Goal: Task Accomplishment & Management: Use online tool/utility

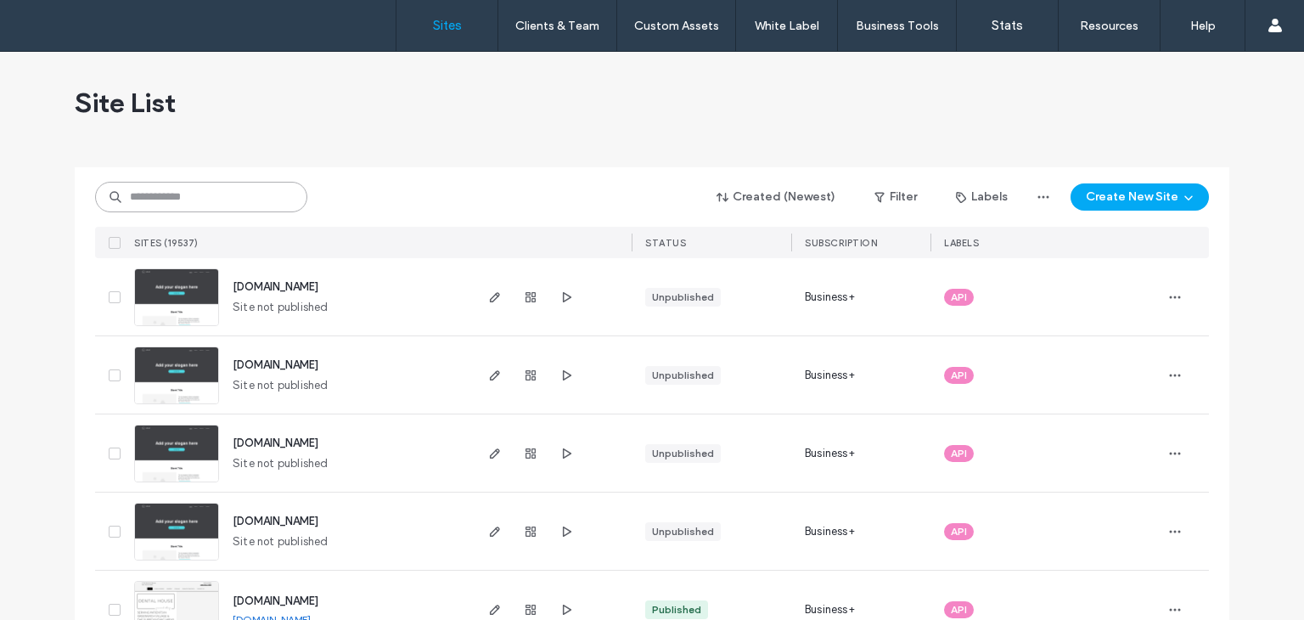
click at [184, 208] on input at bounding box center [201, 197] width 212 height 31
click at [203, 187] on input at bounding box center [201, 197] width 212 height 31
type input "*********"
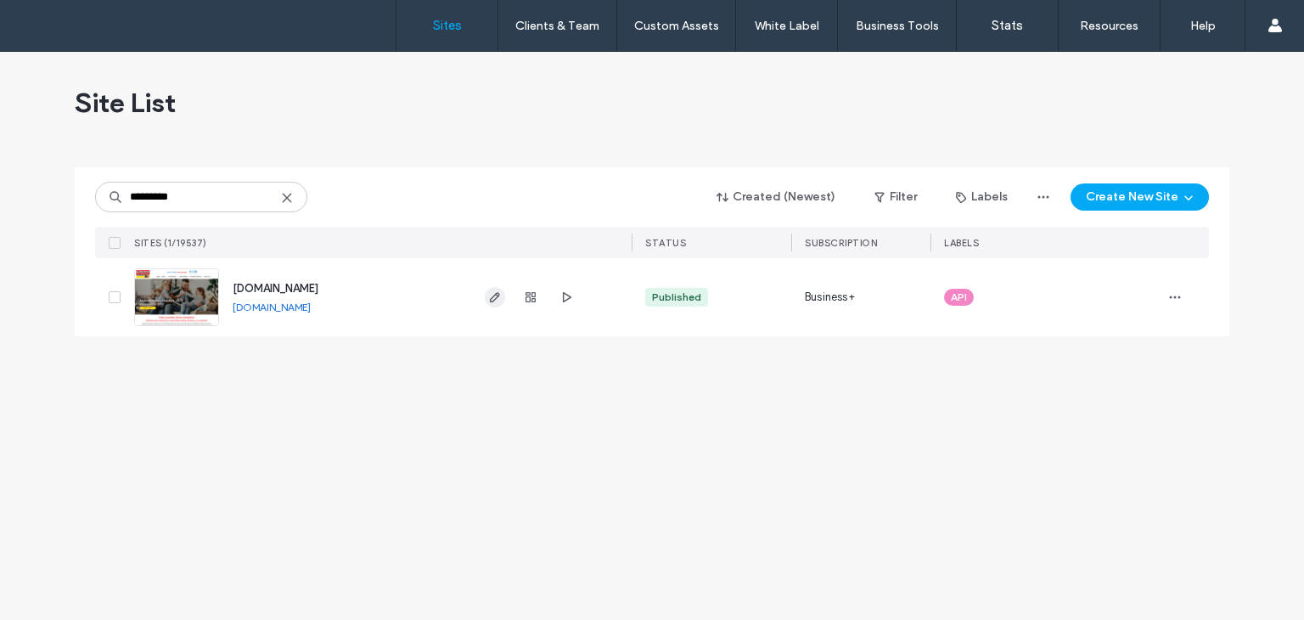
click at [492, 301] on use "button" at bounding box center [495, 297] width 10 height 10
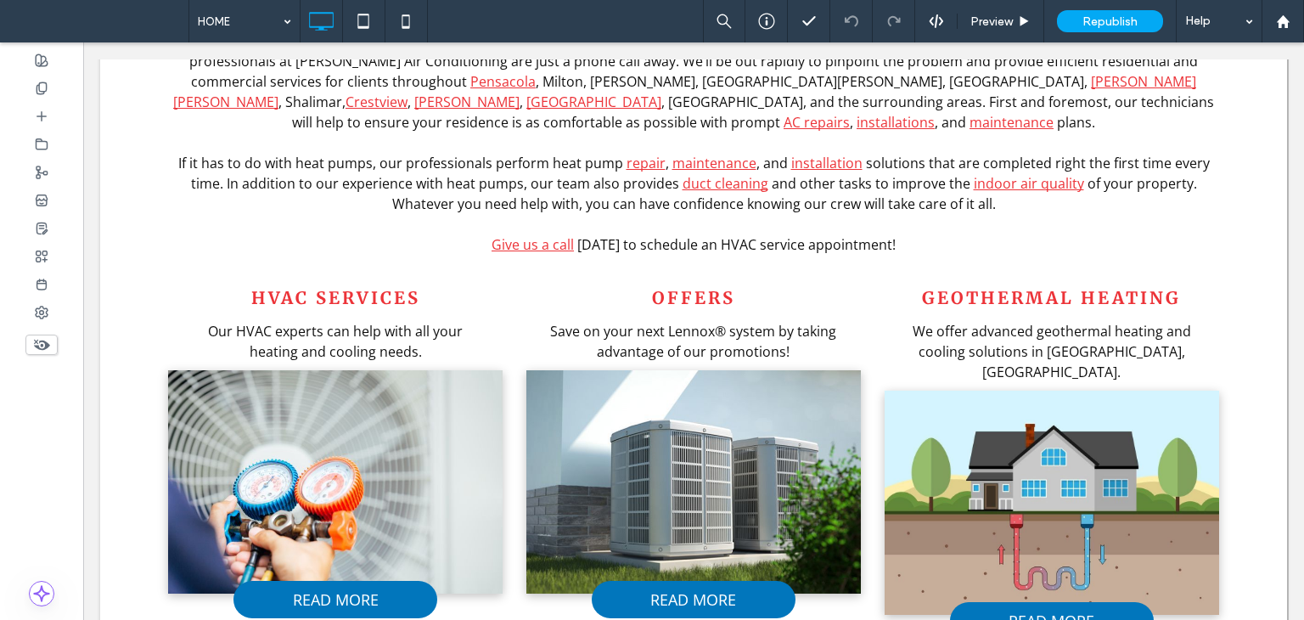
scroll to position [849, 0]
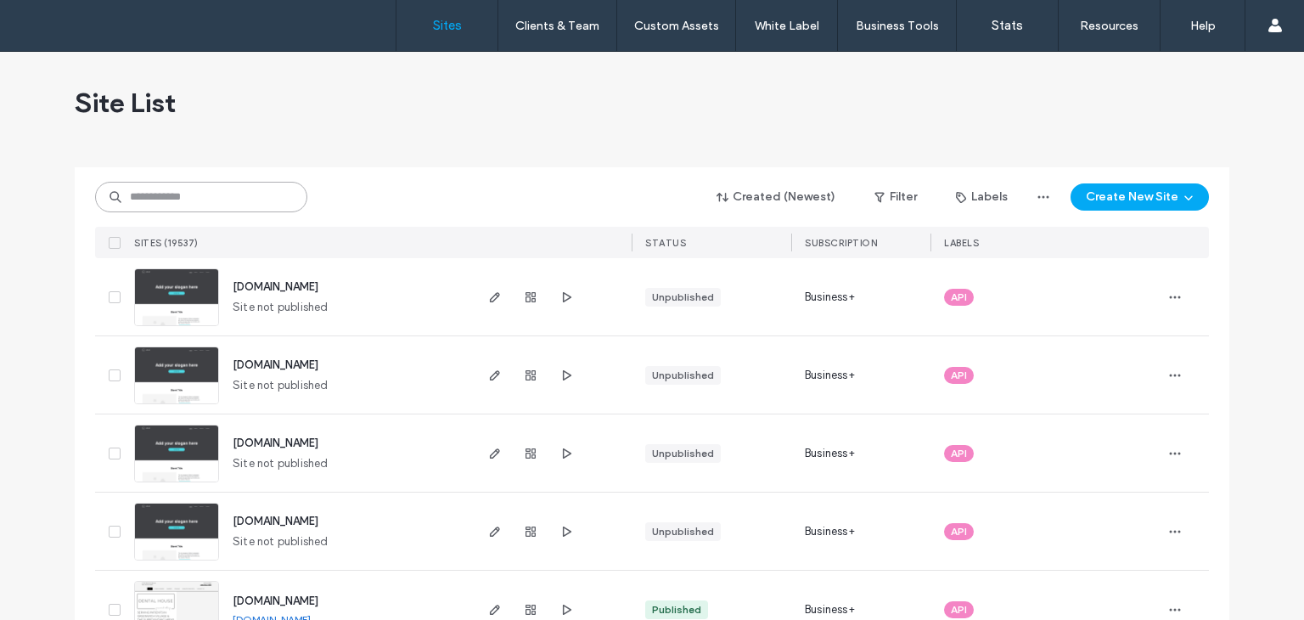
click at [224, 198] on input at bounding box center [201, 197] width 212 height 31
type input "**********"
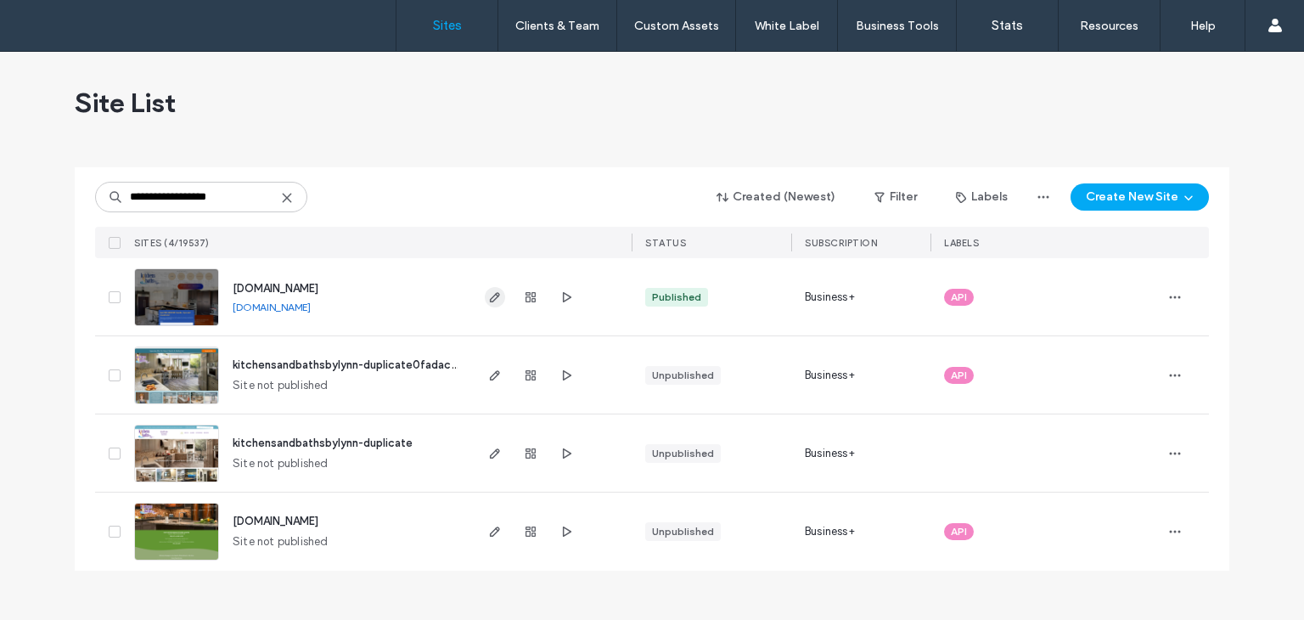
click at [489, 305] on span "button" at bounding box center [495, 297] width 20 height 20
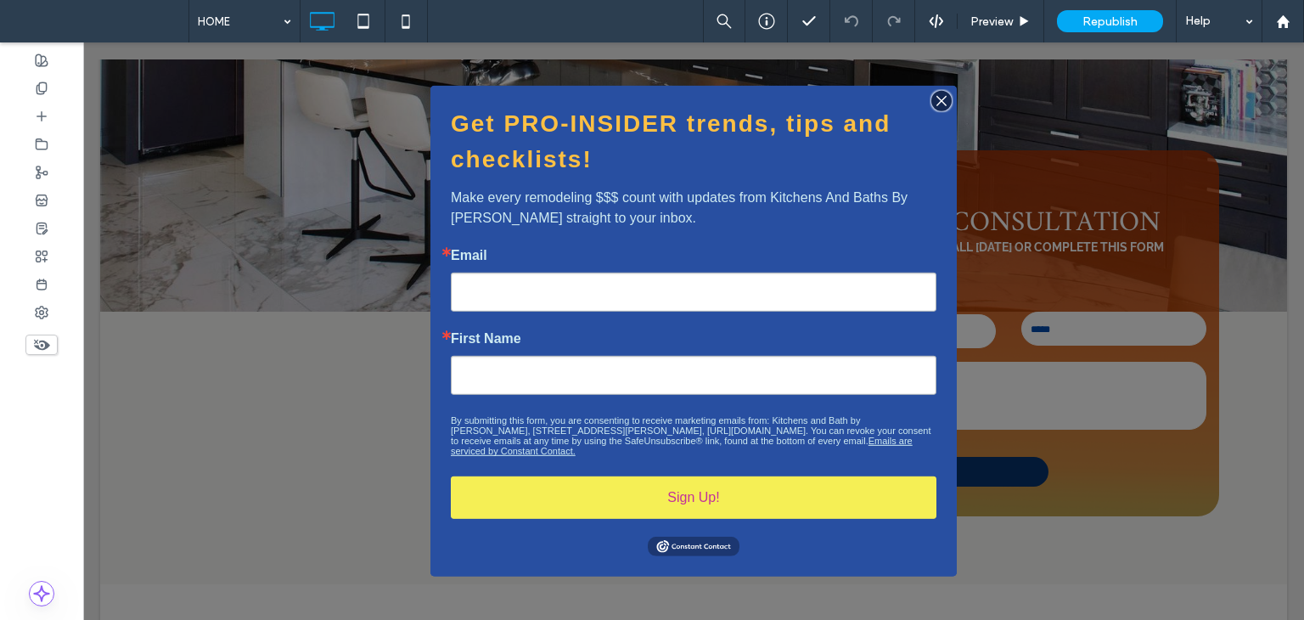
click at [941, 100] on img "button" at bounding box center [942, 101] width 24 height 24
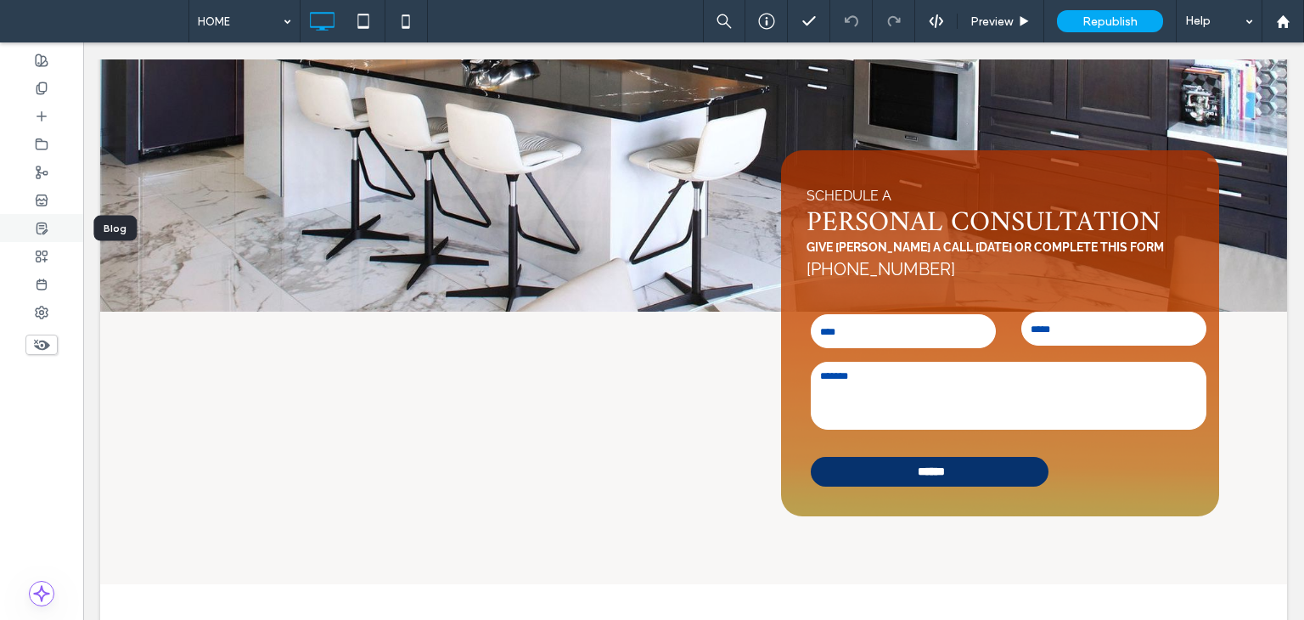
click at [33, 222] on div at bounding box center [41, 228] width 83 height 28
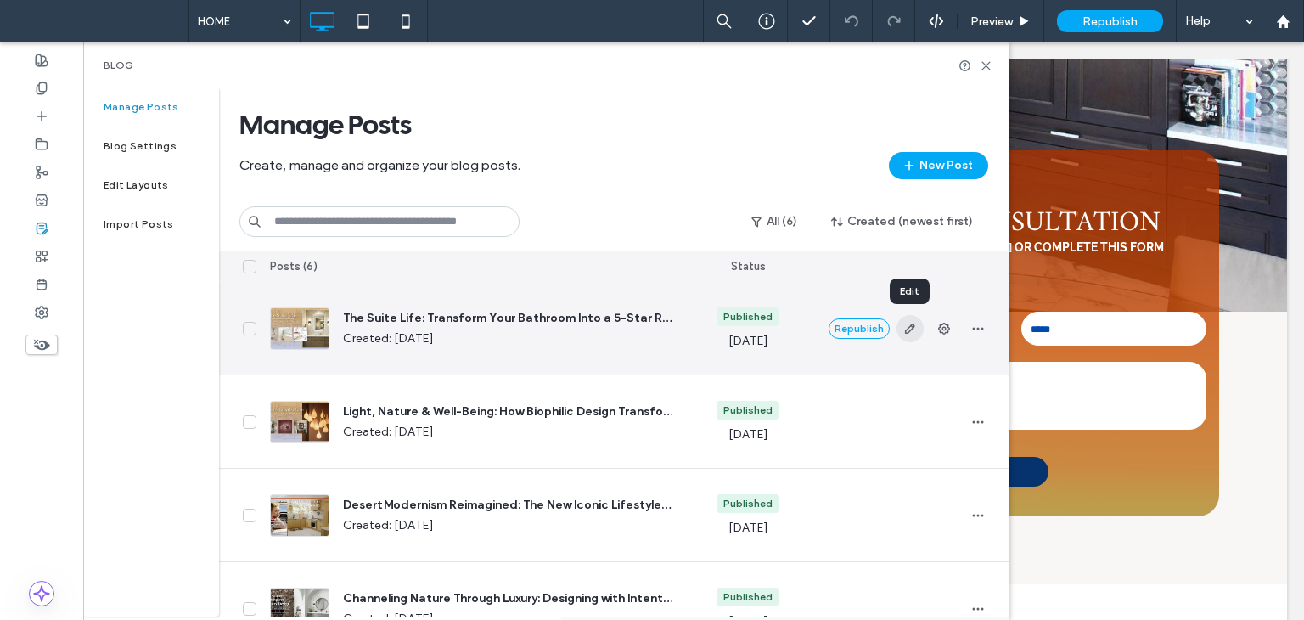
click at [914, 334] on icon "button" at bounding box center [910, 329] width 14 height 14
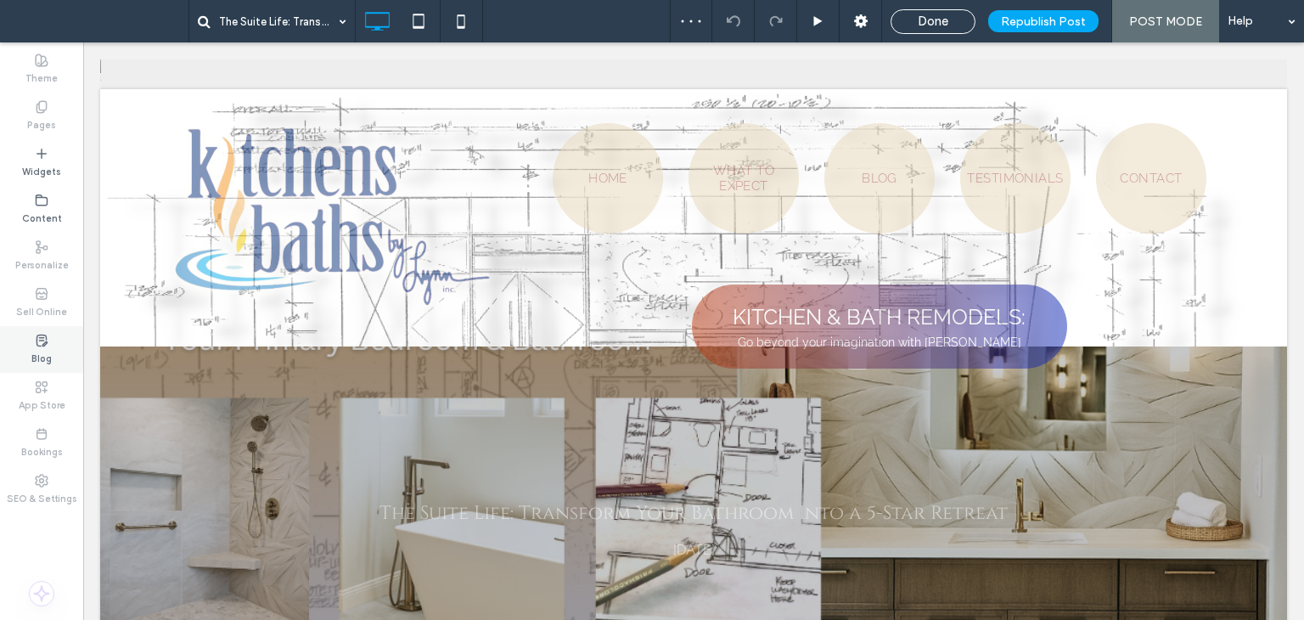
click at [36, 342] on icon at bounding box center [42, 341] width 14 height 14
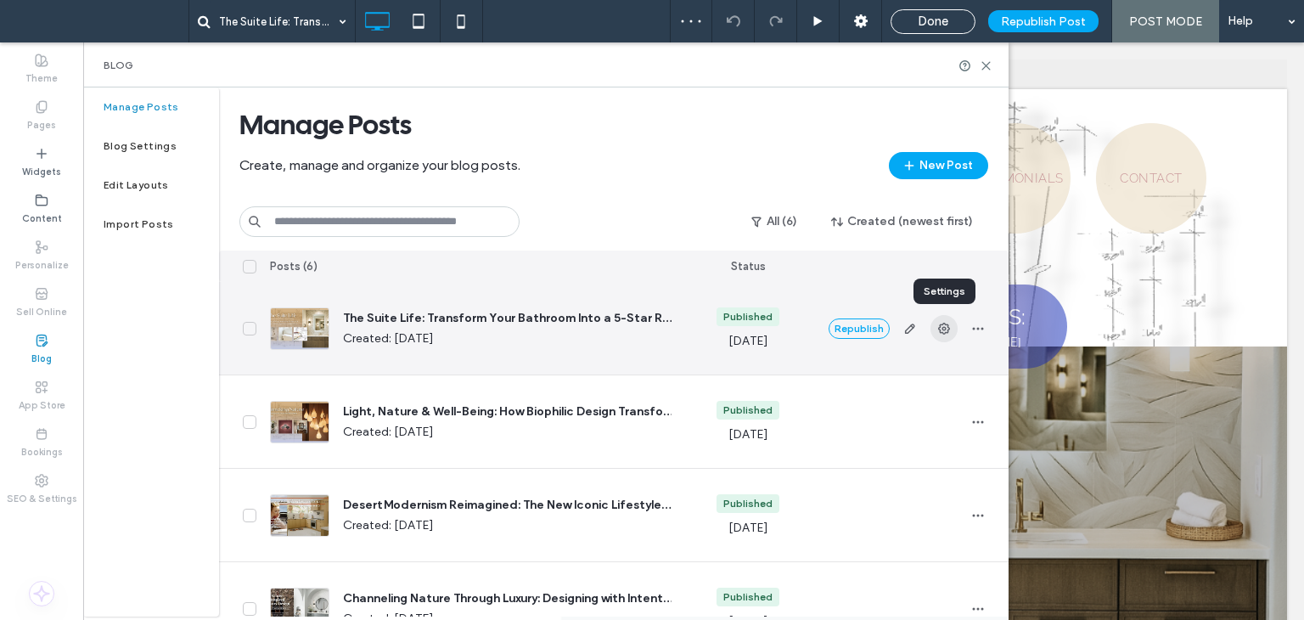
click at [940, 324] on use "button" at bounding box center [944, 329] width 12 height 12
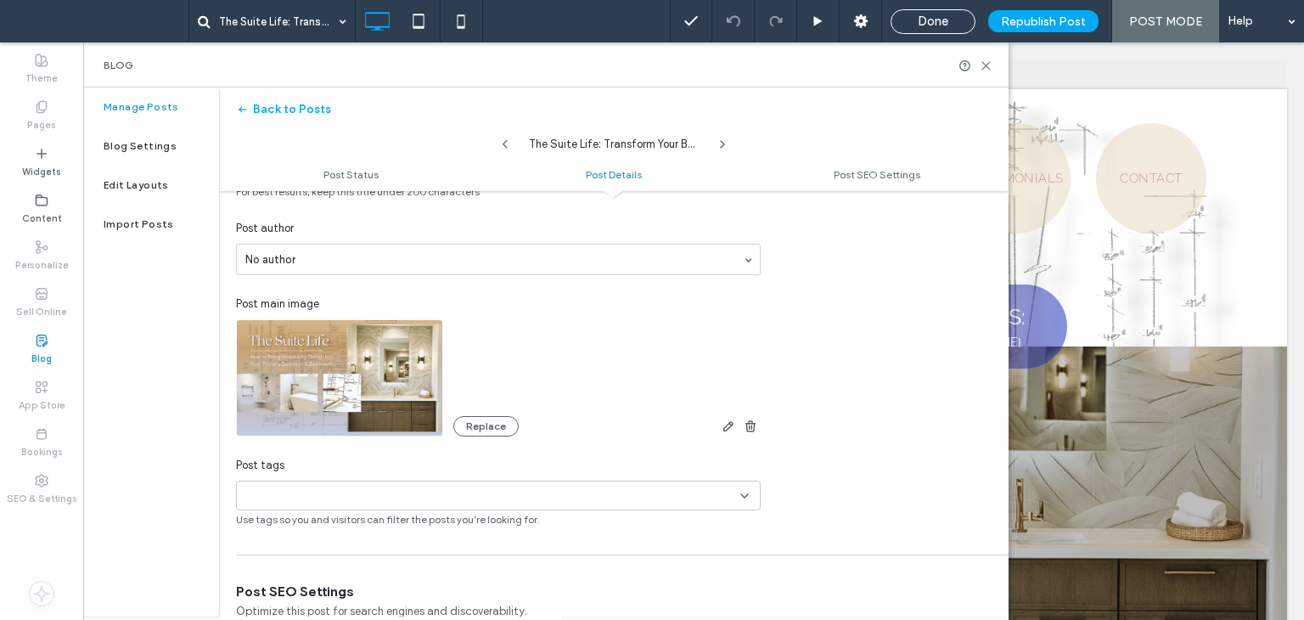
scroll to position [509, 0]
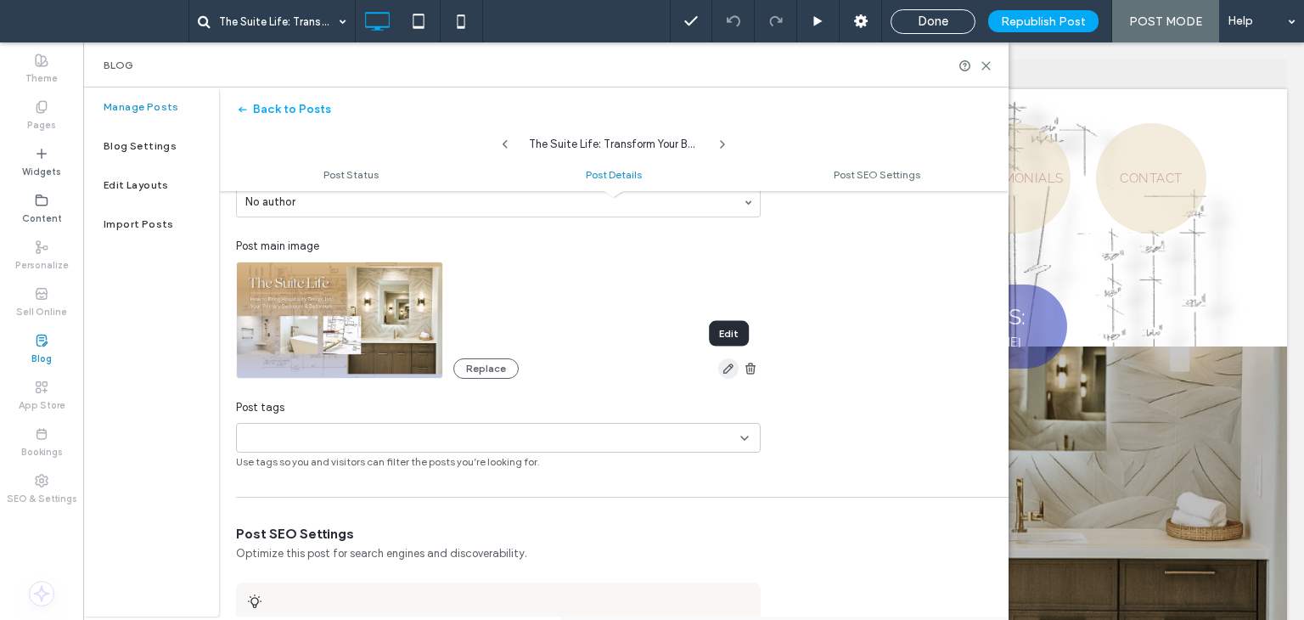
click at [728, 373] on icon "button" at bounding box center [729, 369] width 14 height 14
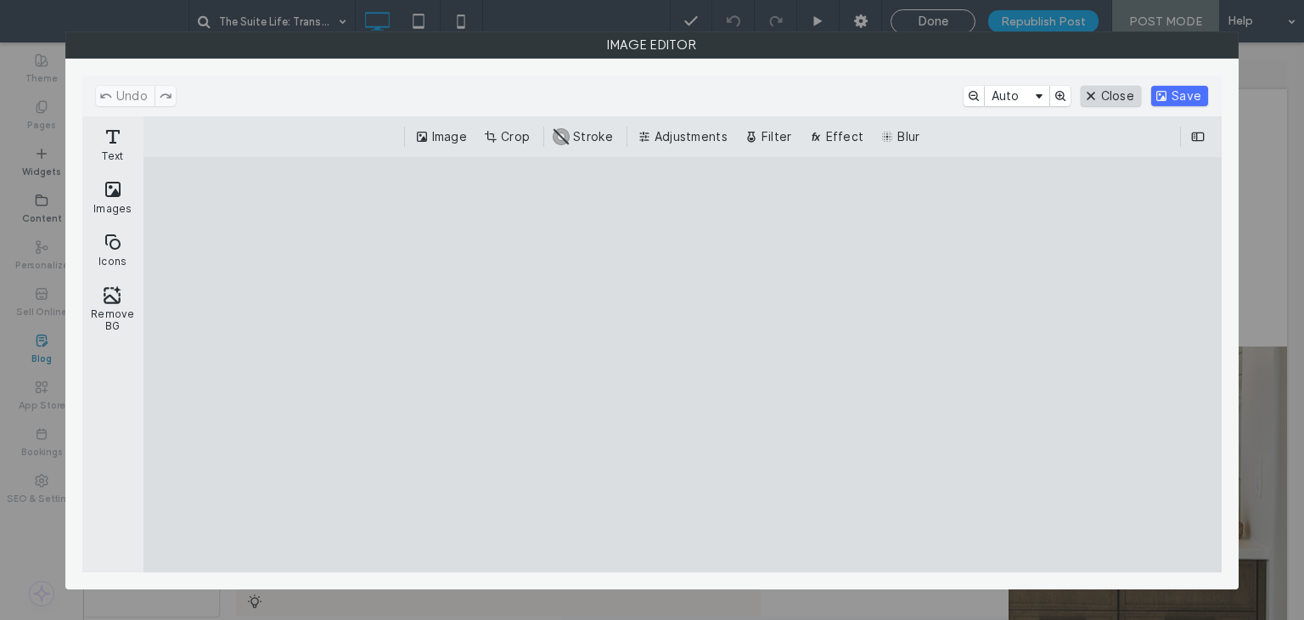
click at [1111, 95] on button "Close" at bounding box center [1111, 96] width 60 height 20
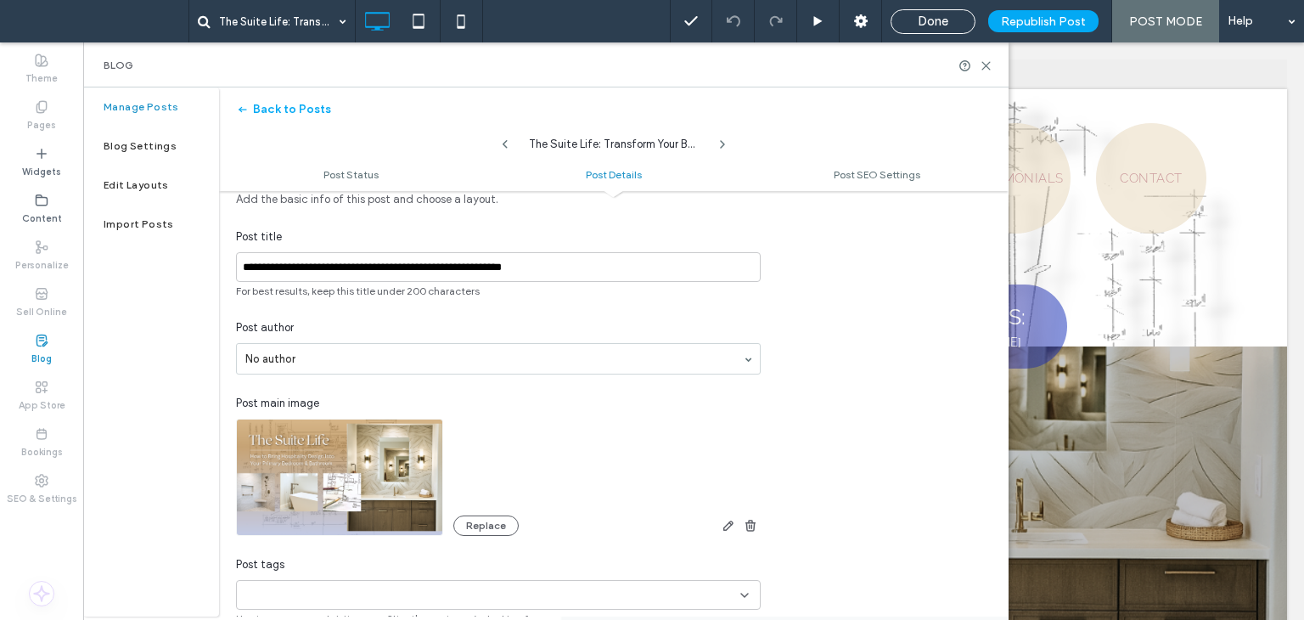
scroll to position [425, 0]
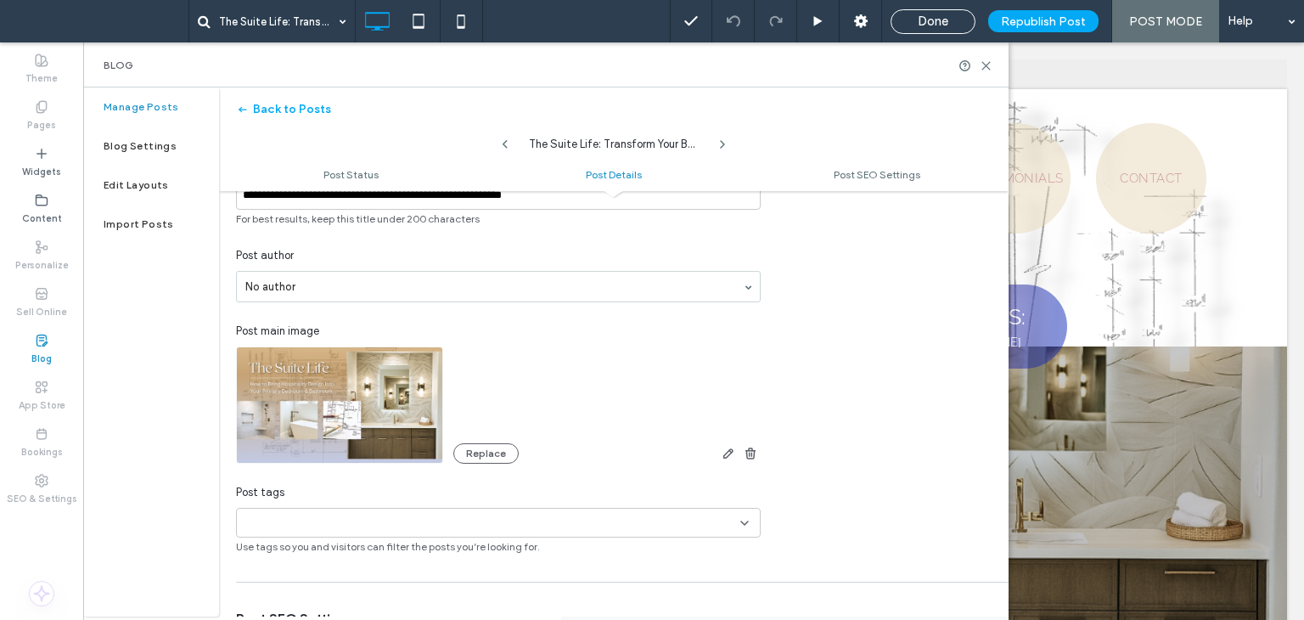
click at [1116, 391] on div "The Suite Life: Transform Your Bathroom Into a 5-Star Retreat October 9, 2025 C…" at bounding box center [693, 529] width 1187 height 366
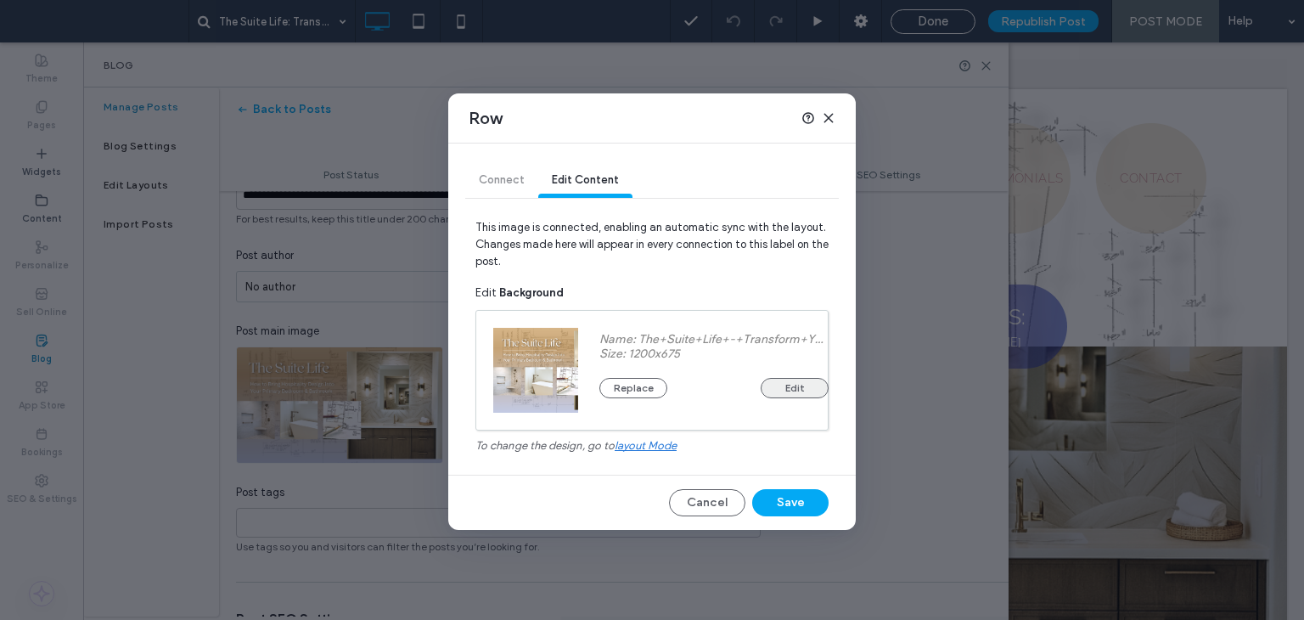
click at [805, 381] on button "Edit" at bounding box center [795, 388] width 68 height 20
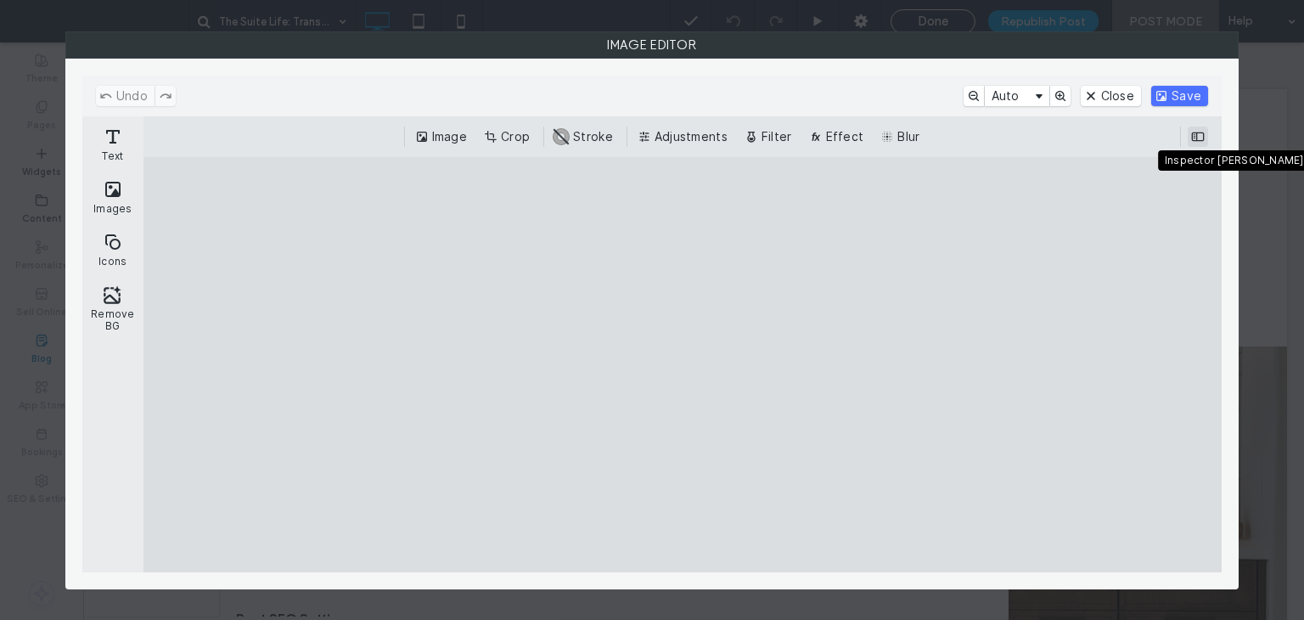
click at [1195, 142] on button "ui.ed.cesdk.component.inspectorBar" at bounding box center [1198, 137] width 20 height 20
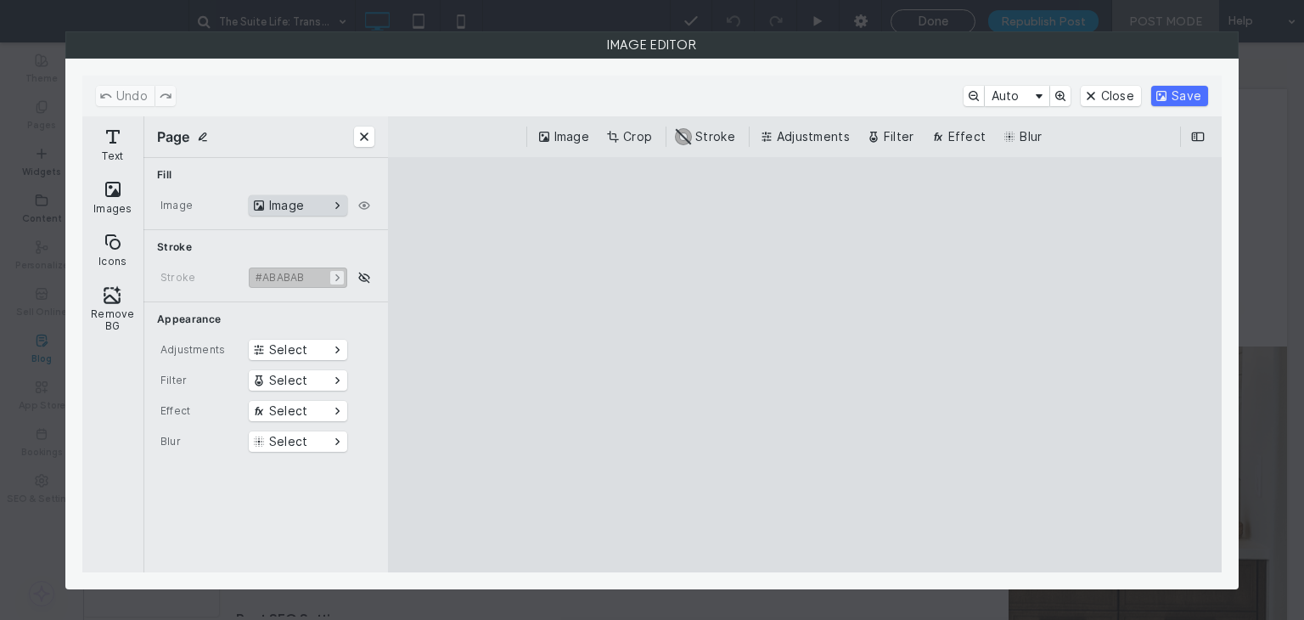
click at [316, 200] on button "Image" at bounding box center [298, 205] width 98 height 20
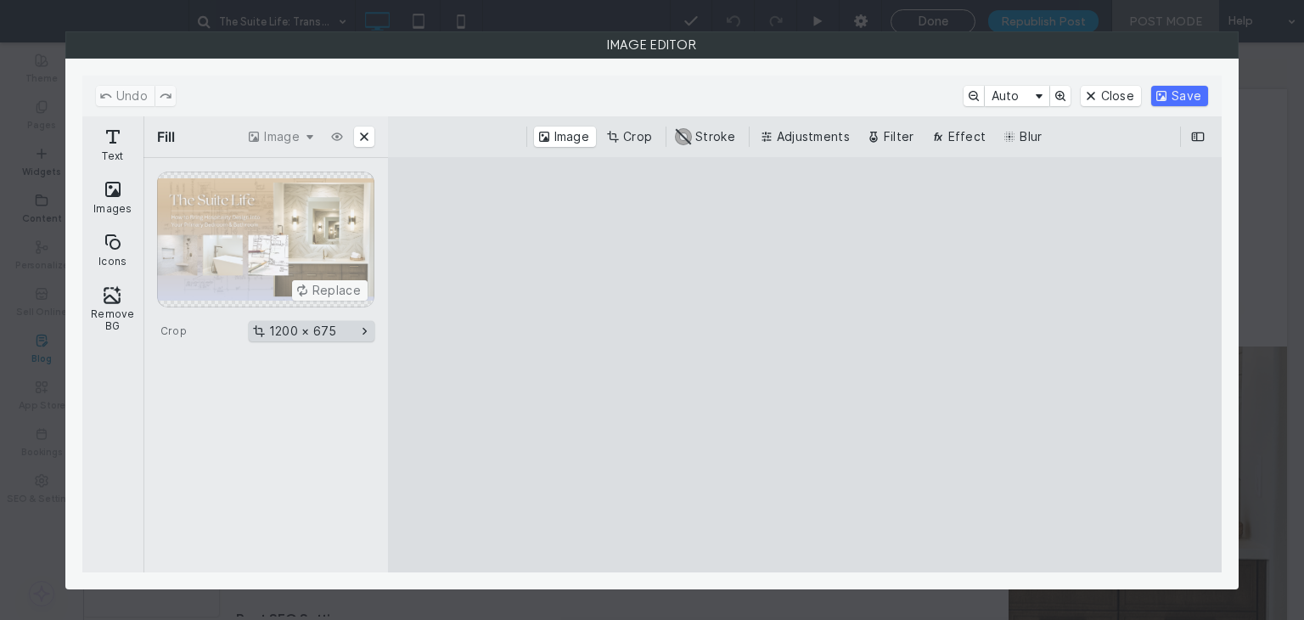
click at [337, 333] on button "1200 × 675" at bounding box center [312, 331] width 126 height 20
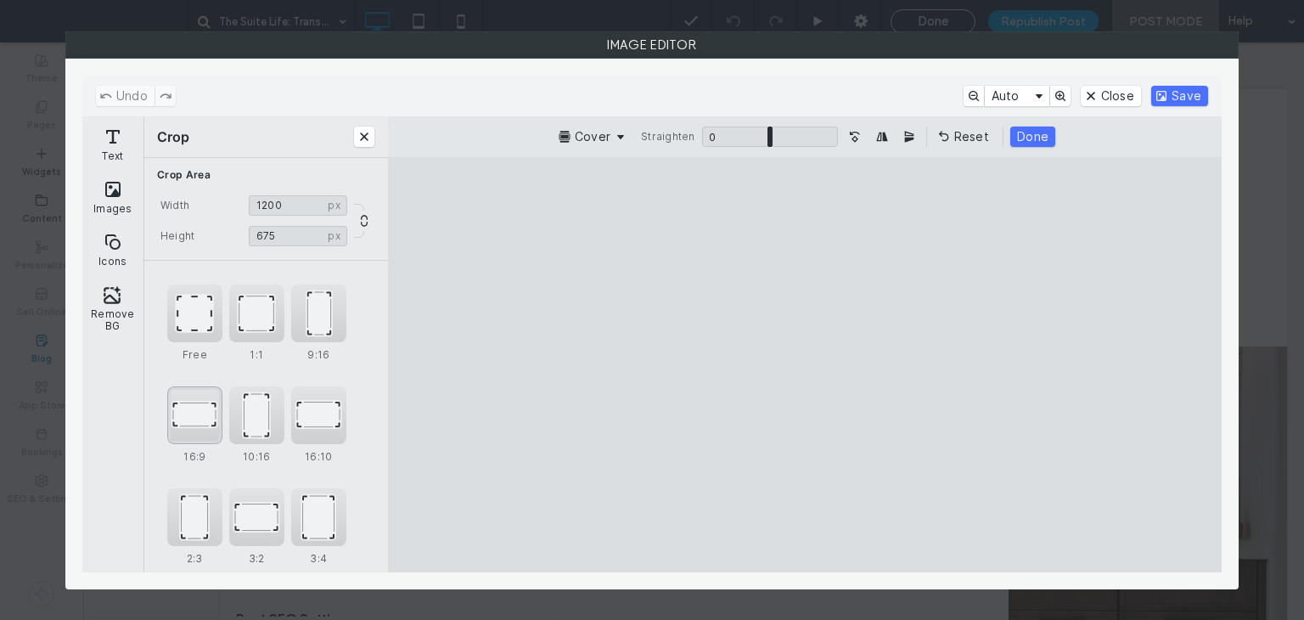
click at [214, 414] on div "16:9" at bounding box center [194, 415] width 55 height 58
click at [208, 326] on div "Free" at bounding box center [194, 313] width 55 height 58
click at [211, 423] on div "16:9" at bounding box center [194, 415] width 55 height 58
click at [209, 317] on div "Free" at bounding box center [194, 313] width 55 height 58
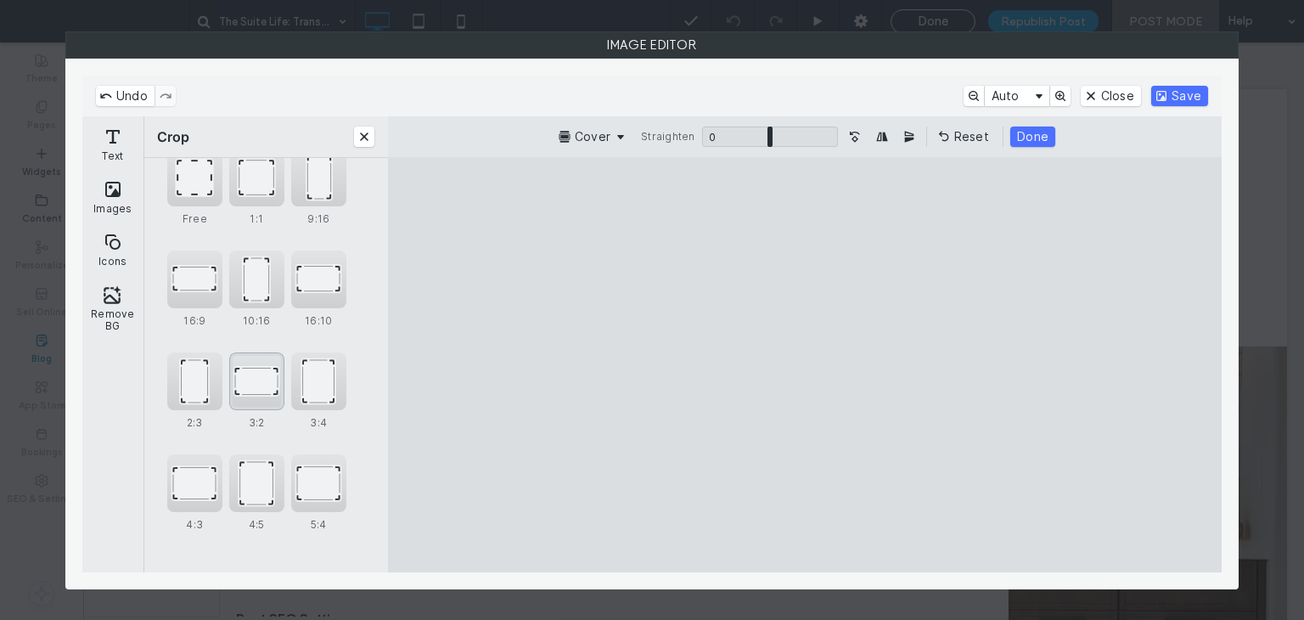
click at [268, 384] on div "3:2" at bounding box center [256, 381] width 55 height 58
type input "******"
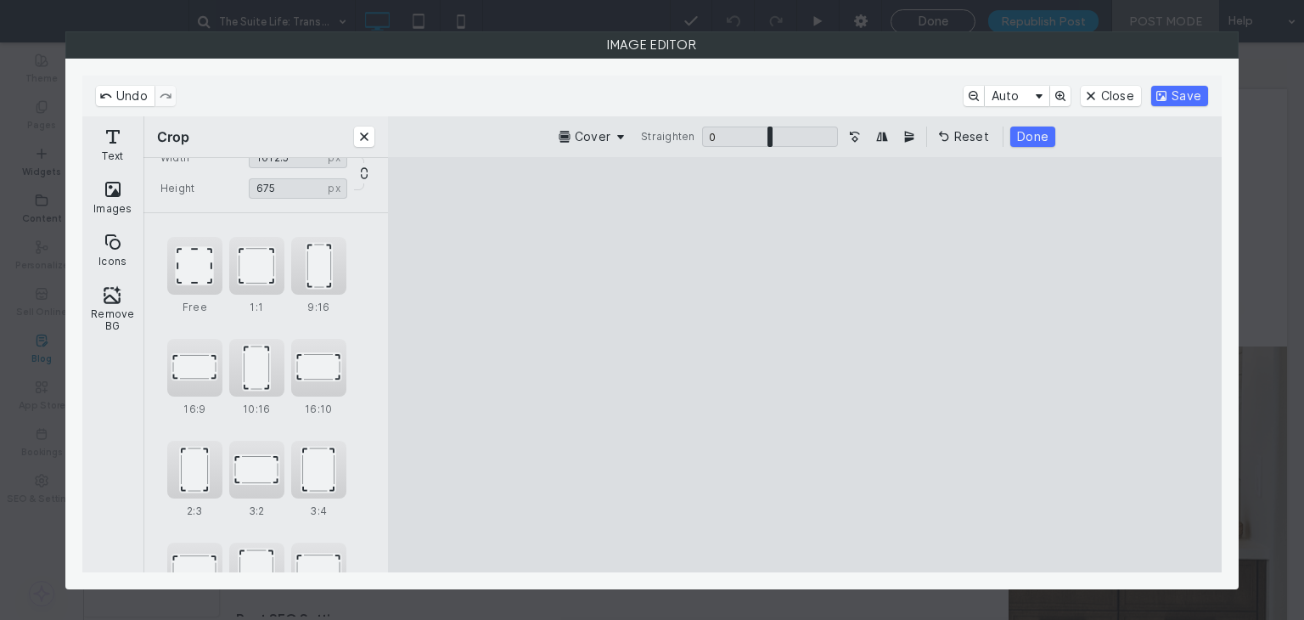
scroll to position [0, 0]
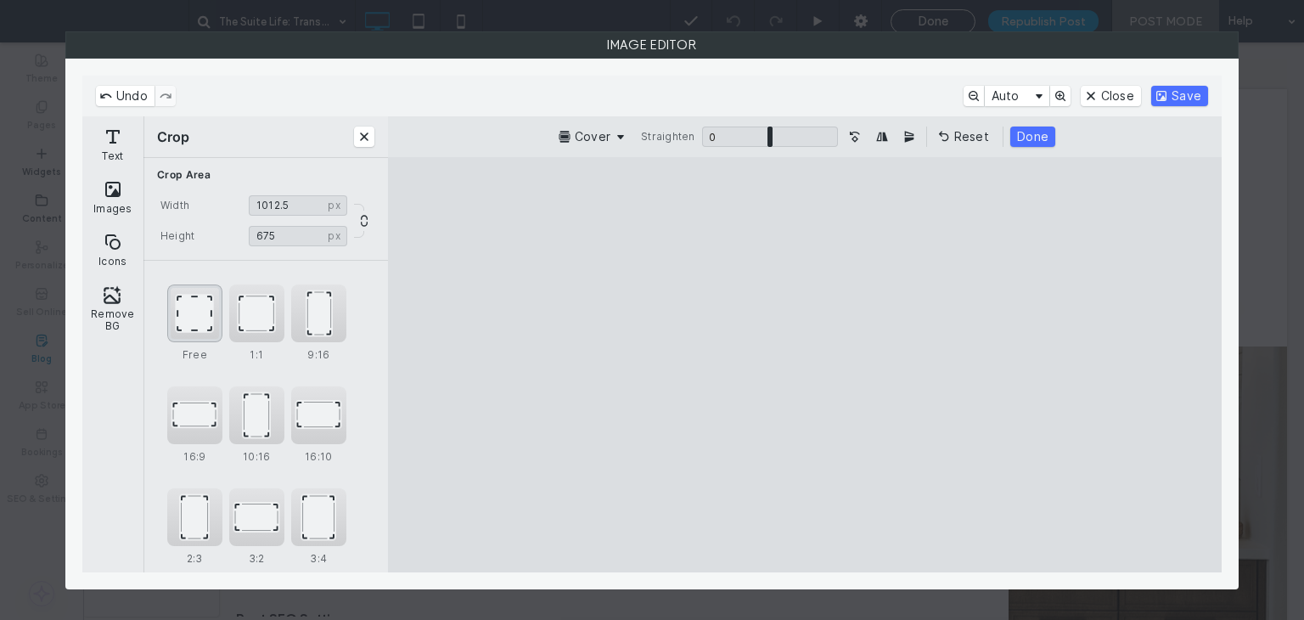
click at [192, 299] on div "Free" at bounding box center [194, 313] width 55 height 58
click at [106, 313] on button "Remove BG" at bounding box center [113, 308] width 54 height 61
click at [110, 235] on button "Icons" at bounding box center [113, 249] width 54 height 49
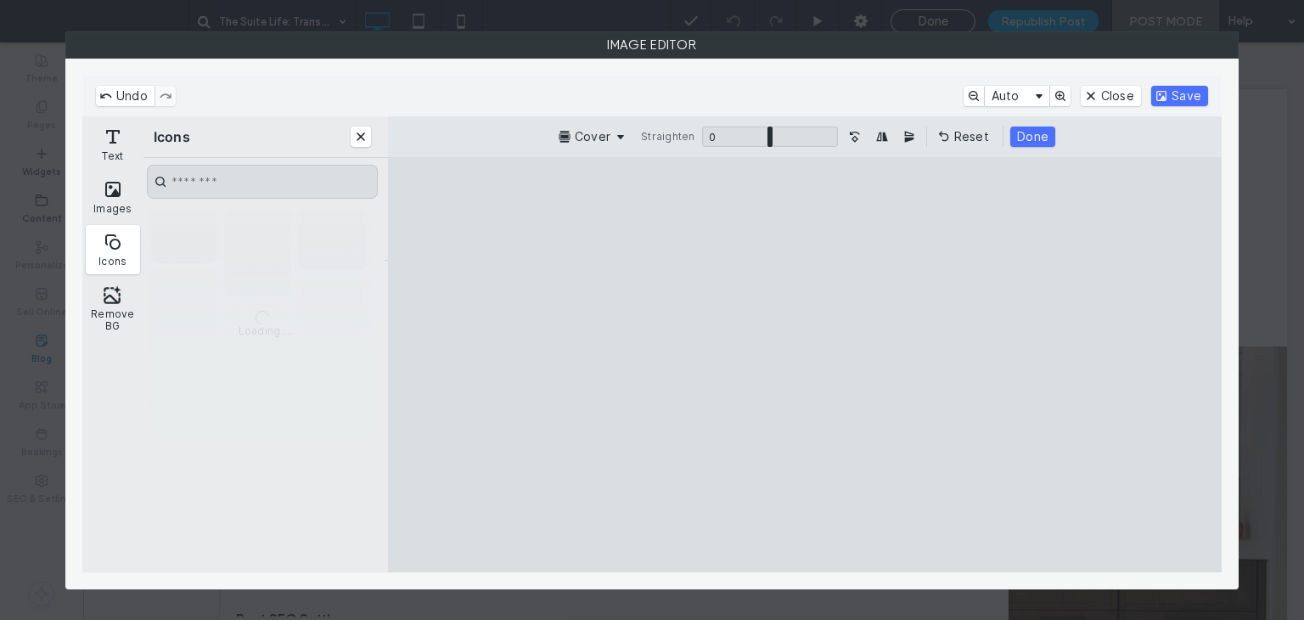
click at [105, 184] on button "Images" at bounding box center [113, 196] width 54 height 49
click at [84, 88] on div "Undo Auto Close Save" at bounding box center [651, 96] width 1139 height 41
click at [39, 68] on div "Image Editor" at bounding box center [652, 310] width 1304 height 620
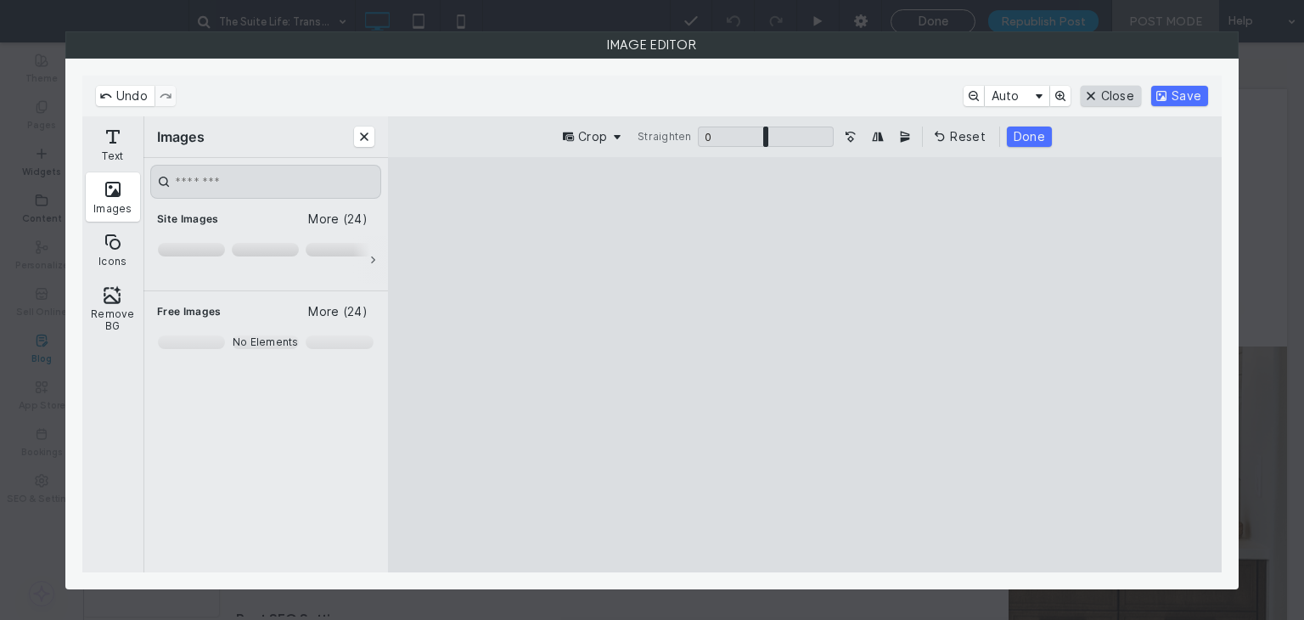
click at [1107, 94] on button "Close" at bounding box center [1111, 96] width 60 height 20
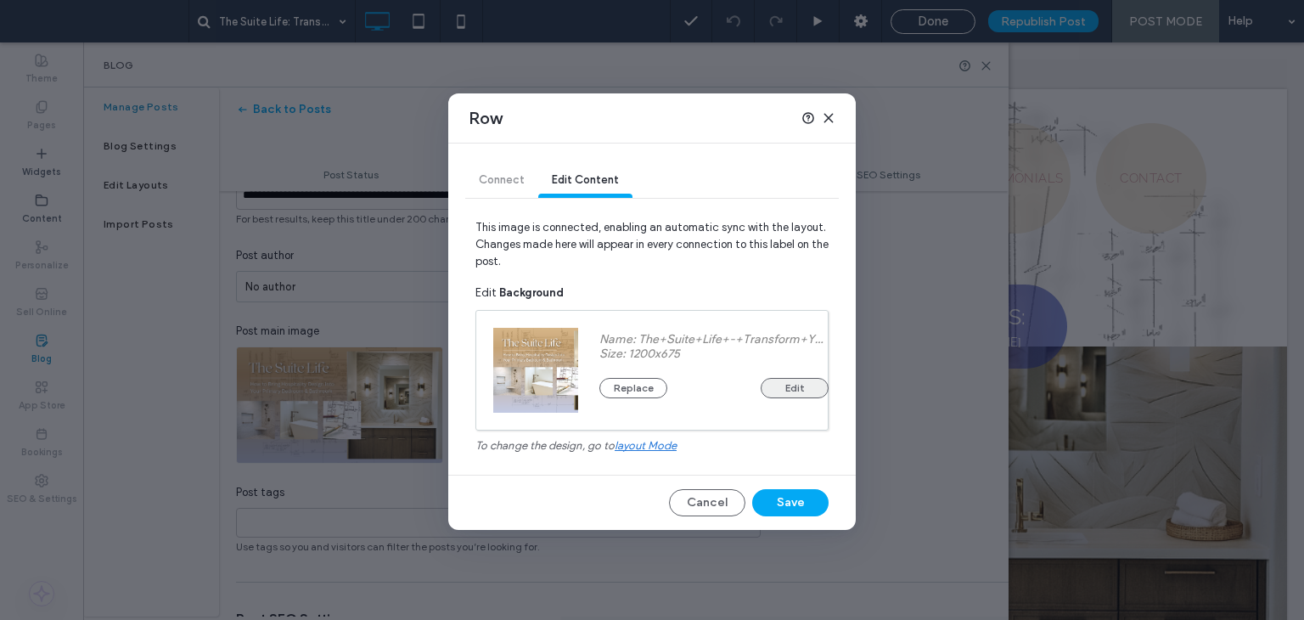
click at [790, 387] on button "Edit" at bounding box center [795, 388] width 68 height 20
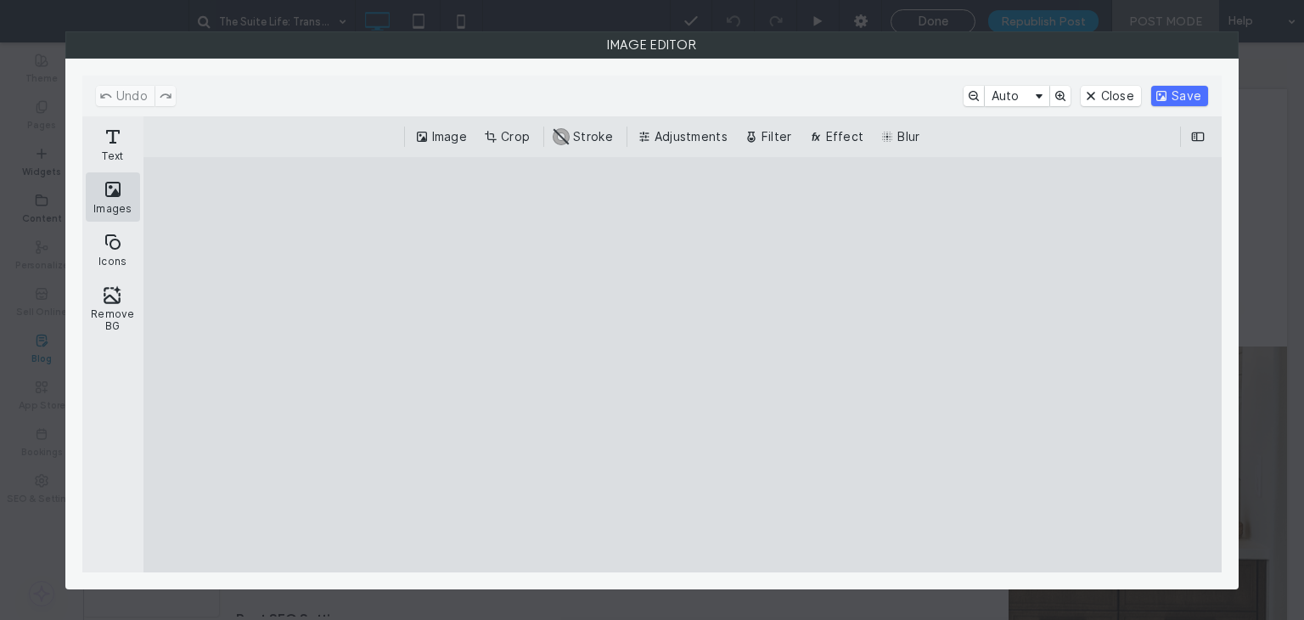
click at [126, 200] on button "Images" at bounding box center [113, 196] width 54 height 49
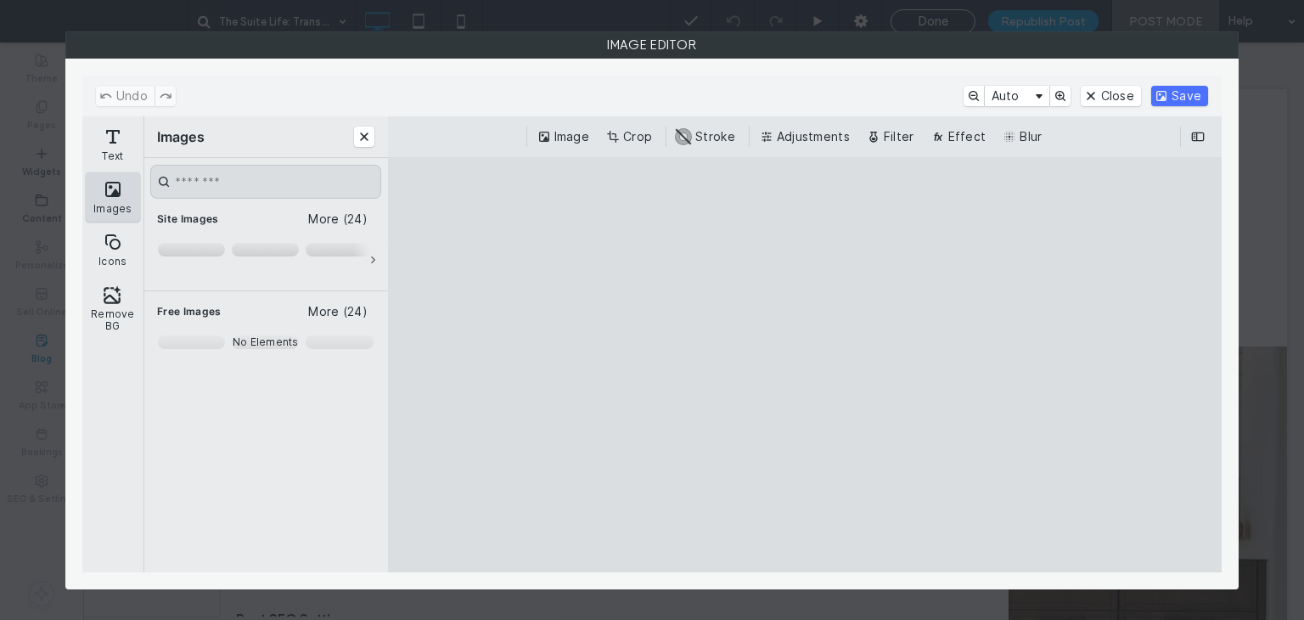
click at [122, 201] on button "Images" at bounding box center [113, 196] width 54 height 49
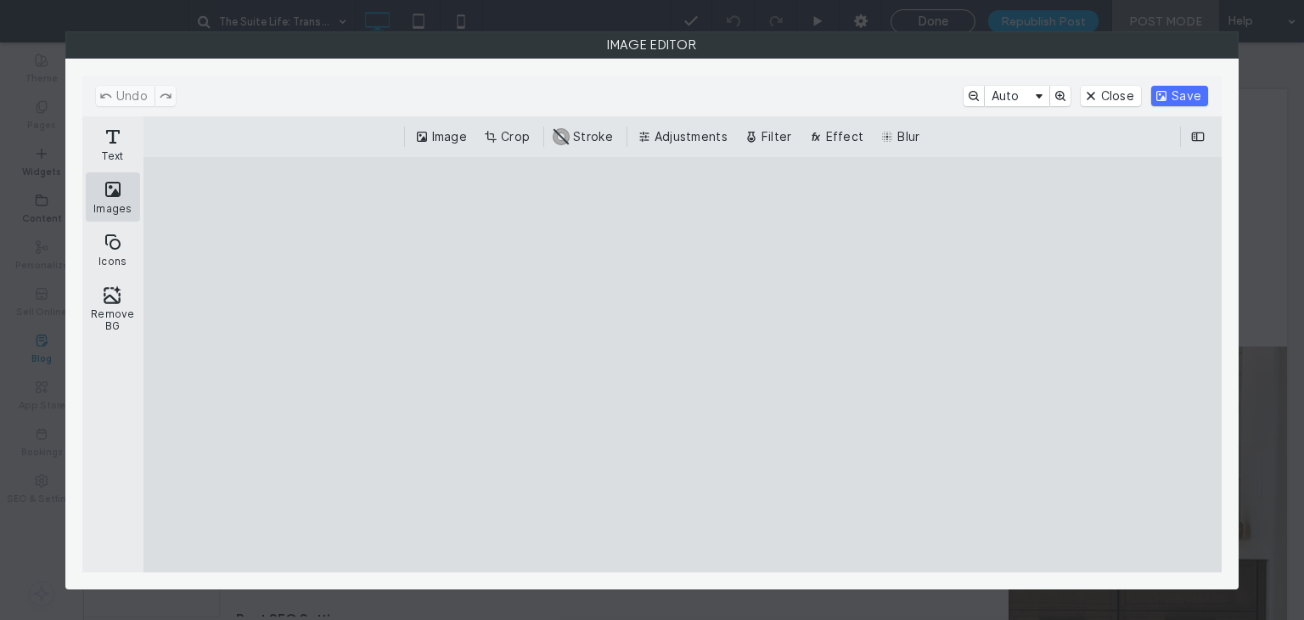
click at [121, 203] on button "Images" at bounding box center [113, 196] width 54 height 49
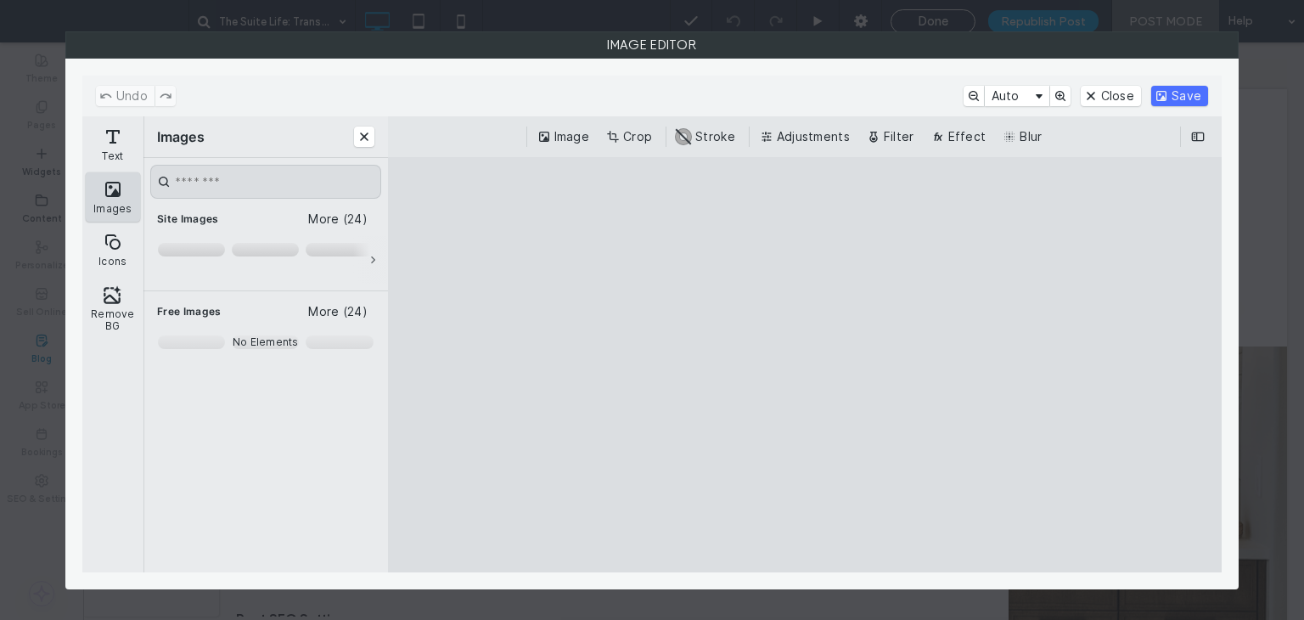
click at [119, 207] on button "Images" at bounding box center [113, 196] width 54 height 49
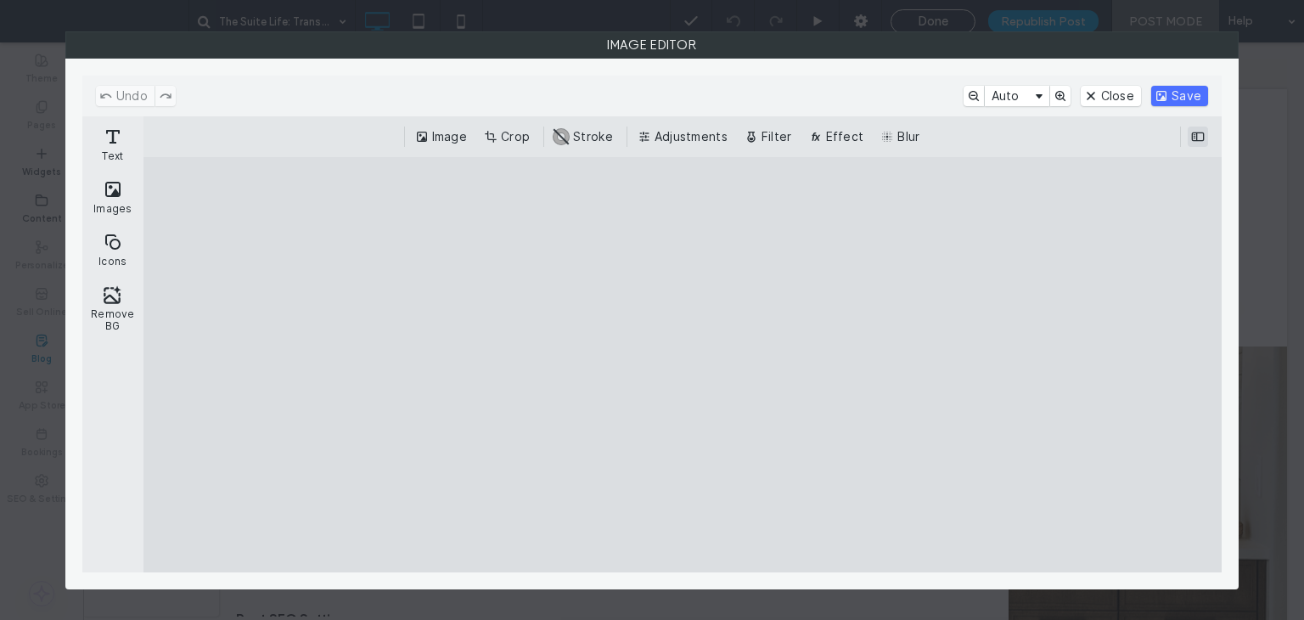
click at [1190, 132] on button "ui.ed.cesdk.component.inspectorBar" at bounding box center [1198, 137] width 20 height 20
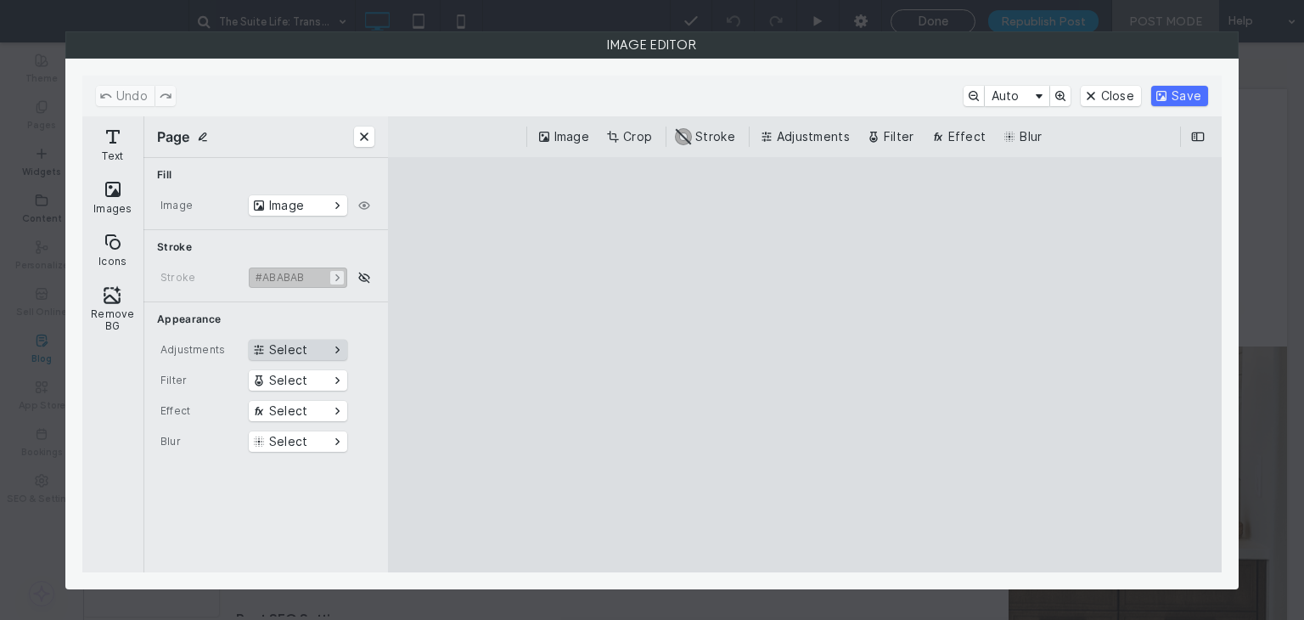
click at [329, 345] on button "Select" at bounding box center [298, 350] width 98 height 20
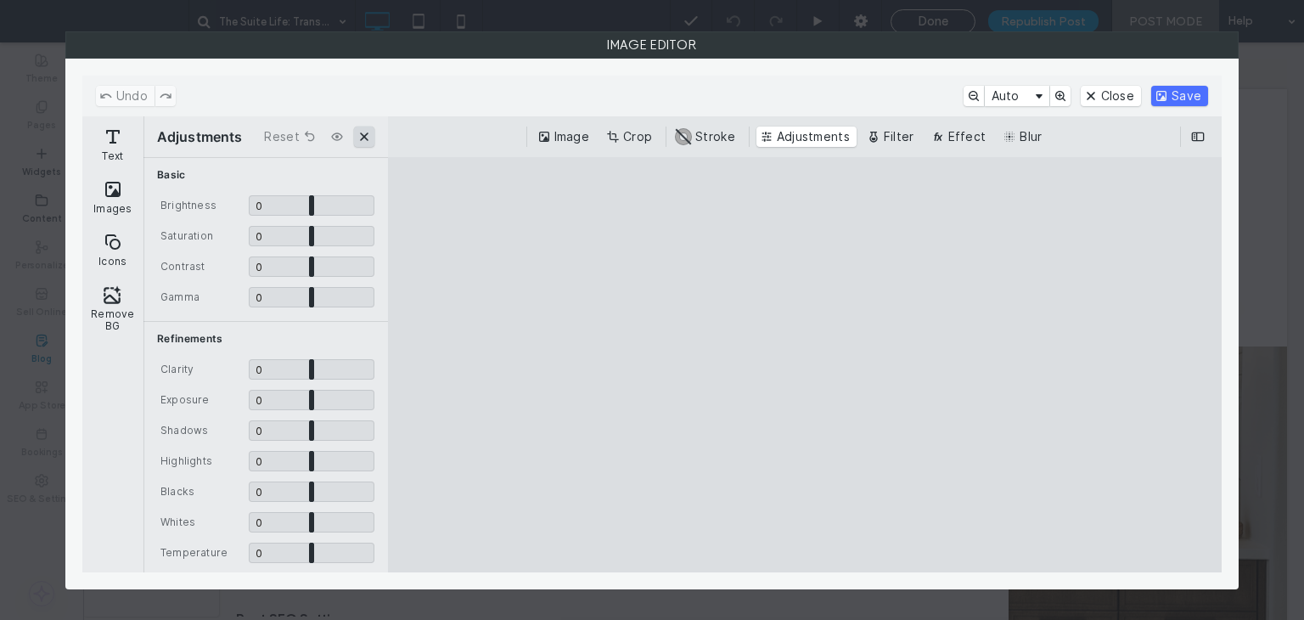
click at [370, 134] on button "Close" at bounding box center [364, 137] width 20 height 20
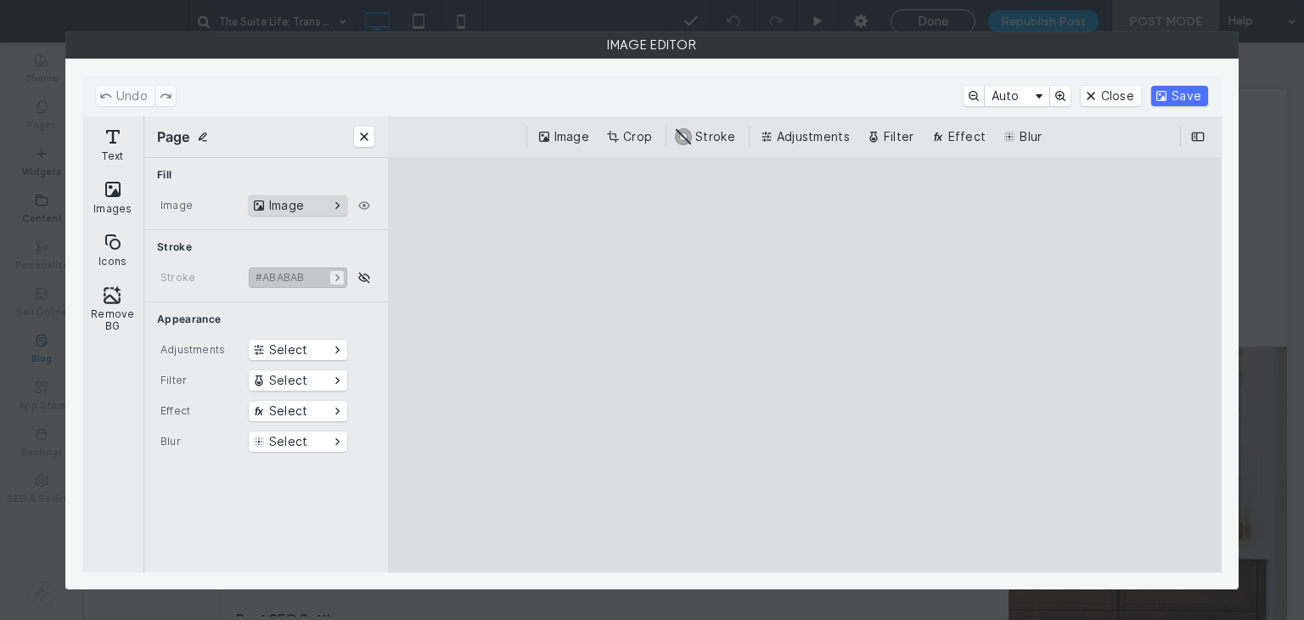
click at [335, 203] on button "Image" at bounding box center [298, 205] width 98 height 20
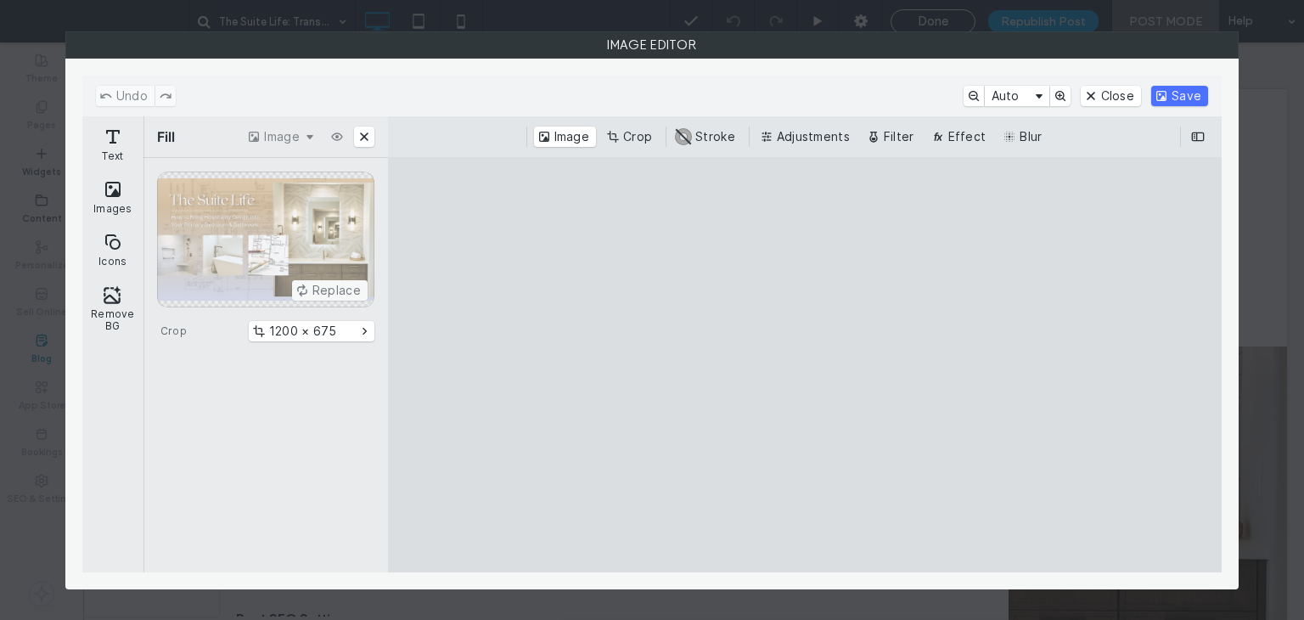
click at [329, 232] on div "Replace" at bounding box center [265, 240] width 217 height 136
click at [320, 168] on div "Replace Crop 1200 × 675" at bounding box center [265, 256] width 245 height 197
drag, startPoint x: 325, startPoint y: 205, endPoint x: 326, endPoint y: 179, distance: 25.5
click at [326, 179] on div "Replace" at bounding box center [265, 240] width 217 height 136
click at [360, 137] on button "Close" at bounding box center [364, 137] width 20 height 20
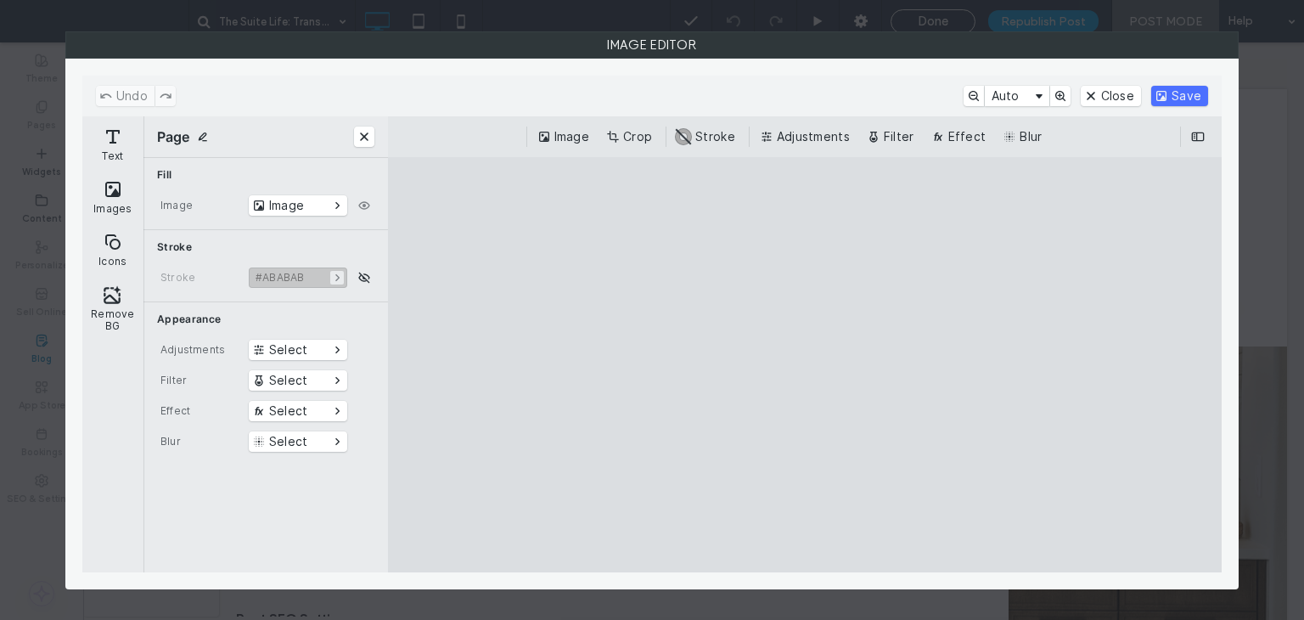
click at [155, 204] on div "Image Image" at bounding box center [265, 210] width 245 height 37
drag, startPoint x: 180, startPoint y: 175, endPoint x: 317, endPoint y: 208, distance: 140.7
click at [180, 175] on span "Fill" at bounding box center [265, 175] width 217 height 14
click at [295, 208] on button "Image" at bounding box center [298, 205] width 98 height 20
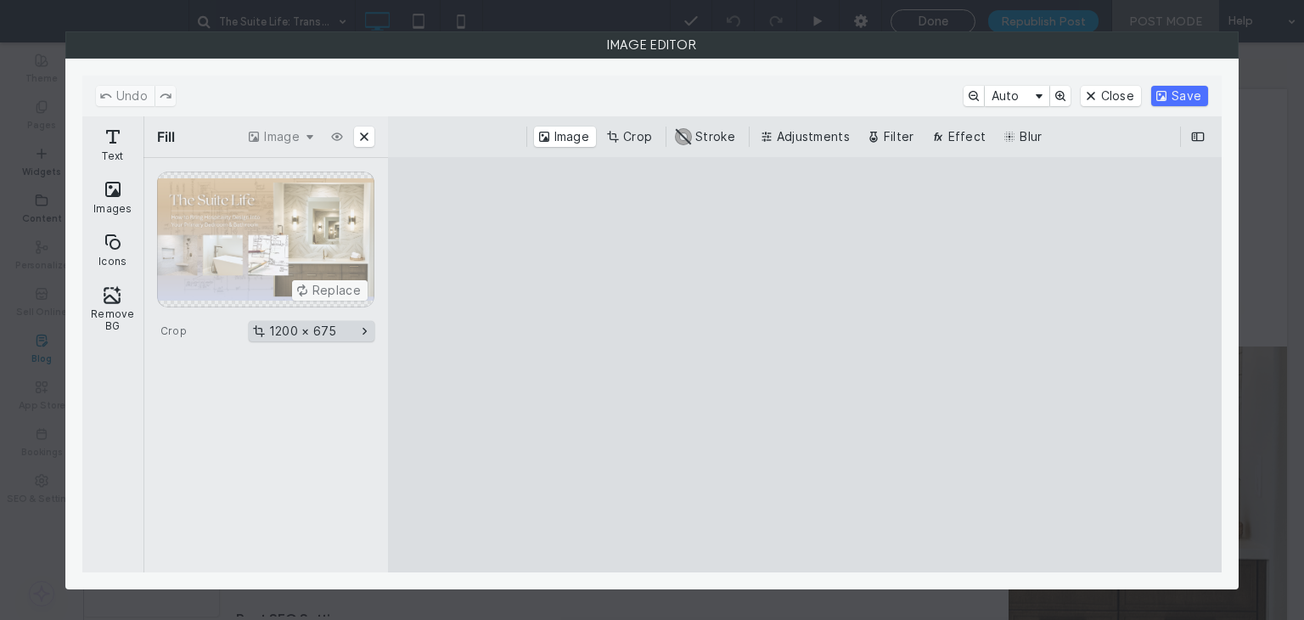
click at [307, 333] on button "1200 × 675" at bounding box center [312, 331] width 126 height 20
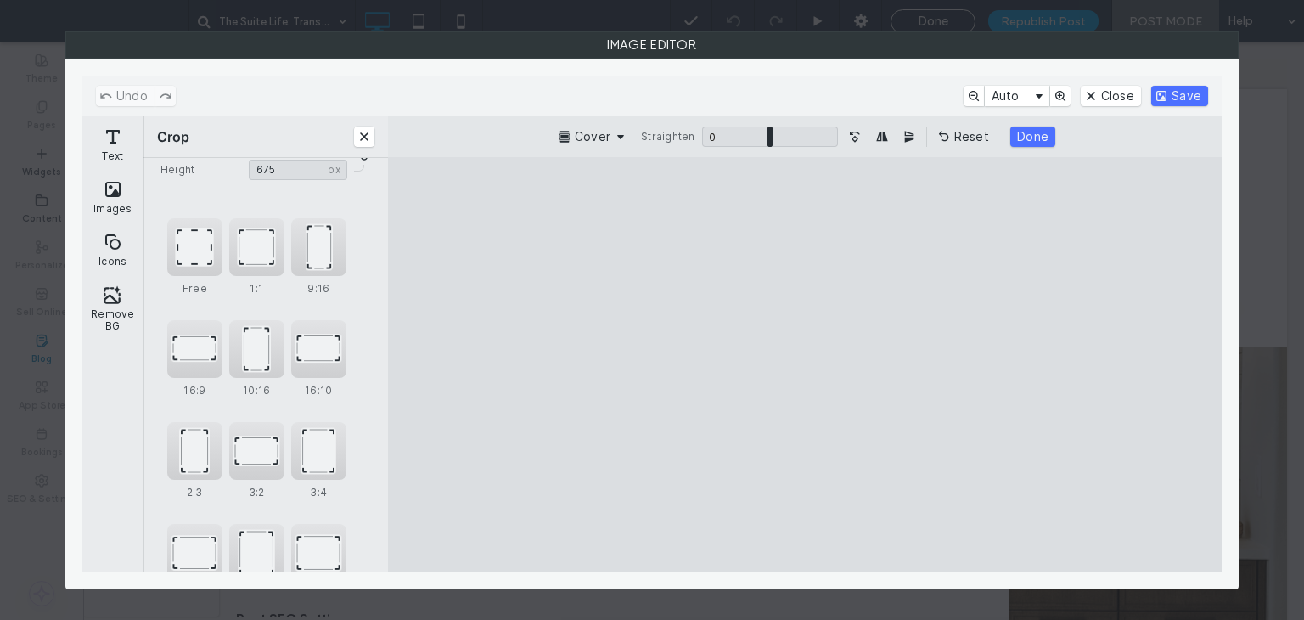
scroll to position [136, 0]
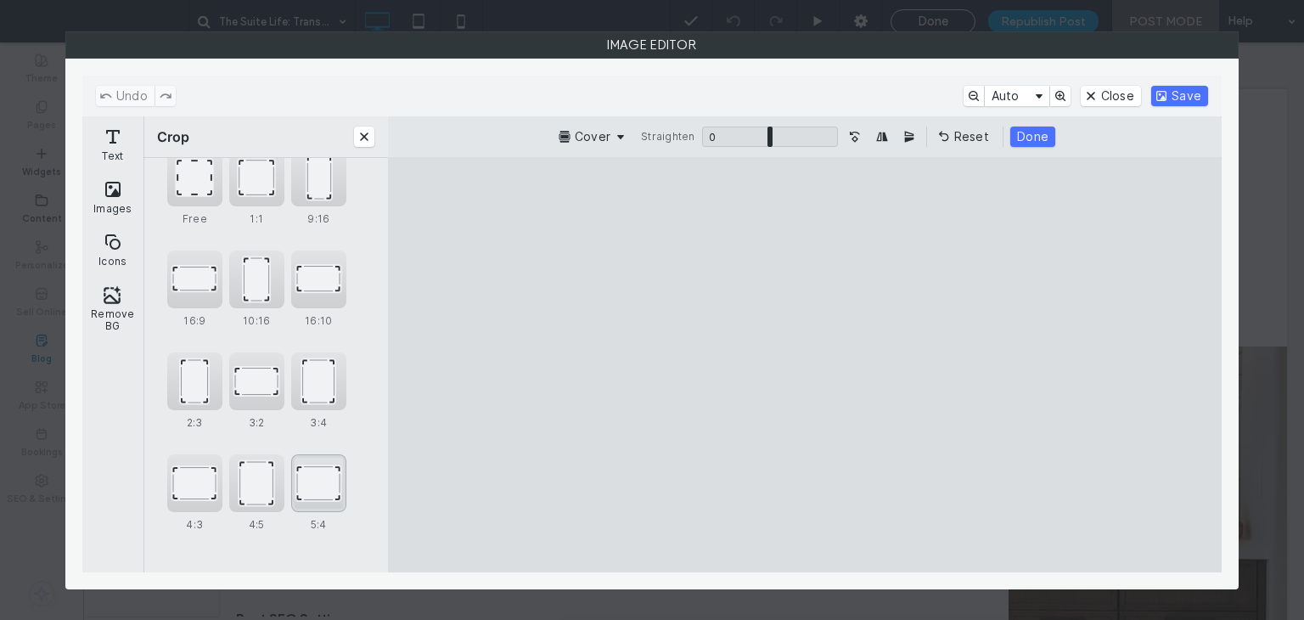
click at [306, 469] on div "5:4" at bounding box center [318, 483] width 55 height 58
type input "******"
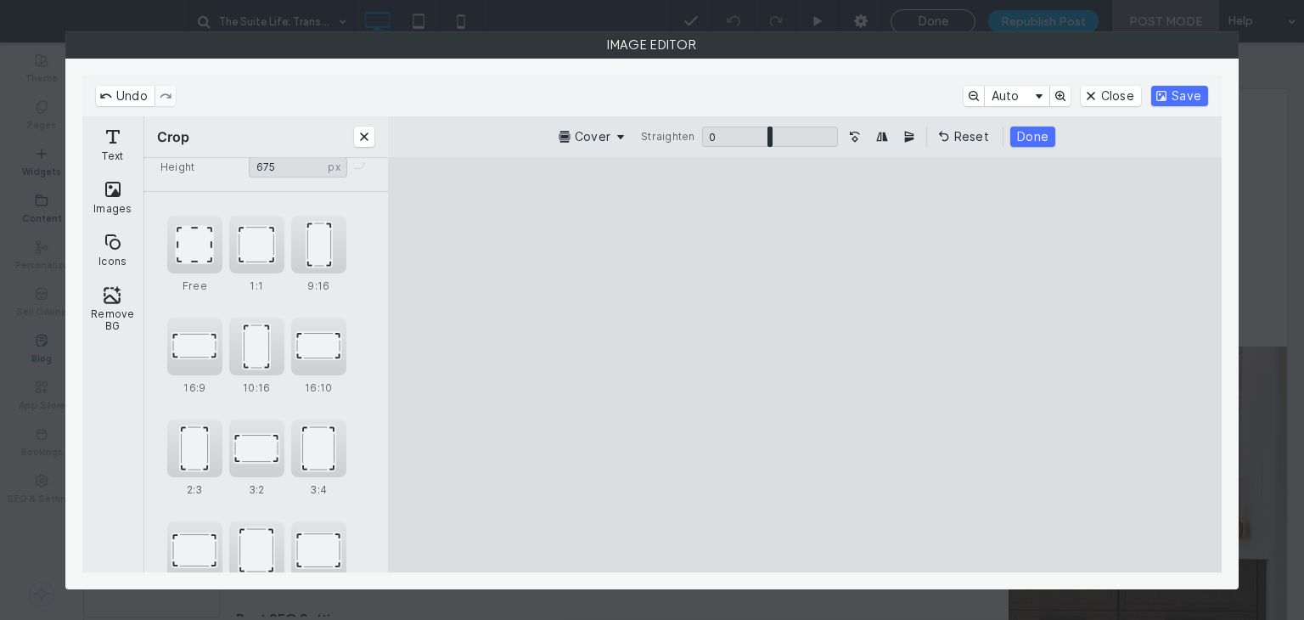
scroll to position [0, 0]
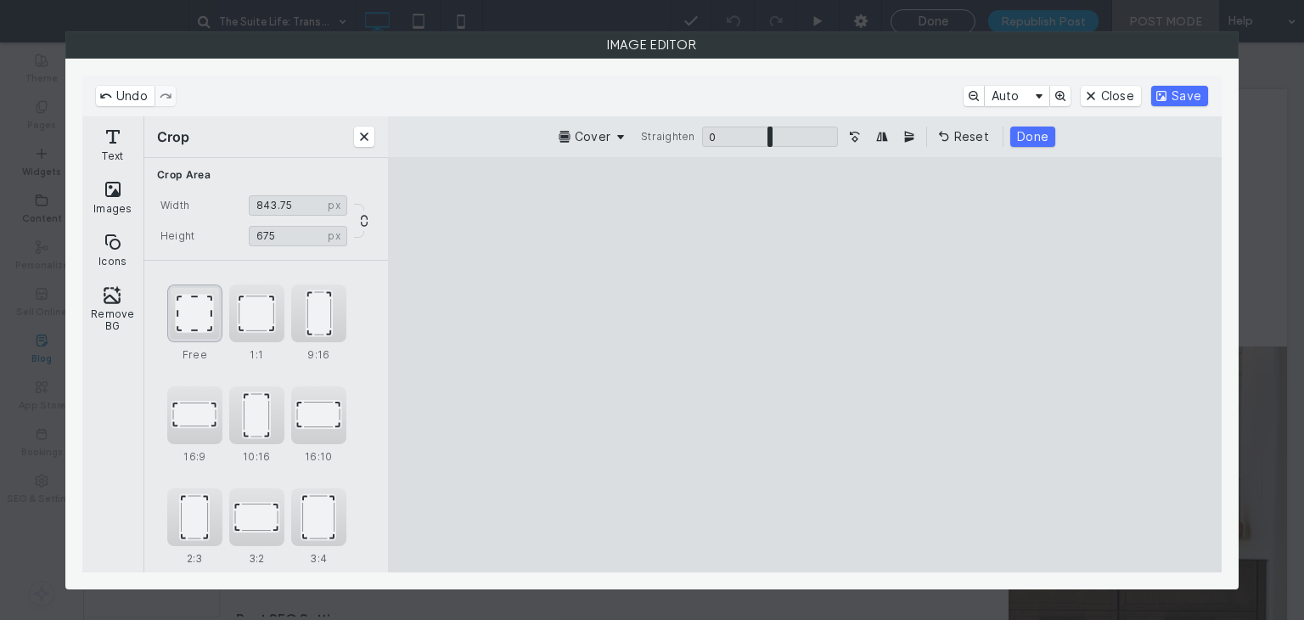
click at [186, 312] on div "Free" at bounding box center [194, 313] width 55 height 58
click at [299, 211] on input "******" at bounding box center [298, 205] width 98 height 20
click at [354, 220] on button "Lock proportions" at bounding box center [364, 221] width 20 height 20
click at [1092, 97] on button "Close" at bounding box center [1111, 96] width 60 height 20
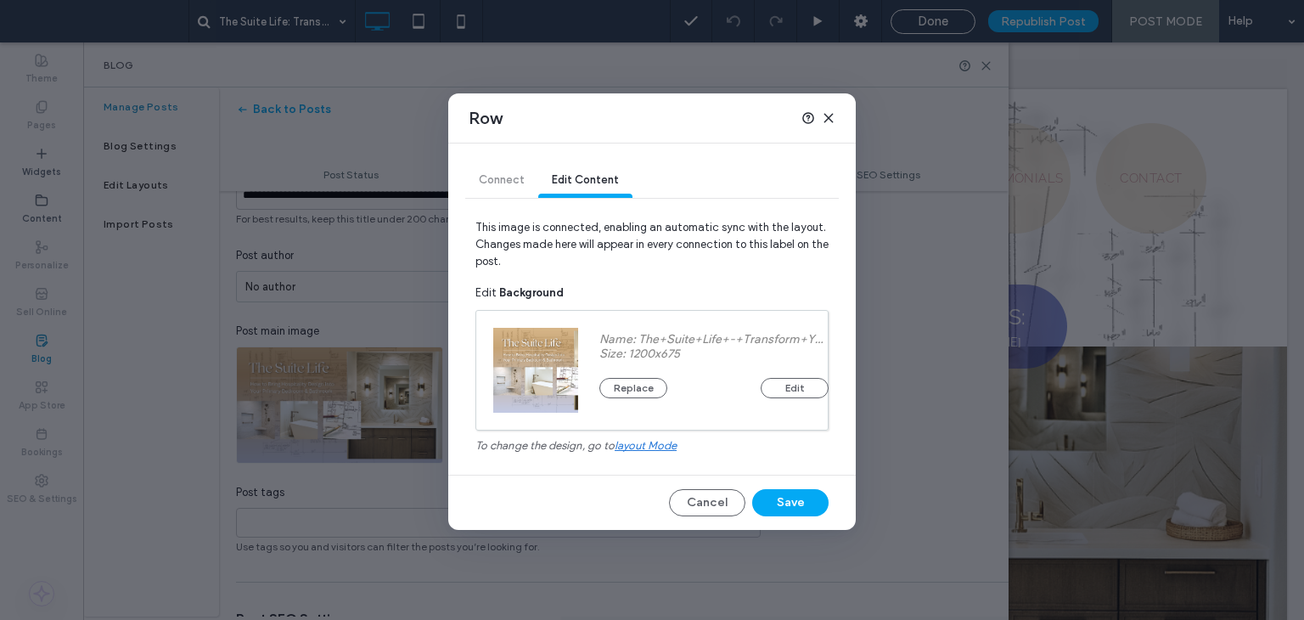
click at [636, 442] on span "layout mode" at bounding box center [646, 445] width 62 height 13
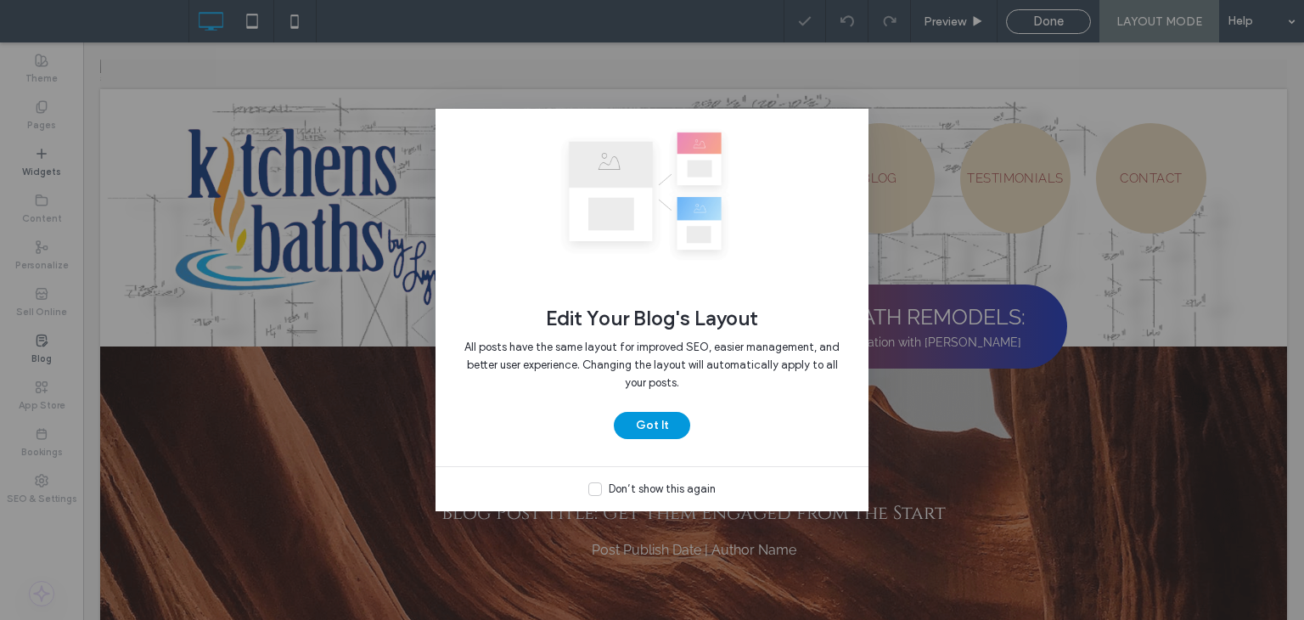
click at [673, 426] on button "Got It" at bounding box center [652, 425] width 76 height 27
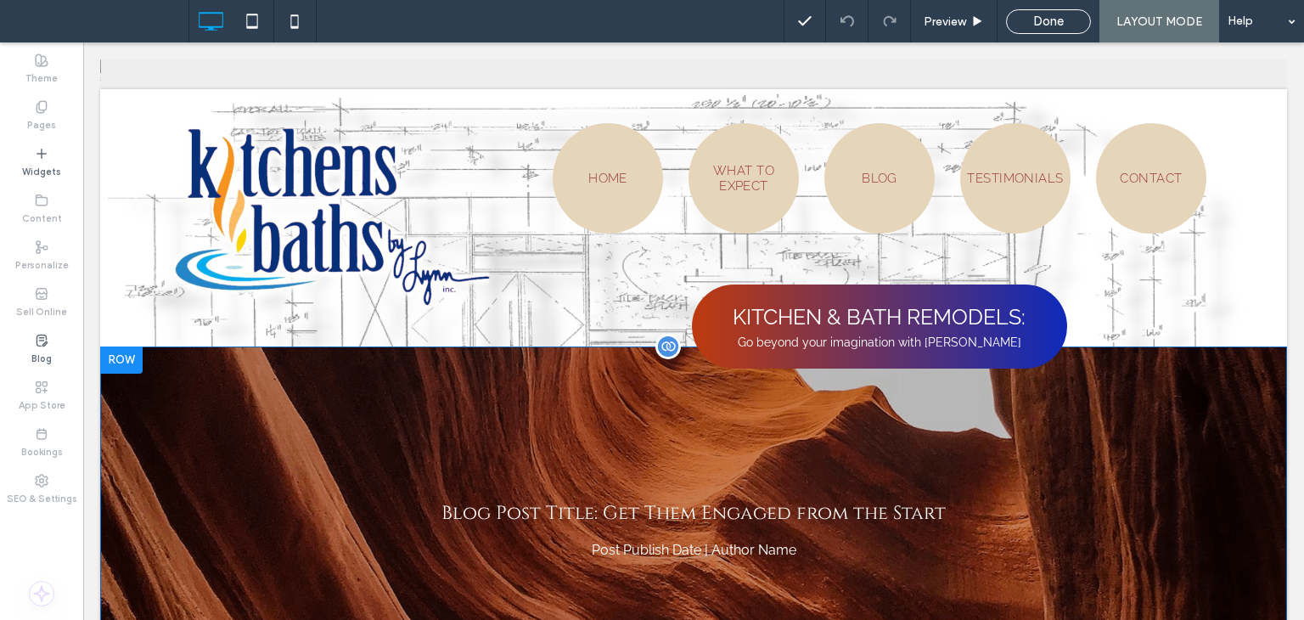
click at [327, 406] on div "Blog Post Title: Get Them Engaged from the Start Post Publish Date | Author Nam…" at bounding box center [693, 529] width 1187 height 366
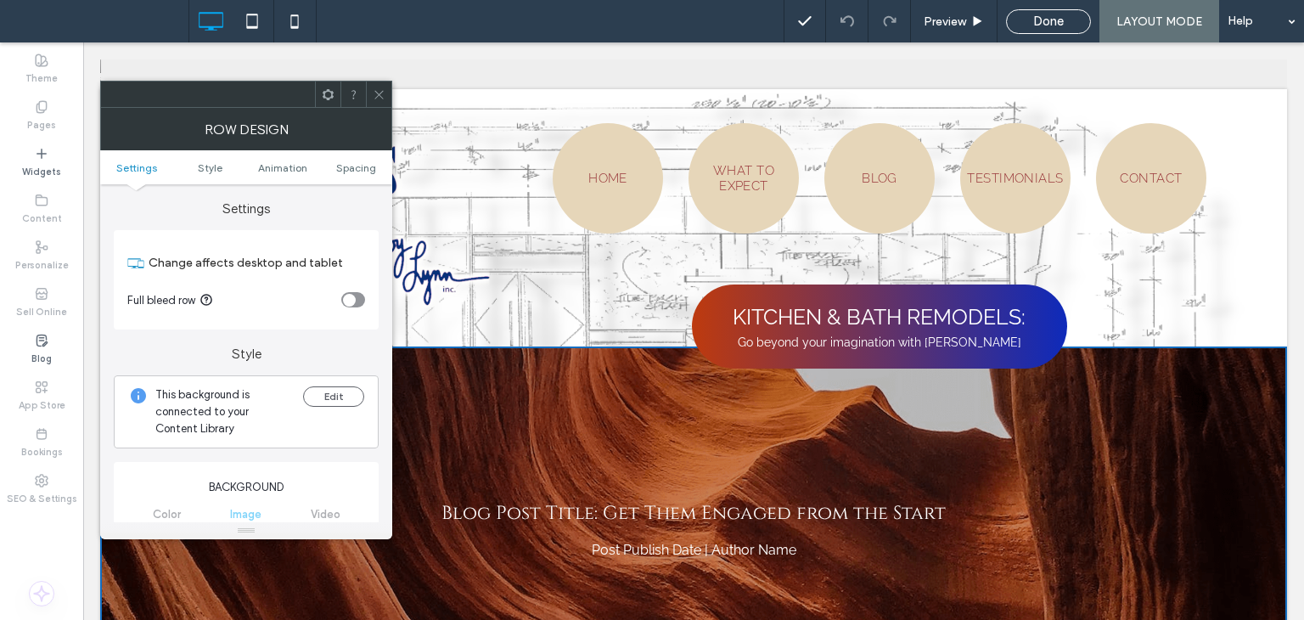
click at [212, 174] on ul "Settings Style Animation Spacing" at bounding box center [246, 167] width 292 height 34
click at [211, 159] on ul "Settings Style Animation Spacing" at bounding box center [246, 167] width 292 height 34
click at [222, 171] on link "Style" at bounding box center [209, 167] width 73 height 13
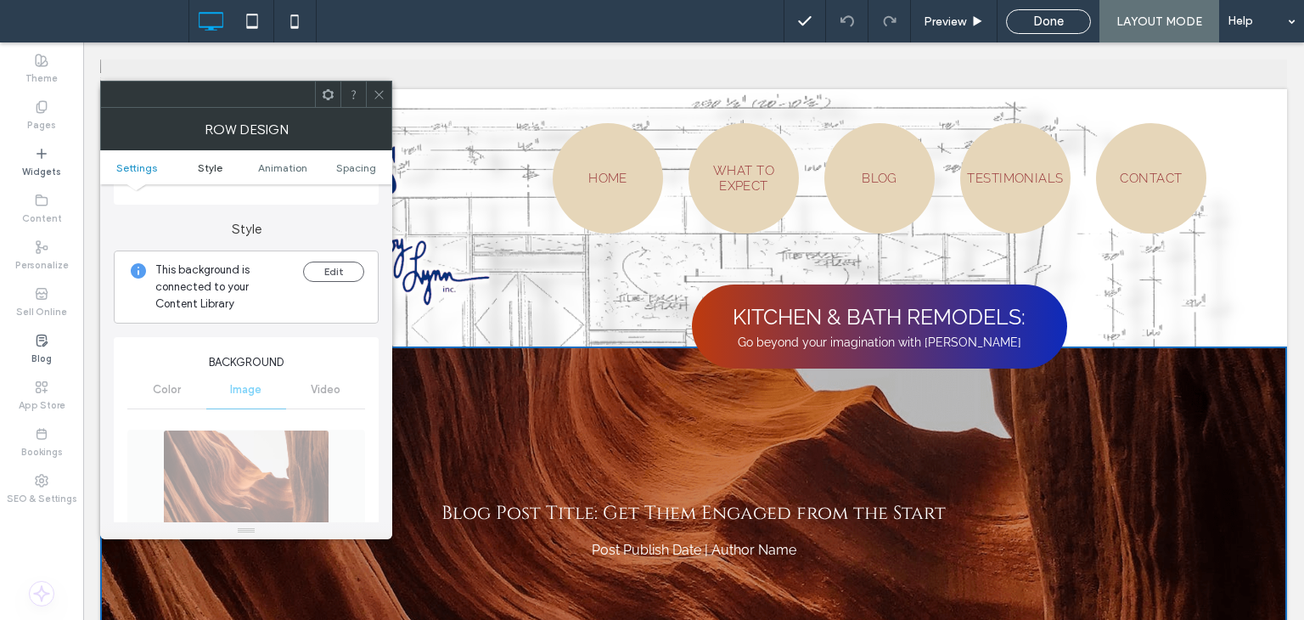
scroll to position [145, 0]
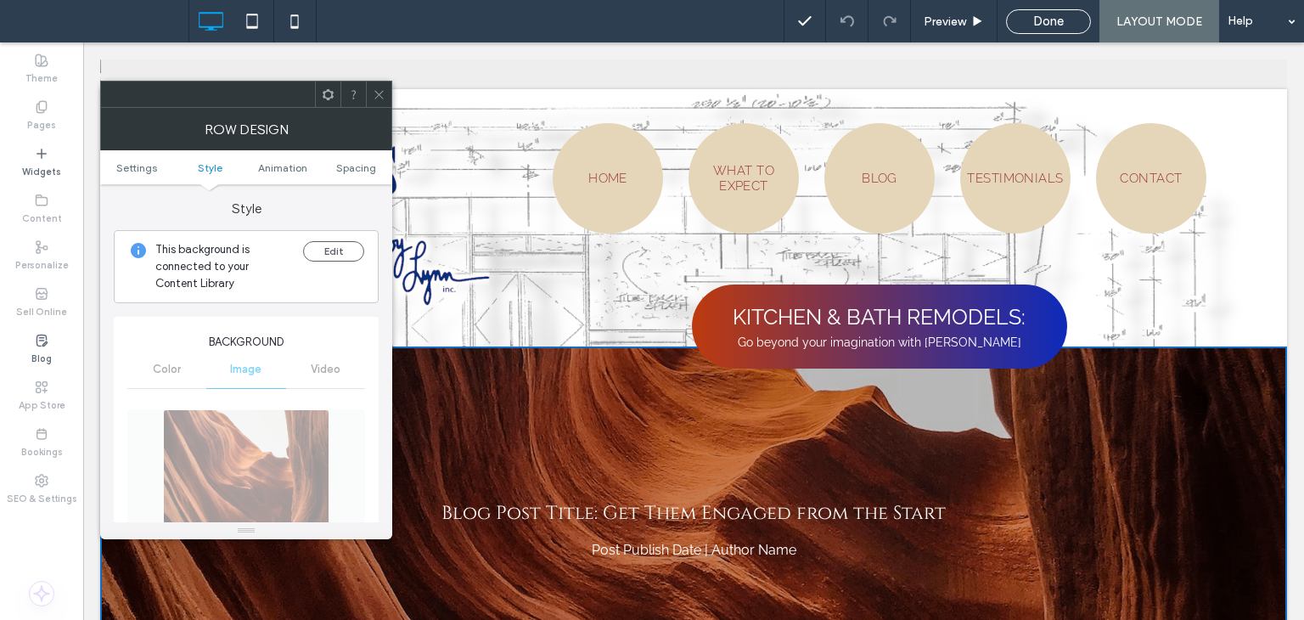
click at [348, 173] on ul "Settings Style Animation Spacing" at bounding box center [246, 167] width 292 height 34
click at [347, 168] on span "Spacing" at bounding box center [356, 167] width 40 height 13
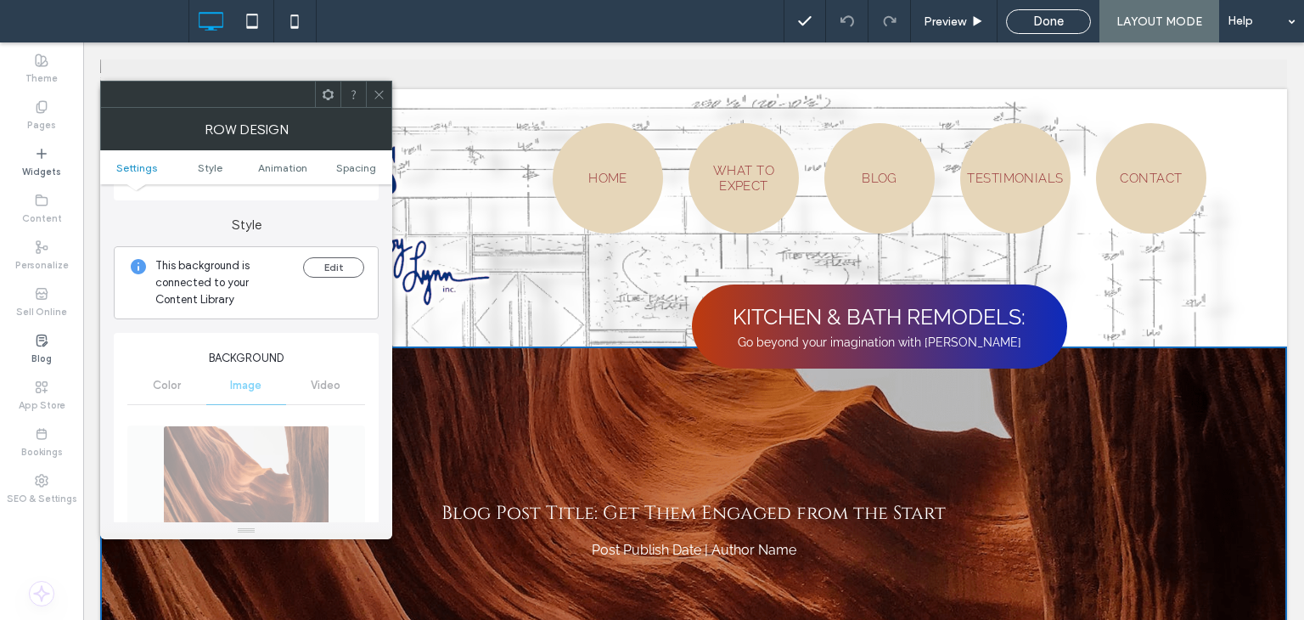
scroll to position [0, 0]
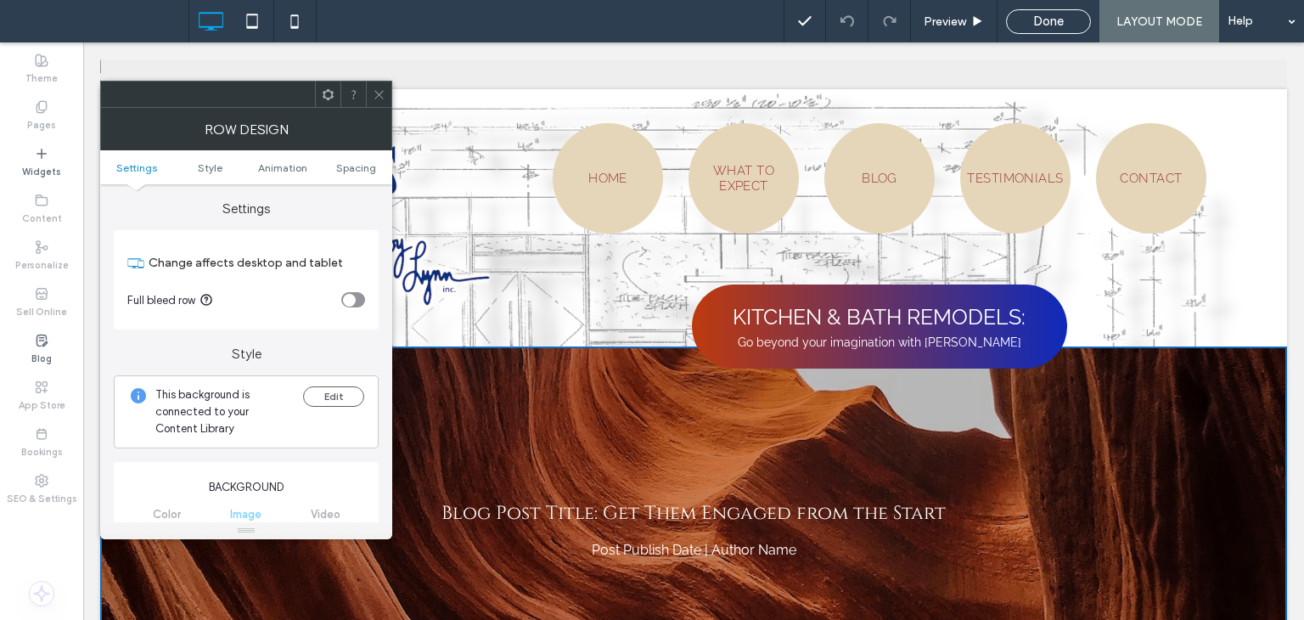
click at [335, 95] on div at bounding box center [327, 94] width 25 height 25
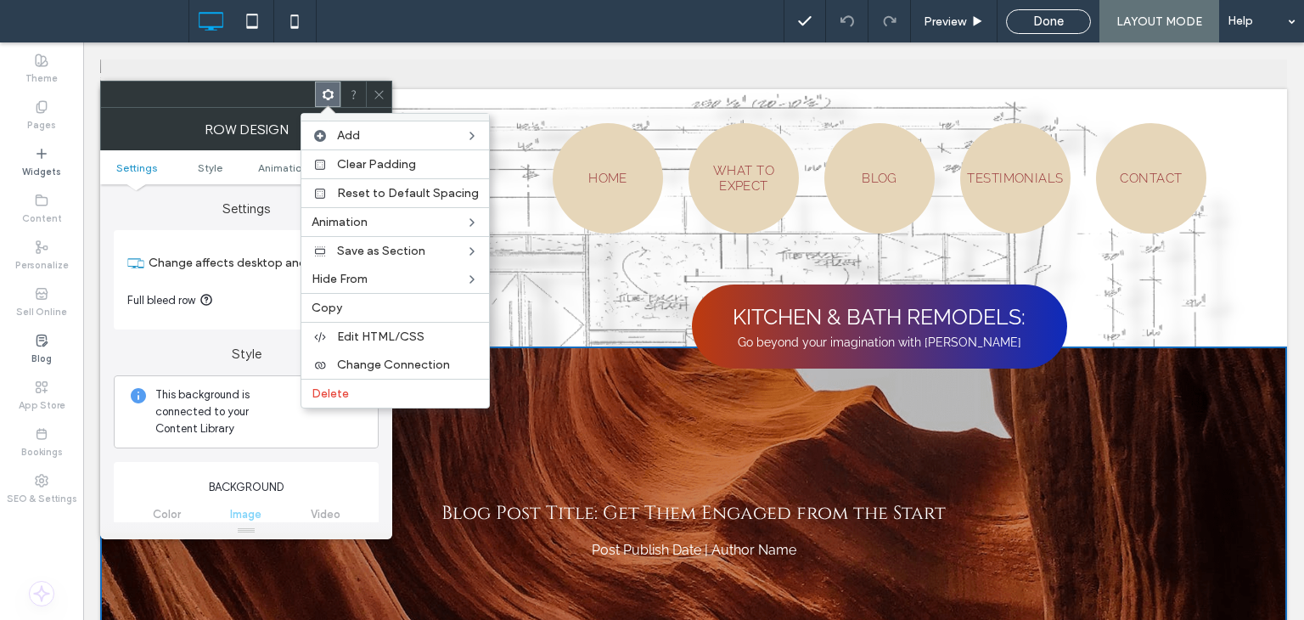
click at [374, 88] on icon at bounding box center [379, 94] width 13 height 13
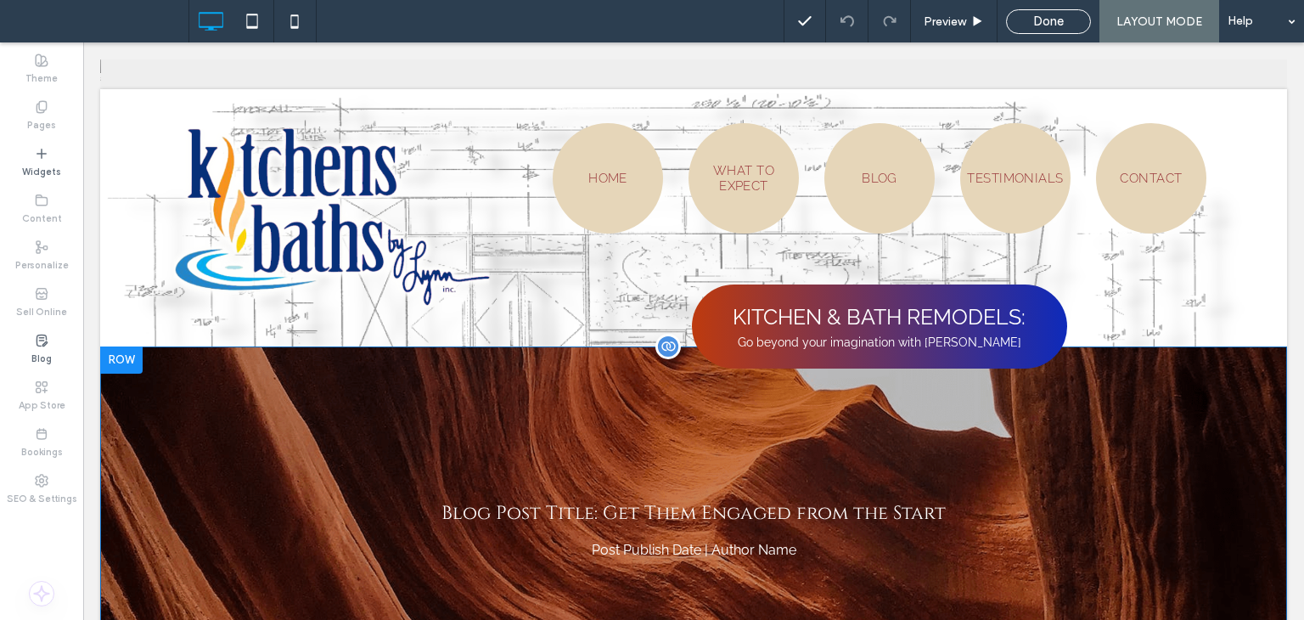
scroll to position [170, 0]
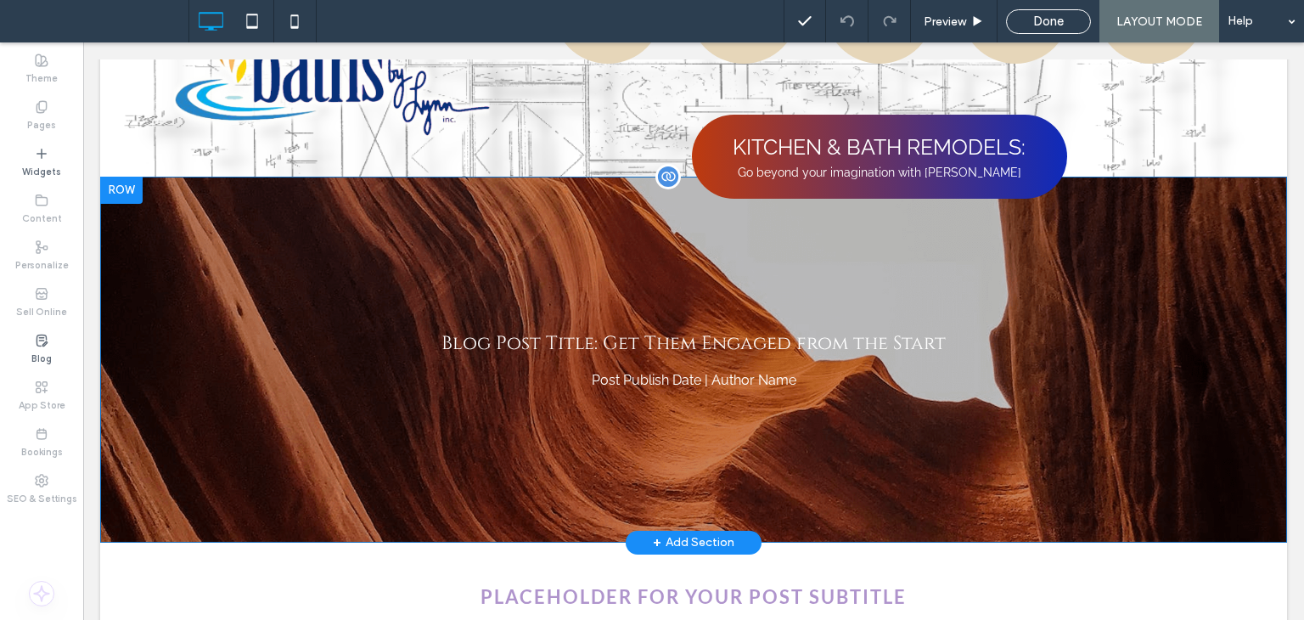
click at [458, 297] on div "Blog Post Title: Get Them Engaged from the Start Post Publish Date | Author Nam…" at bounding box center [693, 360] width 1187 height 366
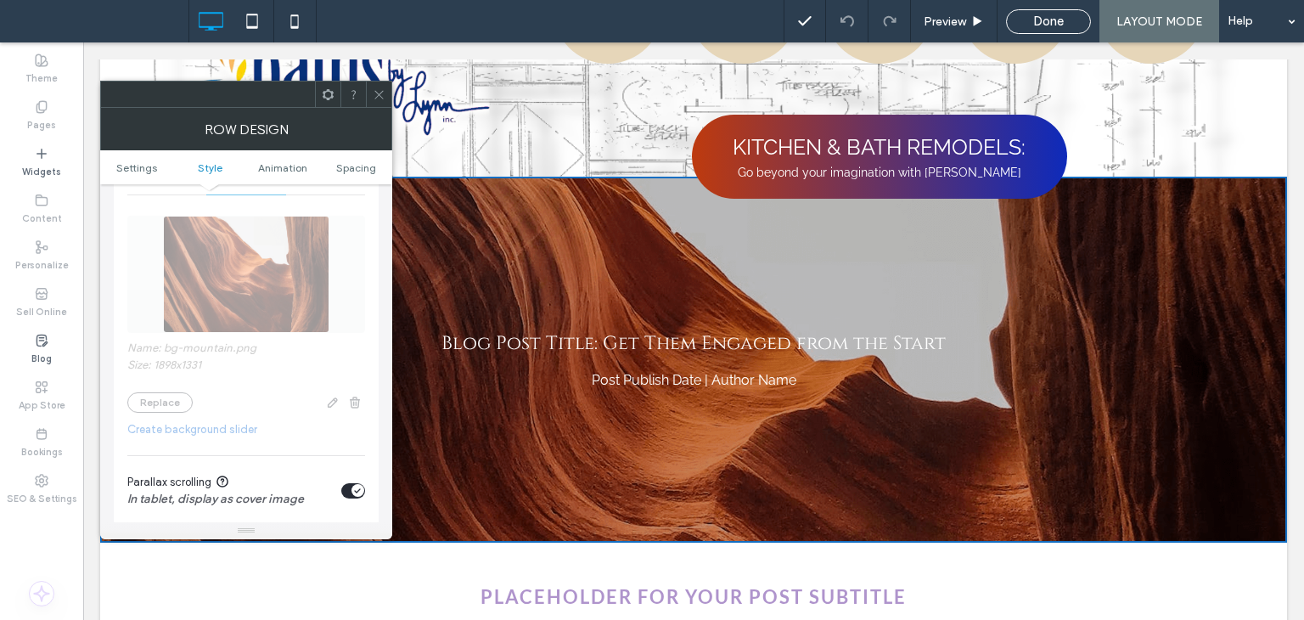
scroll to position [340, 0]
click at [267, 368] on div "Name: bg-mountain.png Size: 1898x1331 Replace Create background slider Parallax…" at bounding box center [246, 378] width 238 height 360
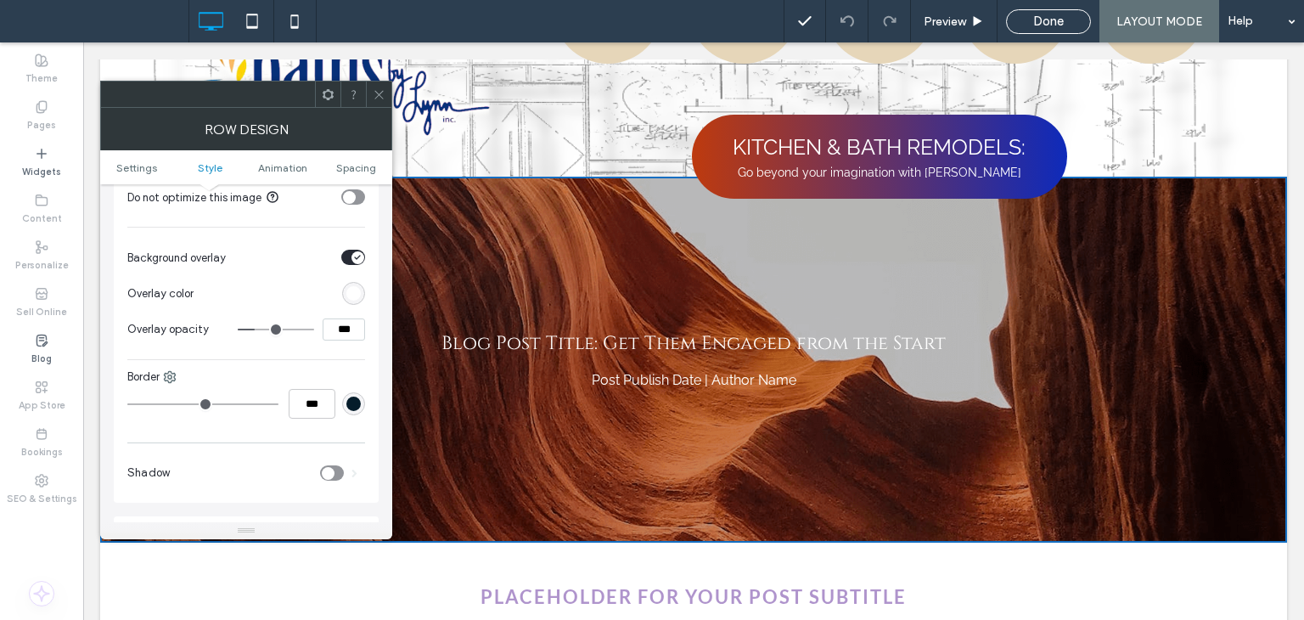
scroll to position [849, 0]
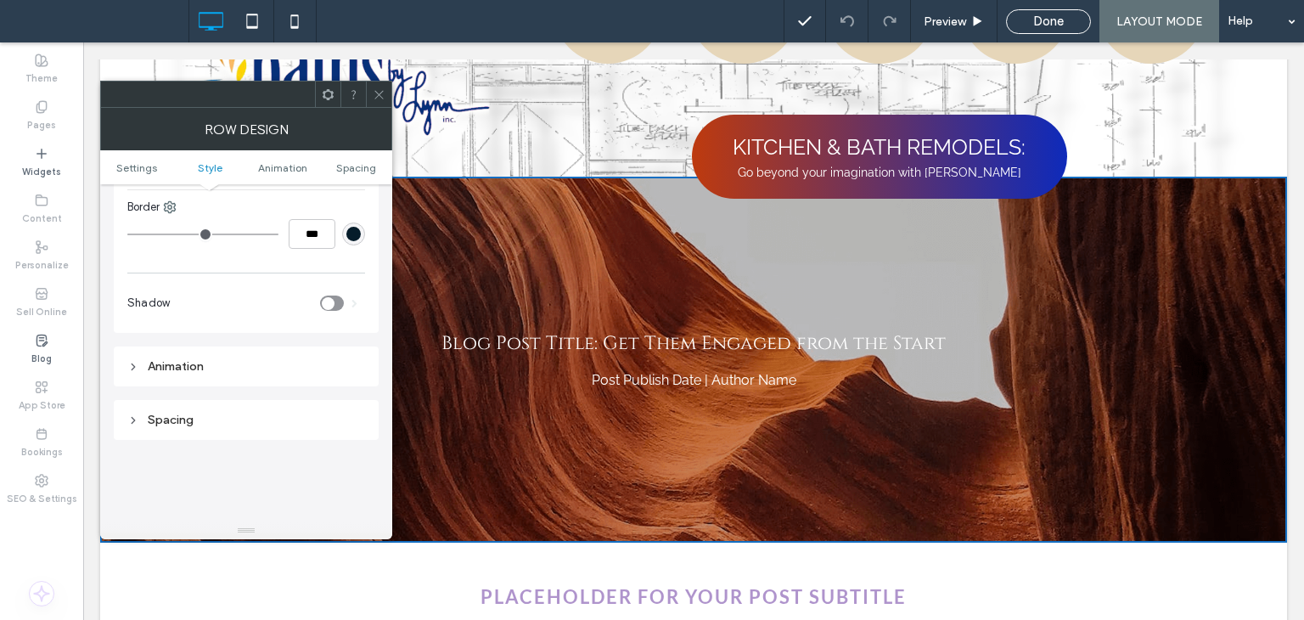
click at [272, 362] on div "Animation" at bounding box center [246, 366] width 238 height 14
click at [280, 378] on div "Spacing" at bounding box center [246, 368] width 238 height 23
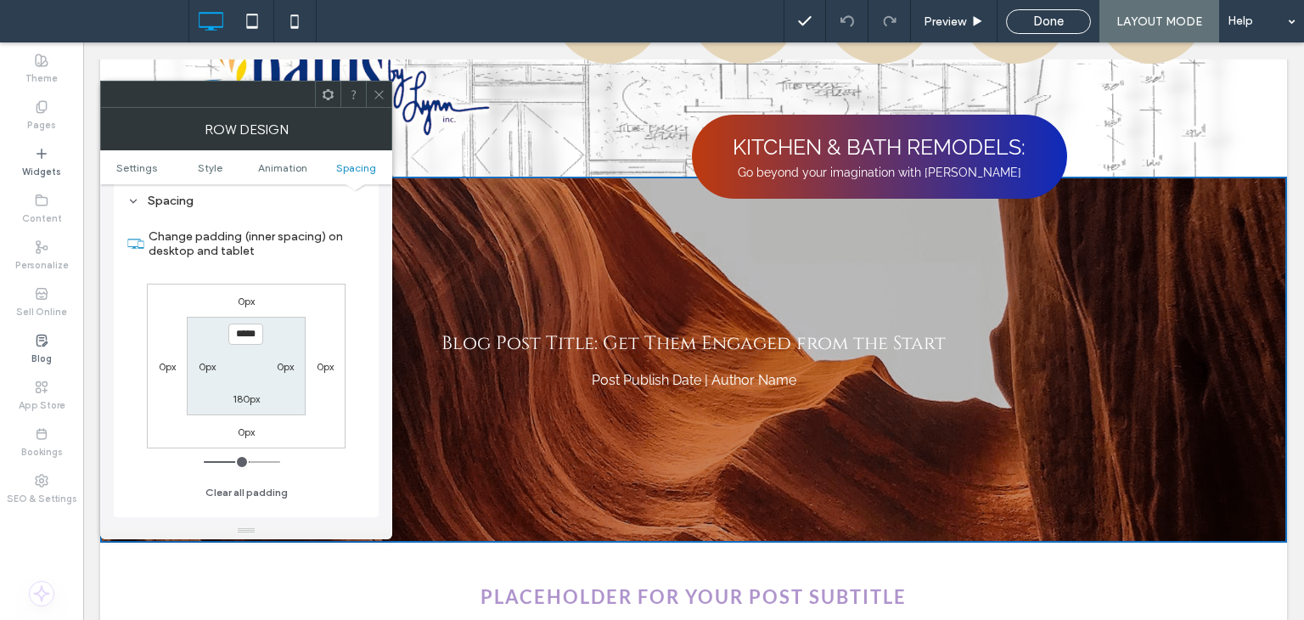
scroll to position [1274, 0]
type input "***"
type input "*"
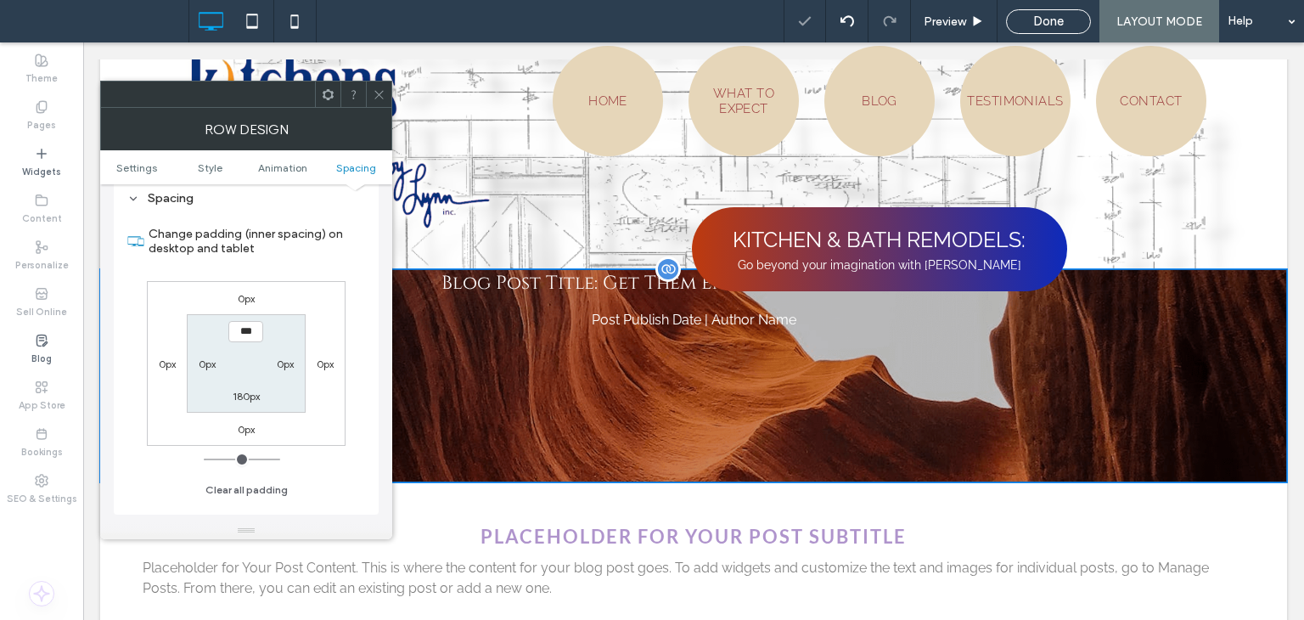
scroll to position [0, 0]
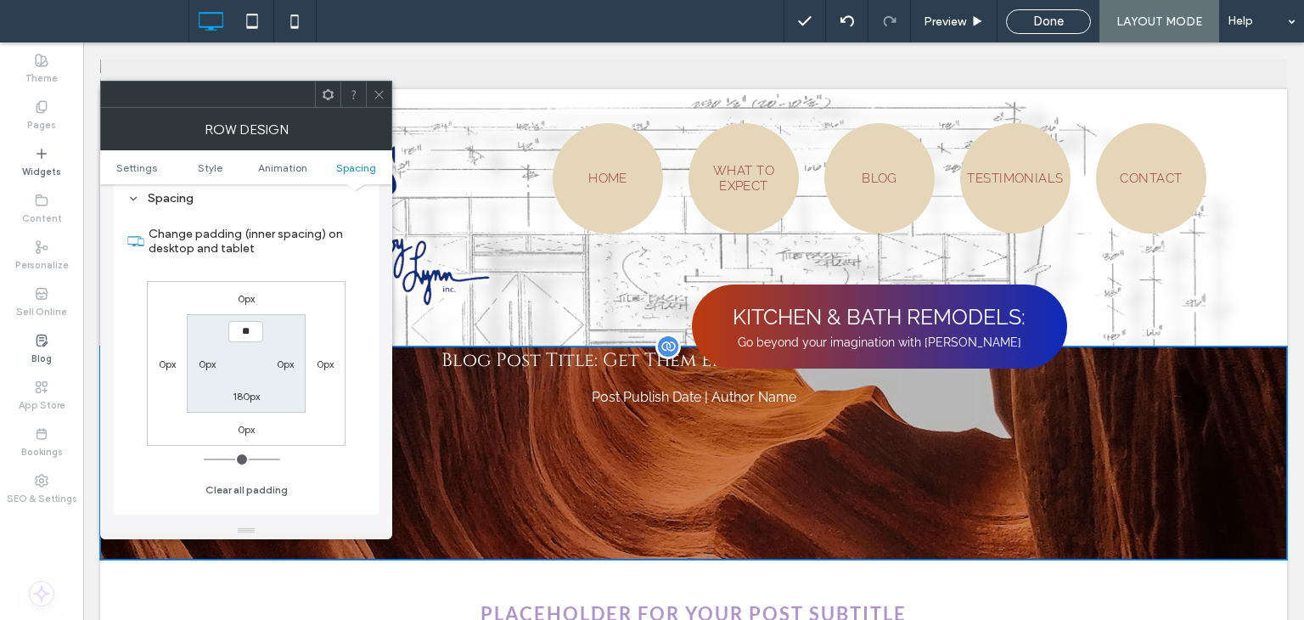
type input "*"
type input "*****"
type input "***"
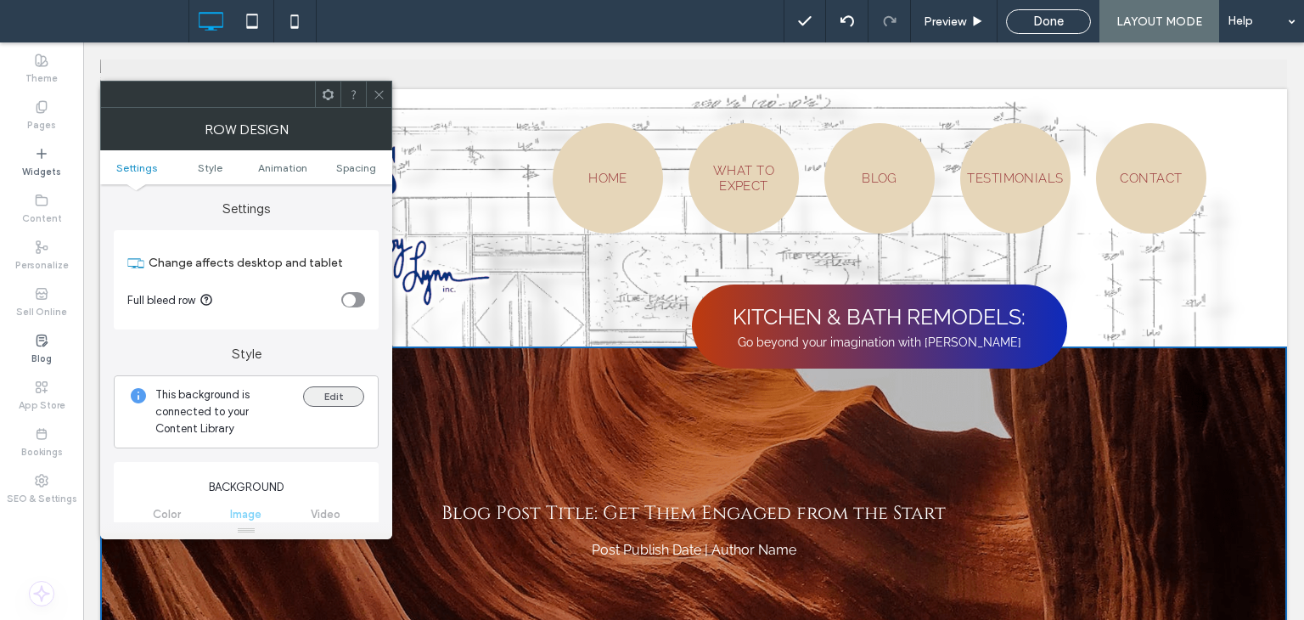
click at [325, 397] on button "Edit" at bounding box center [333, 396] width 61 height 20
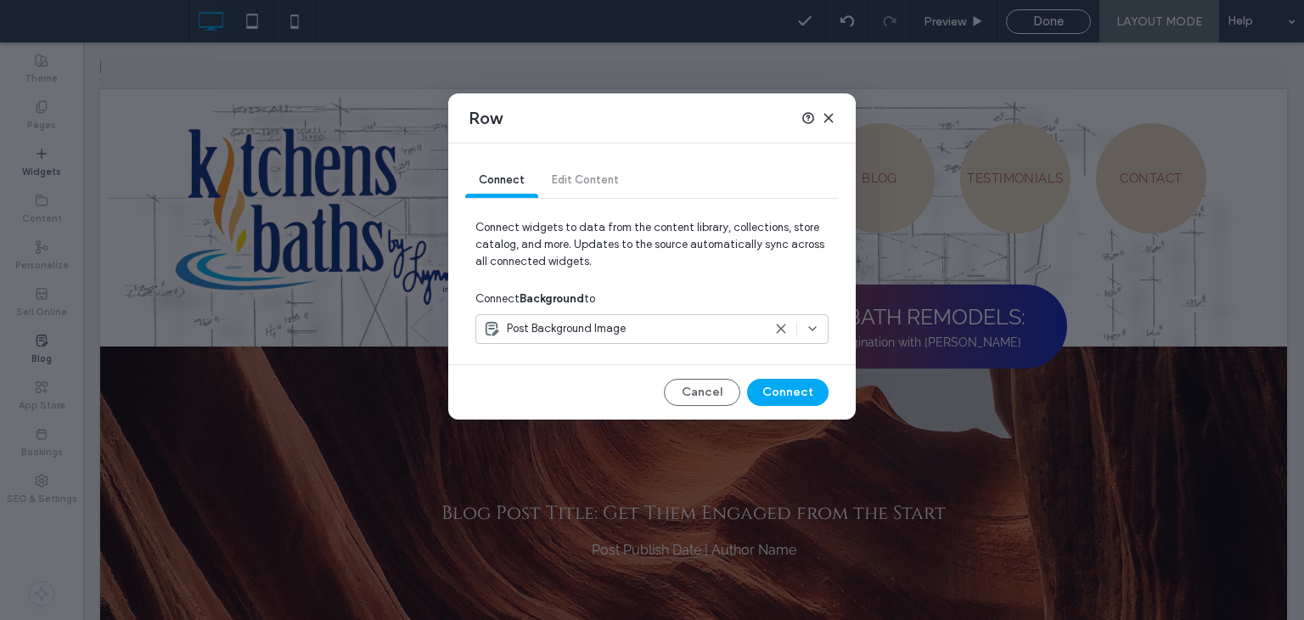
click at [608, 322] on span "Post Background Image" at bounding box center [566, 328] width 119 height 17
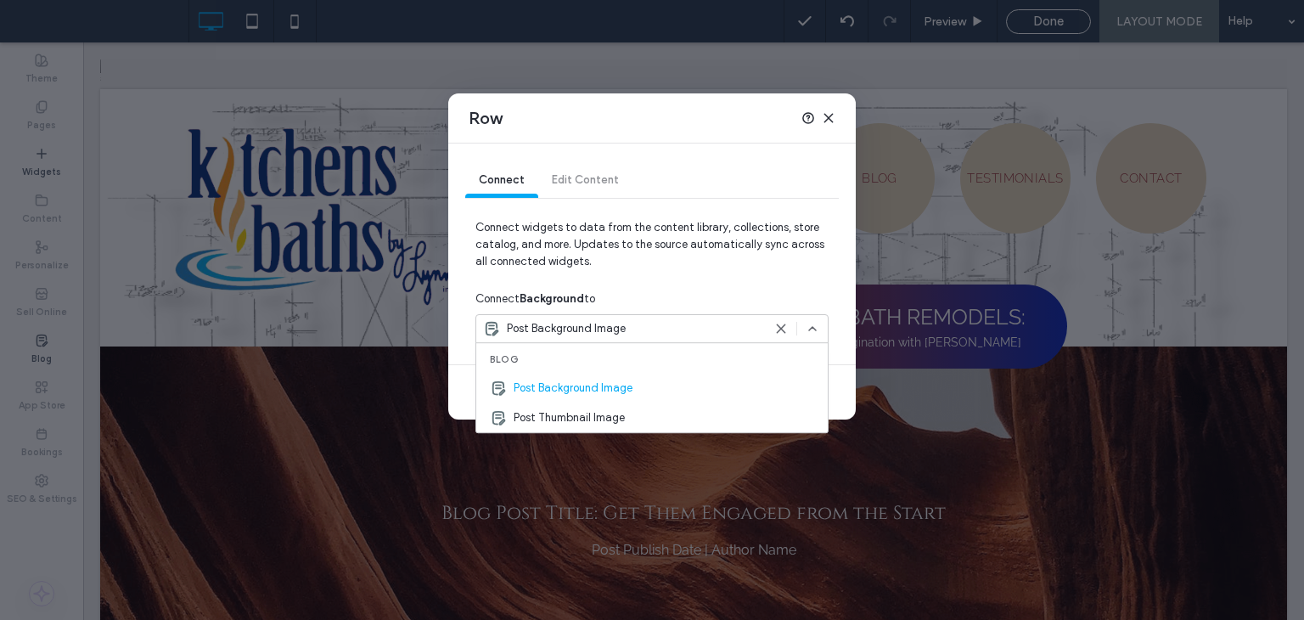
click at [580, 174] on div "Connect Edit Content" at bounding box center [652, 181] width 374 height 34
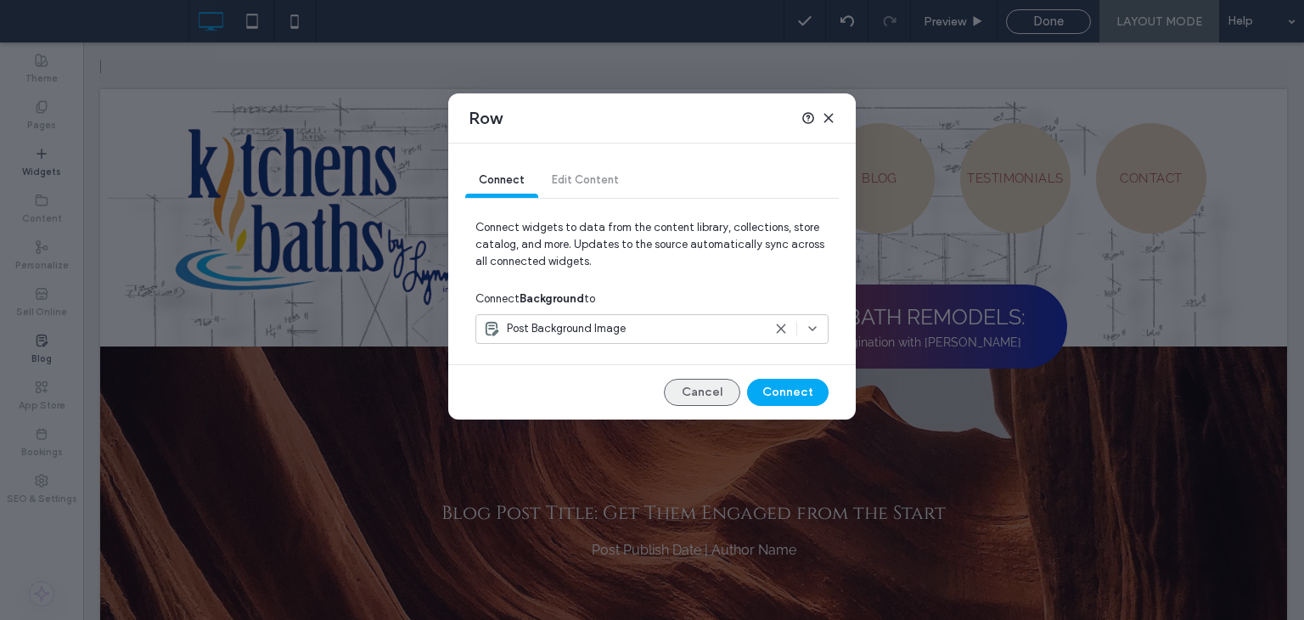
click at [706, 385] on button "Cancel" at bounding box center [702, 392] width 76 height 27
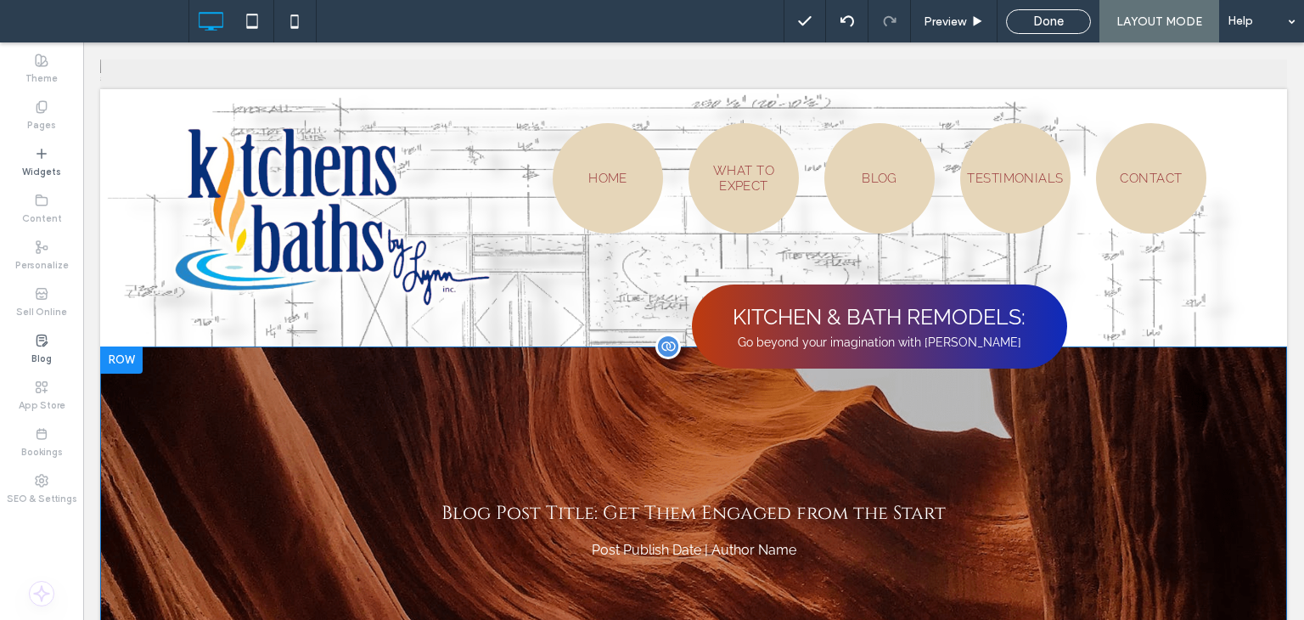
click at [329, 399] on div "Blog Post Title: Get Them Engaged from the Start Post Publish Date | Author Nam…" at bounding box center [693, 529] width 1187 height 366
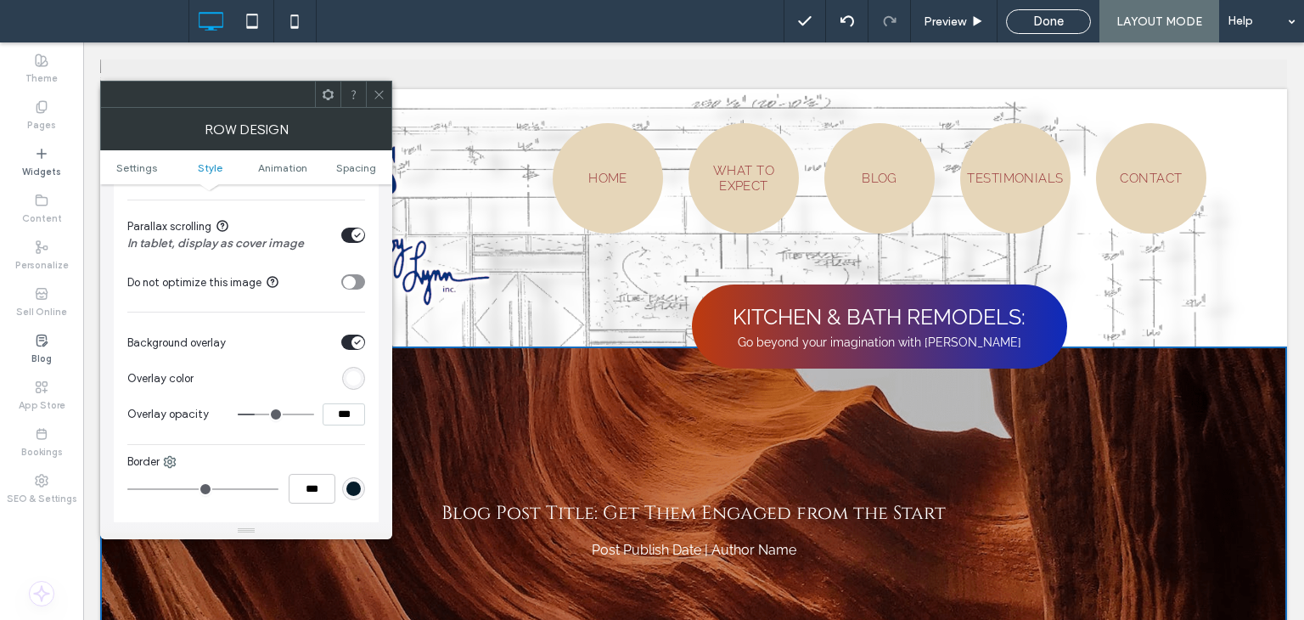
scroll to position [764, 0]
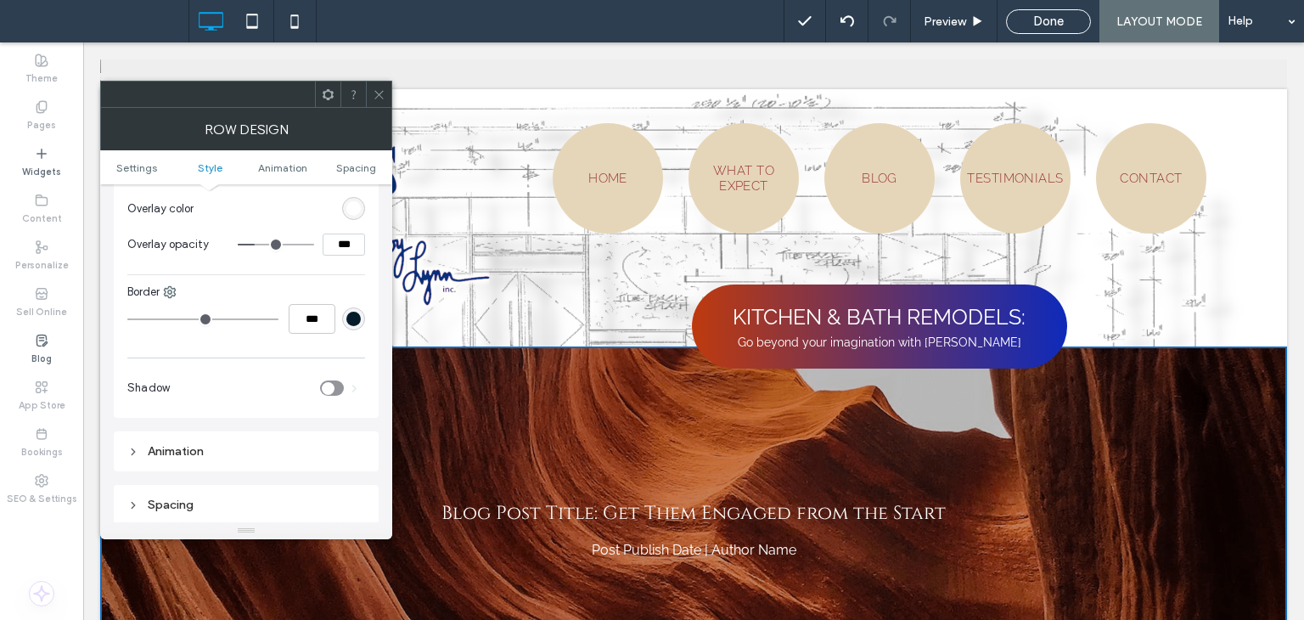
click at [329, 94] on icon at bounding box center [328, 94] width 13 height 13
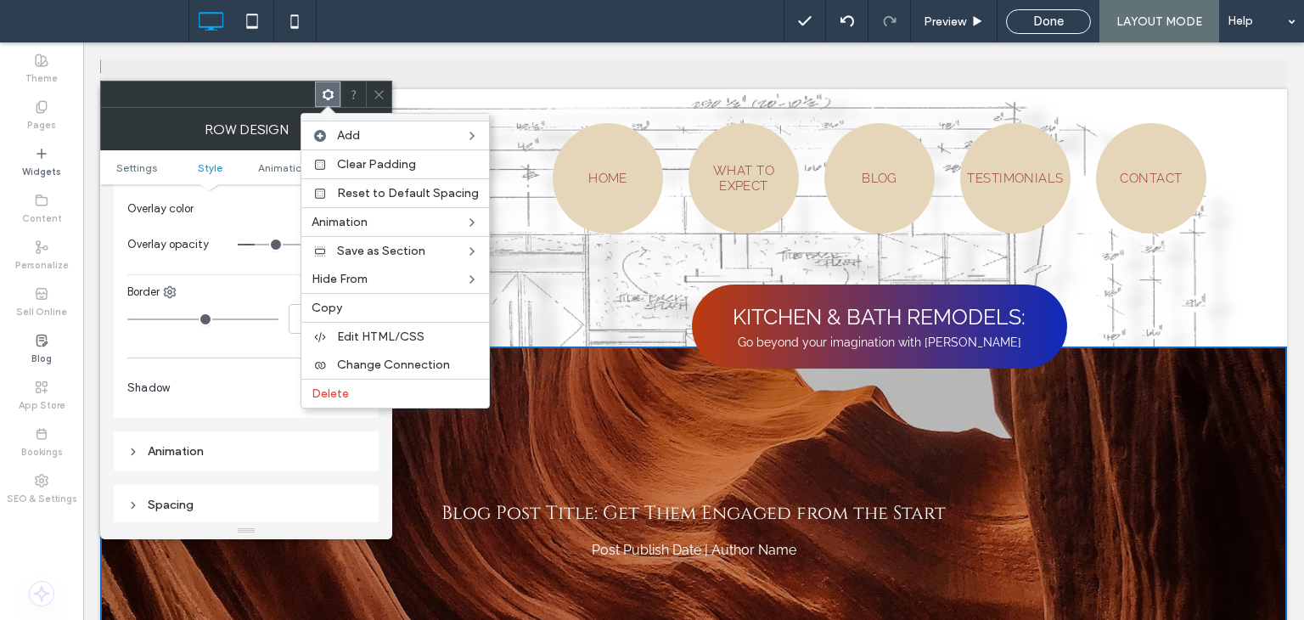
click at [179, 441] on div "Animation" at bounding box center [246, 451] width 238 height 23
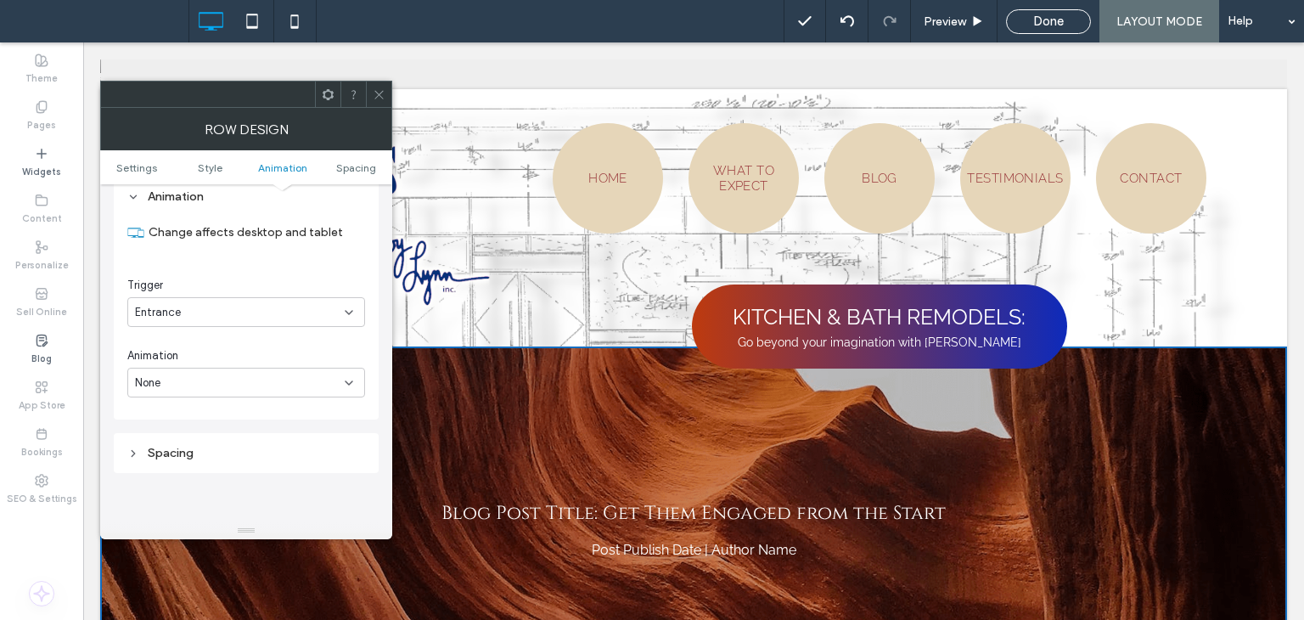
scroll to position [1104, 0]
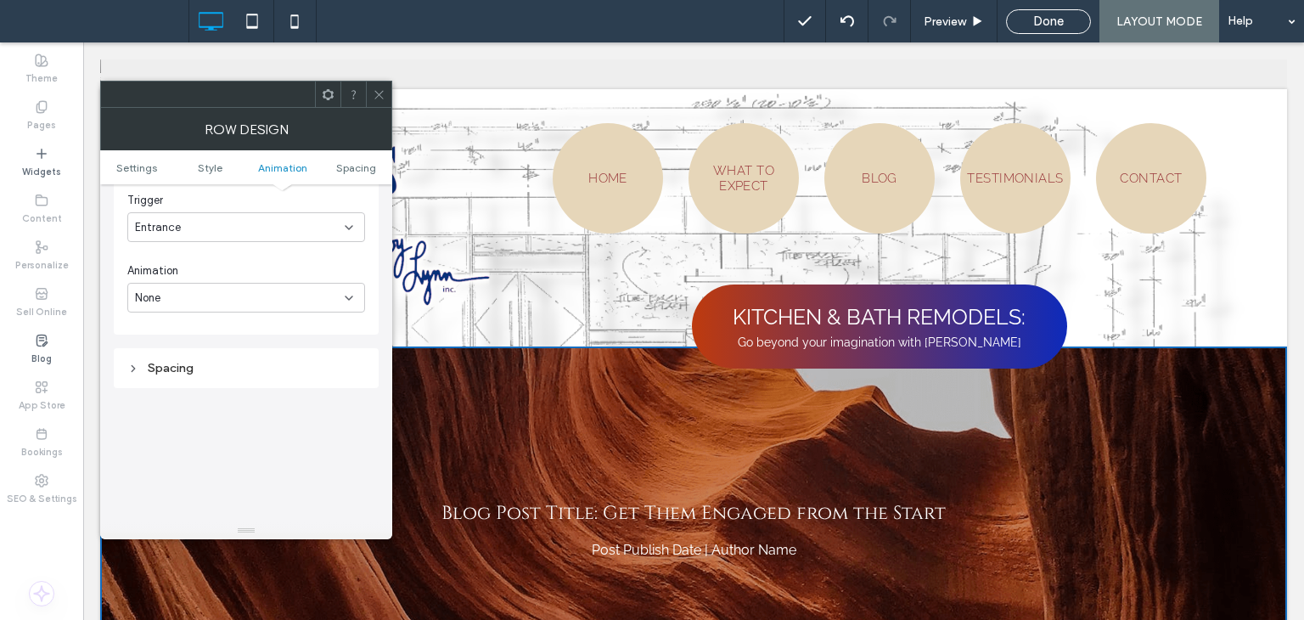
click at [196, 369] on div "Spacing" at bounding box center [246, 368] width 238 height 14
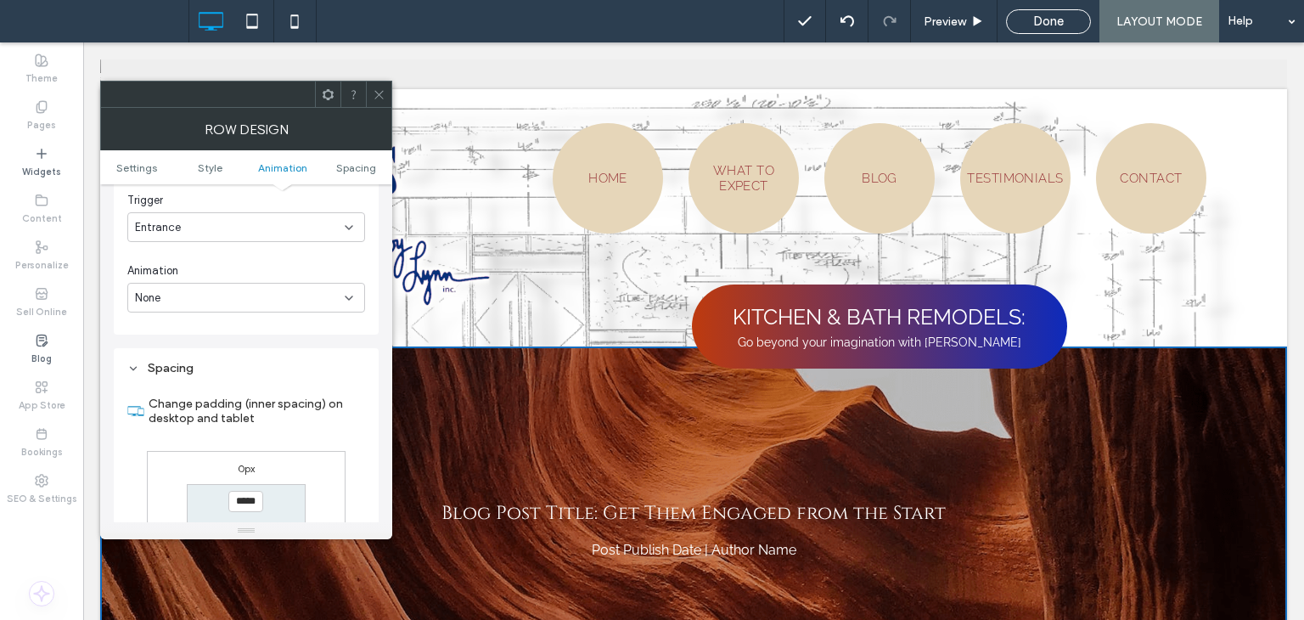
scroll to position [1358, 0]
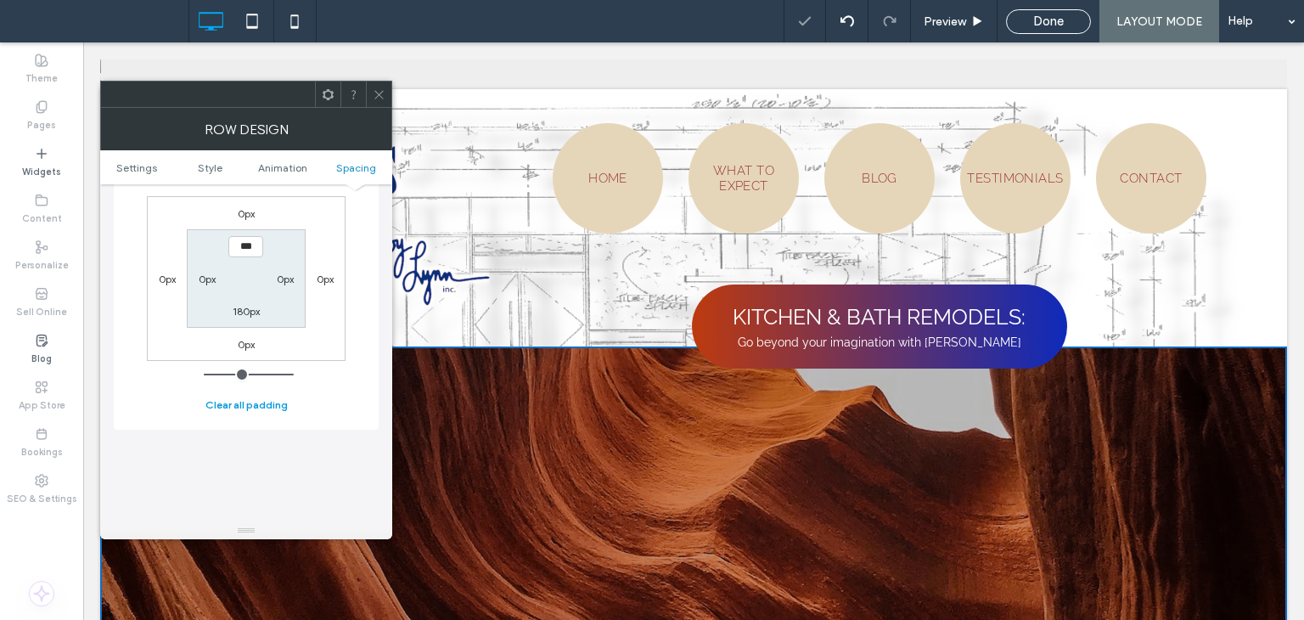
type input "*****"
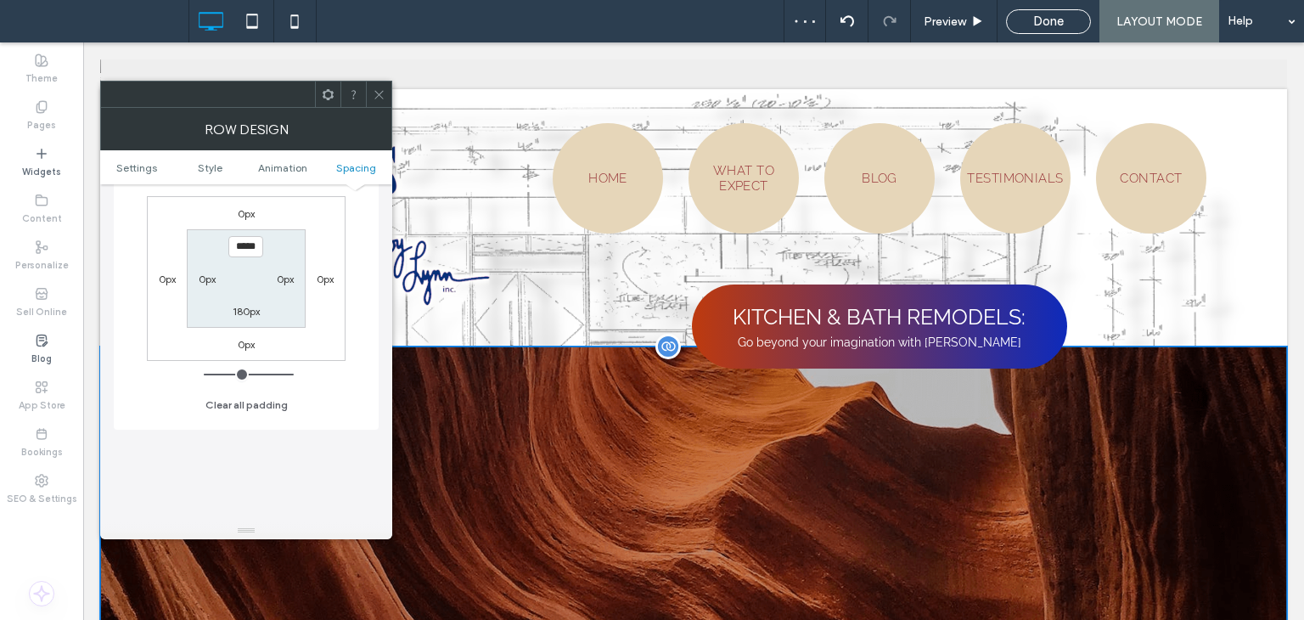
scroll to position [340, 0]
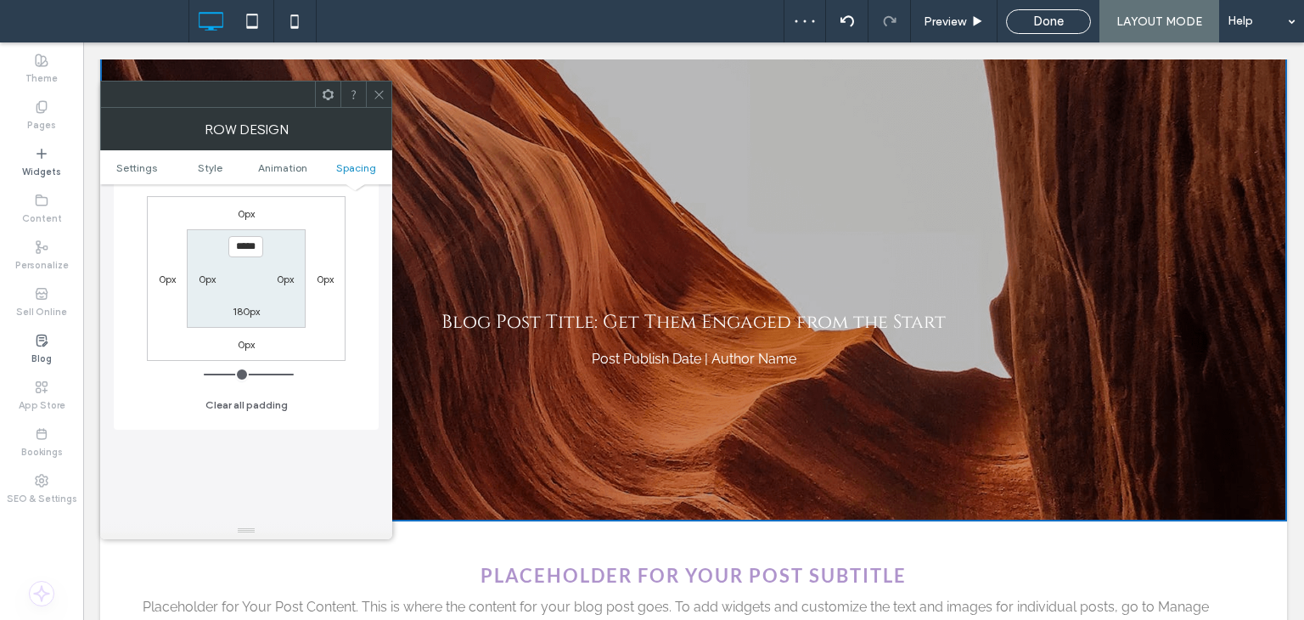
click at [251, 307] on label "180px" at bounding box center [246, 311] width 27 height 13
type input "***"
type input "*"
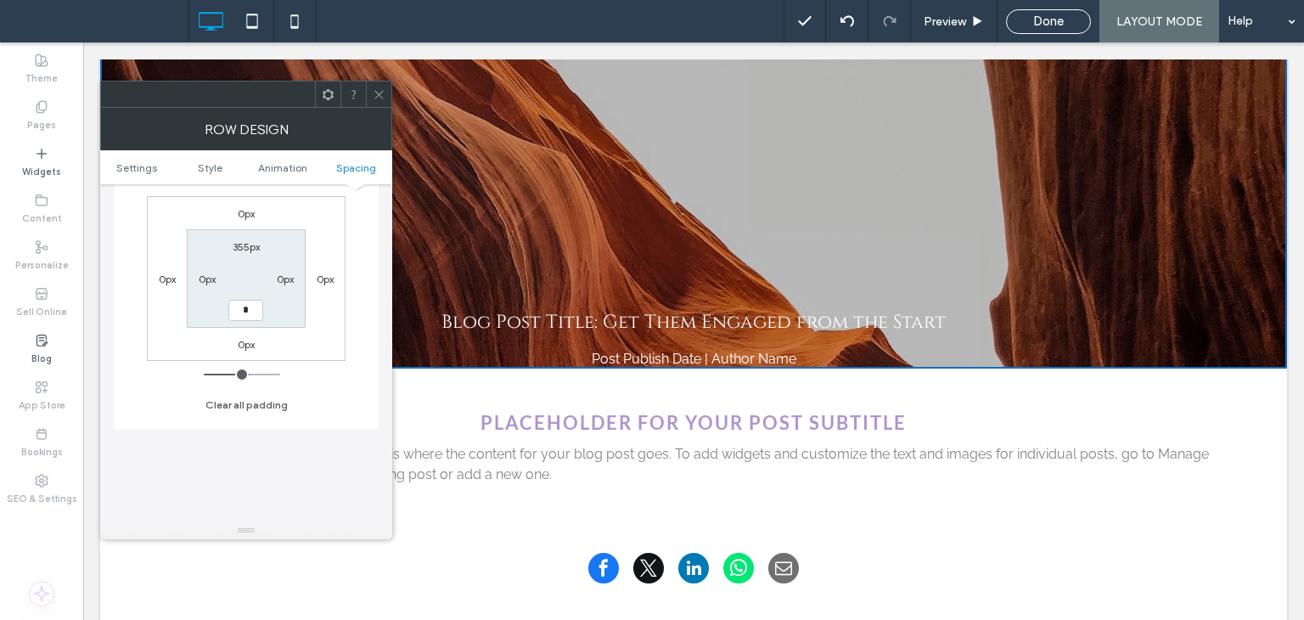
type input "*"
type input "***"
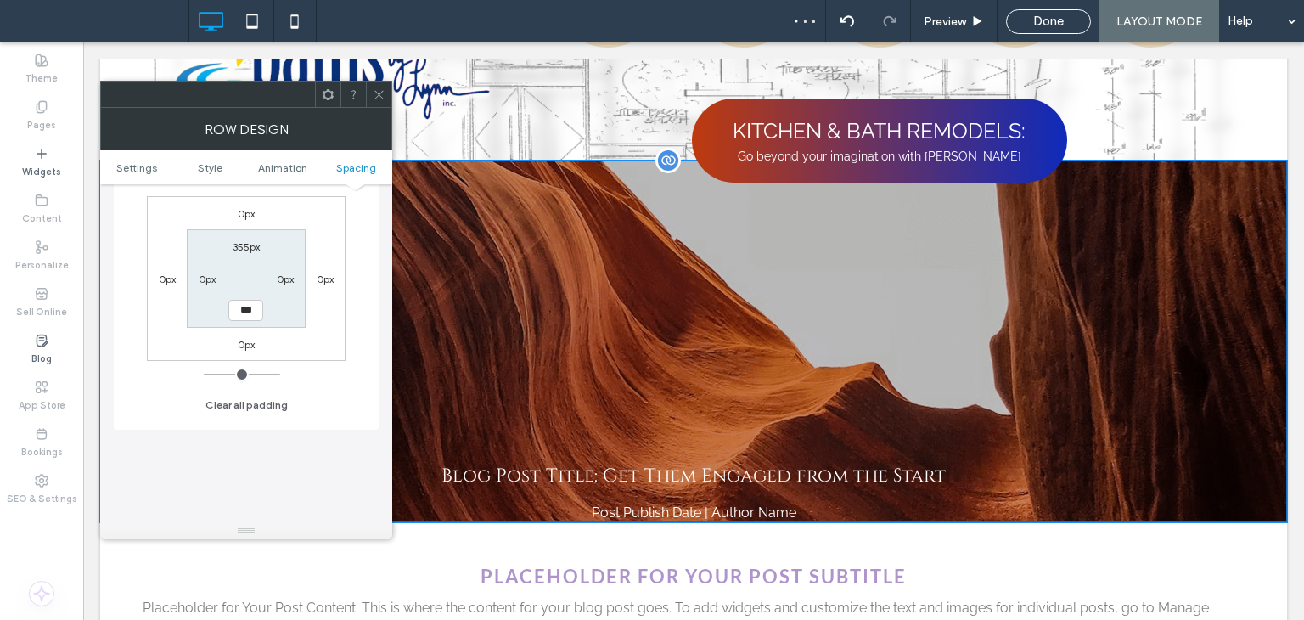
scroll to position [85, 0]
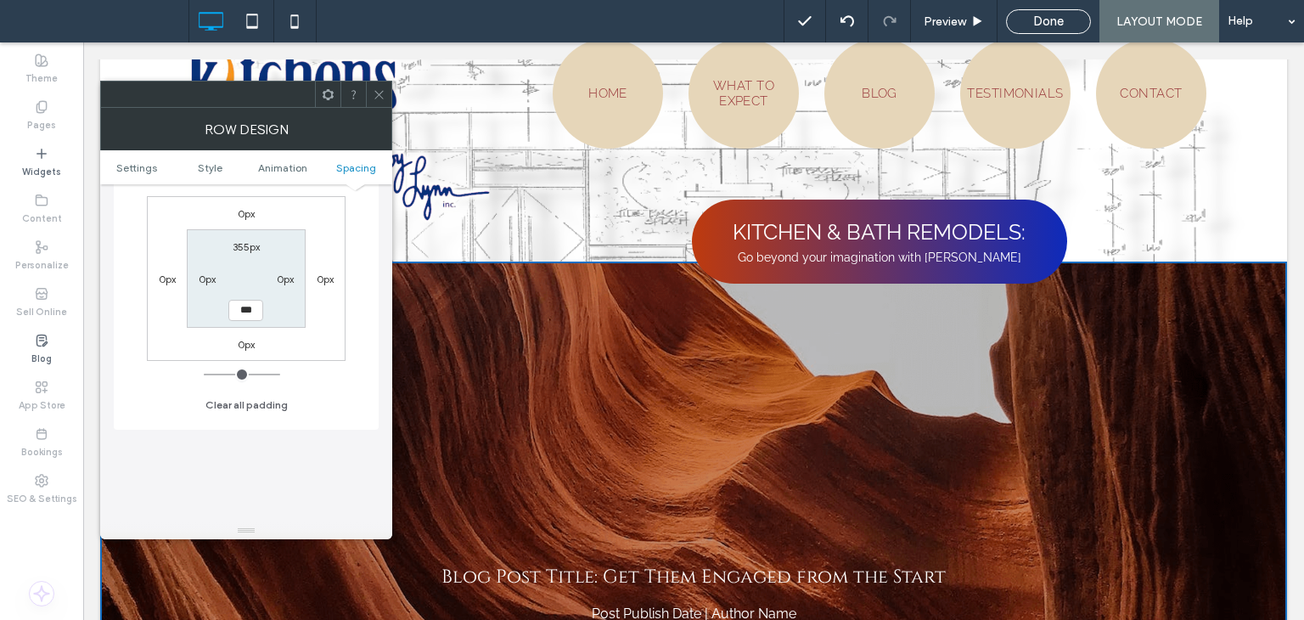
click at [240, 246] on label "355px" at bounding box center [246, 246] width 27 height 13
type input "***"
type input "*****"
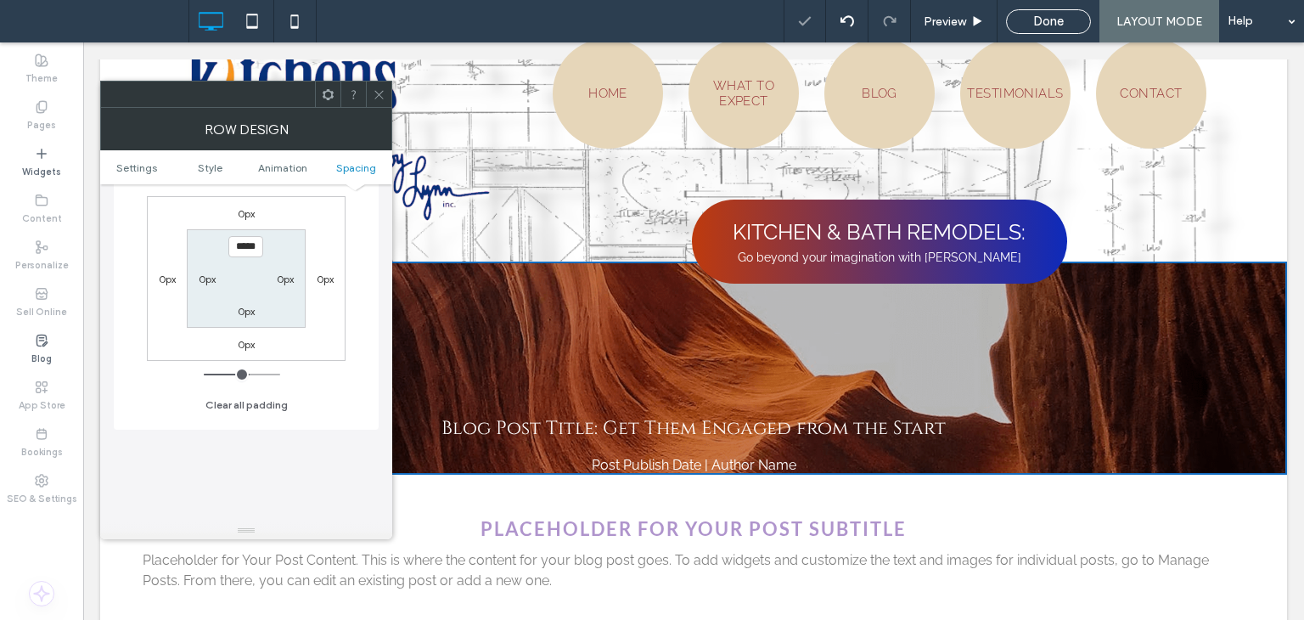
click at [249, 312] on label "0px" at bounding box center [246, 311] width 17 height 13
type input "*"
type input "***"
type input "*****"
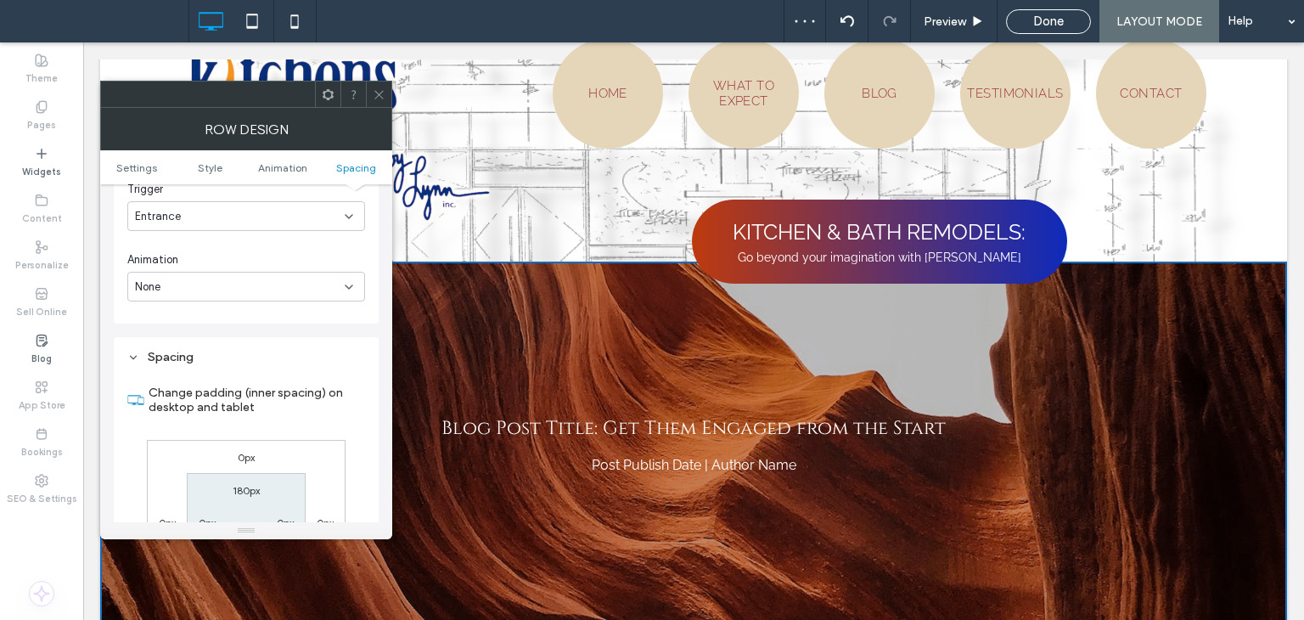
scroll to position [934, 0]
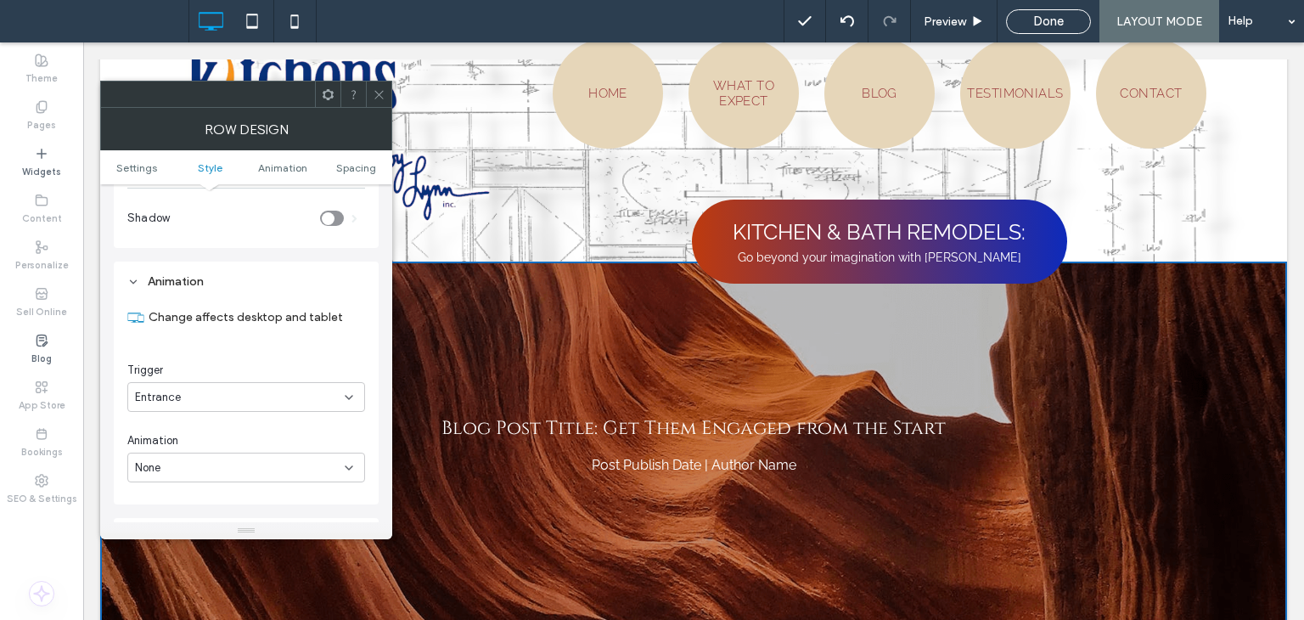
click at [375, 98] on icon at bounding box center [379, 94] width 13 height 13
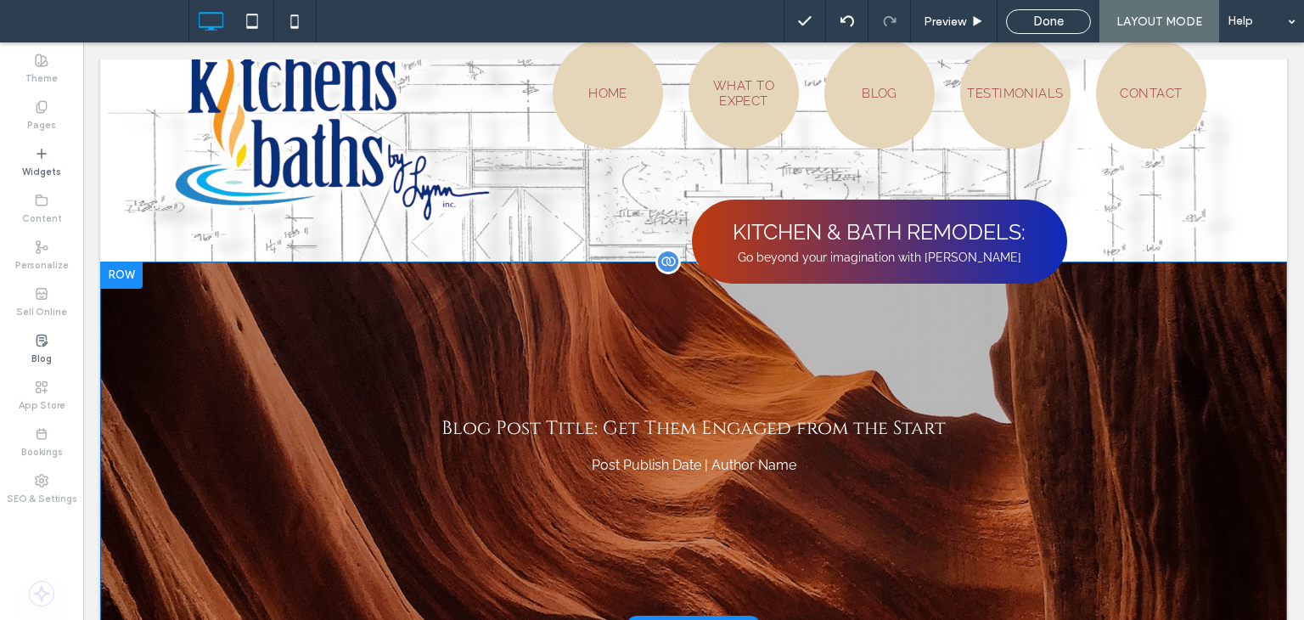
click at [318, 334] on div "Blog Post Title: Get Them Engaged from the Start Post Publish Date | Author Nam…" at bounding box center [693, 445] width 1187 height 366
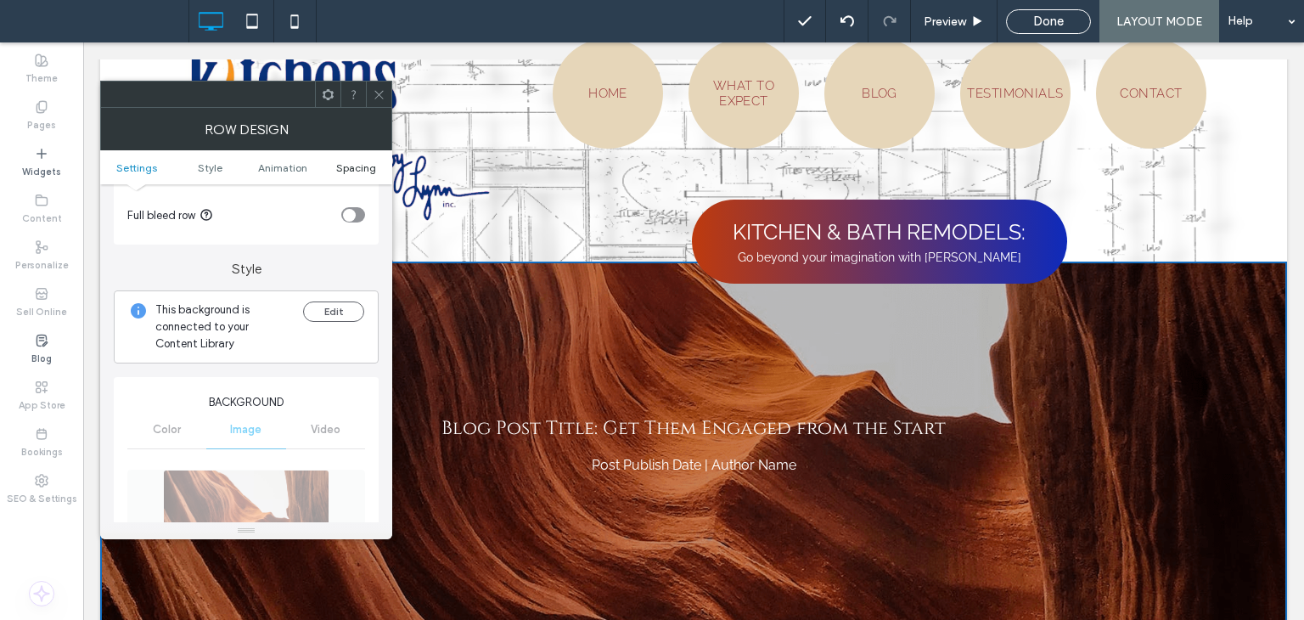
click at [343, 163] on span "Spacing" at bounding box center [356, 167] width 40 height 13
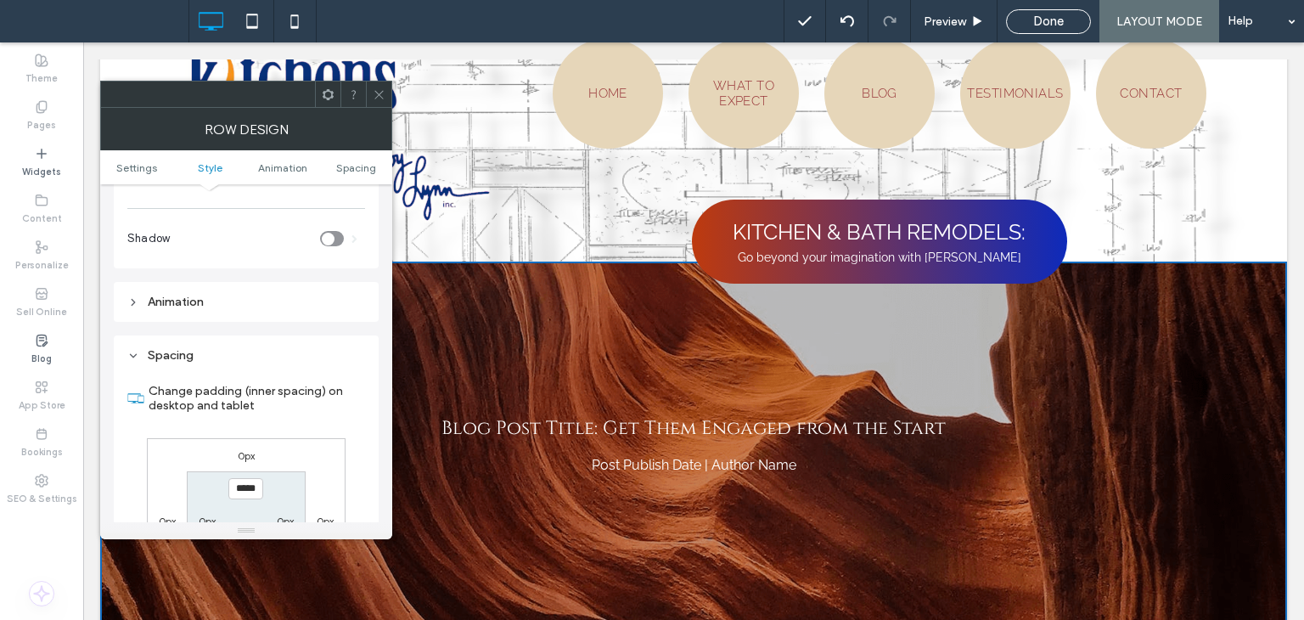
scroll to position [1051, 0]
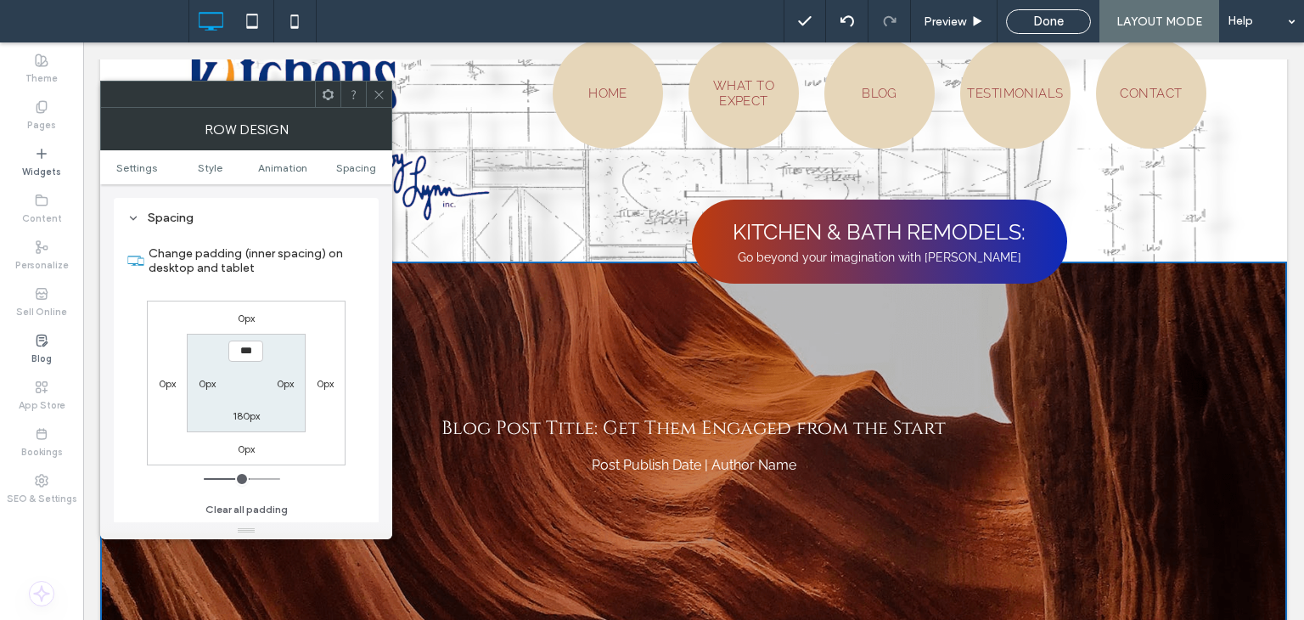
type input "*****"
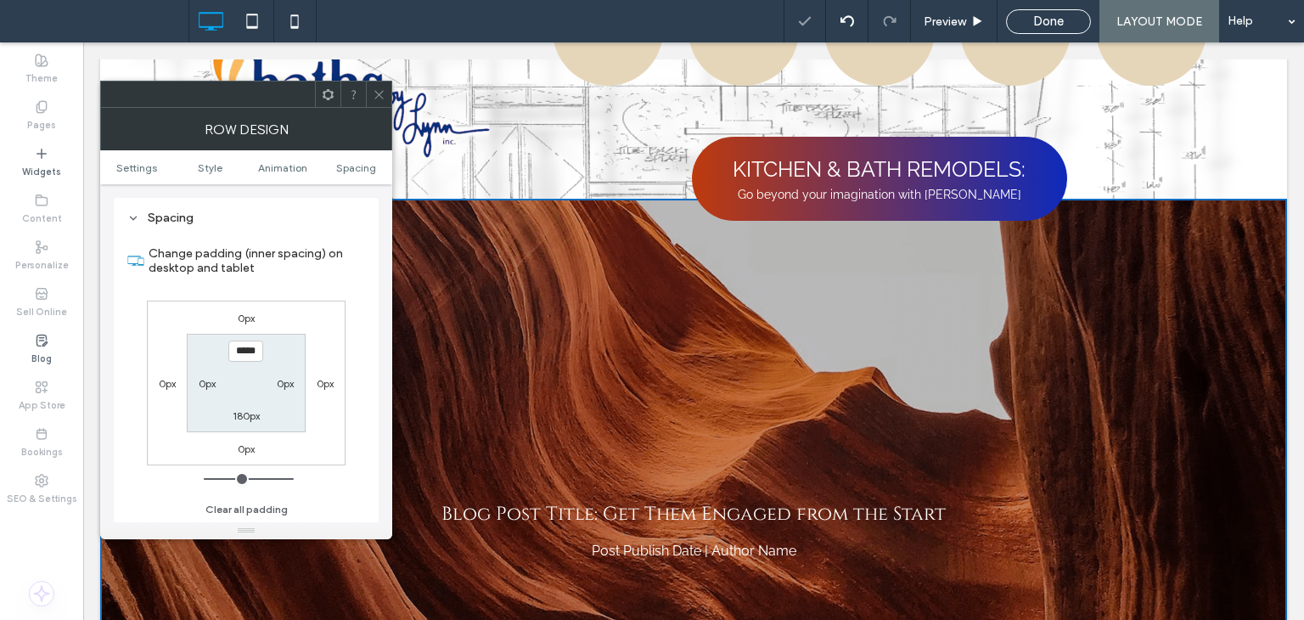
scroll to position [0, 0]
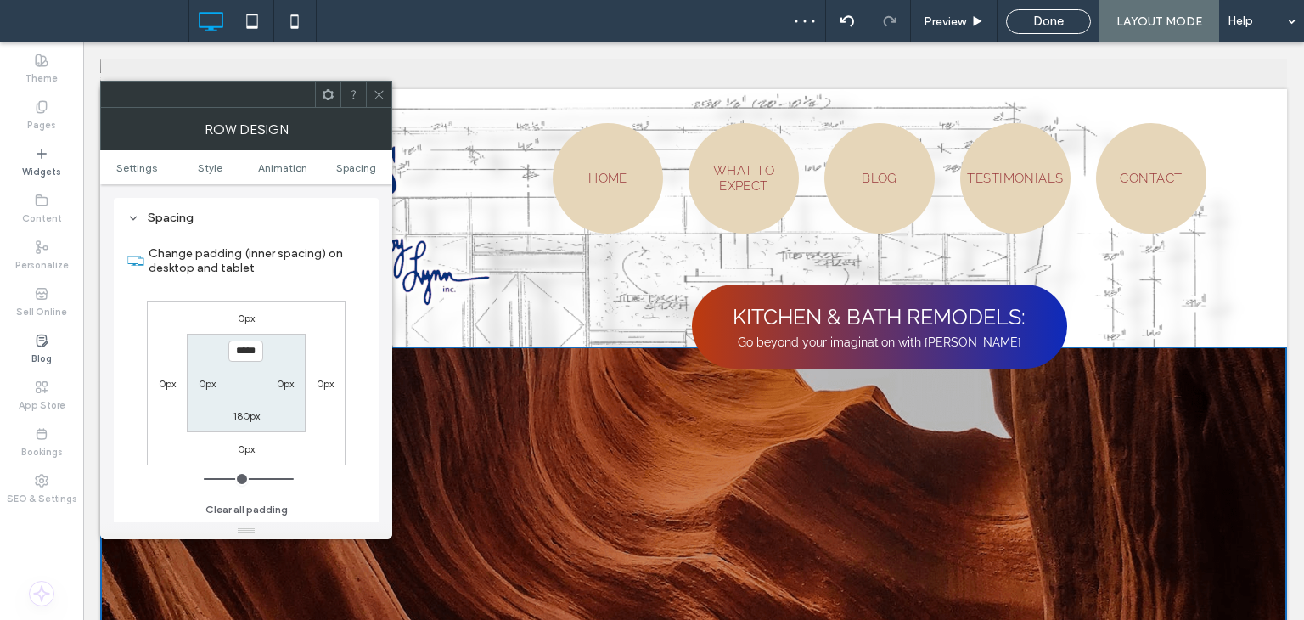
click at [239, 412] on label "180px" at bounding box center [246, 415] width 27 height 13
type input "***"
type input "*"
type input "***"
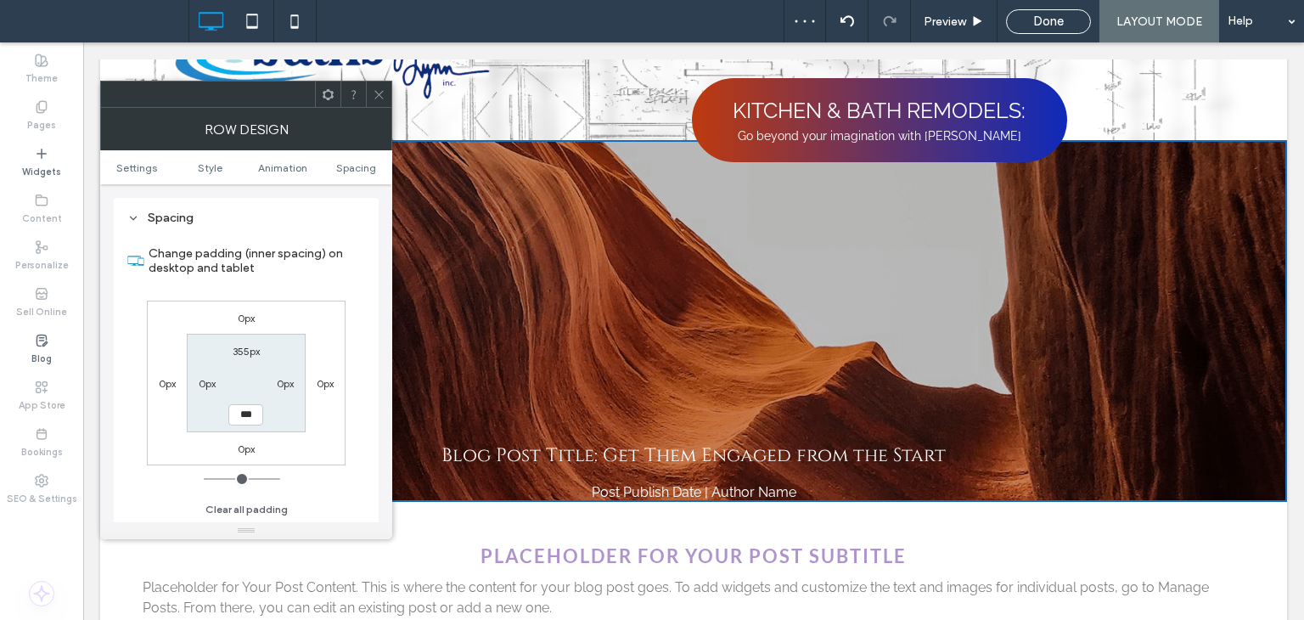
scroll to position [170, 0]
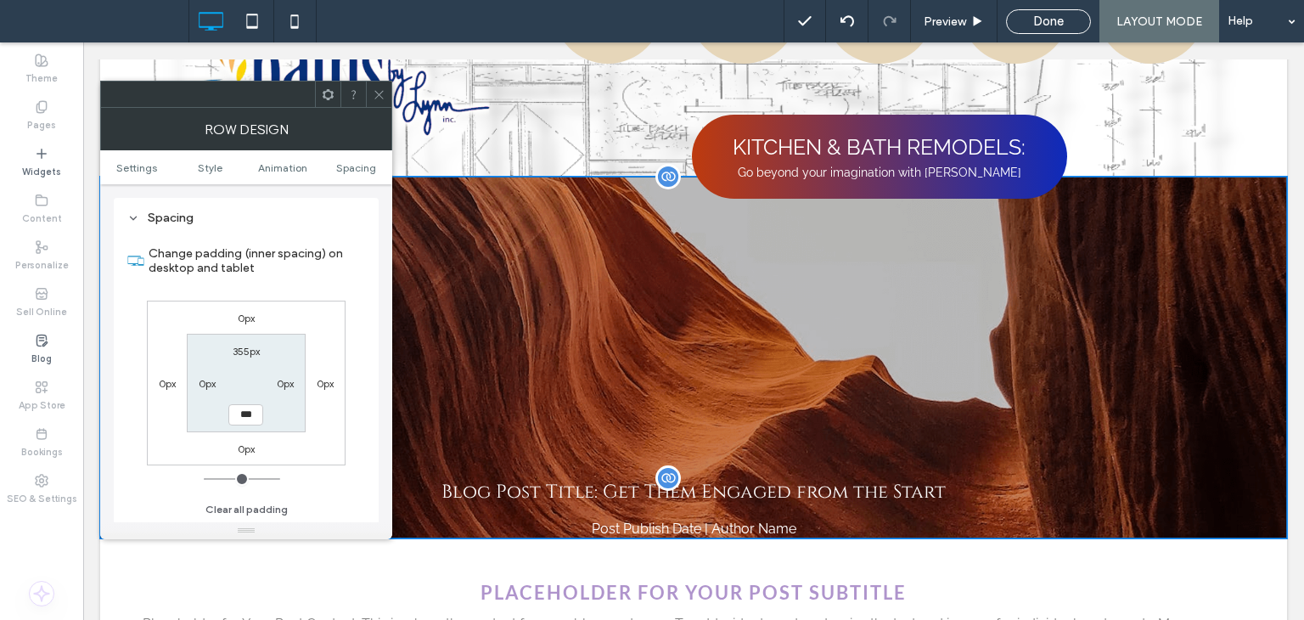
click at [563, 488] on h1 "Blog Post Title: Get Them Engaged from the Start" at bounding box center [694, 492] width 730 height 28
click at [565, 482] on h1 "Blog Post Title: Get Them Engaged from the Start" at bounding box center [694, 492] width 730 height 28
drag, startPoint x: 379, startPoint y: 98, endPoint x: 387, endPoint y: 110, distance: 14.6
click at [379, 98] on icon at bounding box center [379, 94] width 13 height 13
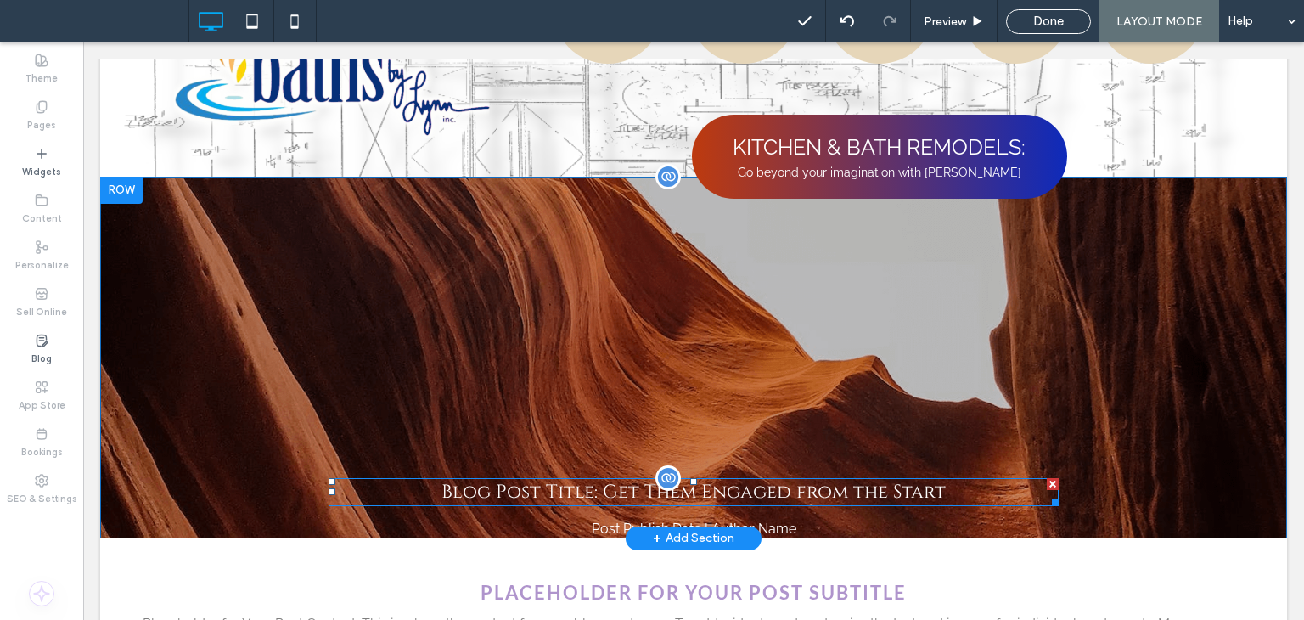
click at [571, 480] on h1 "Blog Post Title: Get Them Engaged from the Start" at bounding box center [694, 492] width 730 height 28
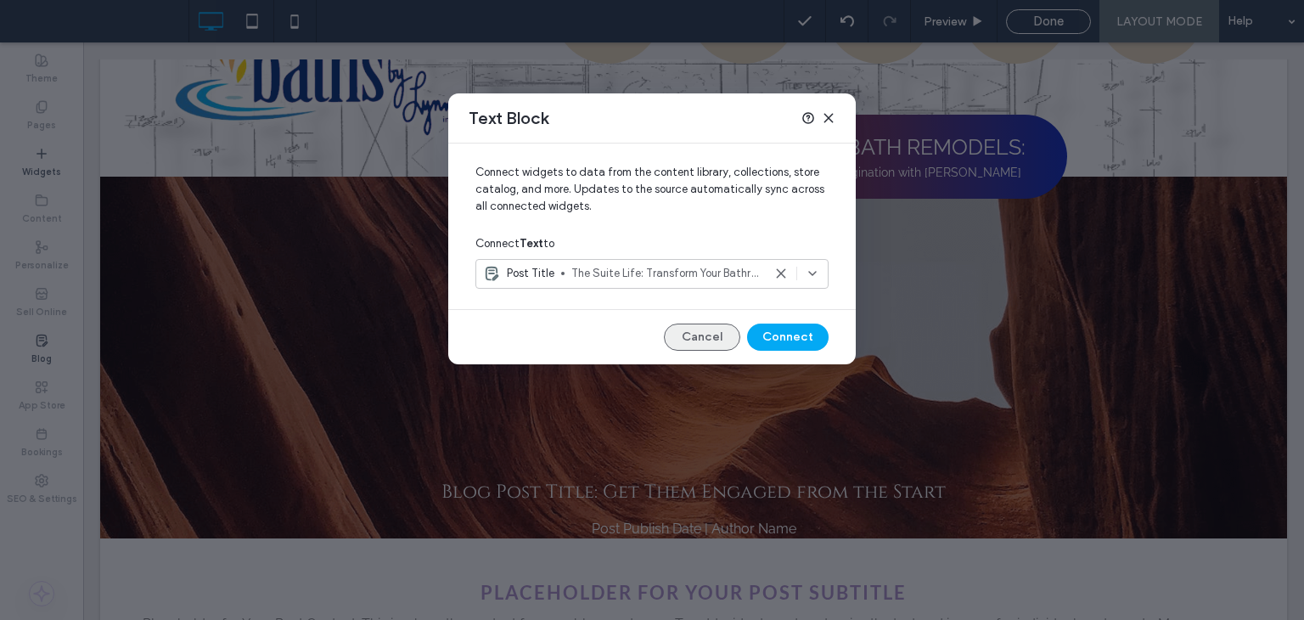
click at [703, 330] on button "Cancel" at bounding box center [702, 336] width 76 height 27
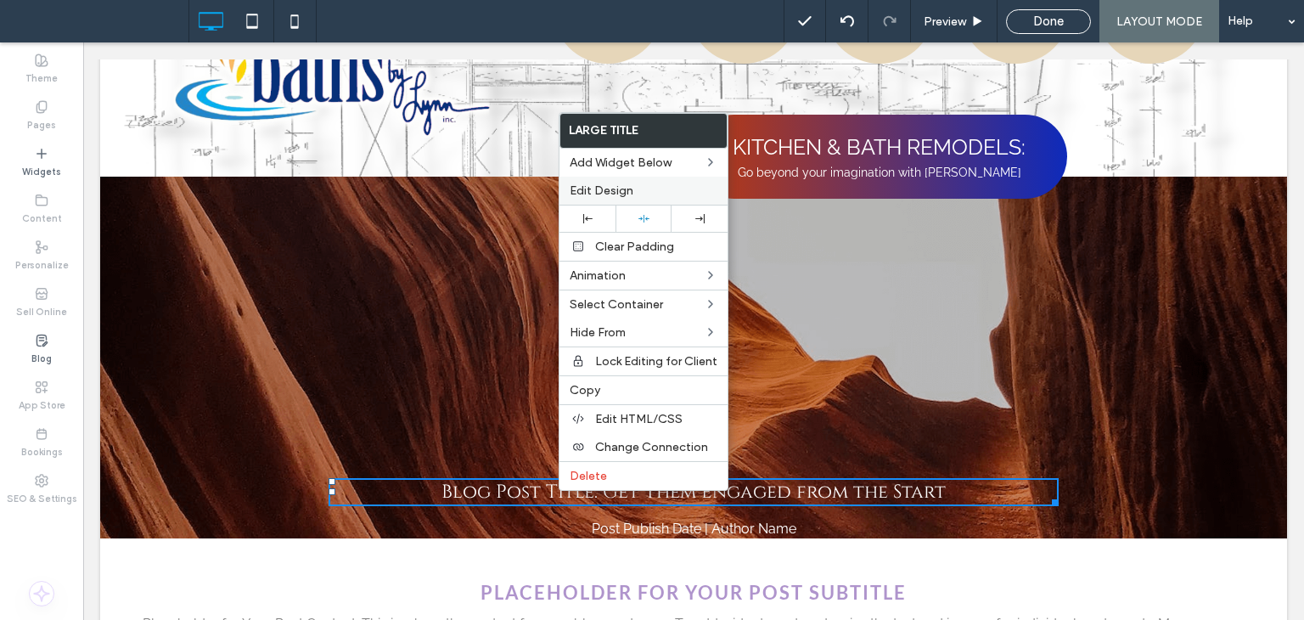
click at [645, 189] on label "Edit Design" at bounding box center [644, 190] width 148 height 14
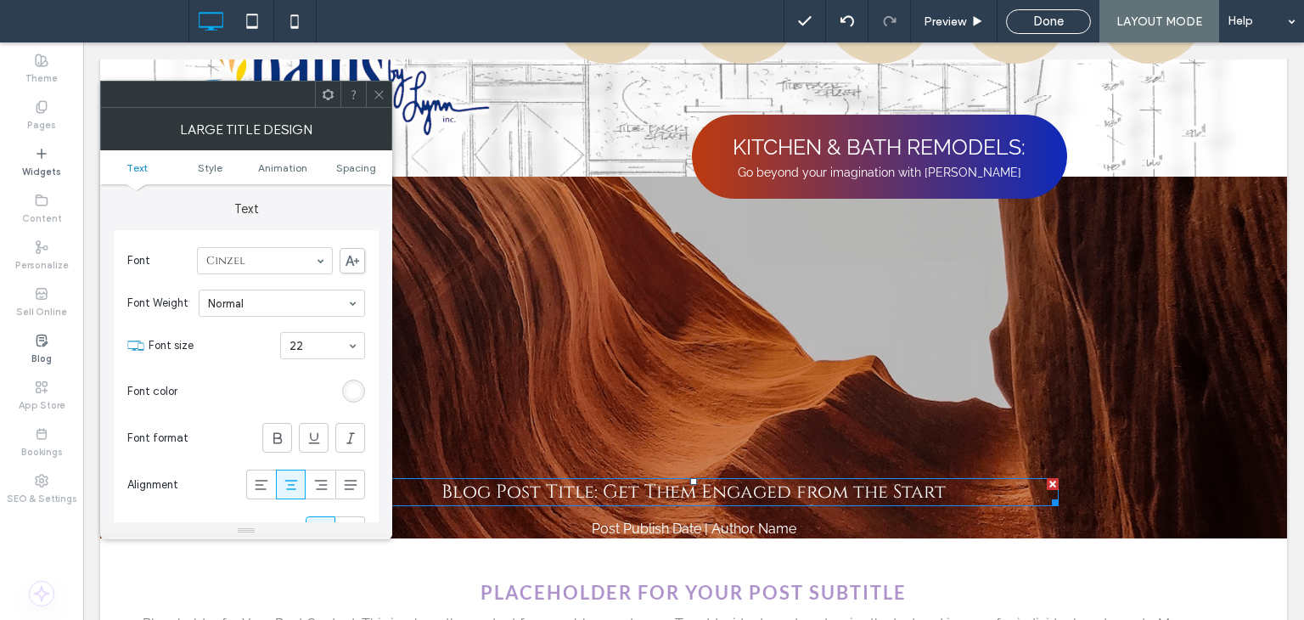
click at [336, 154] on ul "Text Style Animation Spacing" at bounding box center [246, 167] width 292 height 34
click at [353, 163] on span "Spacing" at bounding box center [356, 167] width 40 height 13
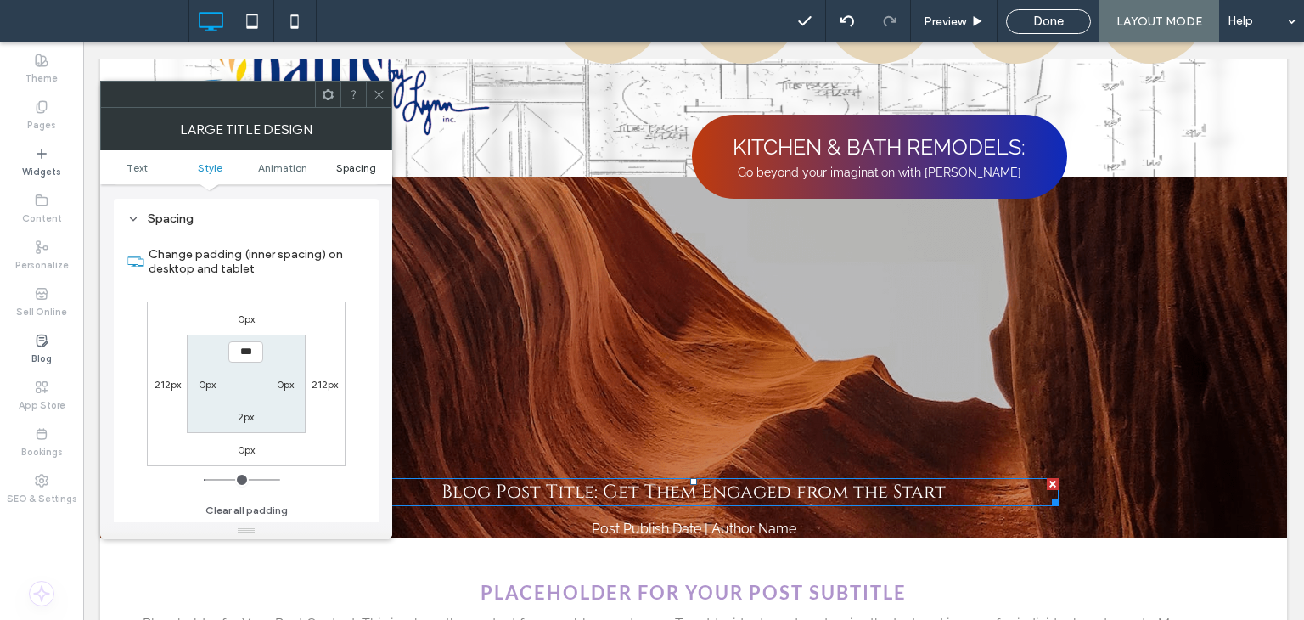
scroll to position [686, 0]
type input "*****"
type input "***"
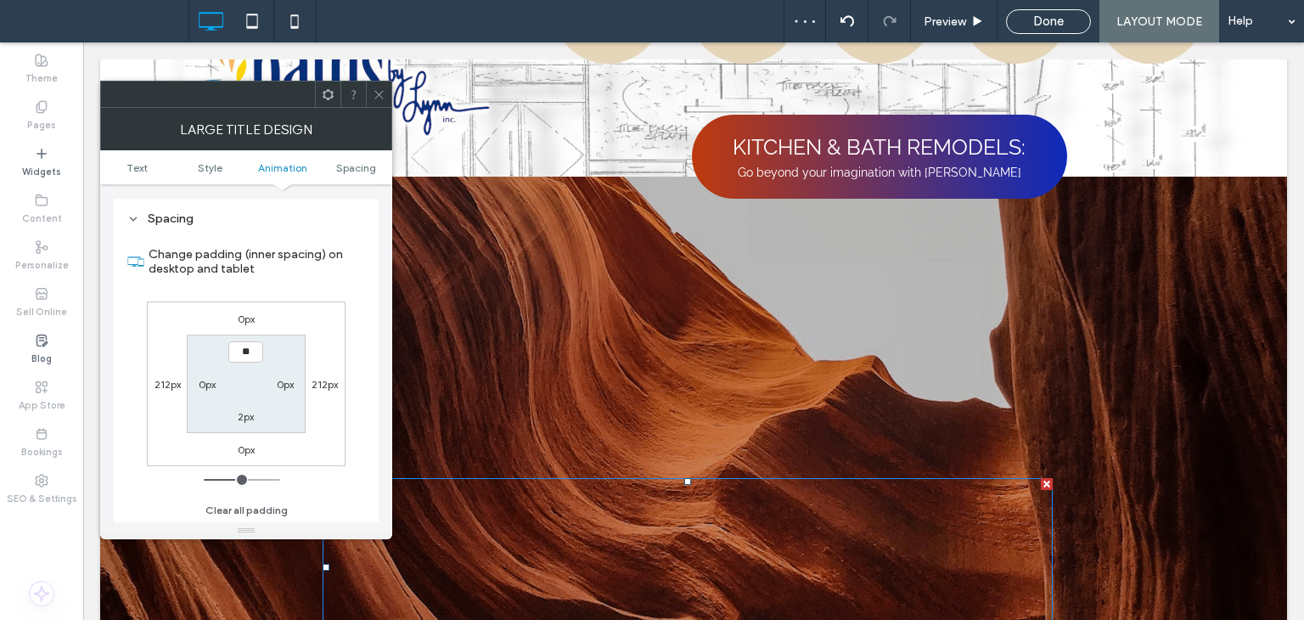
type input "*"
type input "***"
type input "*"
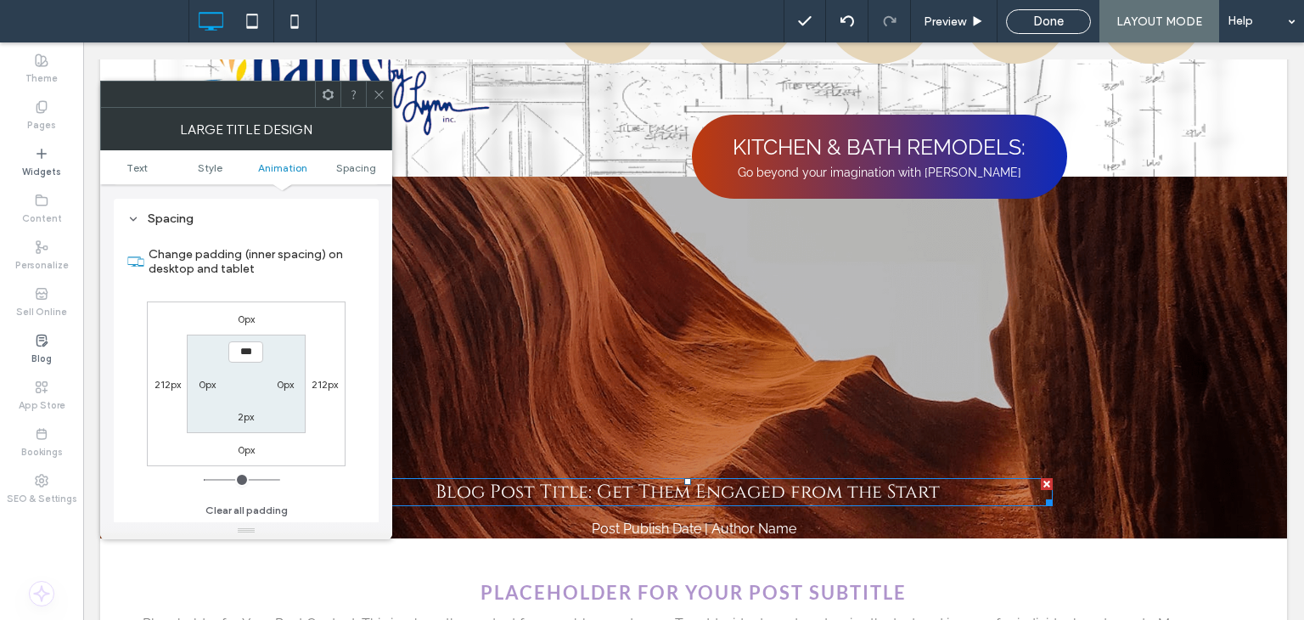
click at [245, 417] on label "2px" at bounding box center [246, 416] width 16 height 13
type input "***"
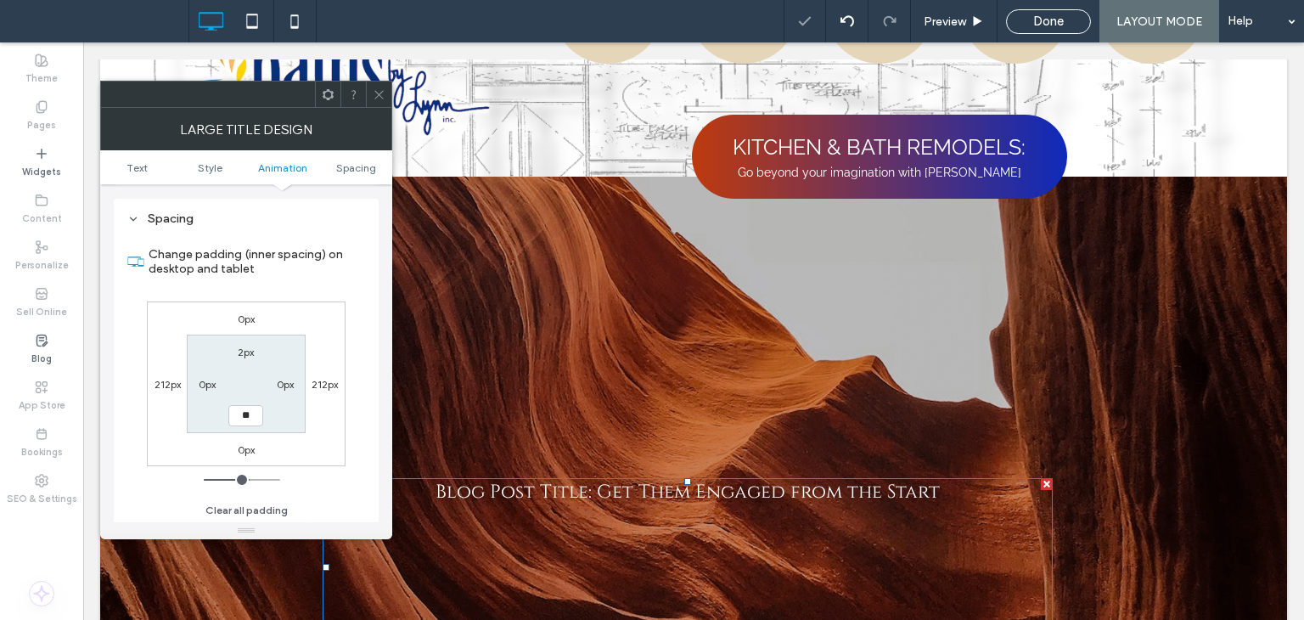
type input "*"
type input "***"
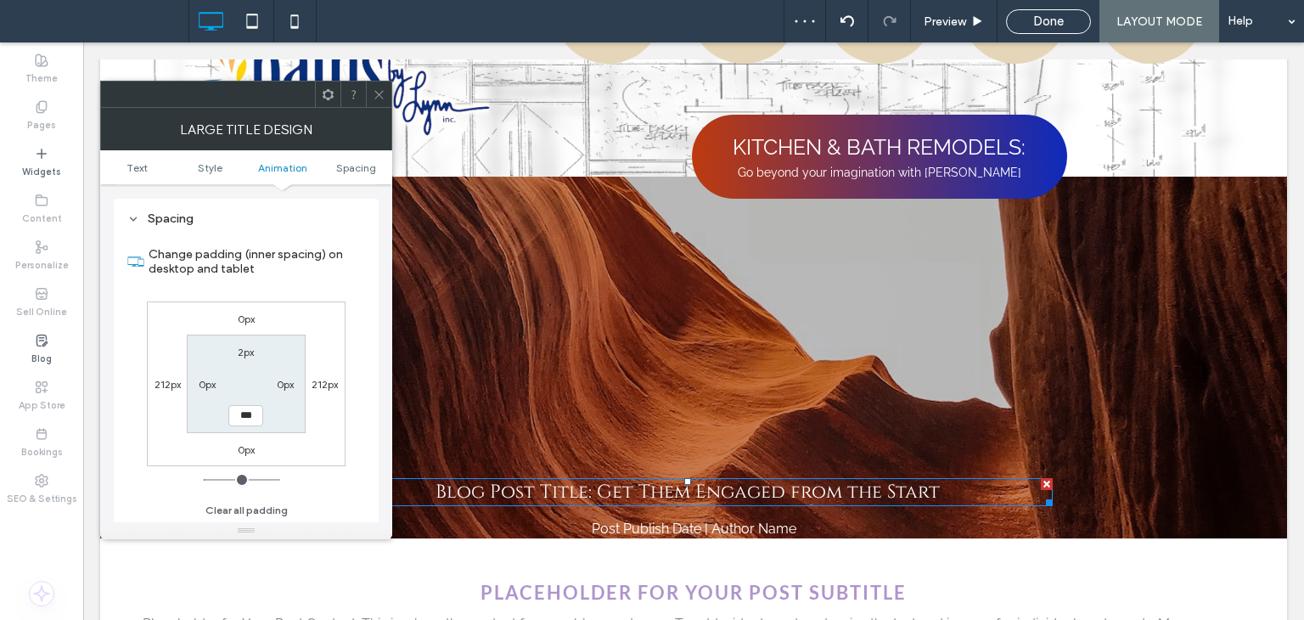
click at [234, 456] on div "0px 212px 0px 212px 2px 0px *** 0px" at bounding box center [246, 383] width 199 height 165
click at [244, 446] on label "0px" at bounding box center [246, 449] width 17 height 13
type input "*"
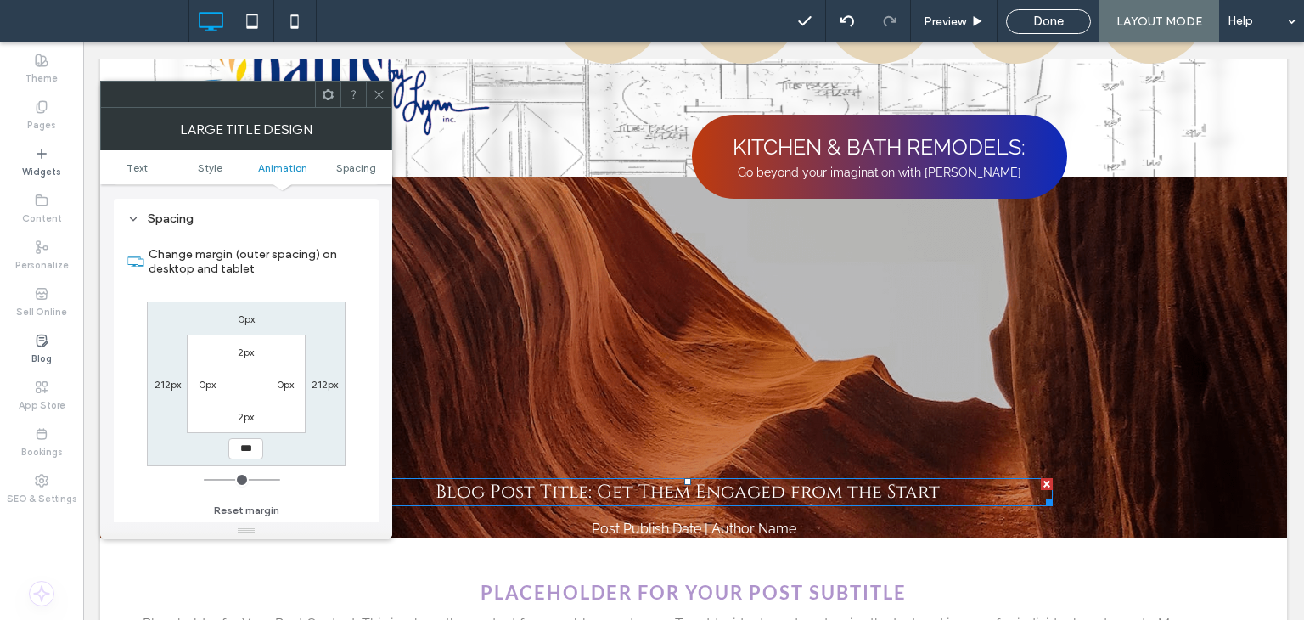
type input "***"
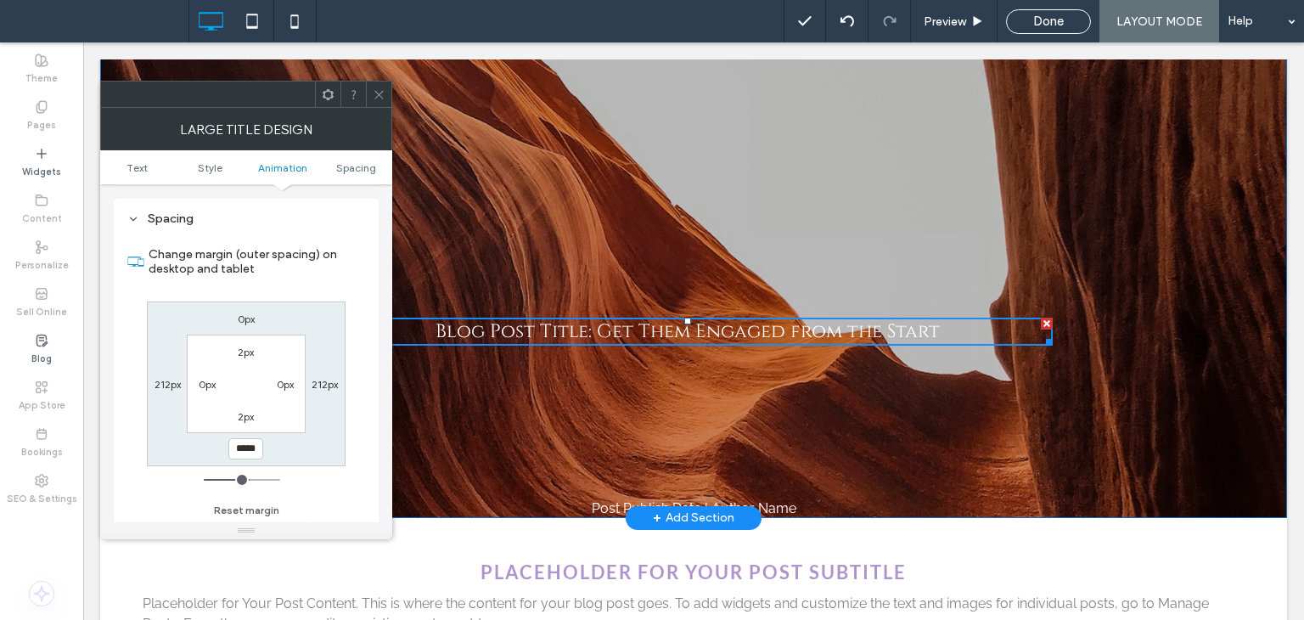
scroll to position [340, 0]
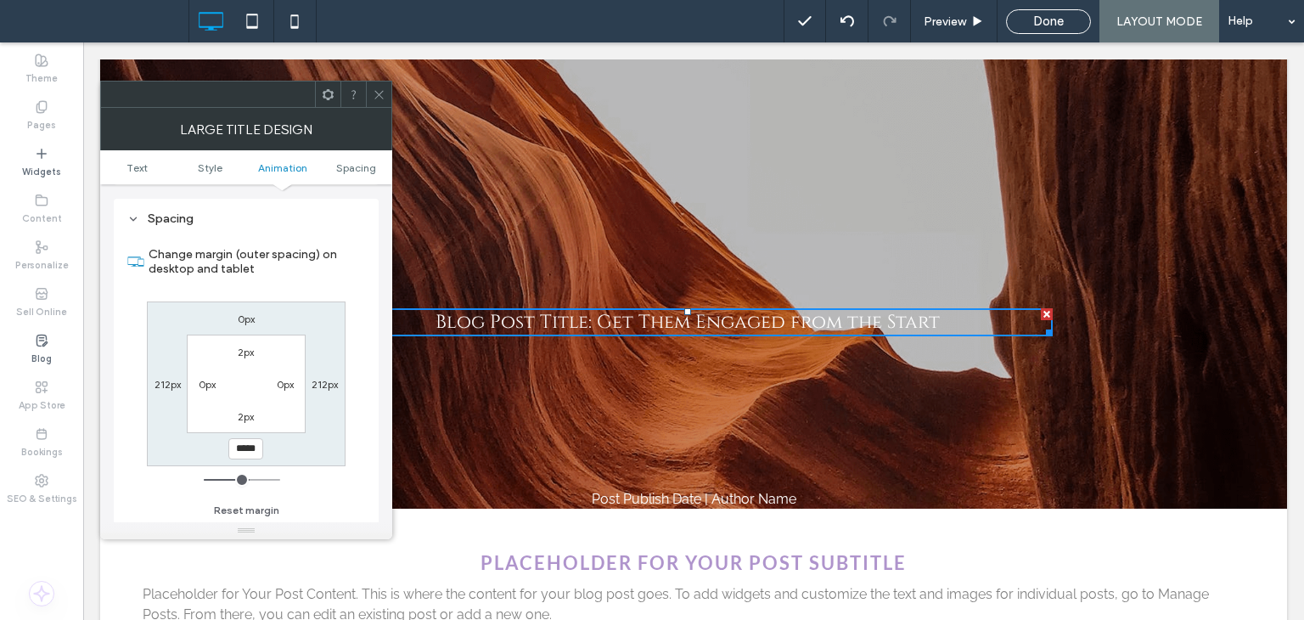
click at [331, 106] on span at bounding box center [328, 94] width 13 height 25
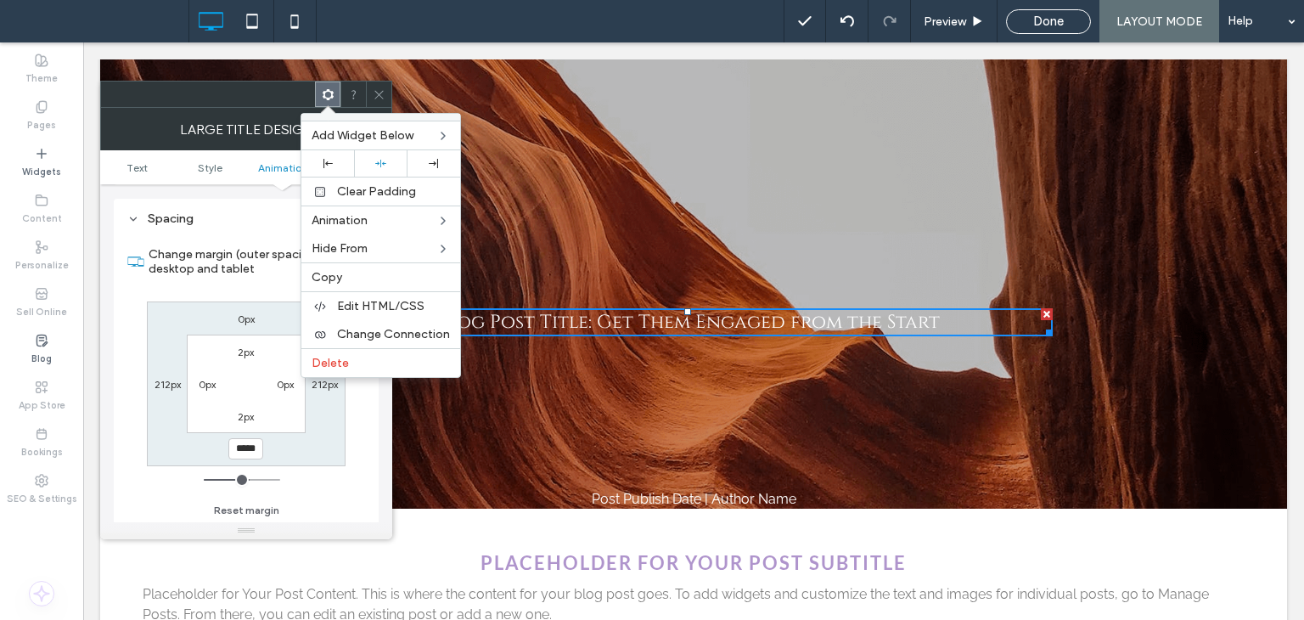
click at [282, 415] on section "2px 0px 2px 0px" at bounding box center [246, 384] width 118 height 98
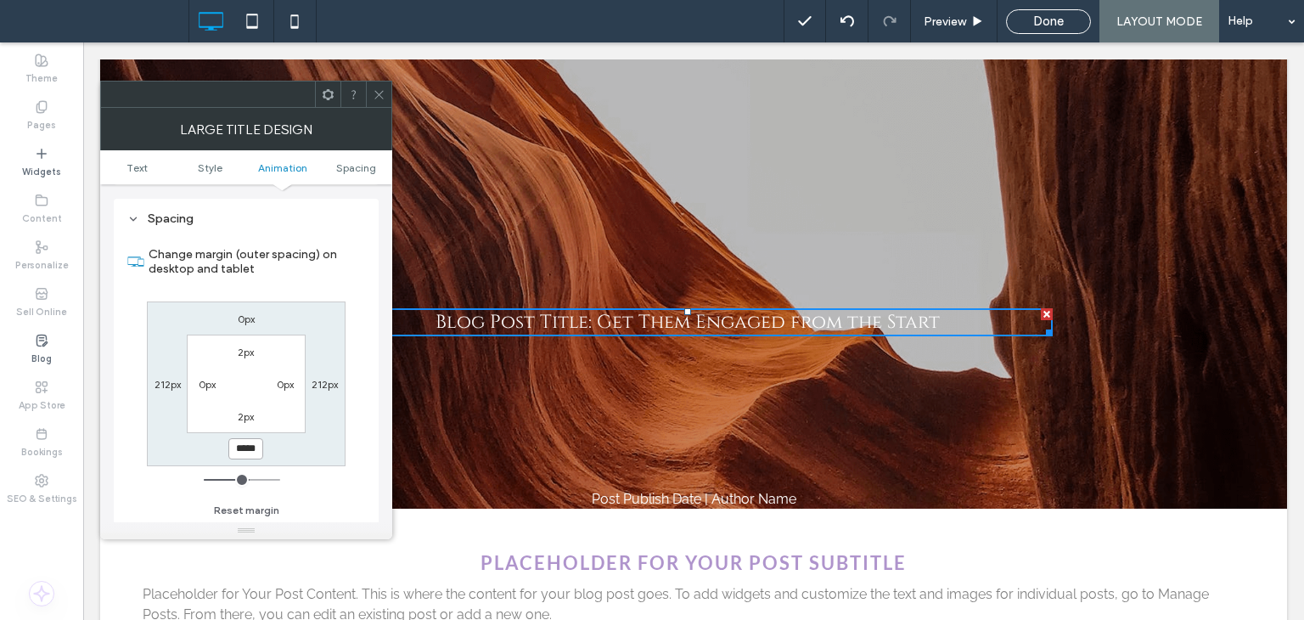
click at [251, 444] on input "*****" at bounding box center [245, 448] width 35 height 21
type input "*"
type input "***"
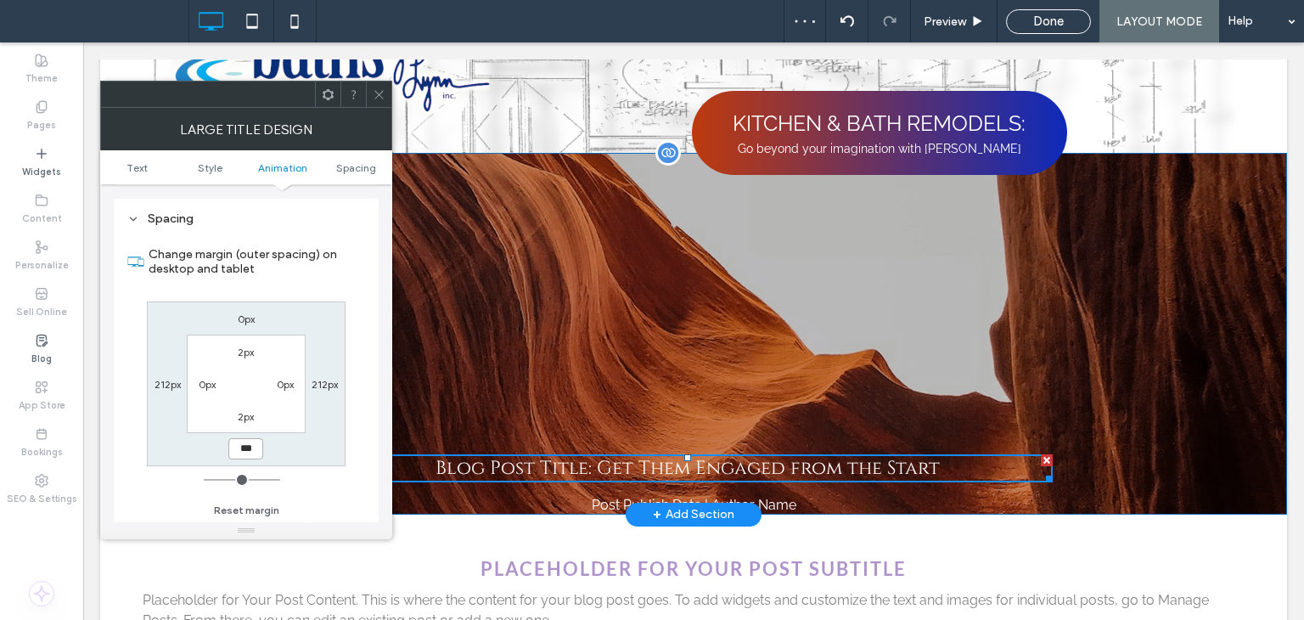
scroll to position [255, 0]
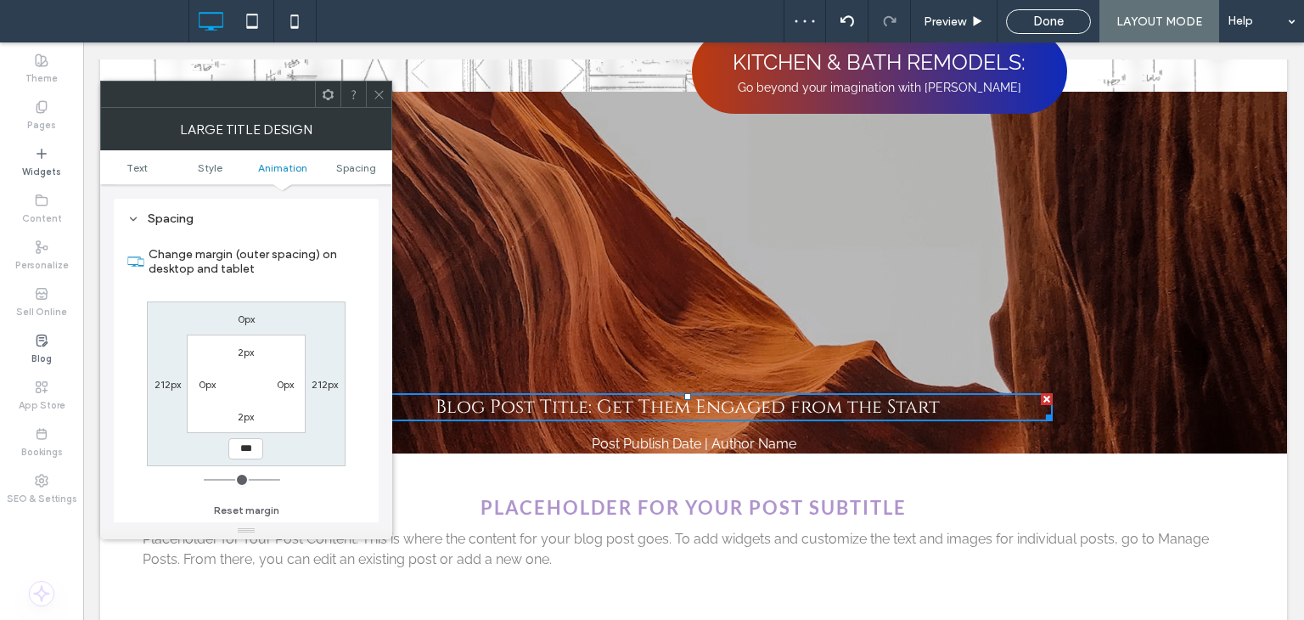
click at [245, 318] on label "0px" at bounding box center [246, 318] width 17 height 13
type input "****"
type input "*"
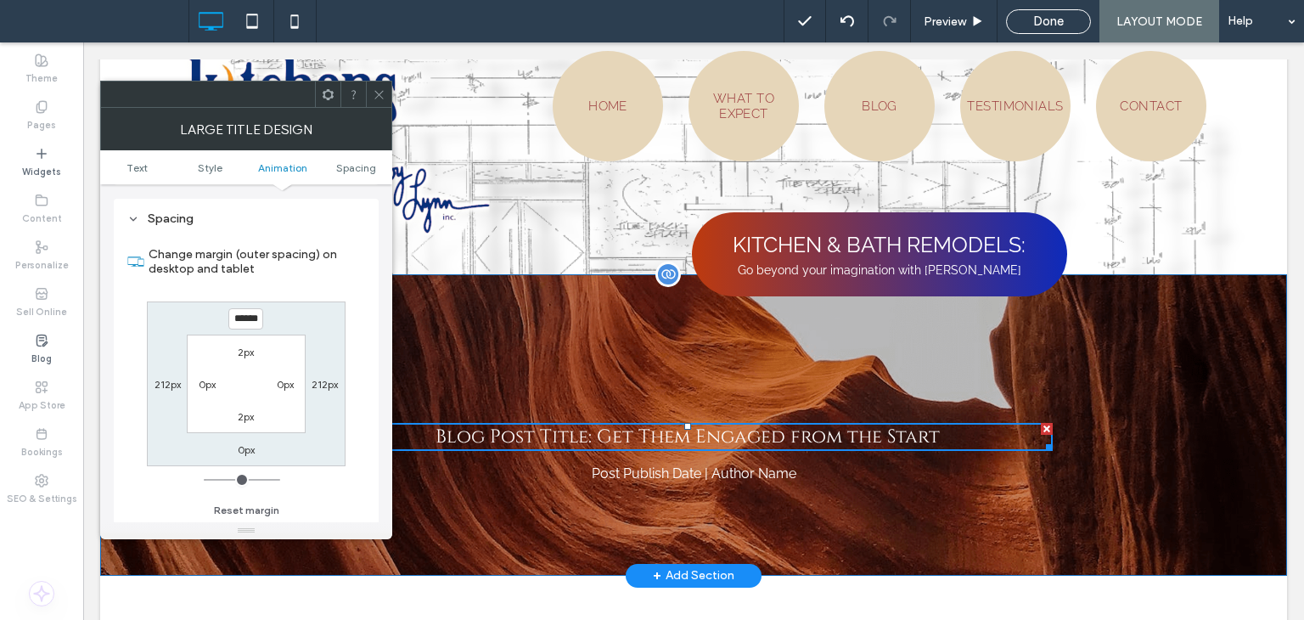
scroll to position [0, 0]
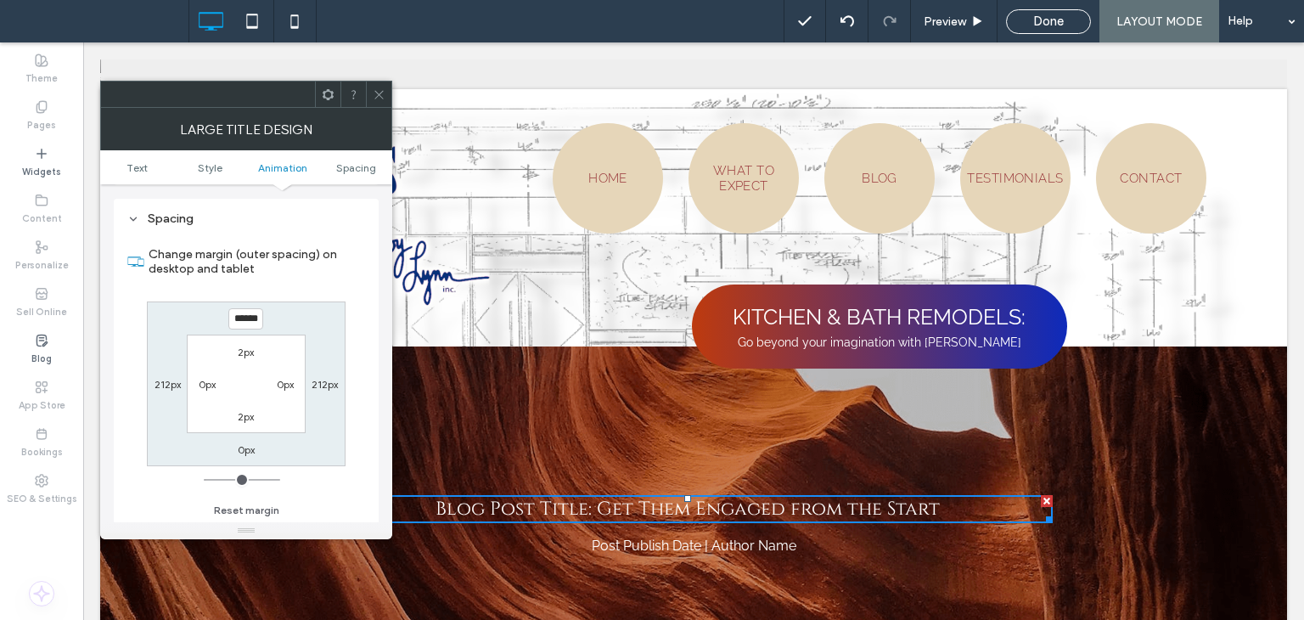
click at [256, 318] on input "******" at bounding box center [245, 318] width 35 height 21
type input "*"
type input "***"
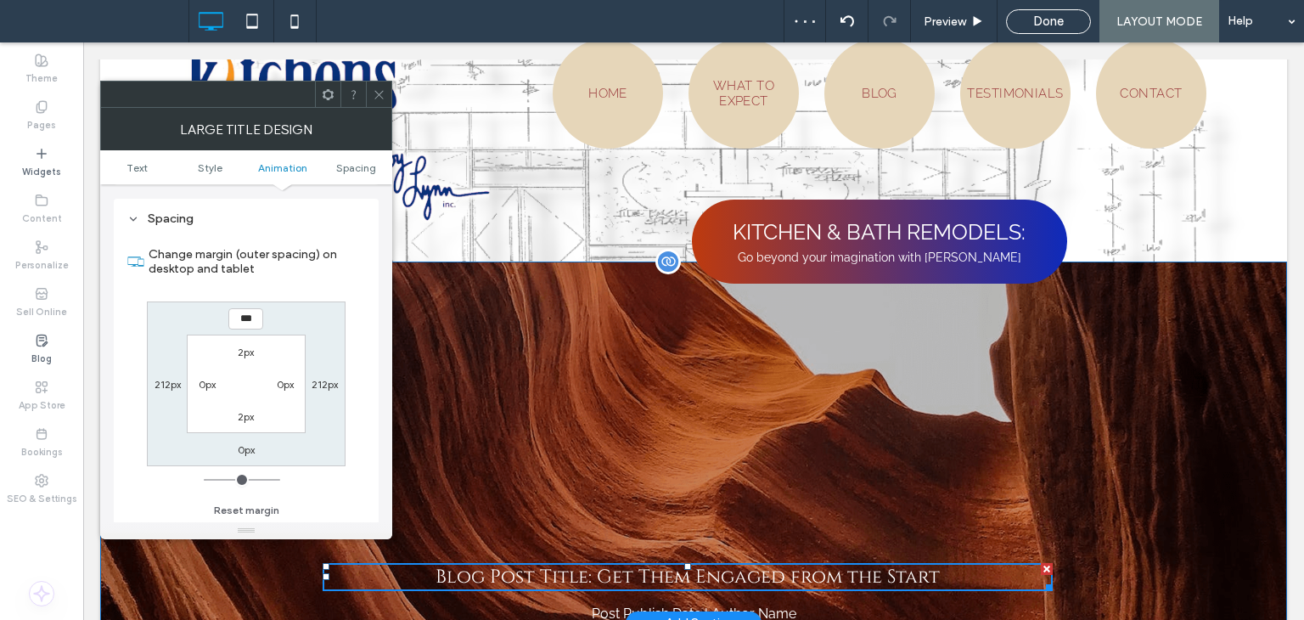
scroll to position [170, 0]
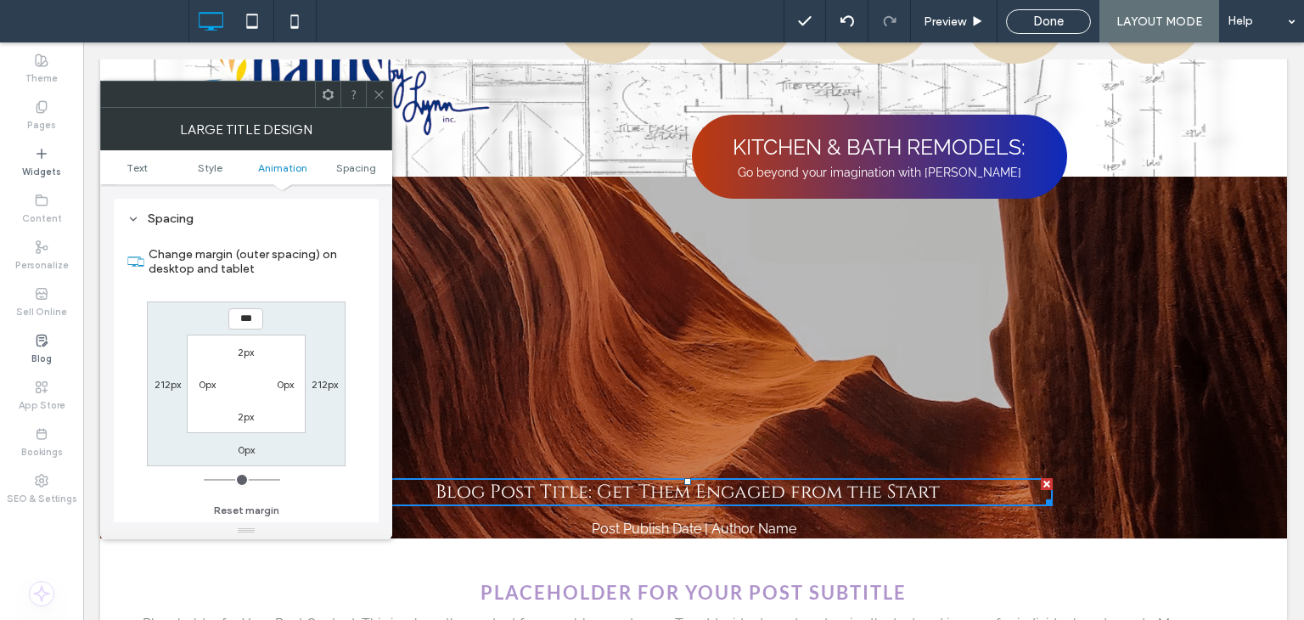
click at [368, 89] on div at bounding box center [378, 94] width 25 height 25
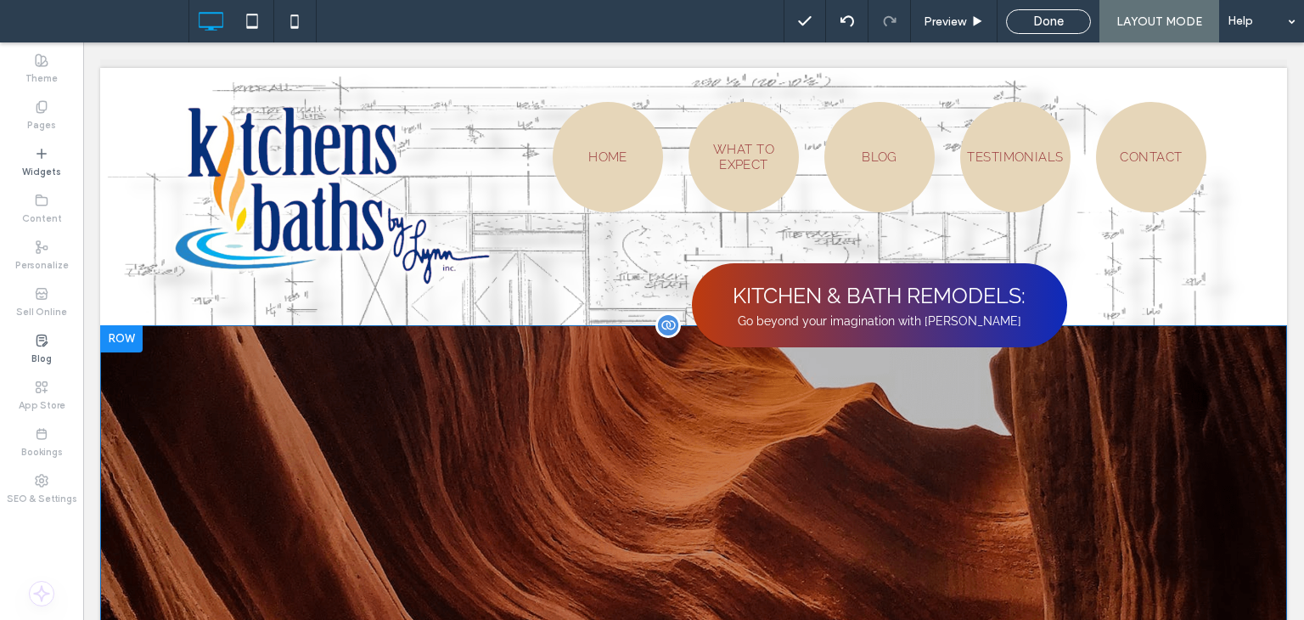
scroll to position [0, 0]
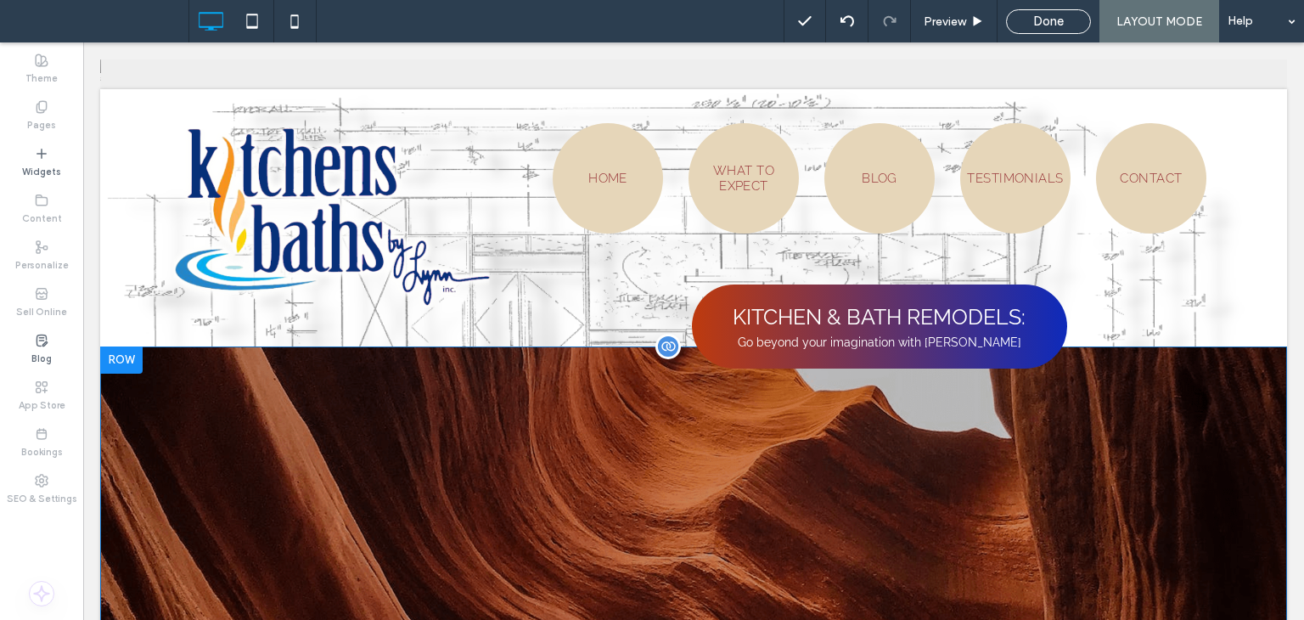
click at [396, 425] on div "Blog Post Title: Get Them Engaged from the Start Post Publish Date | Author Nam…" at bounding box center [693, 527] width 1187 height 362
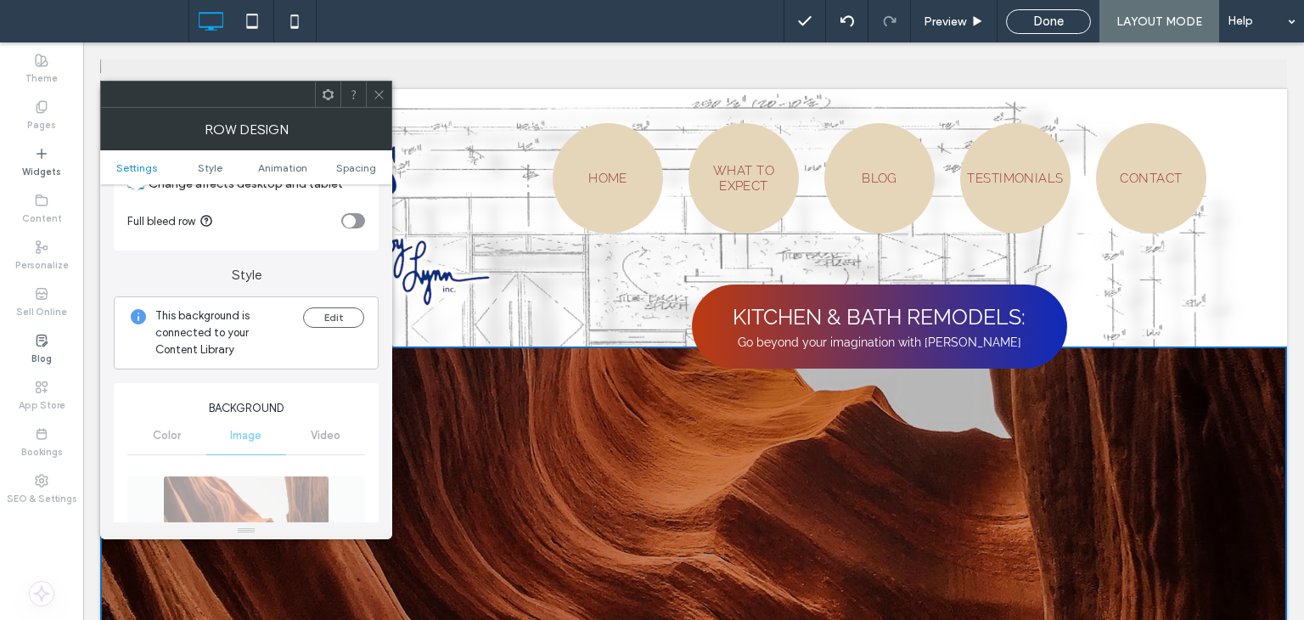
scroll to position [170, 0]
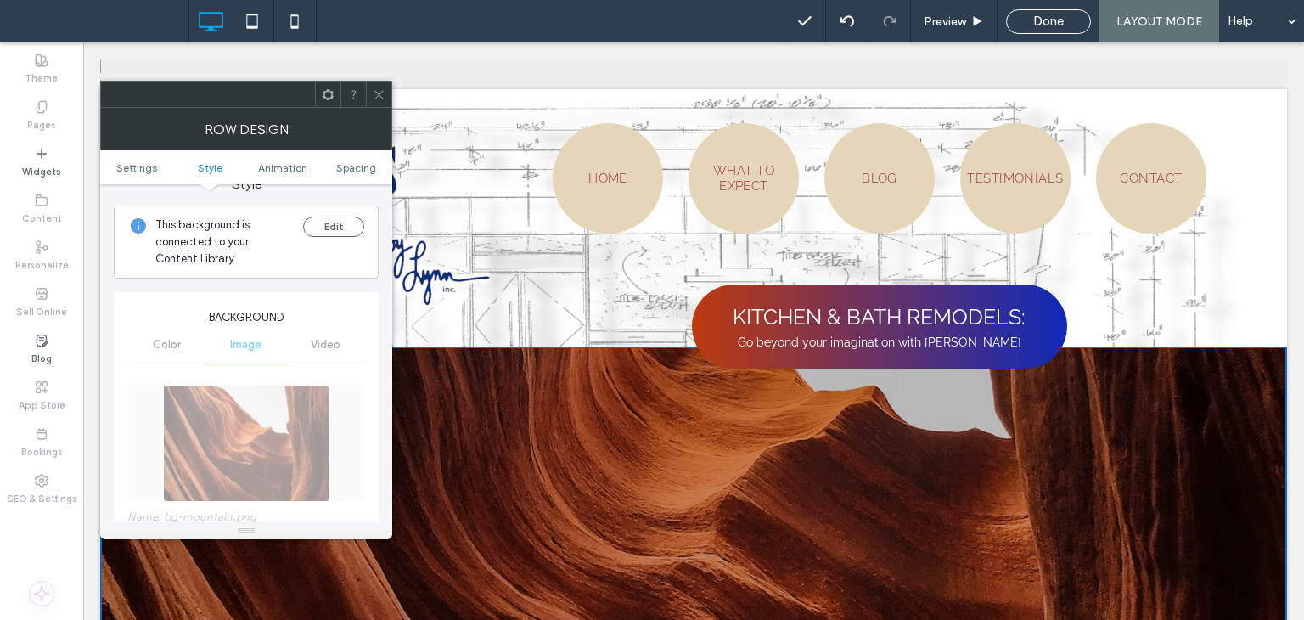
click at [357, 160] on ul "Settings Style Animation Spacing" at bounding box center [246, 167] width 292 height 34
click at [365, 171] on span "Spacing" at bounding box center [356, 167] width 40 height 13
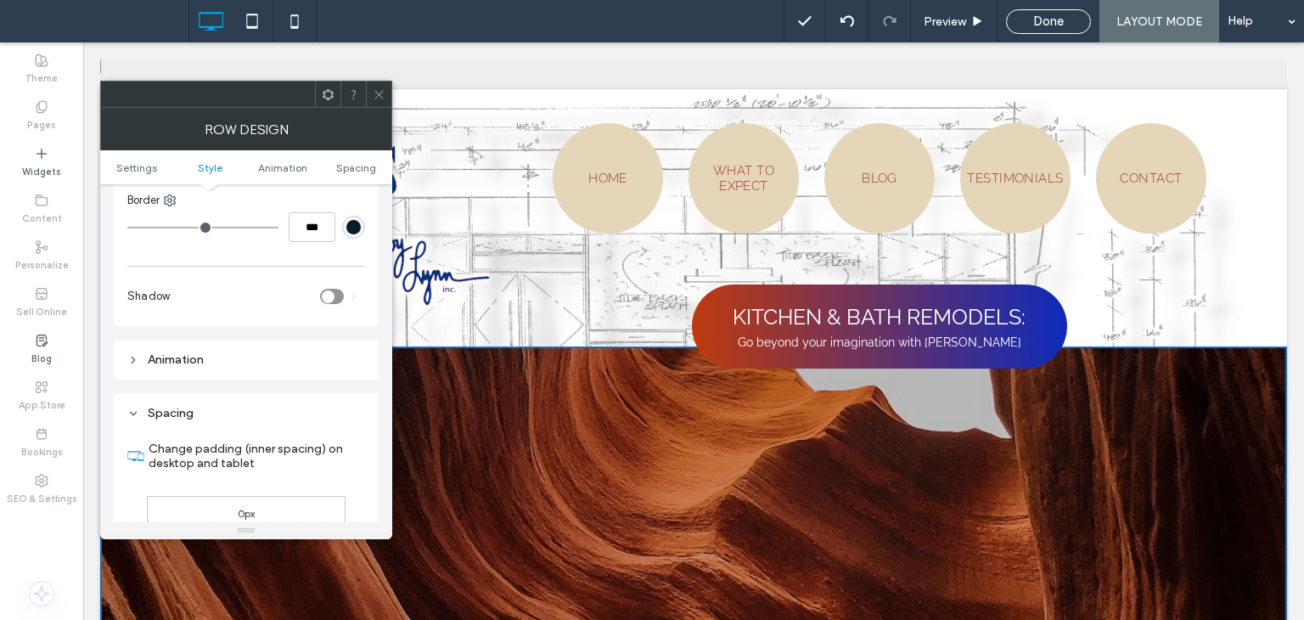
scroll to position [1051, 0]
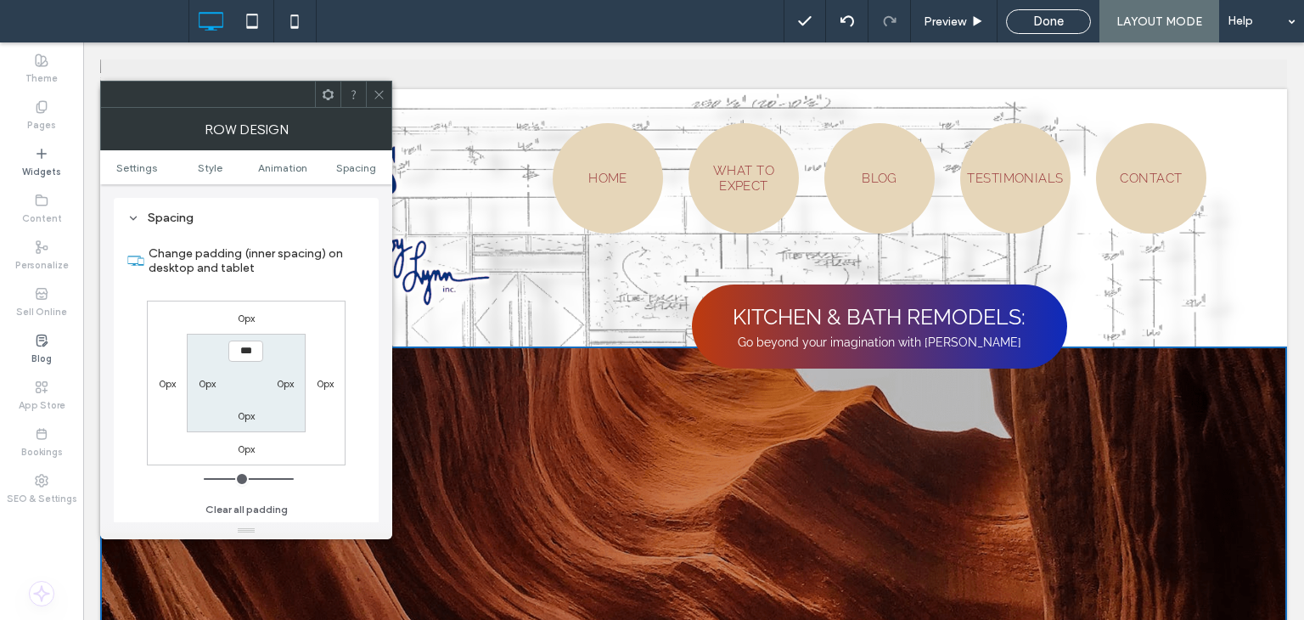
type input "*****"
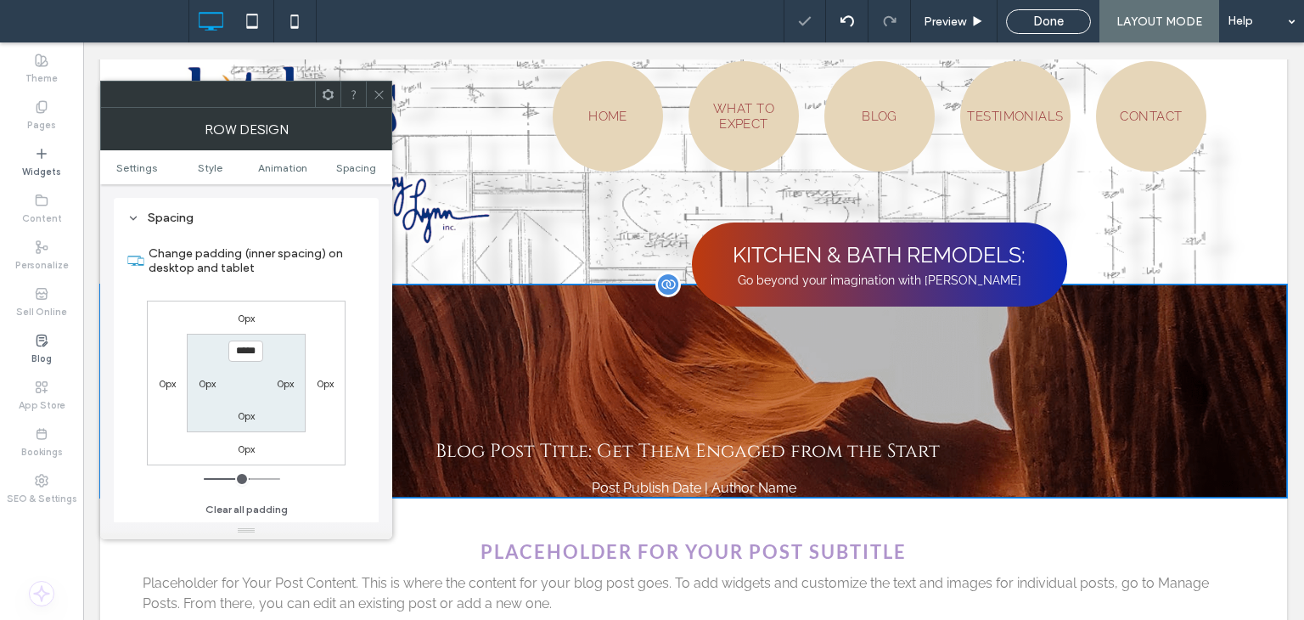
scroll to position [85, 0]
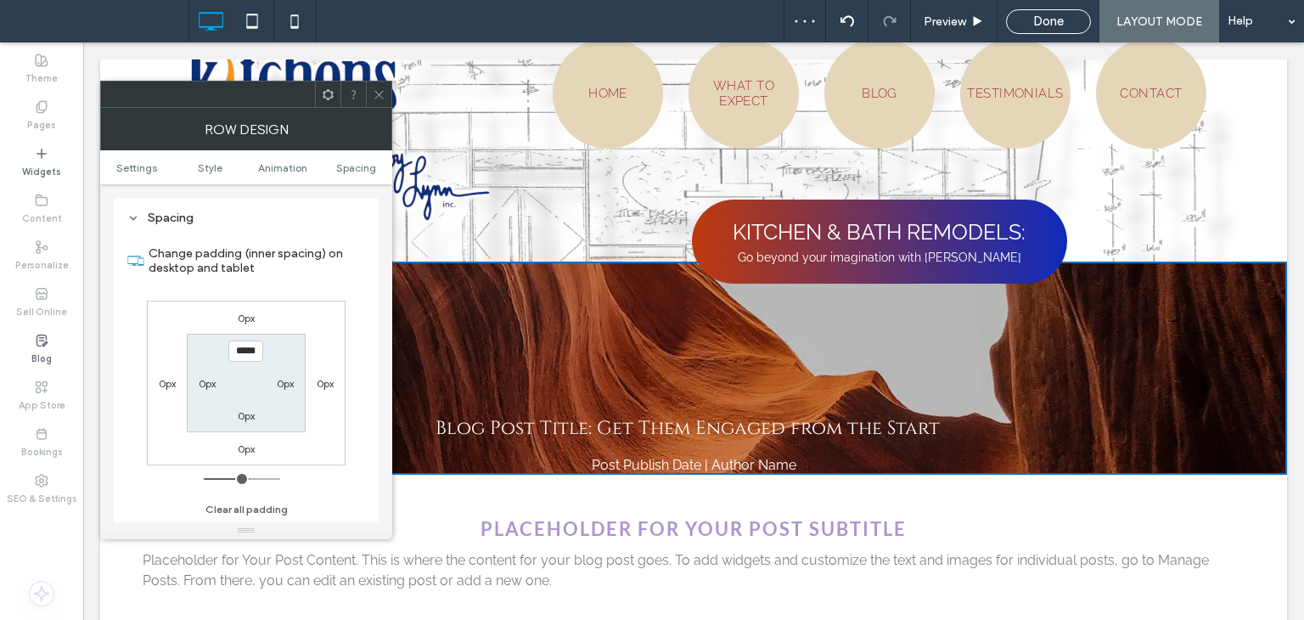
click at [241, 415] on label "0px" at bounding box center [246, 415] width 17 height 13
type input "*"
type input "***"
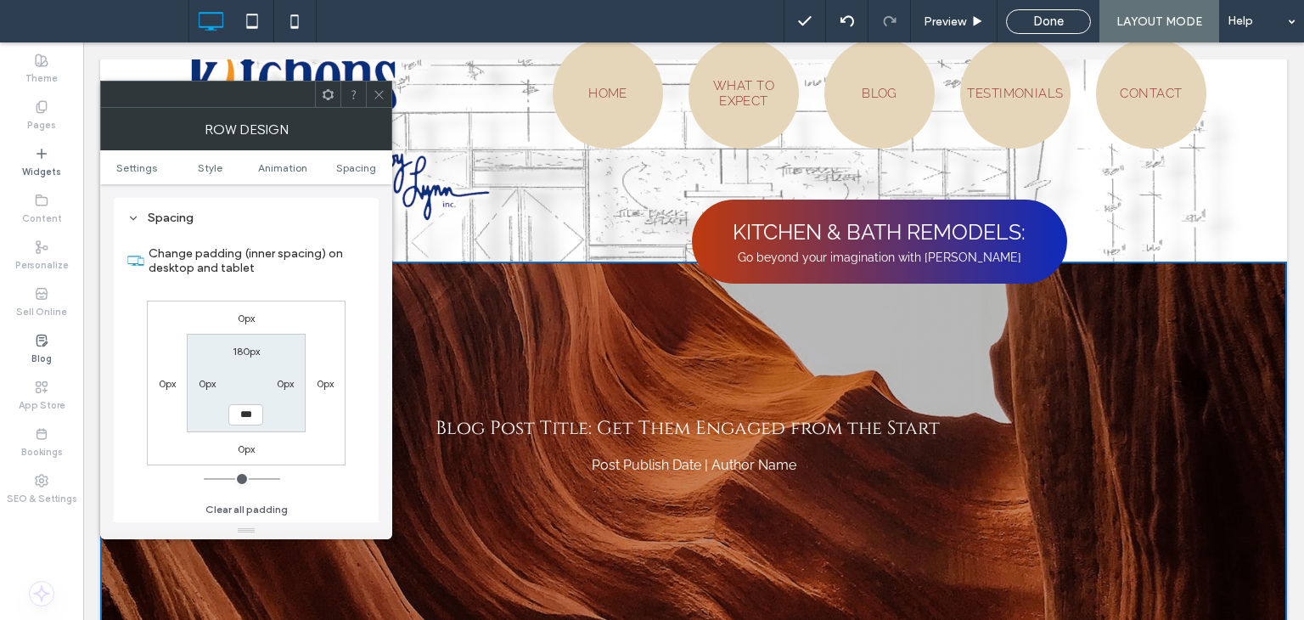
type input "***"
type input "*****"
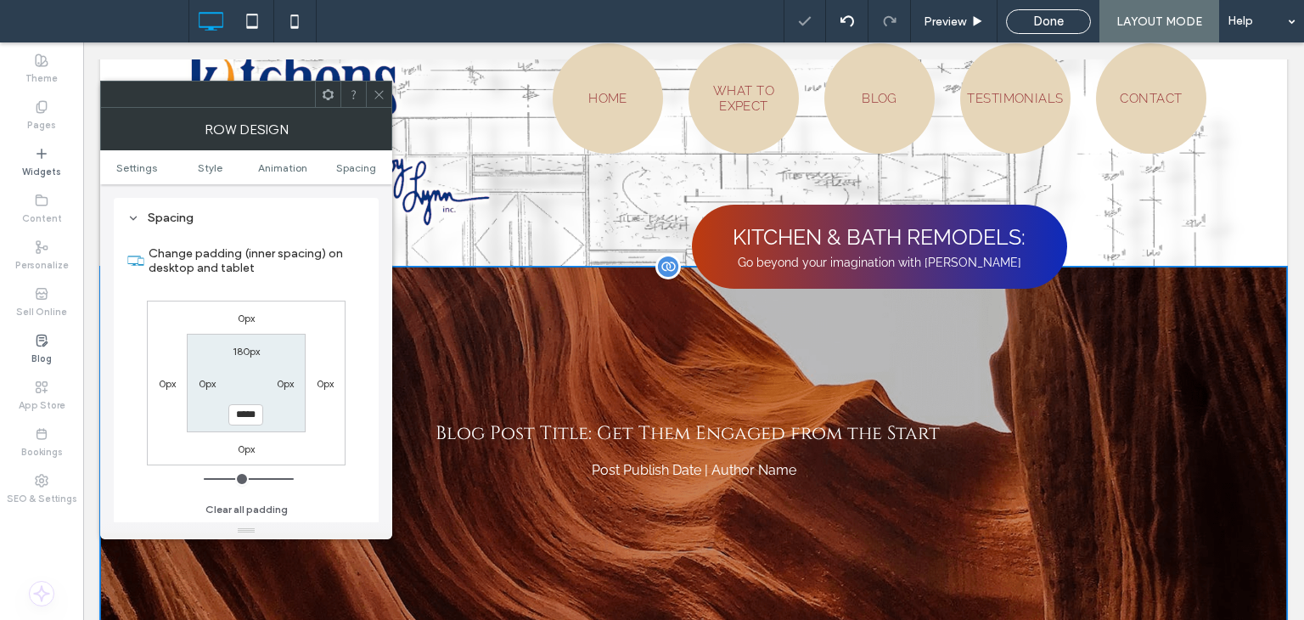
scroll to position [0, 0]
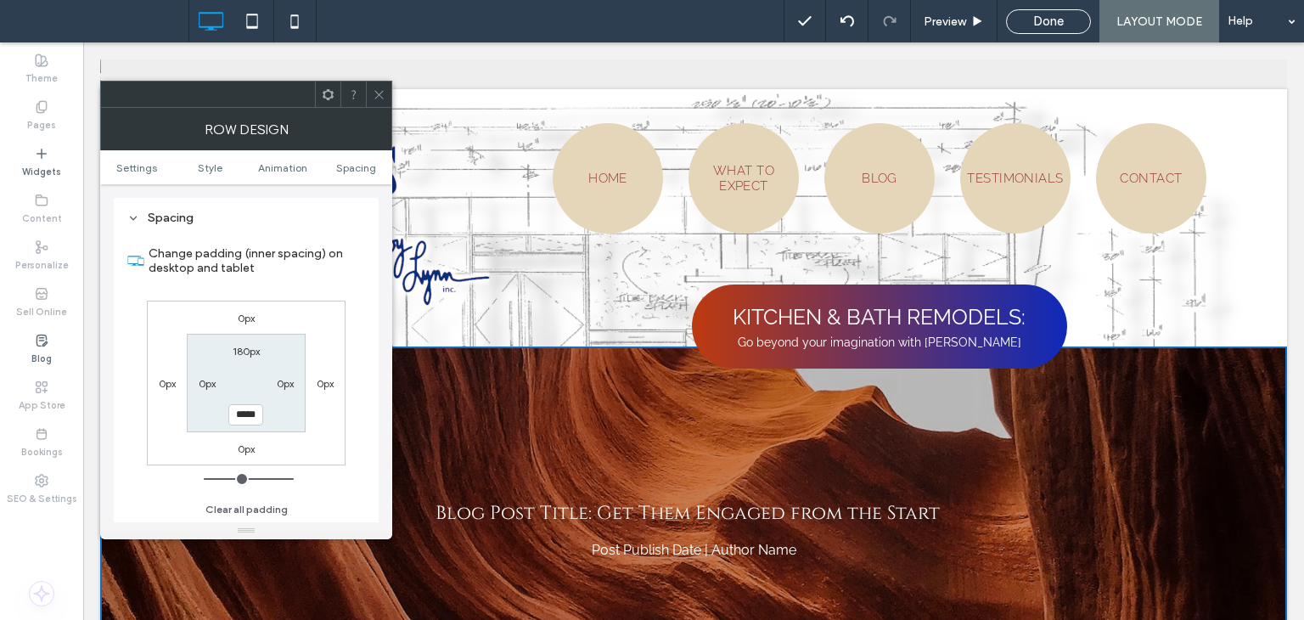
click at [390, 90] on div at bounding box center [378, 94] width 25 height 25
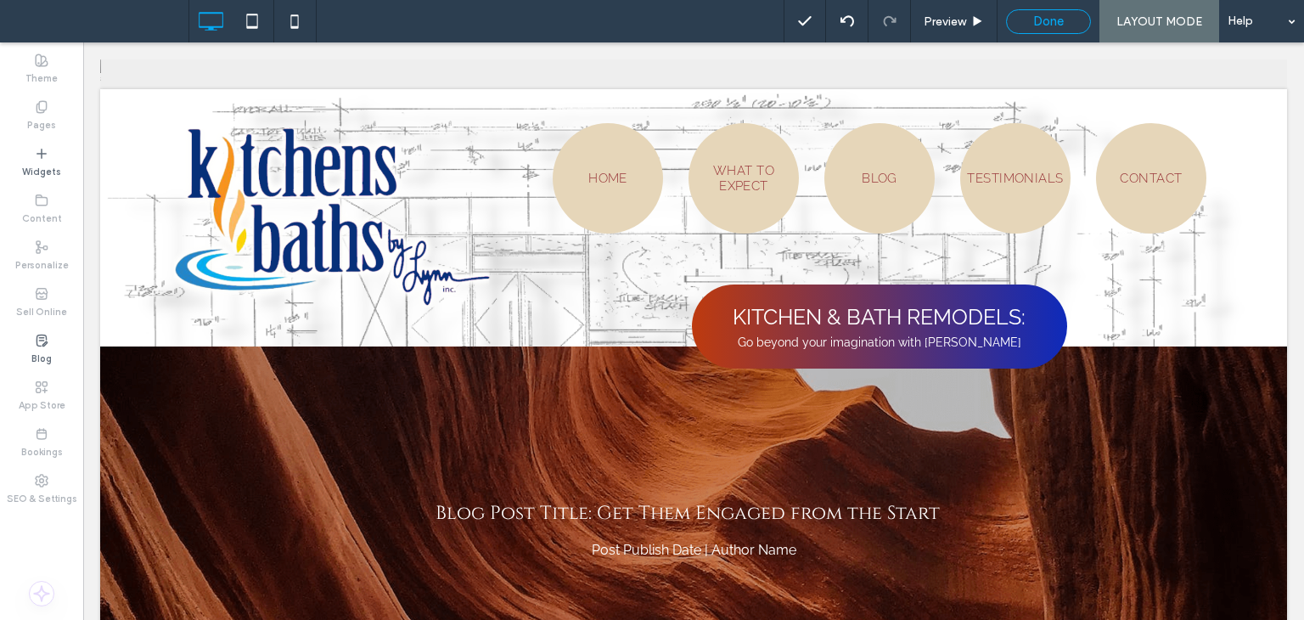
click at [1053, 20] on span "Done" at bounding box center [1048, 21] width 31 height 15
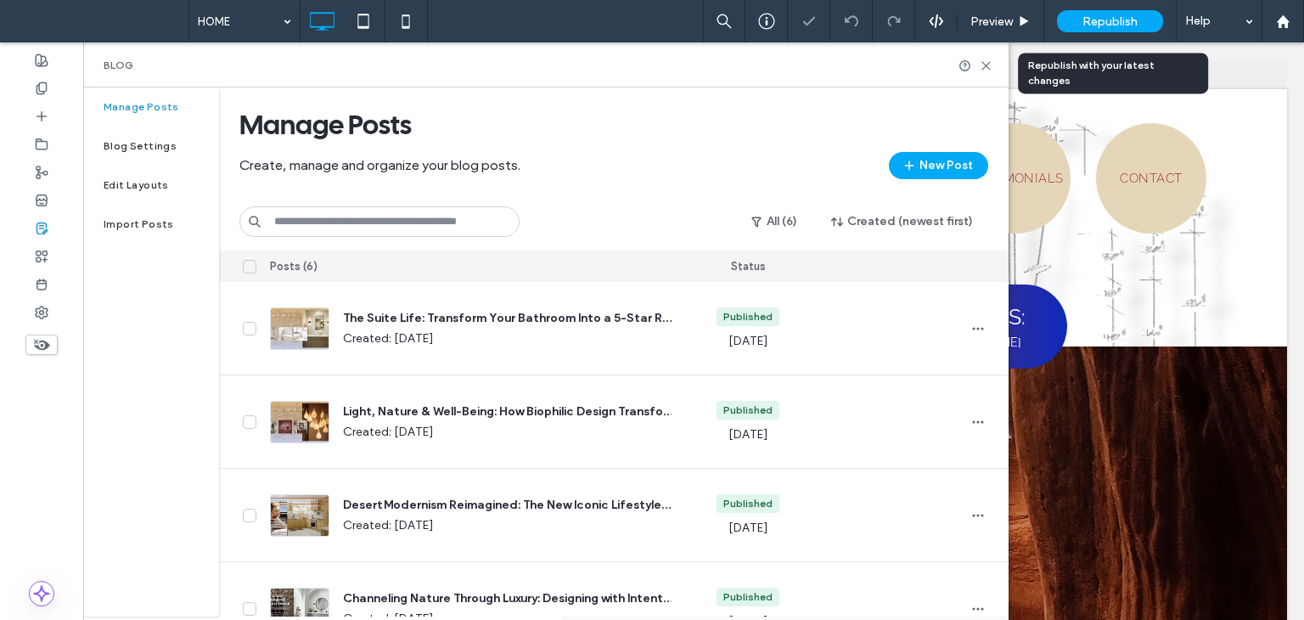
click at [1094, 21] on span "Republish" at bounding box center [1110, 21] width 55 height 14
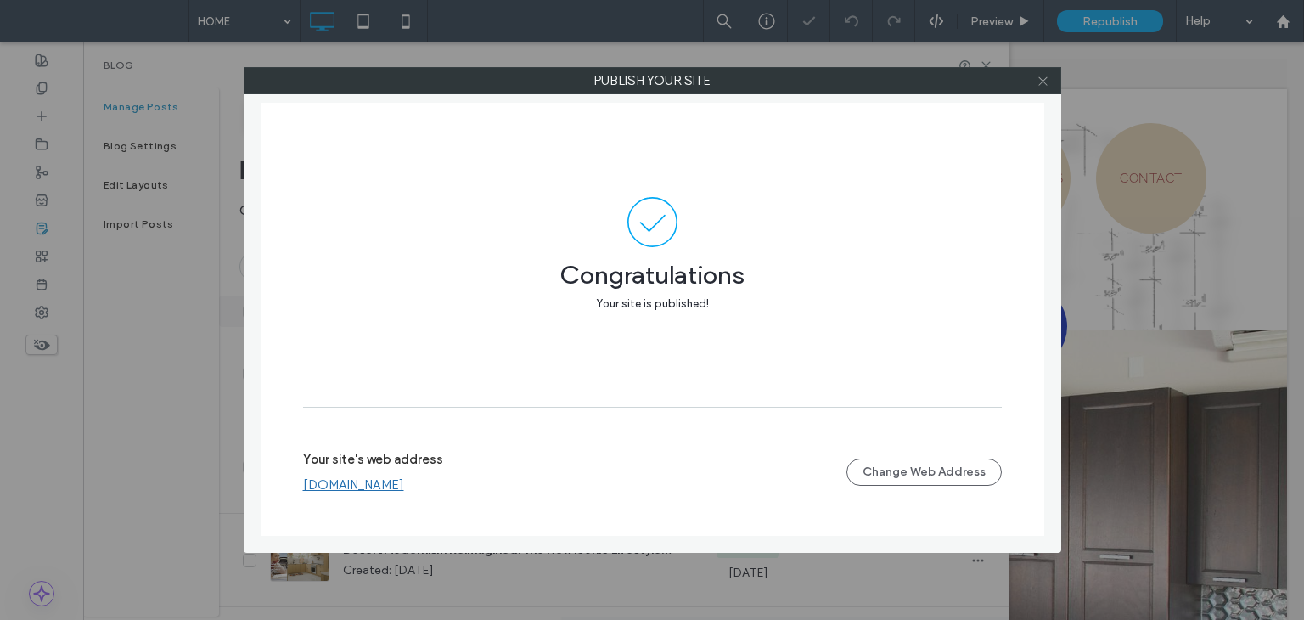
click at [1042, 84] on icon at bounding box center [1043, 81] width 13 height 13
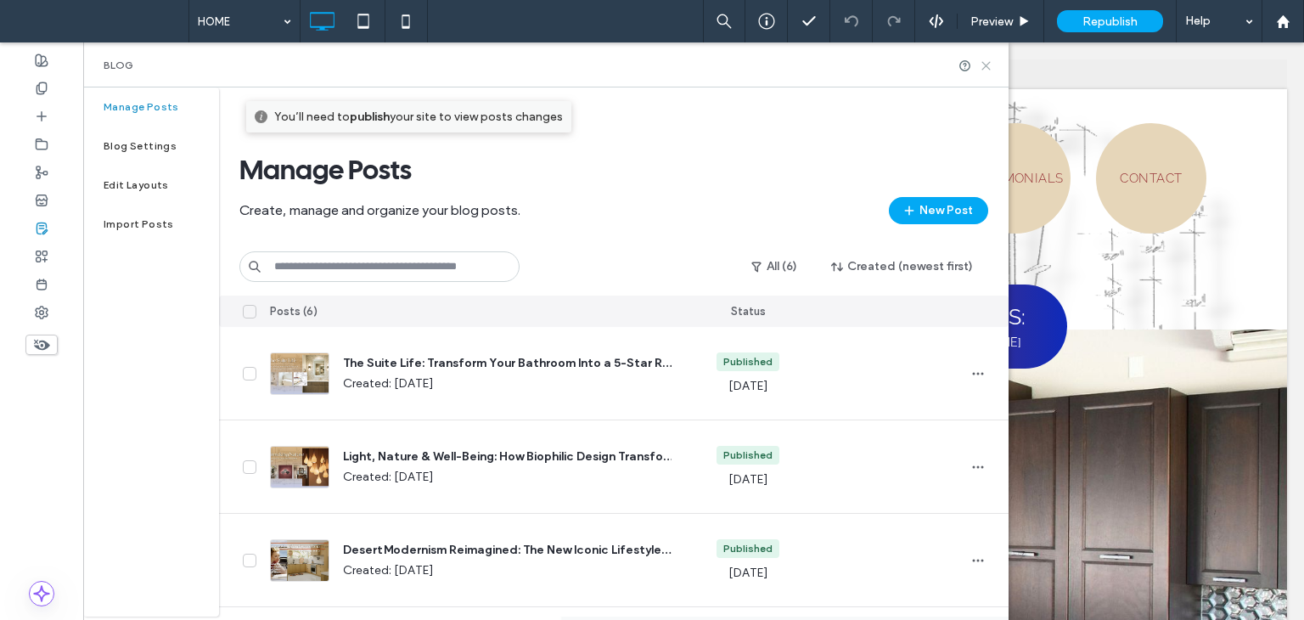
click at [990, 62] on use at bounding box center [986, 66] width 8 height 8
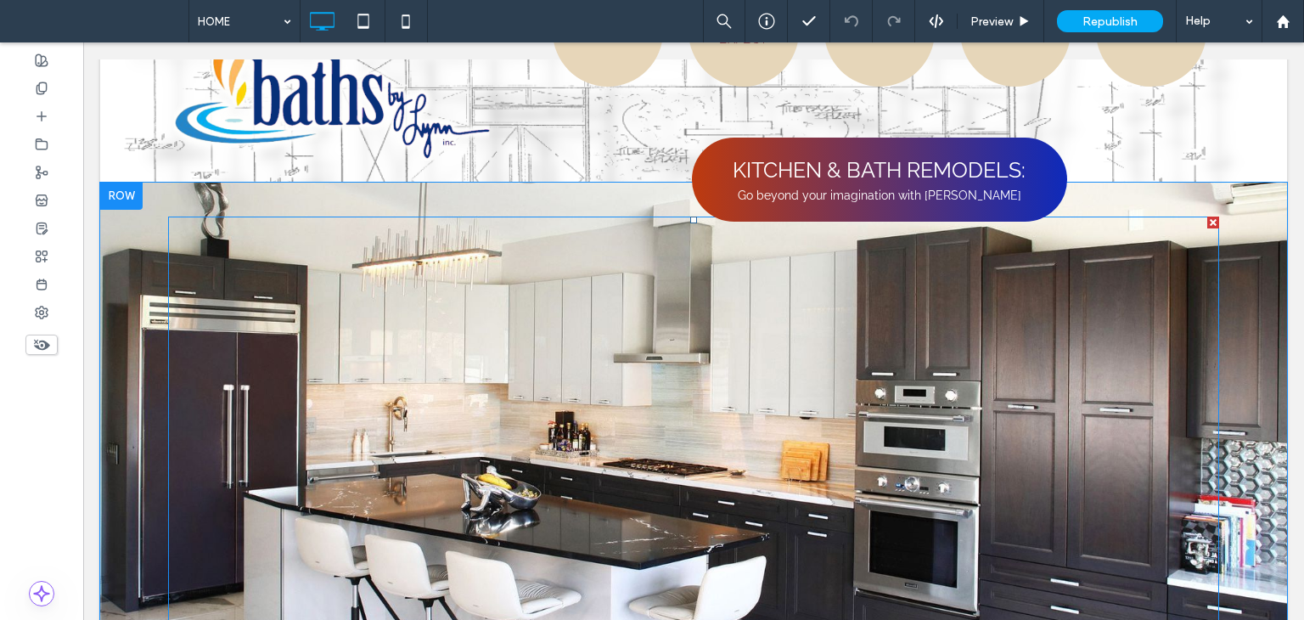
scroll to position [170, 0]
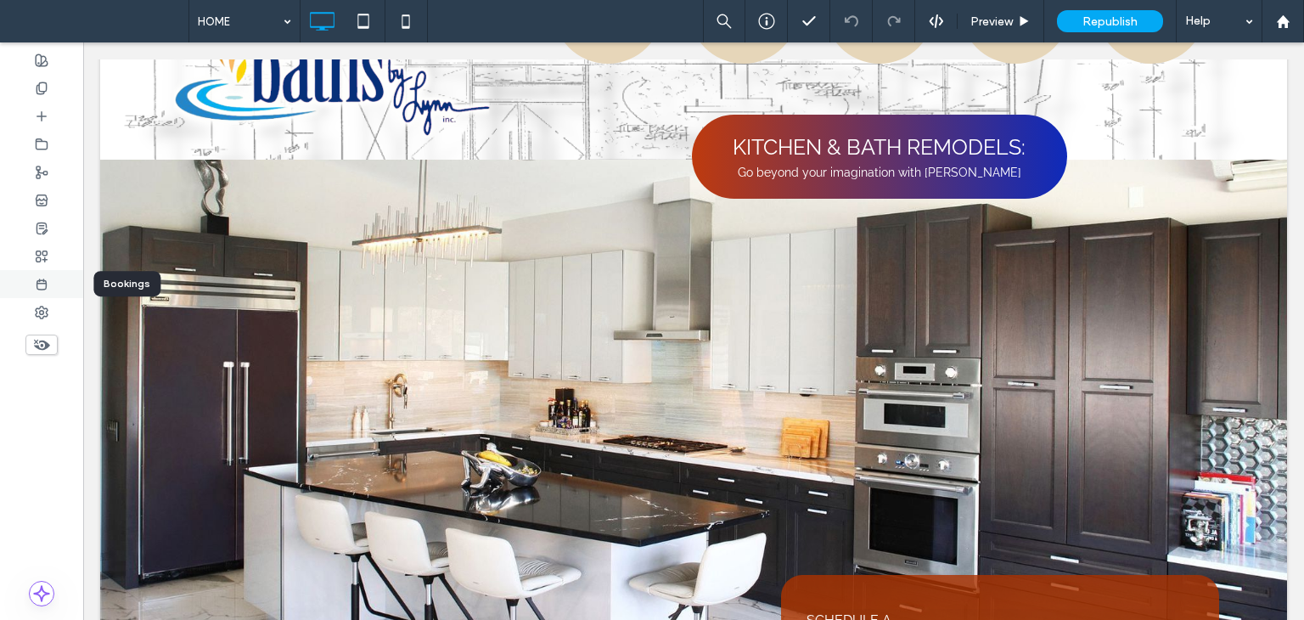
click at [36, 283] on icon at bounding box center [42, 285] width 14 height 14
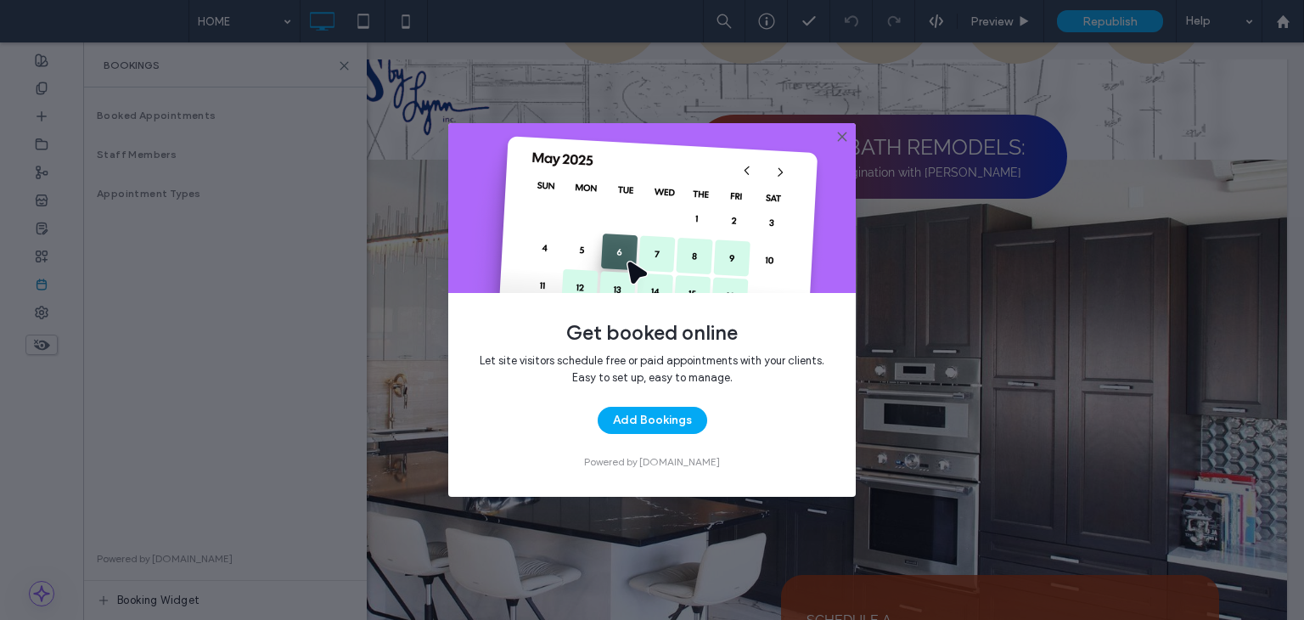
drag, startPoint x: 843, startPoint y: 132, endPoint x: 748, endPoint y: 93, distance: 102.8
click at [843, 132] on icon at bounding box center [842, 137] width 14 height 14
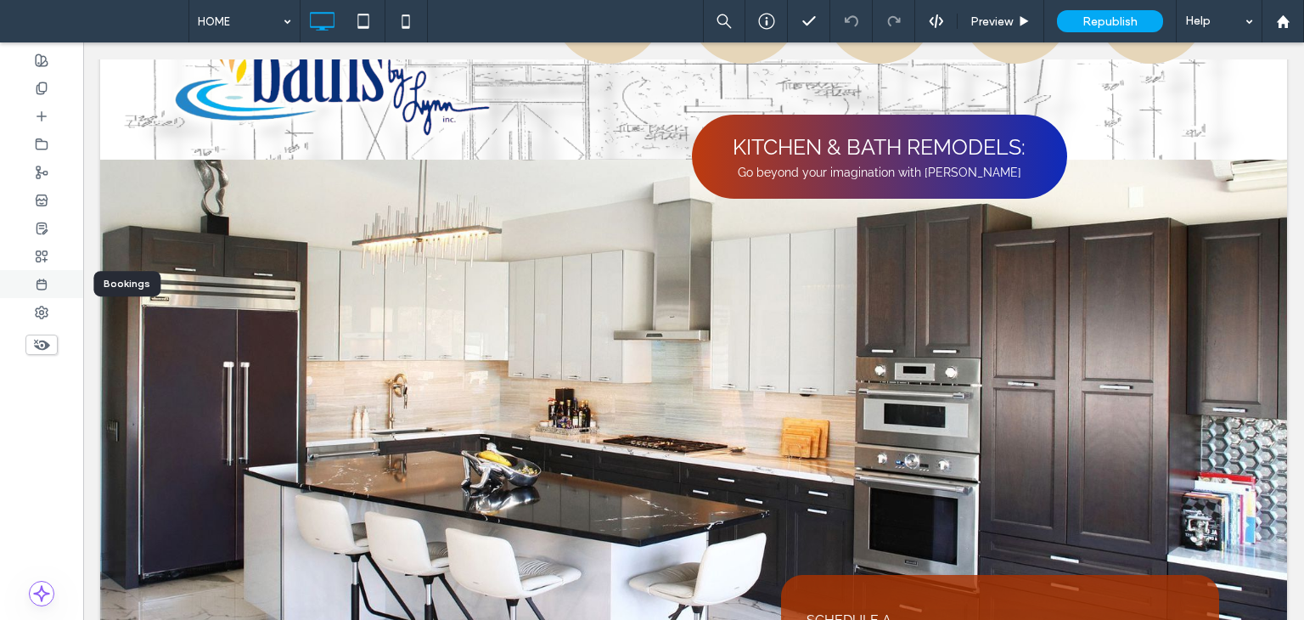
click at [52, 276] on div at bounding box center [41, 284] width 83 height 28
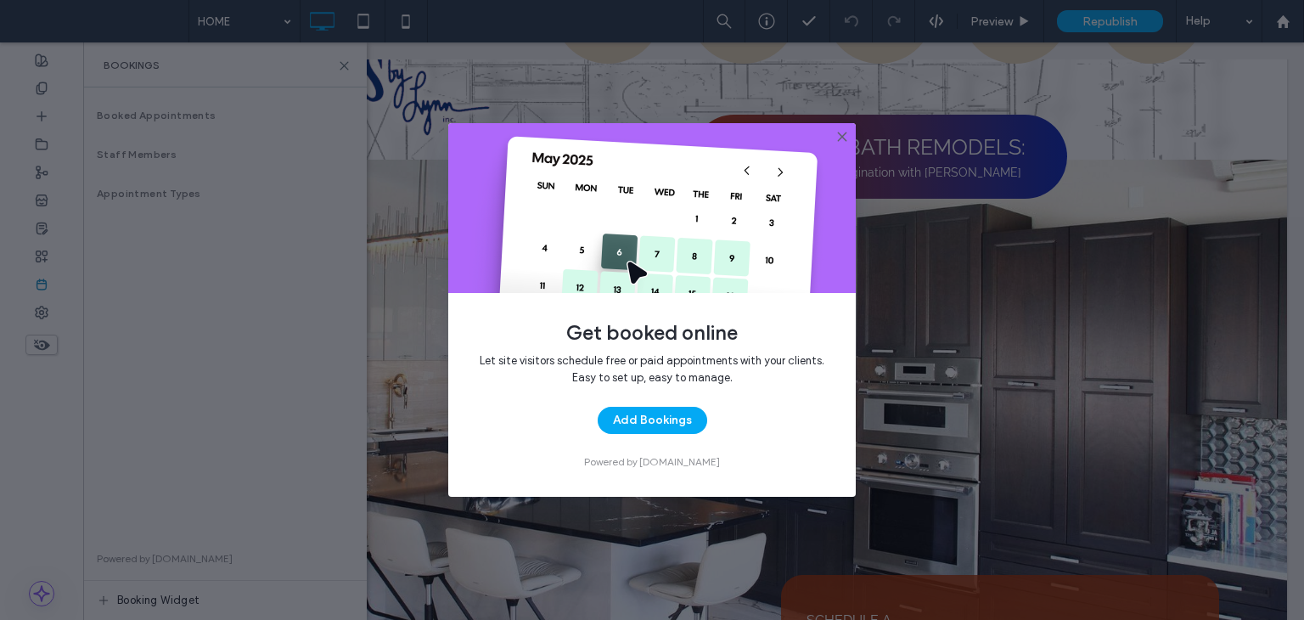
click at [840, 131] on icon at bounding box center [842, 137] width 14 height 14
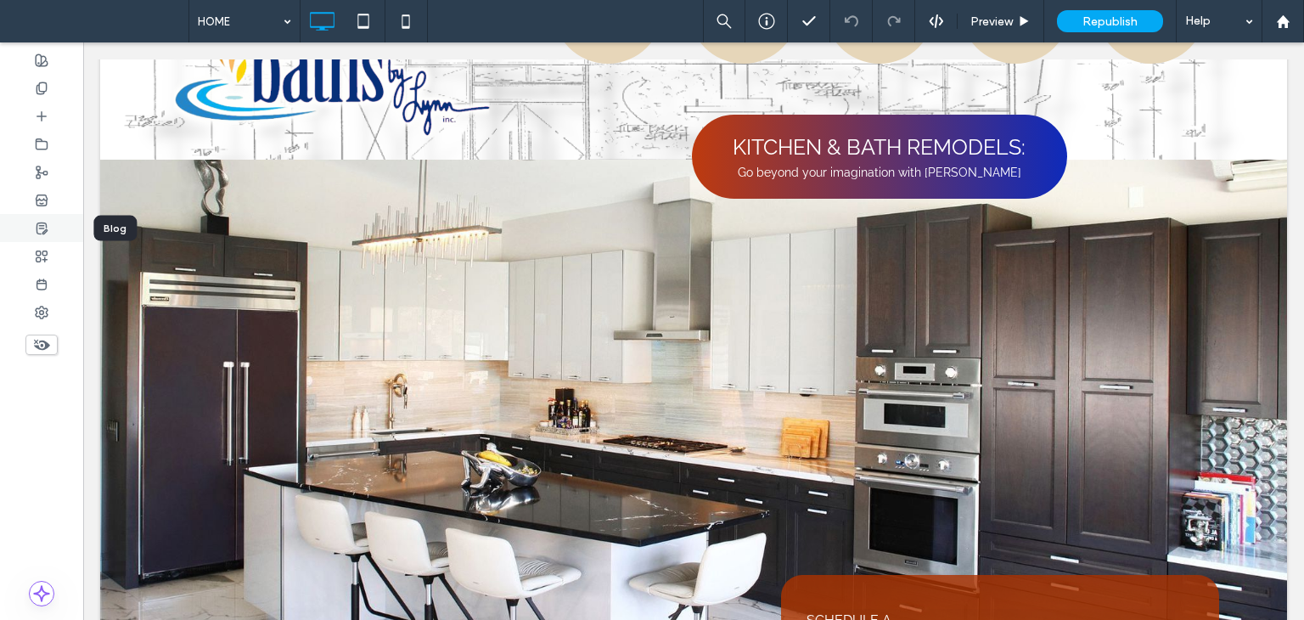
click at [42, 221] on span at bounding box center [42, 228] width 14 height 14
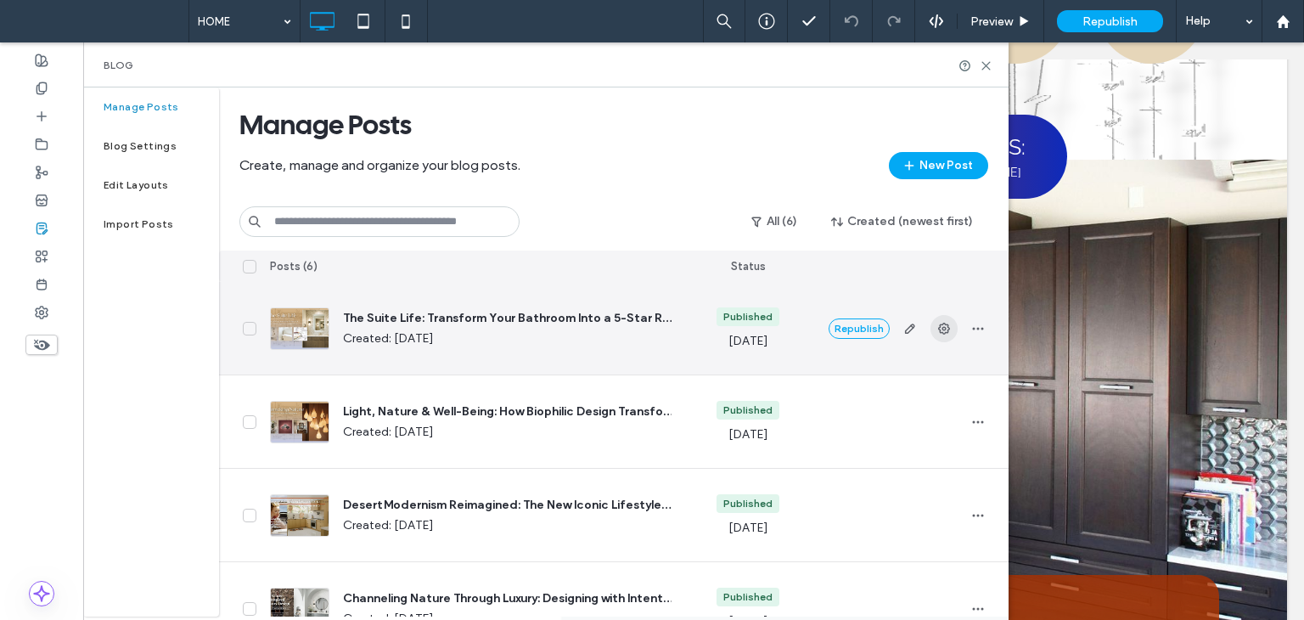
click at [940, 322] on icon "button" at bounding box center [944, 329] width 14 height 14
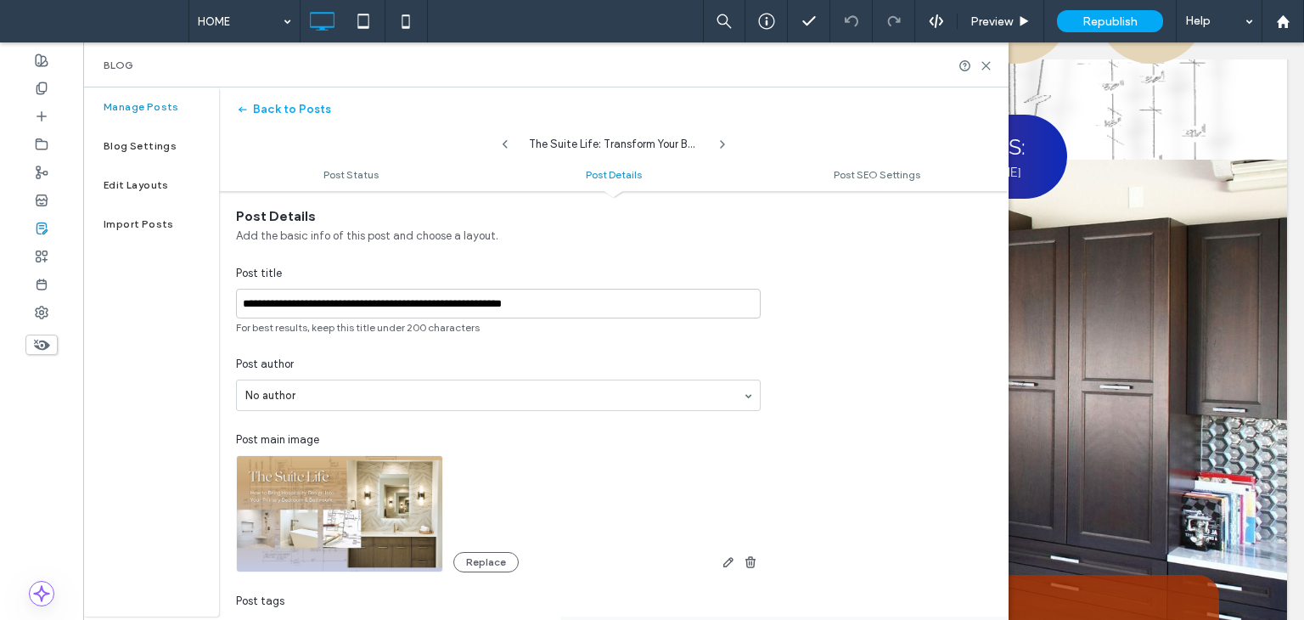
scroll to position [509, 0]
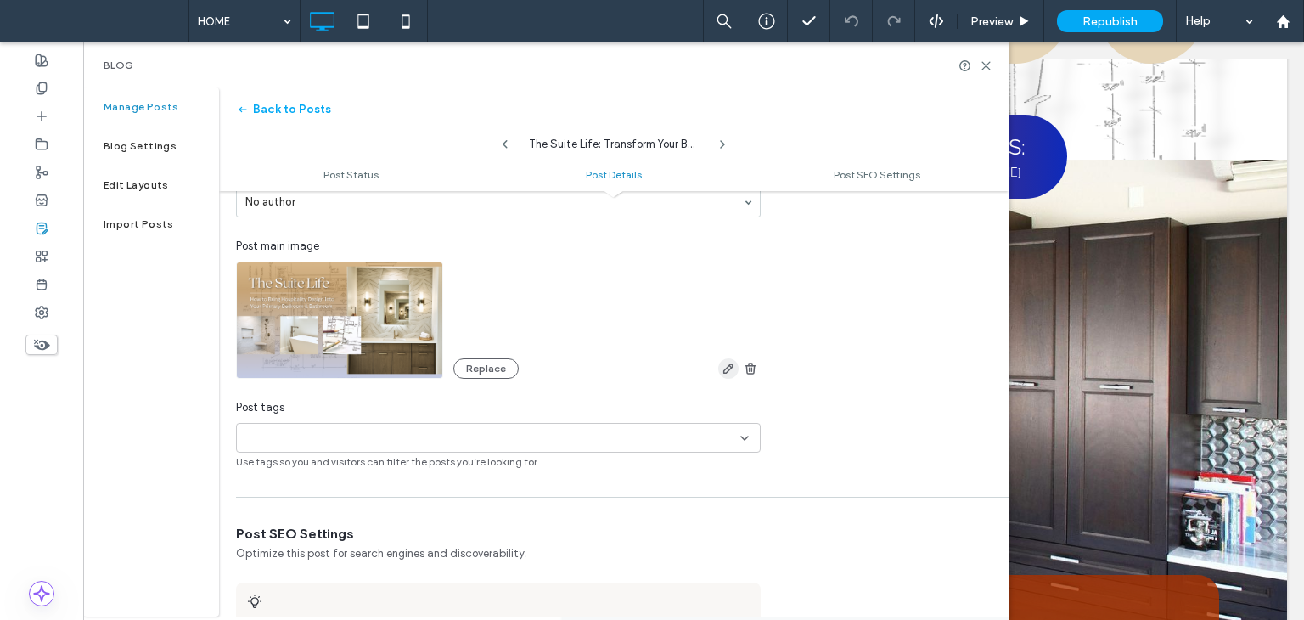
click at [731, 366] on use "button" at bounding box center [728, 368] width 10 height 10
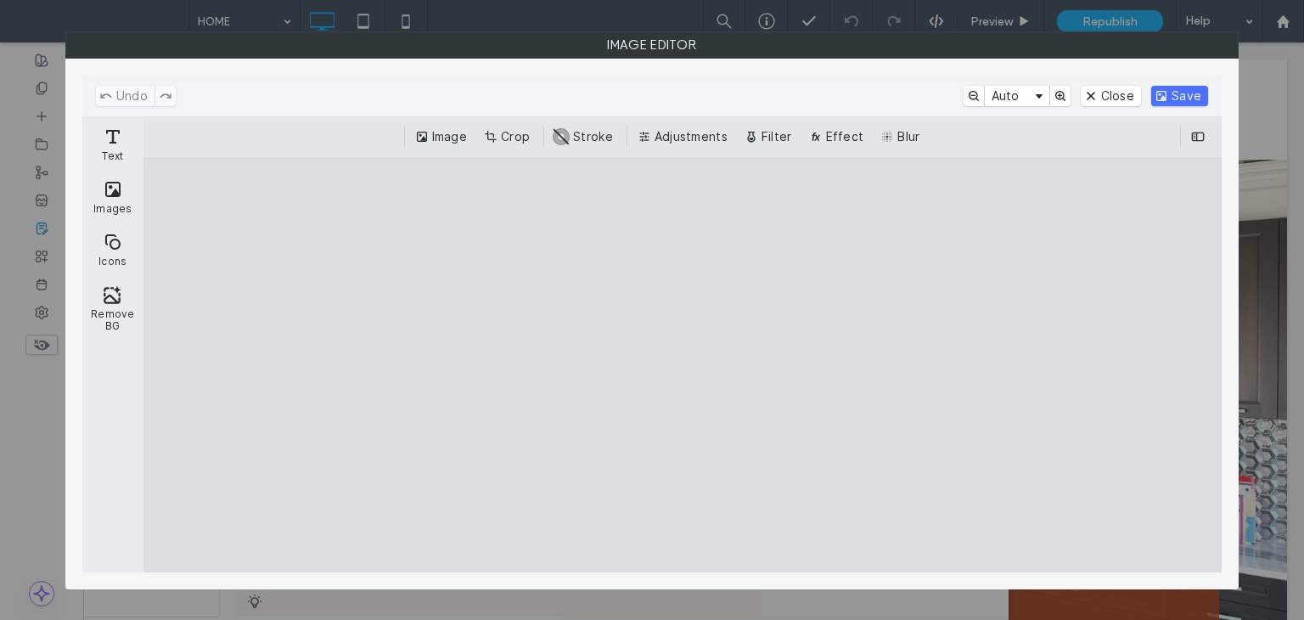
click at [58, 87] on div "Image Editor" at bounding box center [652, 310] width 1304 height 620
click at [1282, 94] on div "Image Editor" at bounding box center [652, 310] width 1304 height 620
click at [1100, 99] on button "Close" at bounding box center [1111, 96] width 60 height 20
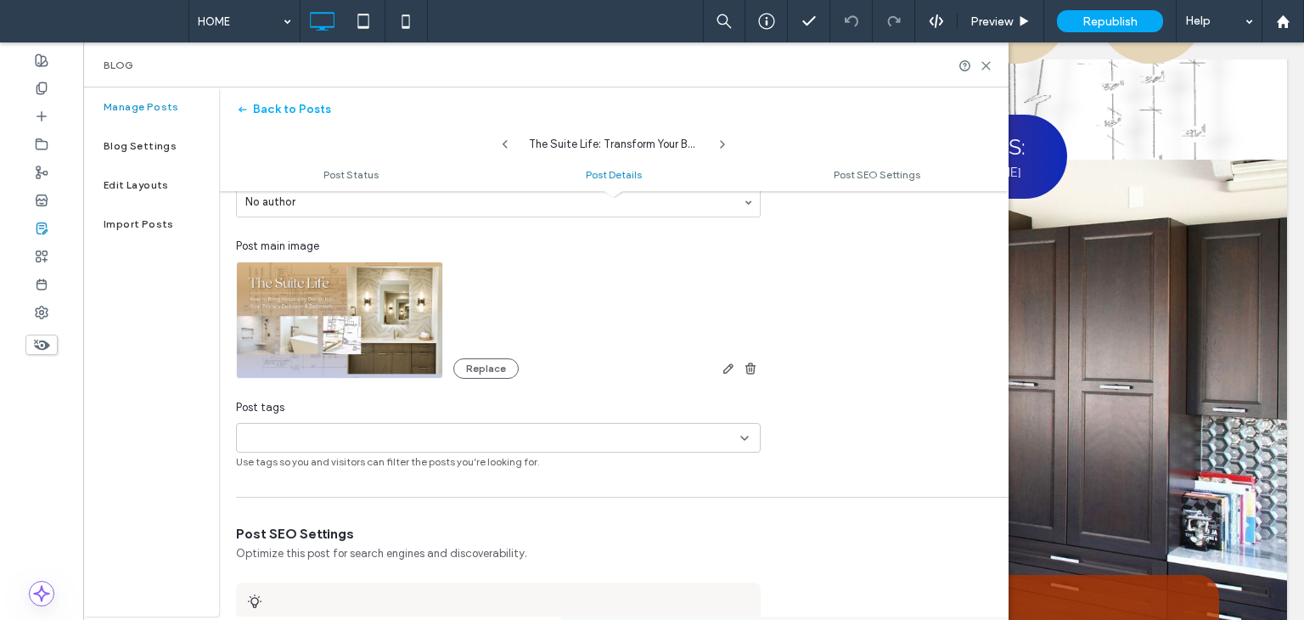
click at [385, 318] on img at bounding box center [339, 320] width 207 height 117
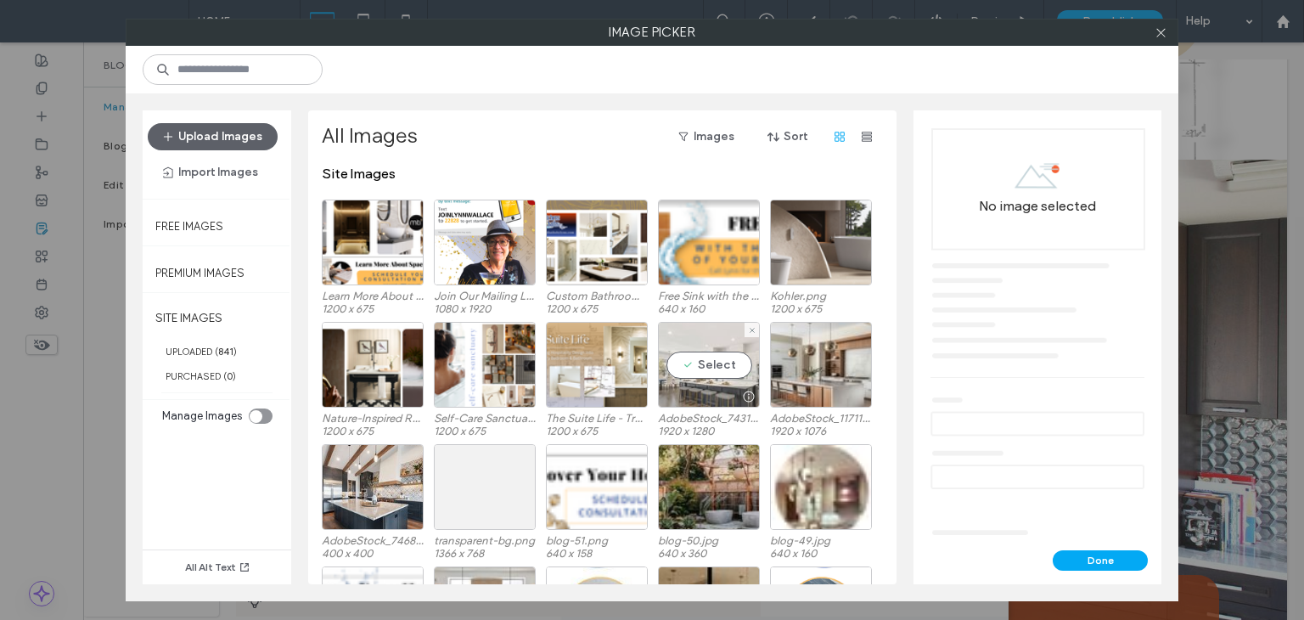
click at [718, 361] on div "Select" at bounding box center [709, 365] width 102 height 86
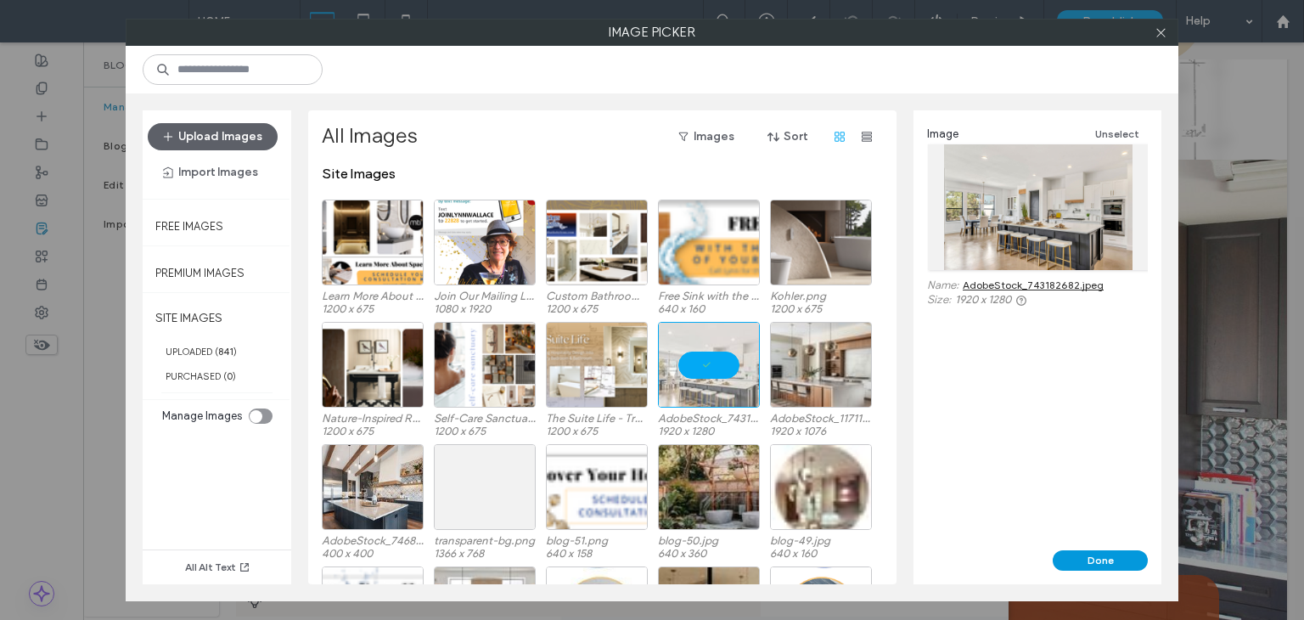
click at [1121, 564] on button "Done" at bounding box center [1100, 560] width 95 height 20
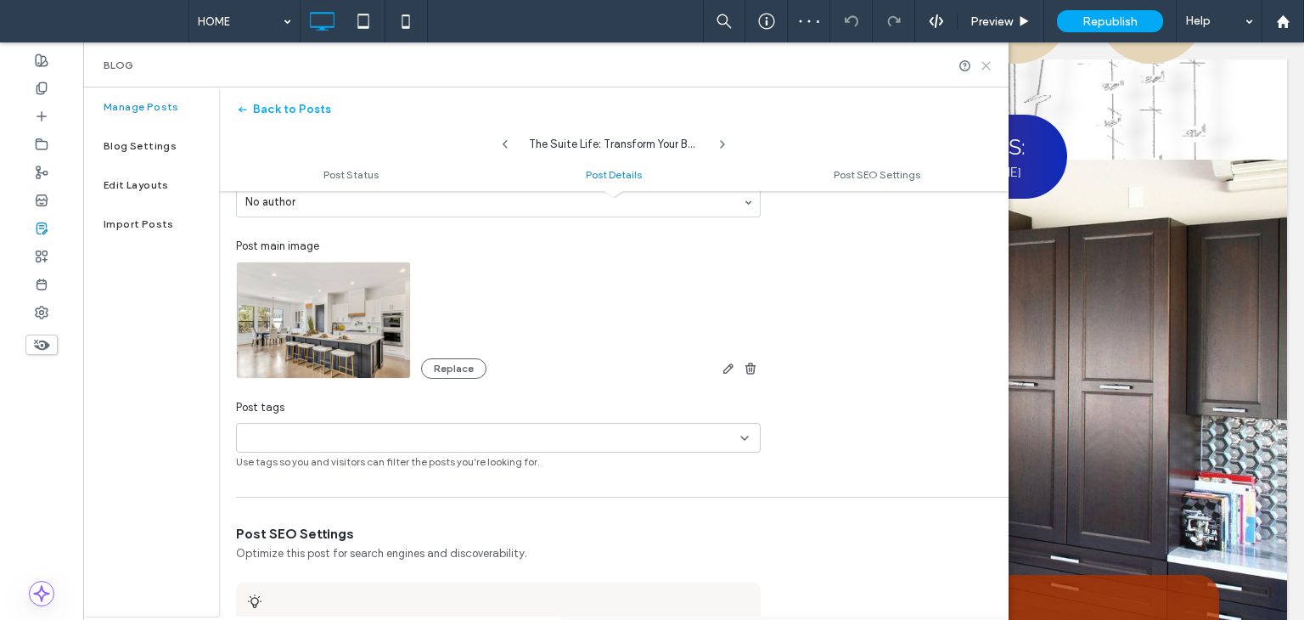
click at [990, 62] on use at bounding box center [986, 66] width 8 height 8
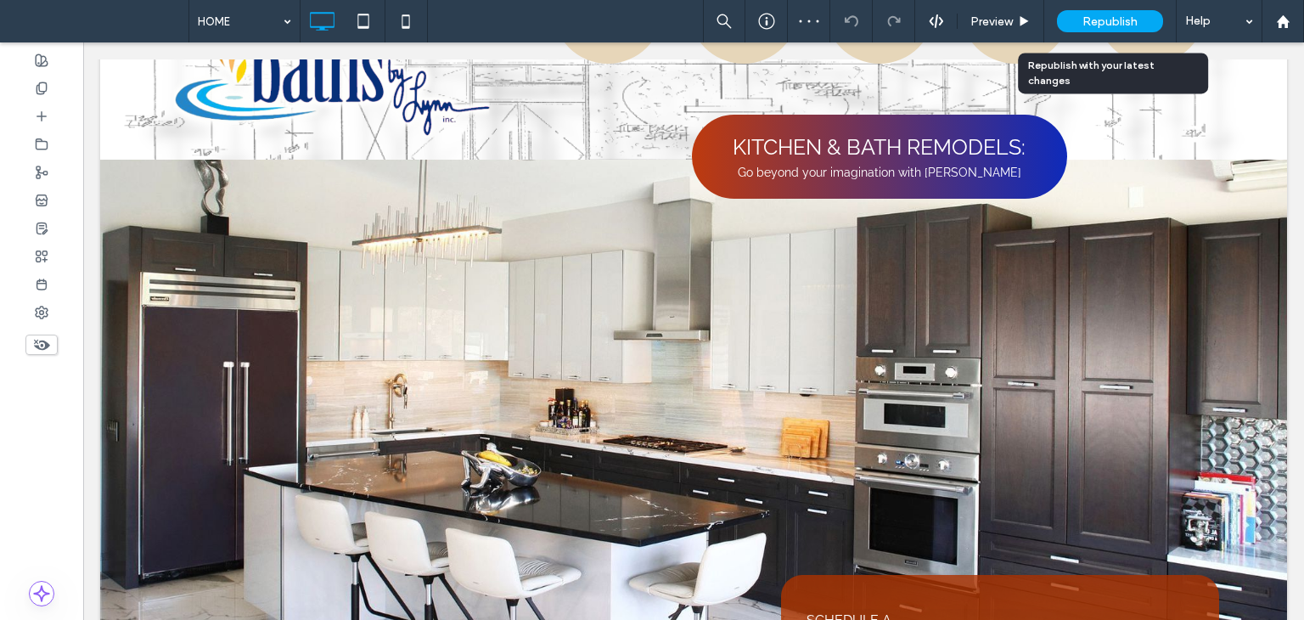
click at [1104, 28] on span "Republish" at bounding box center [1110, 21] width 55 height 14
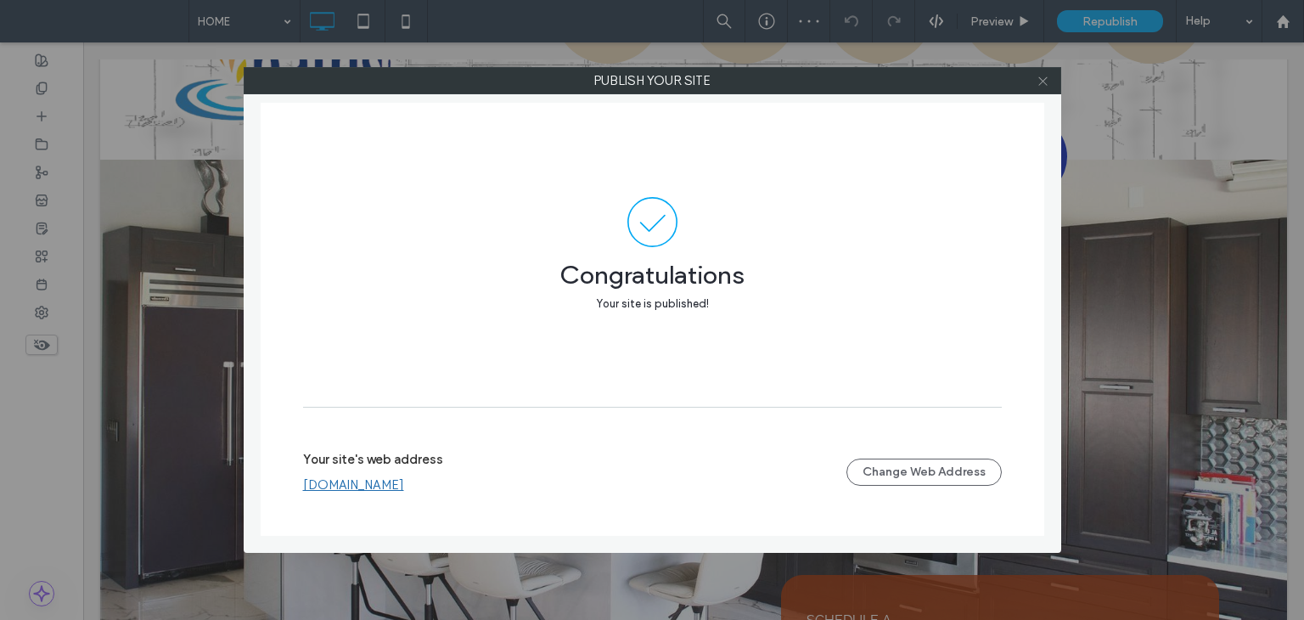
click at [1043, 83] on icon at bounding box center [1043, 81] width 13 height 13
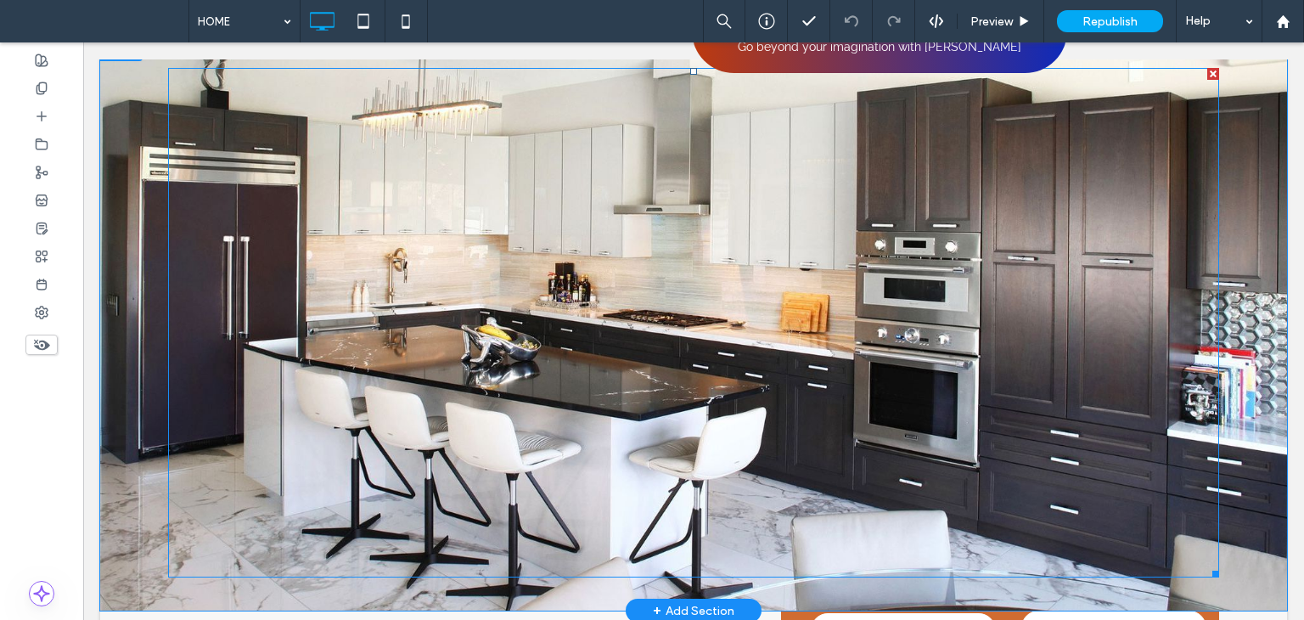
scroll to position [85, 0]
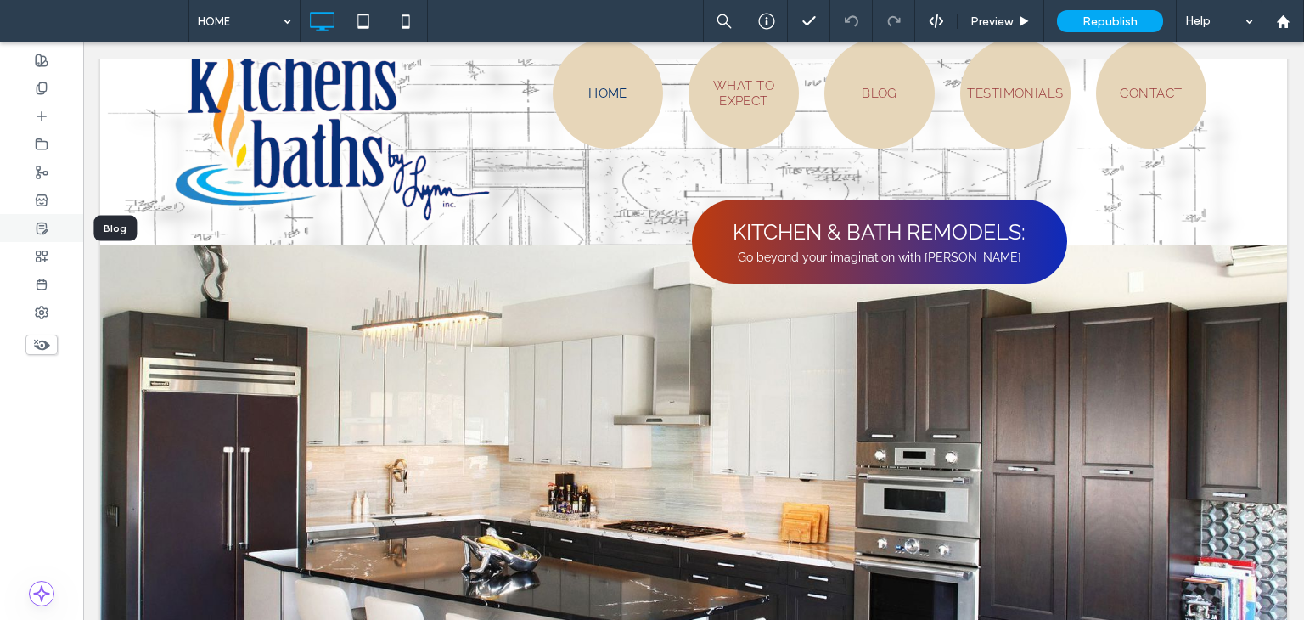
click at [41, 229] on icon at bounding box center [42, 229] width 14 height 14
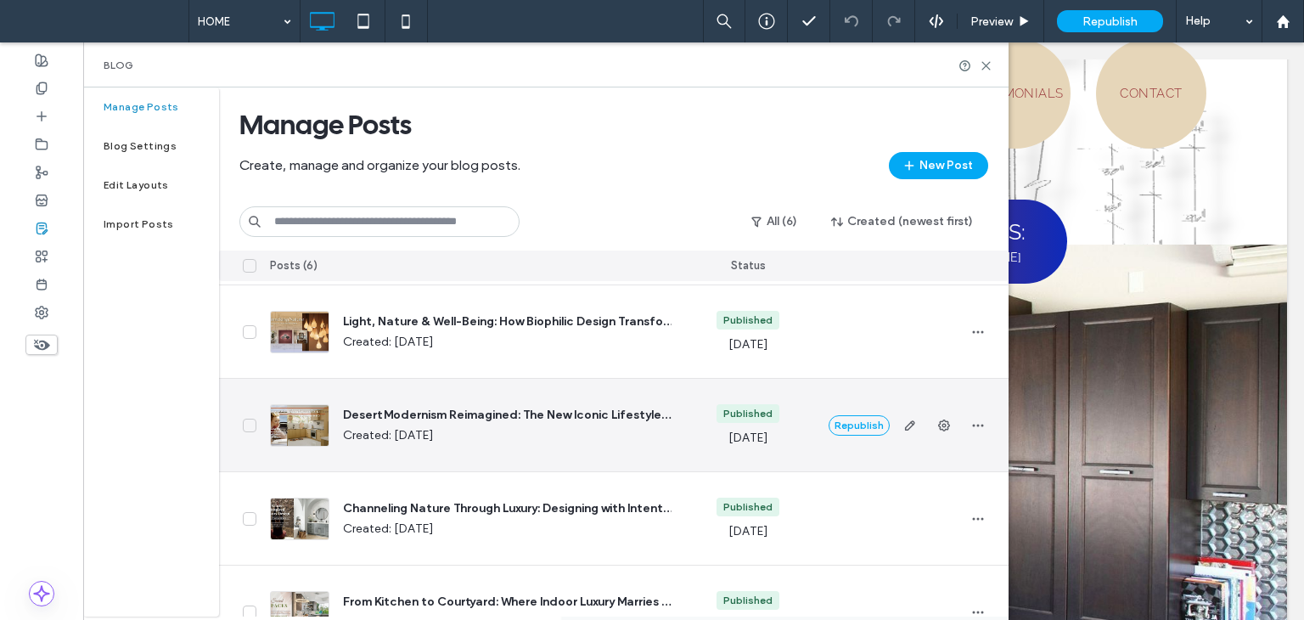
scroll to position [0, 0]
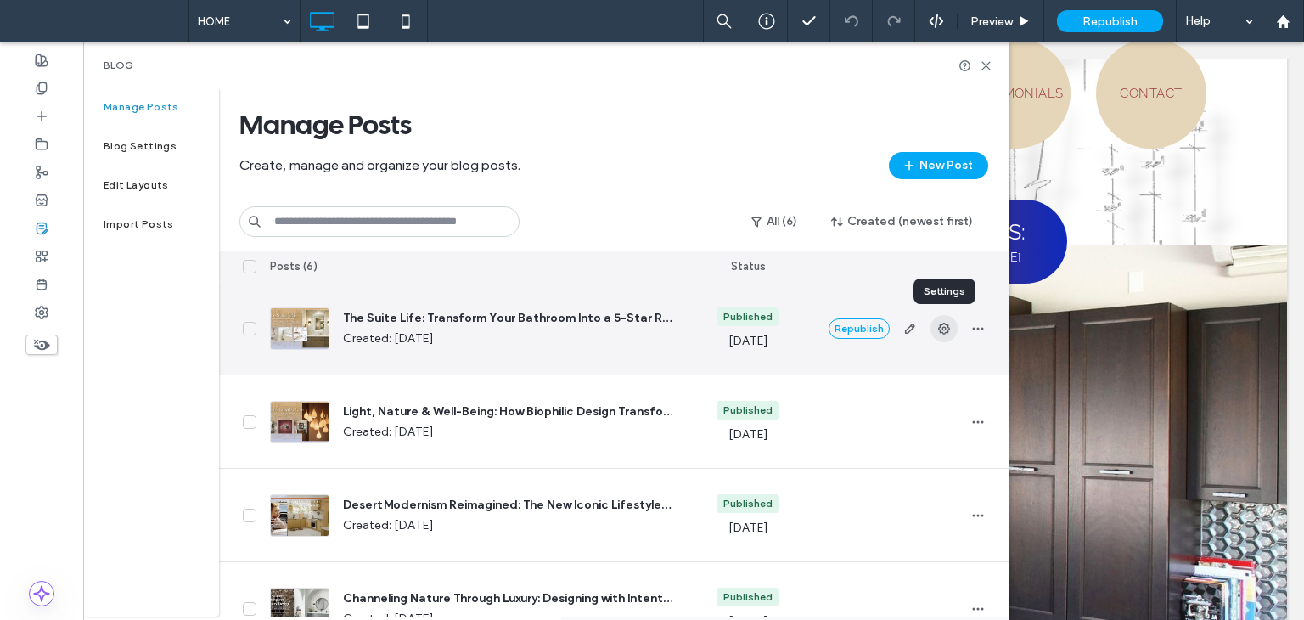
click at [931, 323] on span "button" at bounding box center [944, 328] width 27 height 27
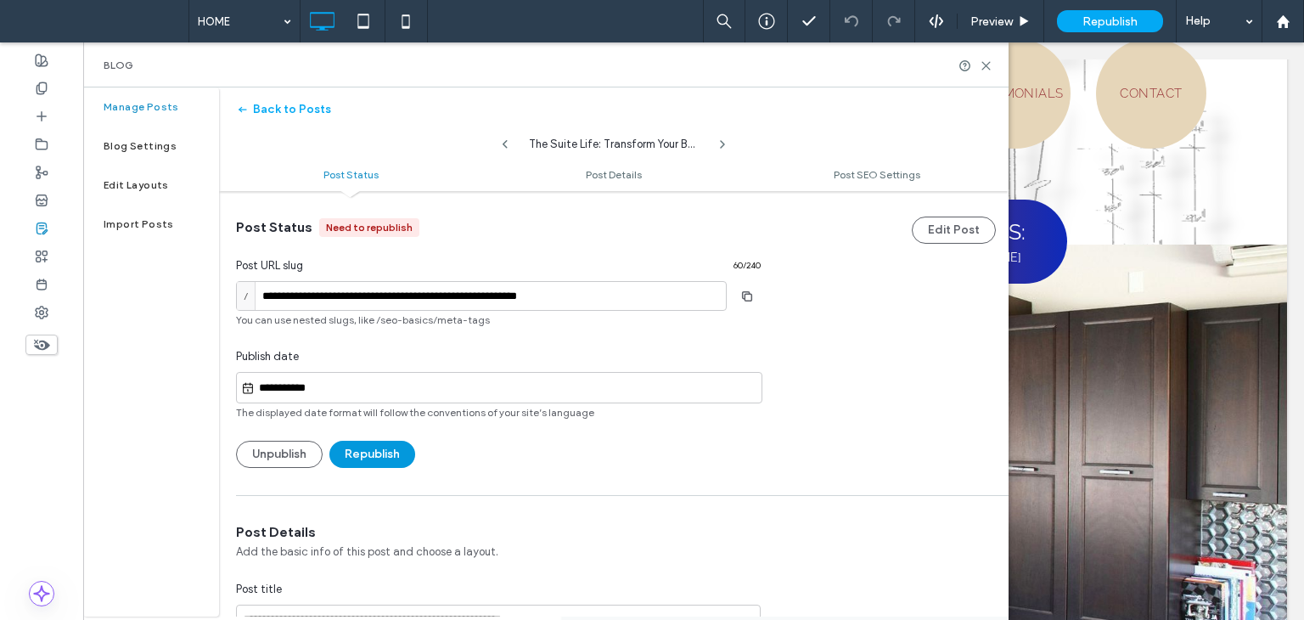
click at [404, 453] on button "Republish" at bounding box center [372, 454] width 86 height 27
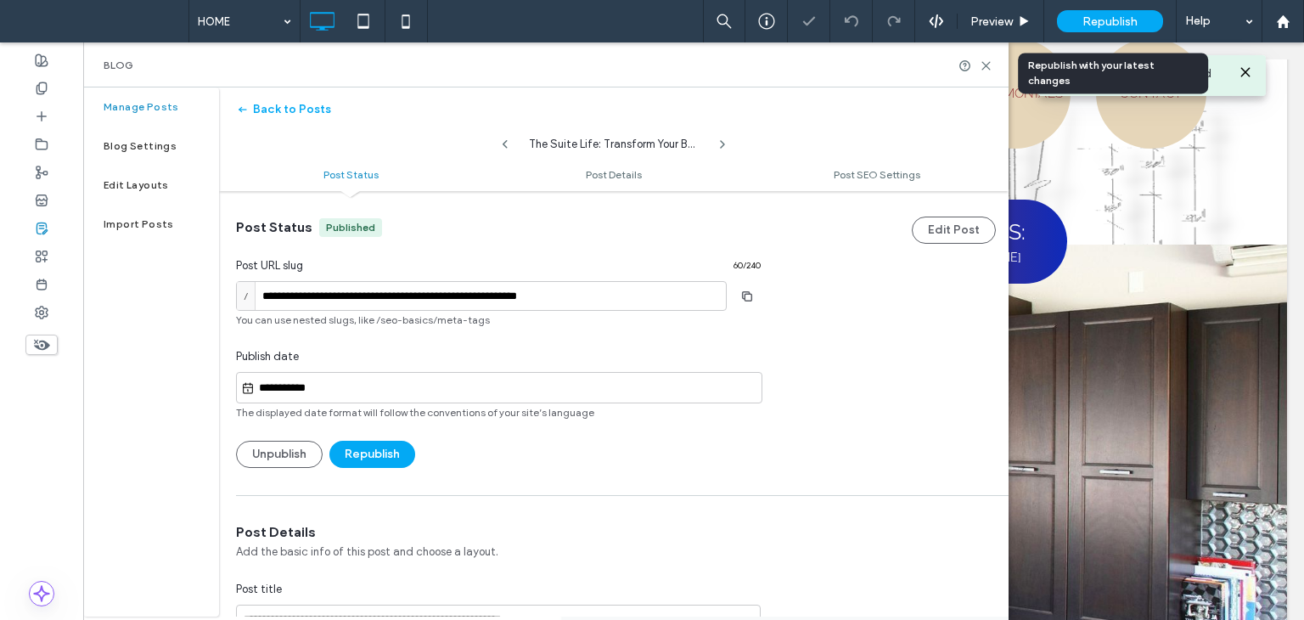
click at [1087, 25] on span "Republish" at bounding box center [1110, 21] width 55 height 14
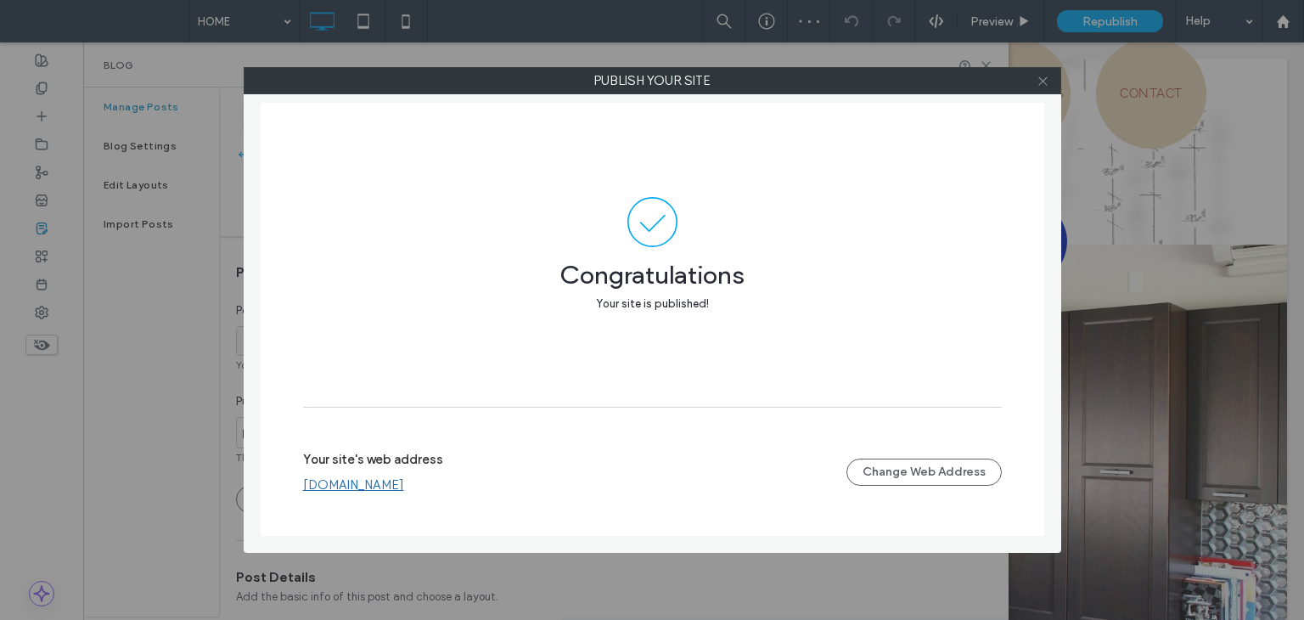
click at [1049, 85] on icon at bounding box center [1043, 81] width 13 height 13
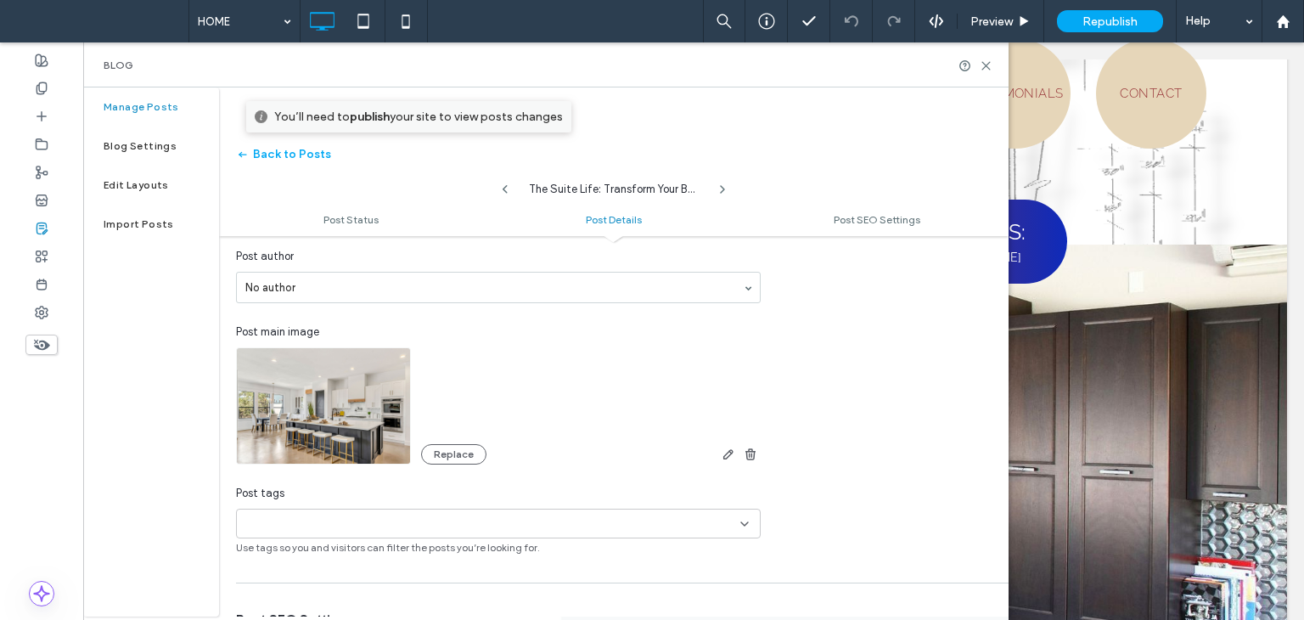
scroll to position [509, 0]
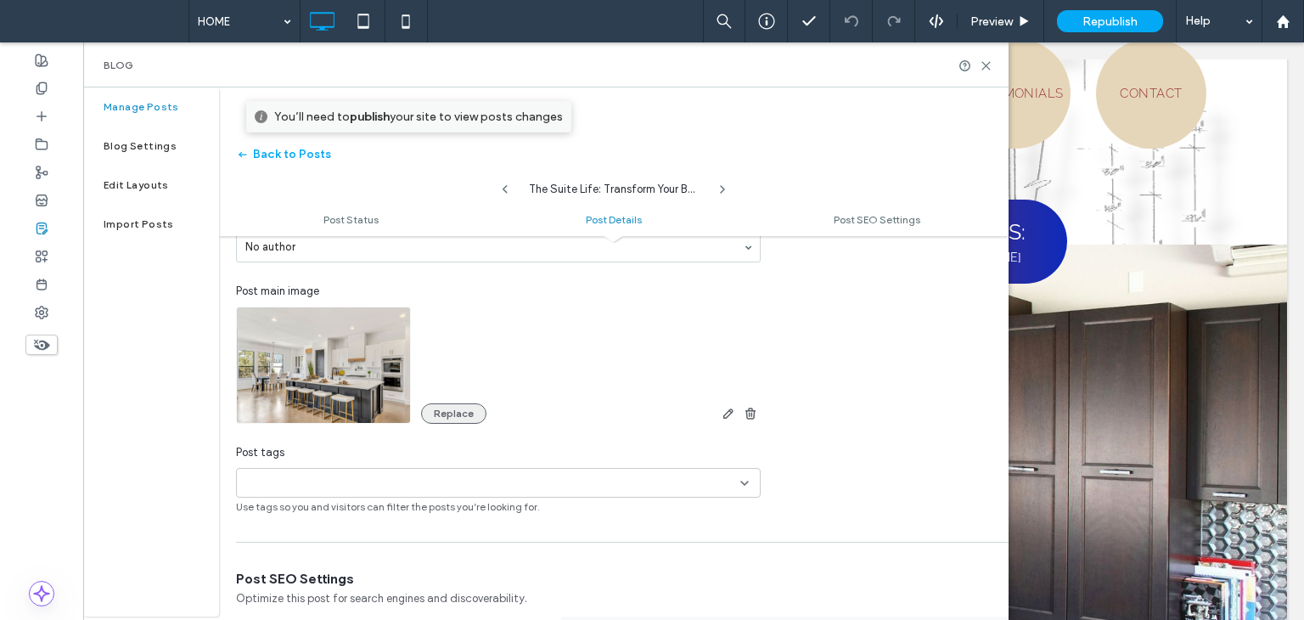
click at [438, 412] on button "Replace" at bounding box center [453, 413] width 65 height 20
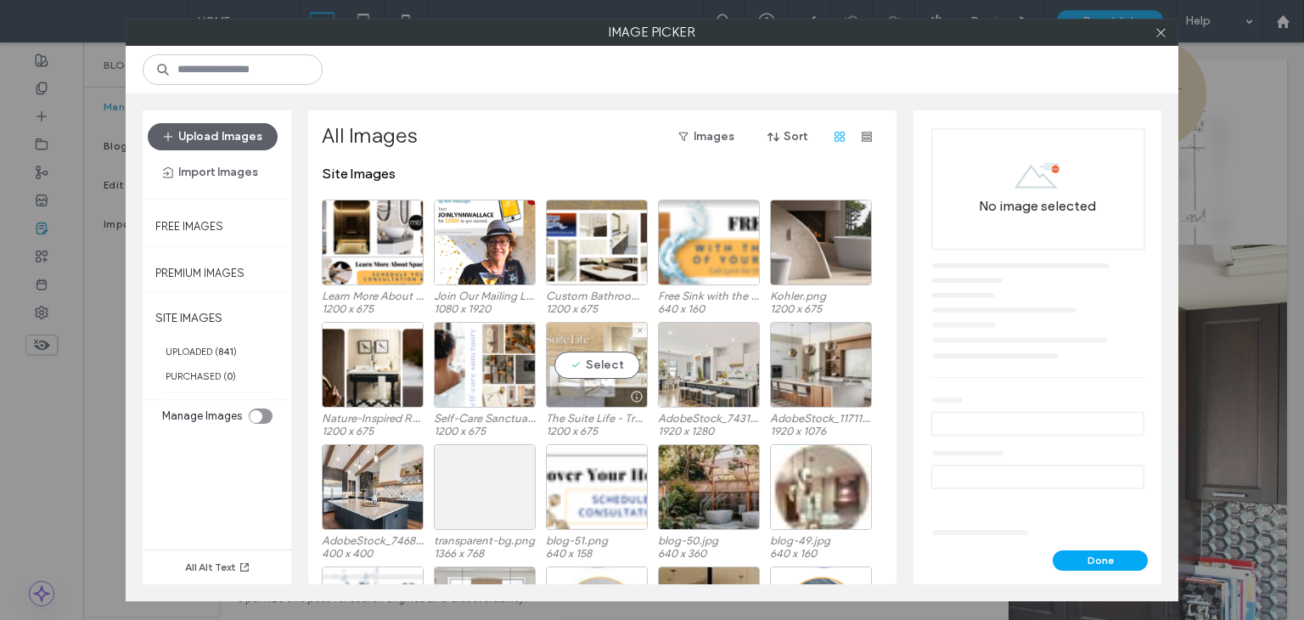
click at [577, 366] on div "Select" at bounding box center [597, 365] width 102 height 86
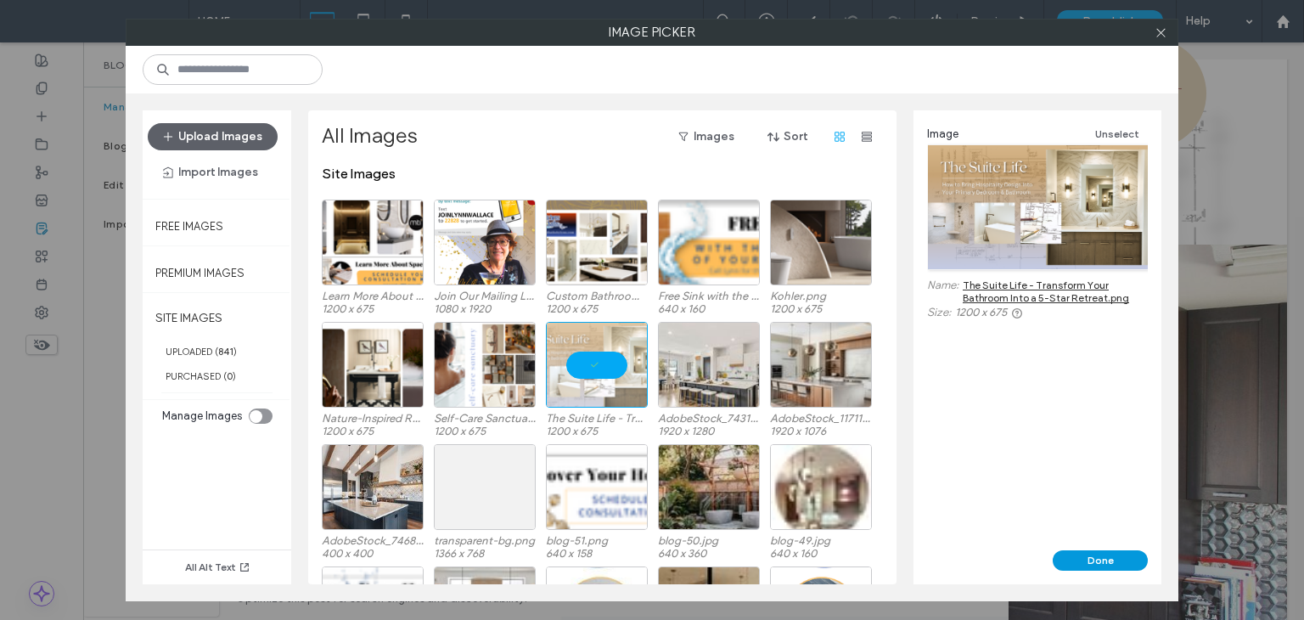
click at [1103, 558] on button "Done" at bounding box center [1100, 560] width 95 height 20
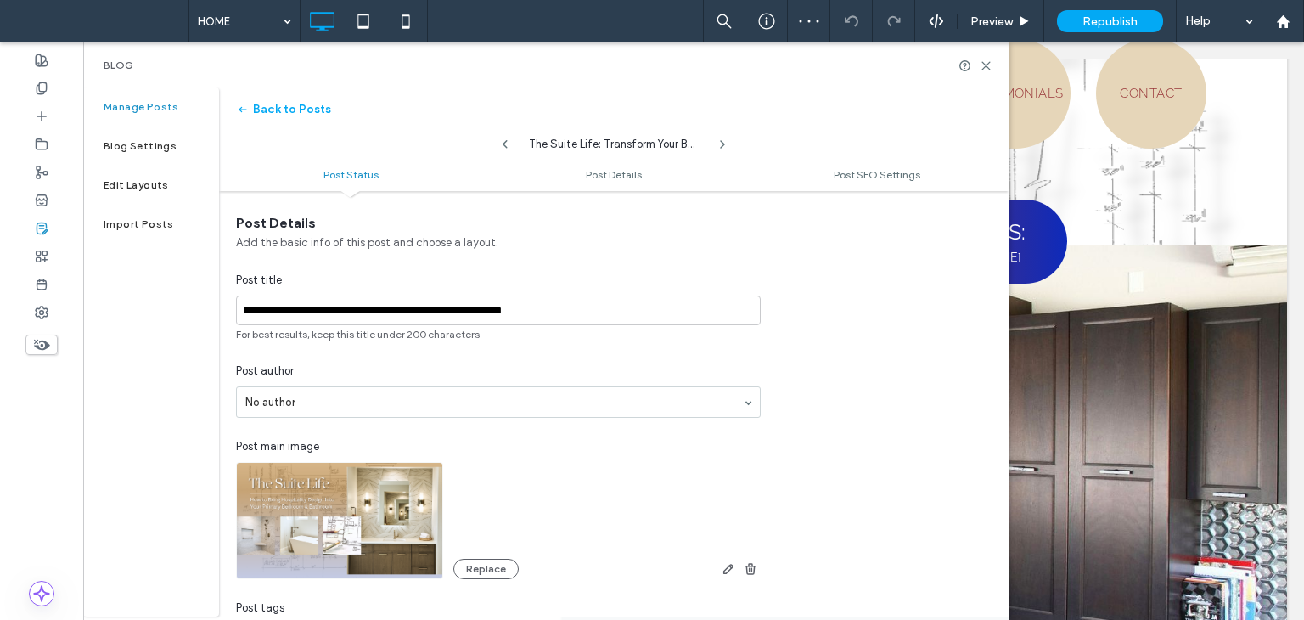
scroll to position [170, 0]
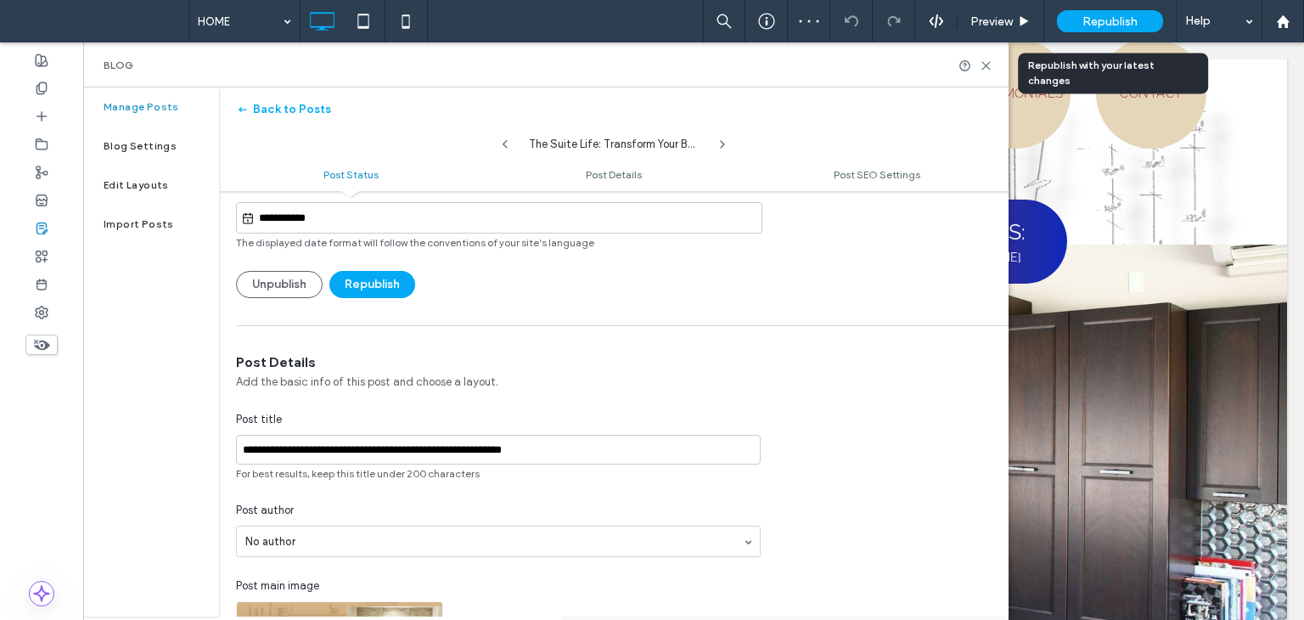
click at [1121, 25] on span "Republish" at bounding box center [1110, 21] width 55 height 14
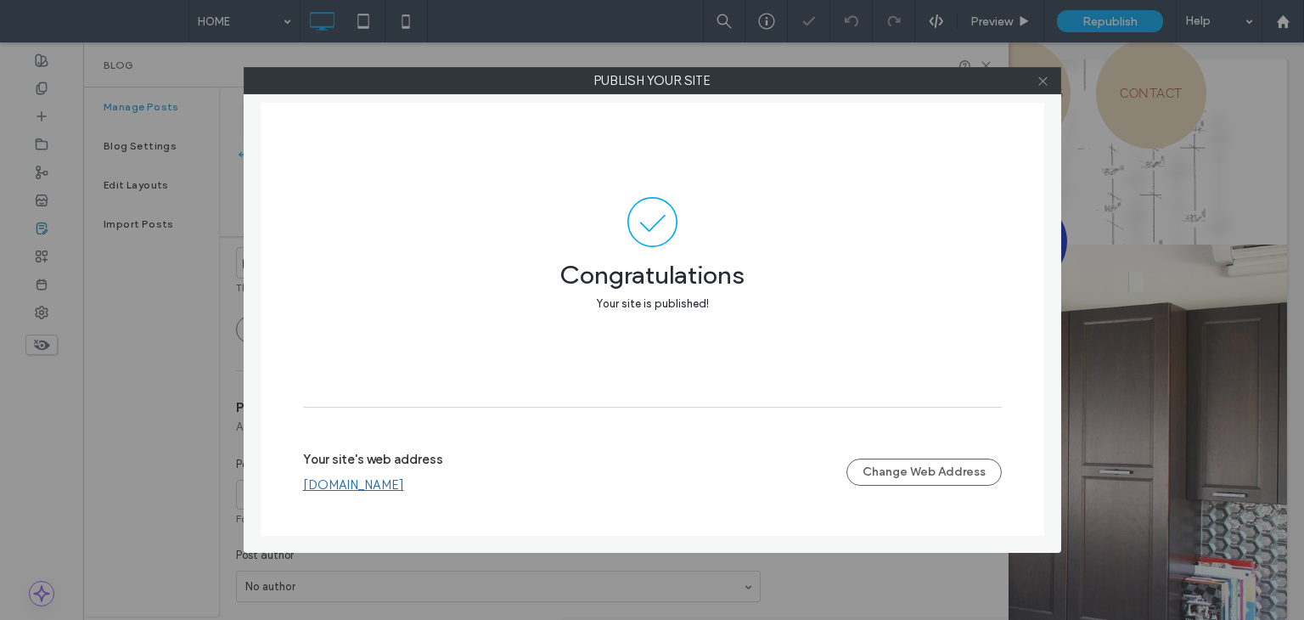
click at [1046, 82] on icon at bounding box center [1043, 81] width 13 height 13
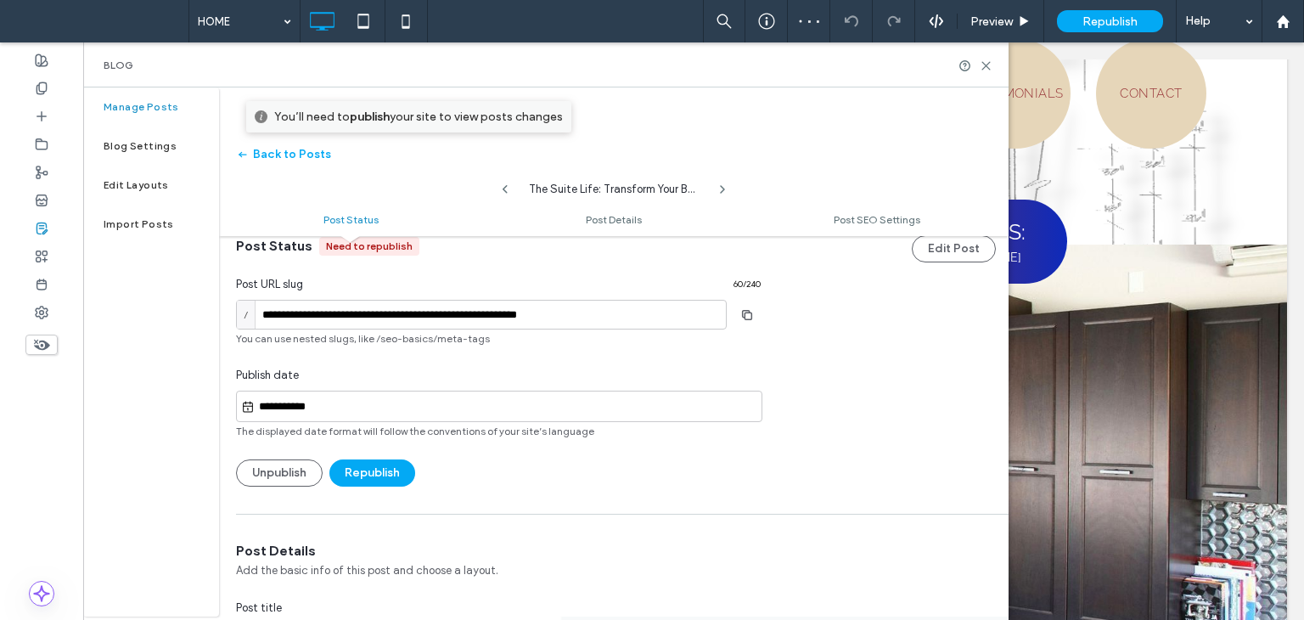
scroll to position [0, 0]
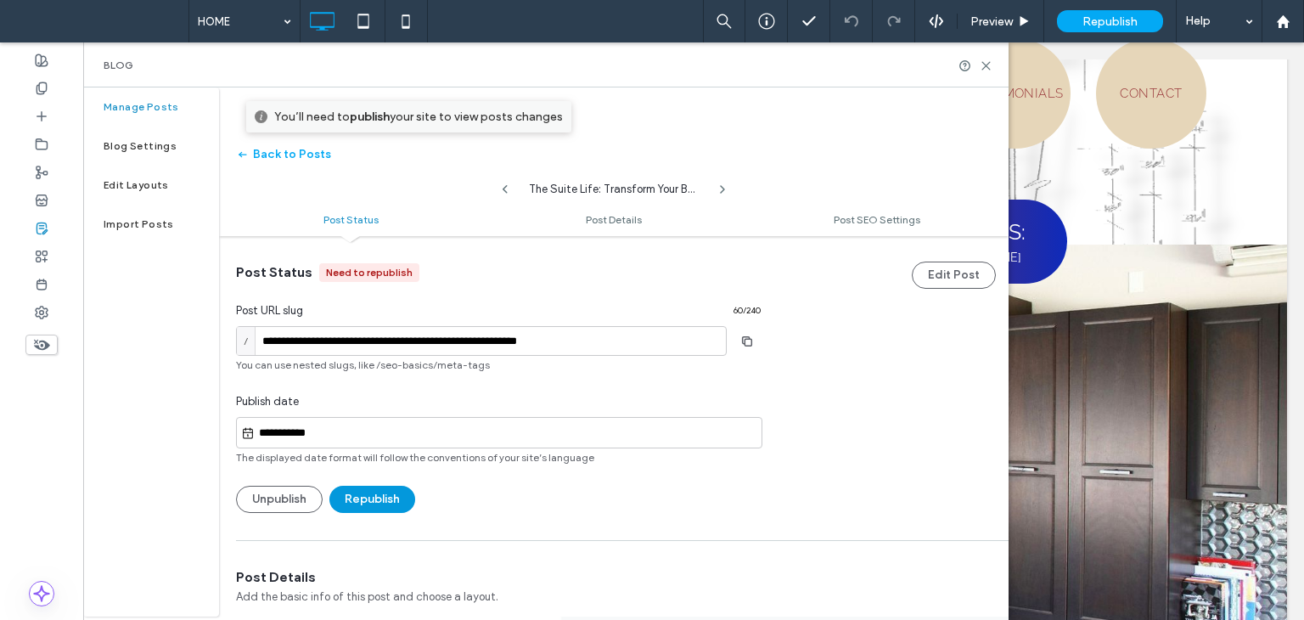
click at [361, 498] on button "Republish" at bounding box center [372, 499] width 86 height 27
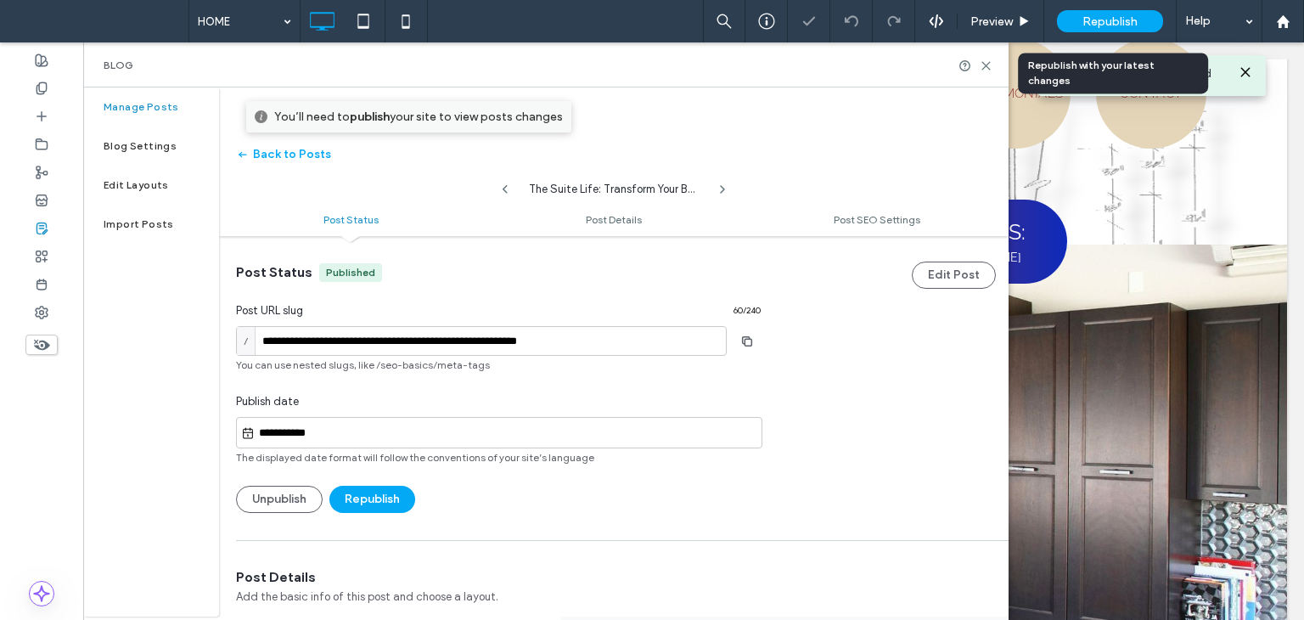
click at [1088, 25] on span "Republish" at bounding box center [1110, 21] width 55 height 14
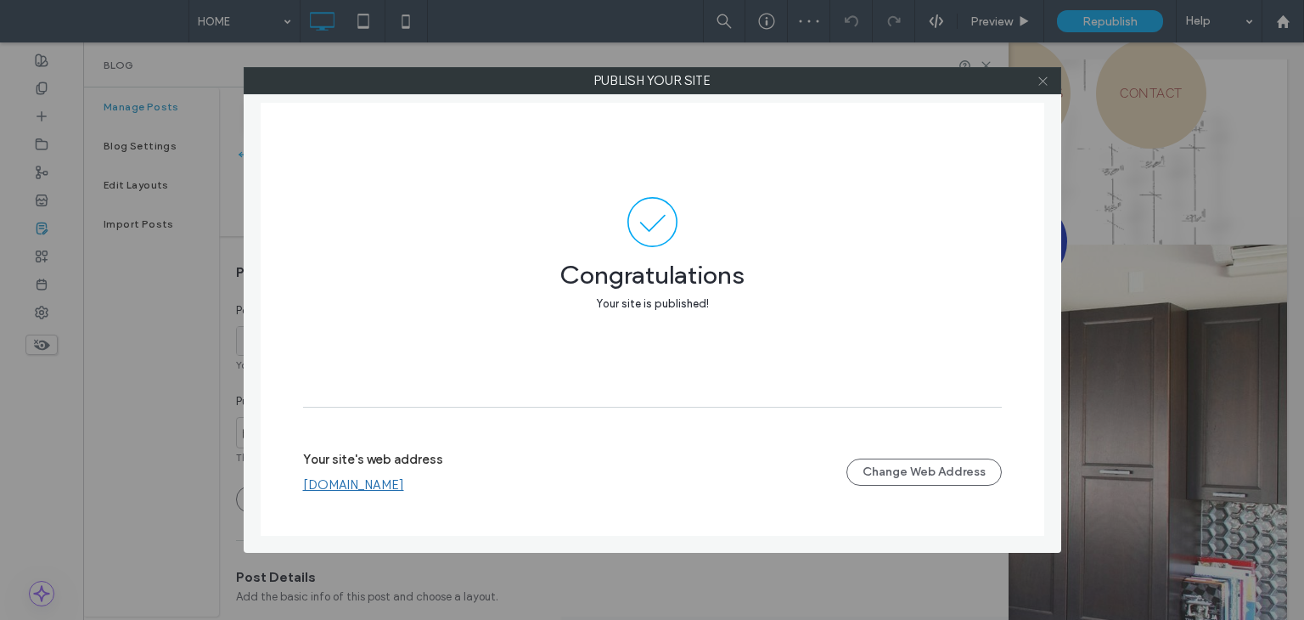
click at [1047, 79] on icon at bounding box center [1043, 81] width 13 height 13
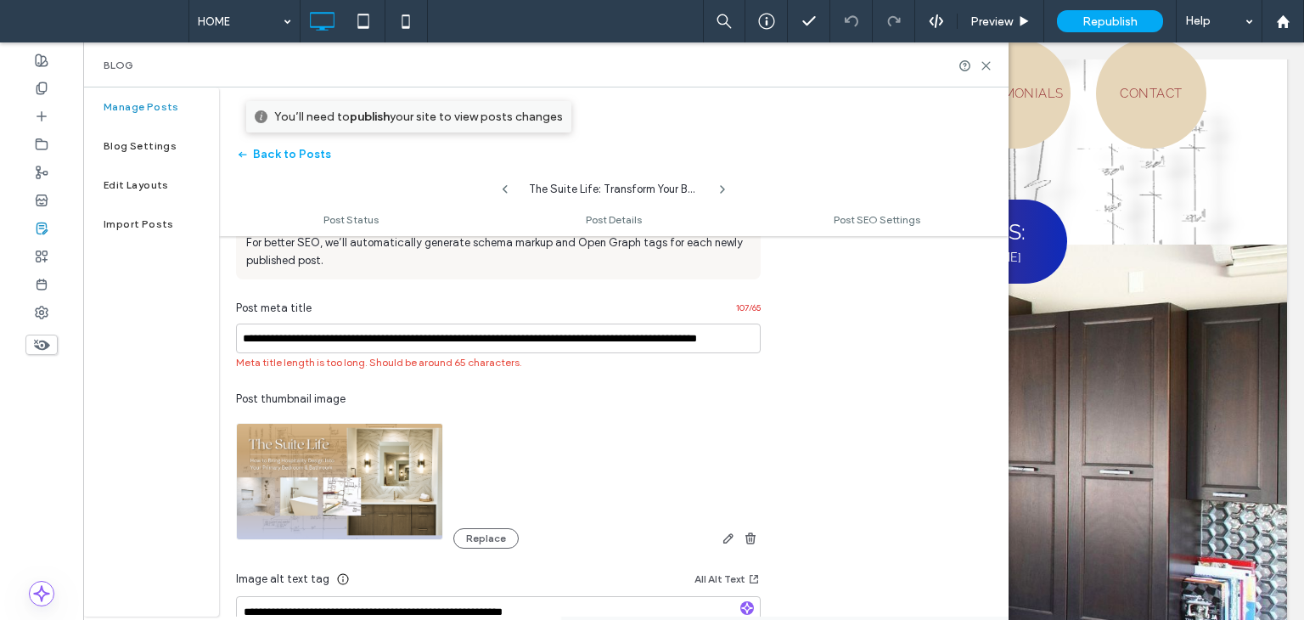
scroll to position [425, 0]
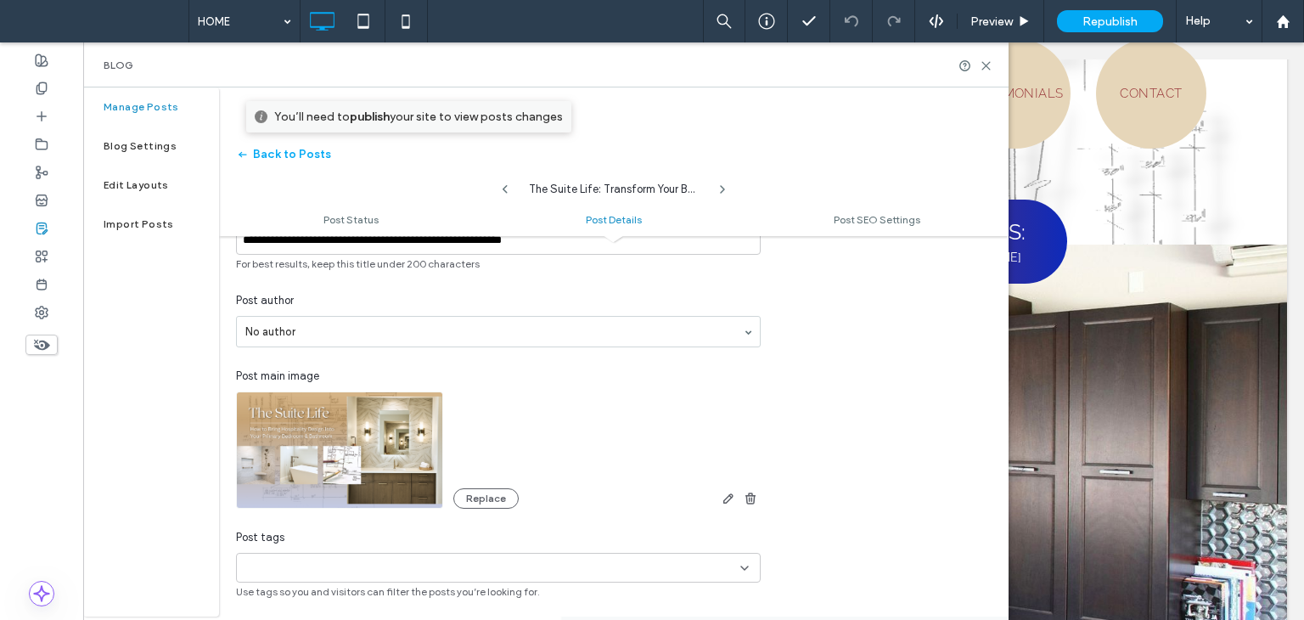
click at [355, 425] on img at bounding box center [339, 449] width 207 height 117
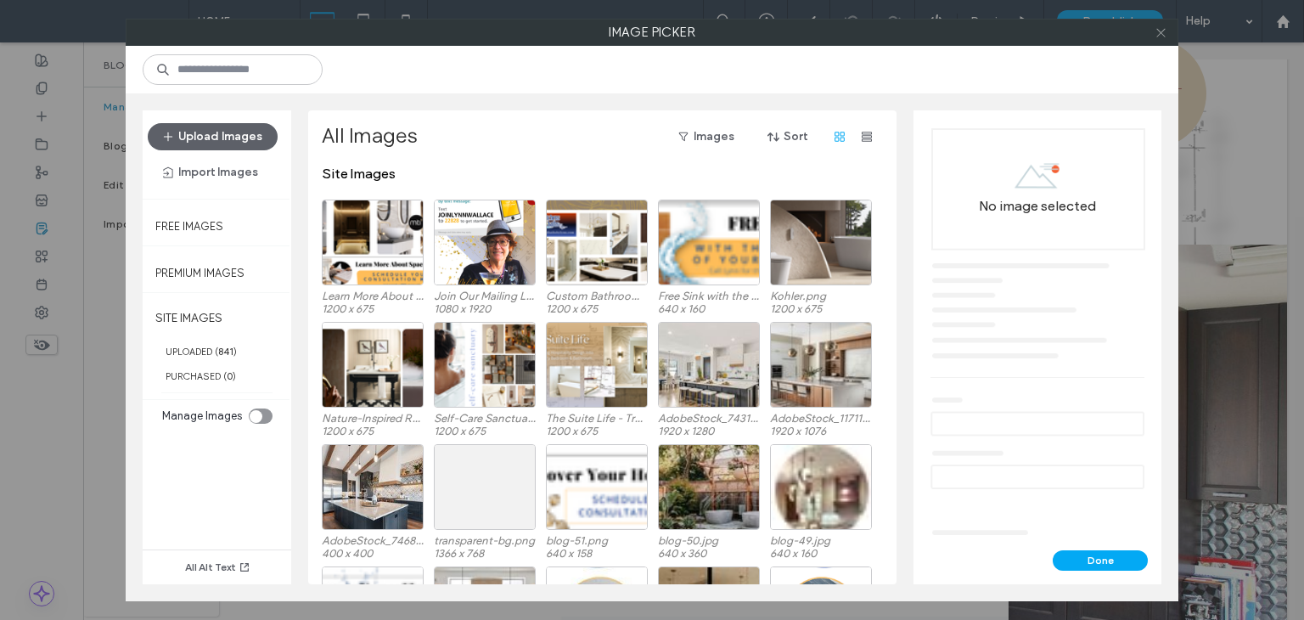
click at [1161, 36] on icon at bounding box center [1161, 32] width 13 height 13
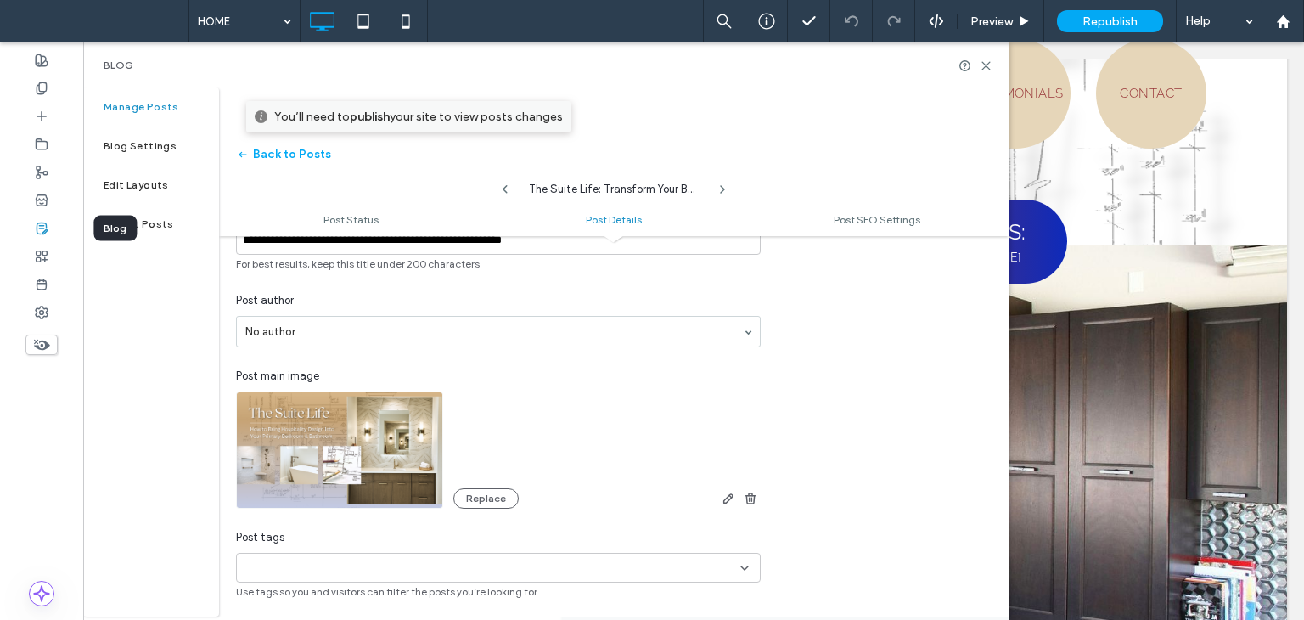
click at [40, 228] on icon at bounding box center [42, 229] width 14 height 14
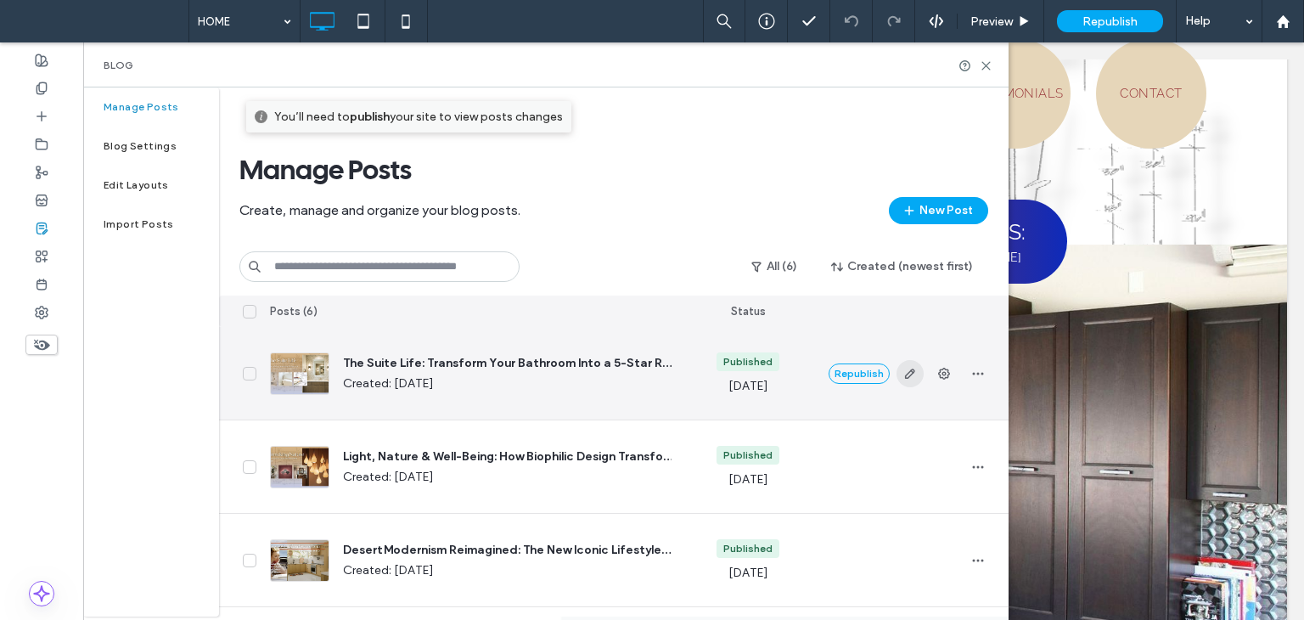
click at [906, 370] on icon "button" at bounding box center [910, 374] width 14 height 14
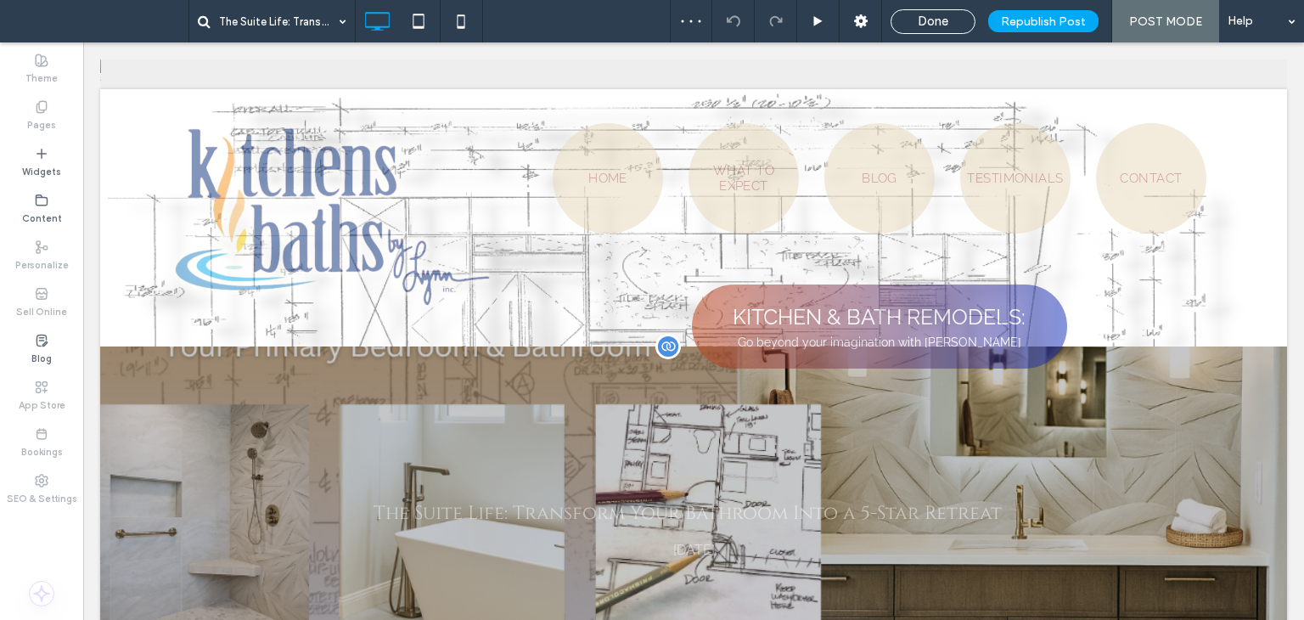
click at [808, 433] on div "The Suite Life: Transform Your Bathroom Into a 5-Star Retreat October 9, 2025 C…" at bounding box center [693, 603] width 1187 height 515
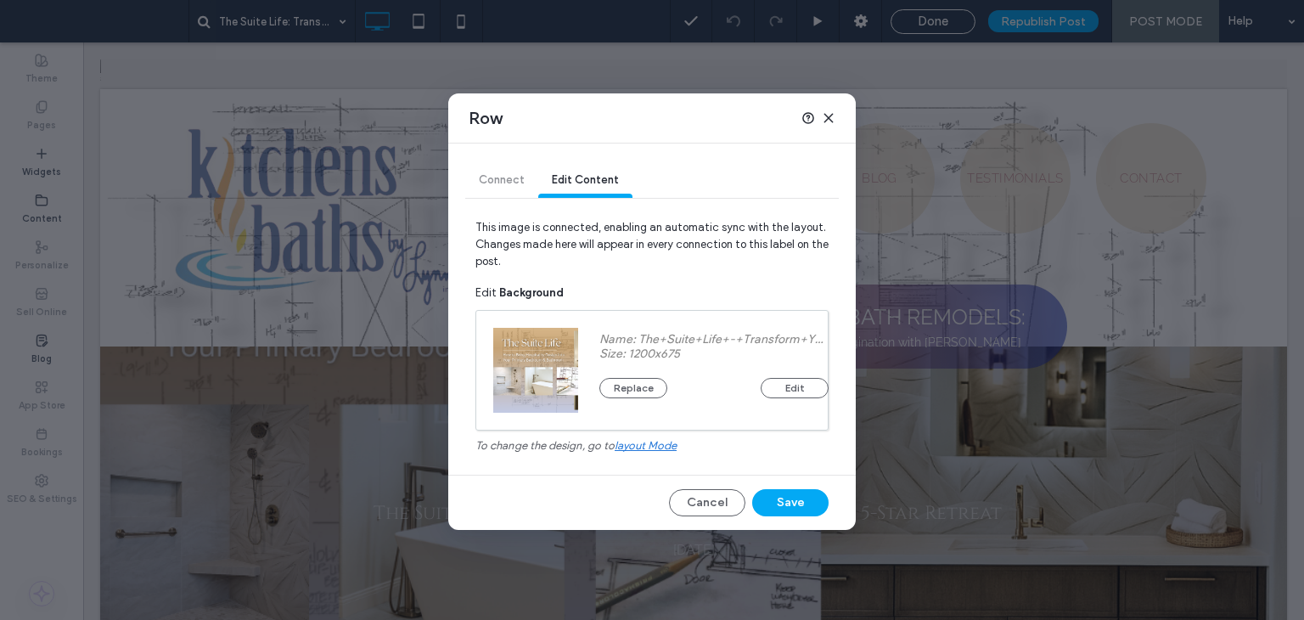
click at [655, 442] on span "layout mode" at bounding box center [646, 445] width 62 height 13
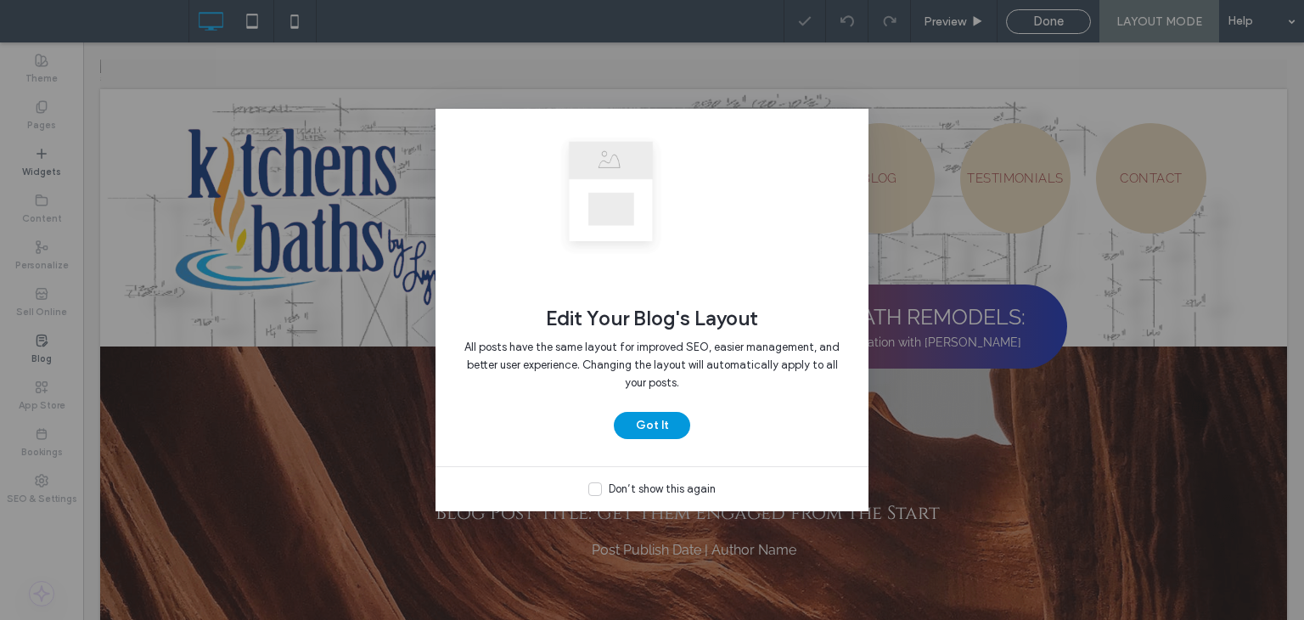
click at [650, 417] on button "Got It" at bounding box center [652, 425] width 76 height 27
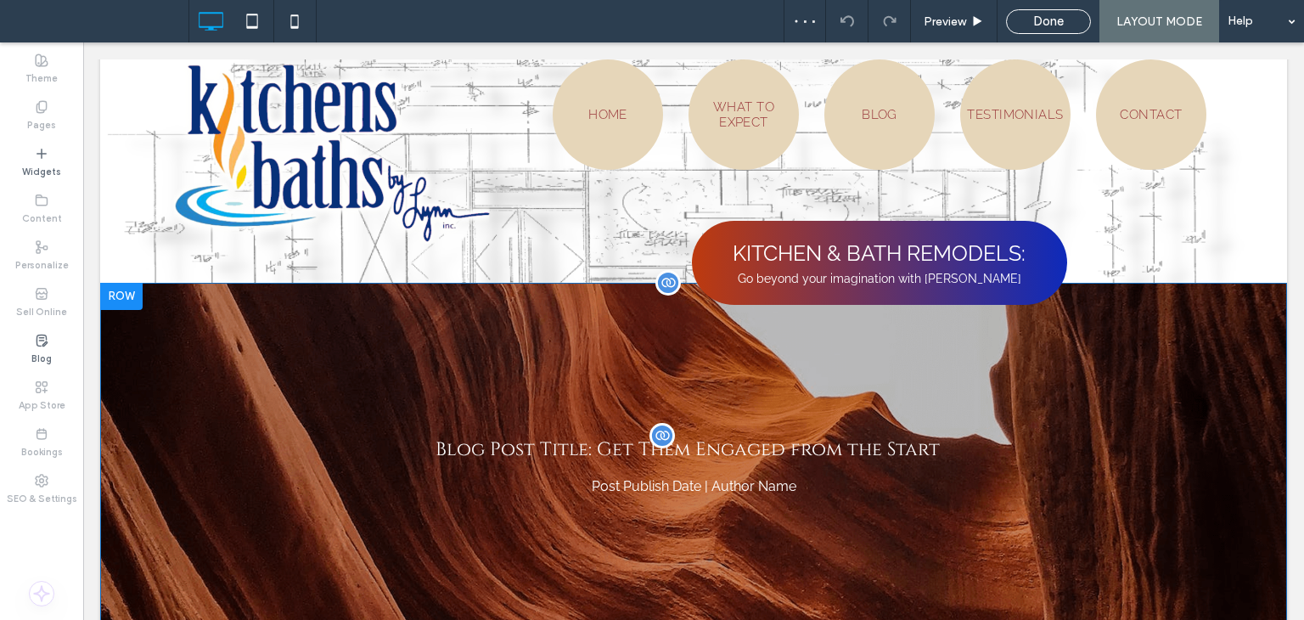
scroll to position [170, 0]
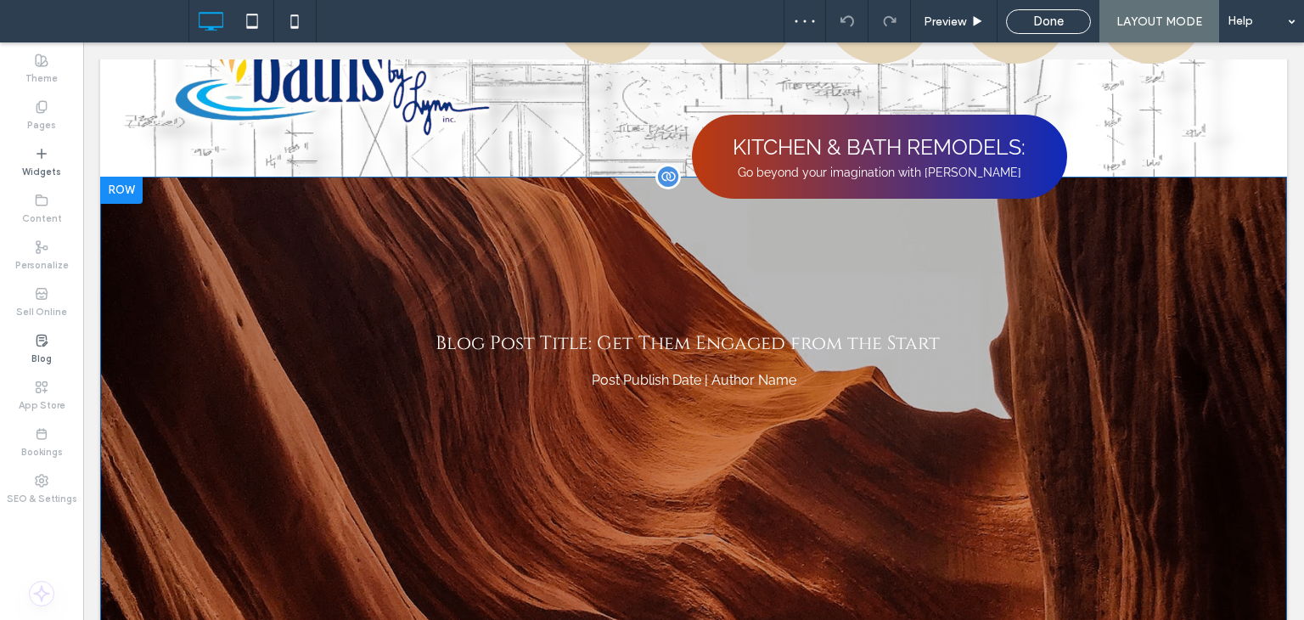
click at [397, 286] on div "Blog Post Title: Get Them Engaged from the Start Post Publish Date | Author Nam…" at bounding box center [693, 434] width 1187 height 515
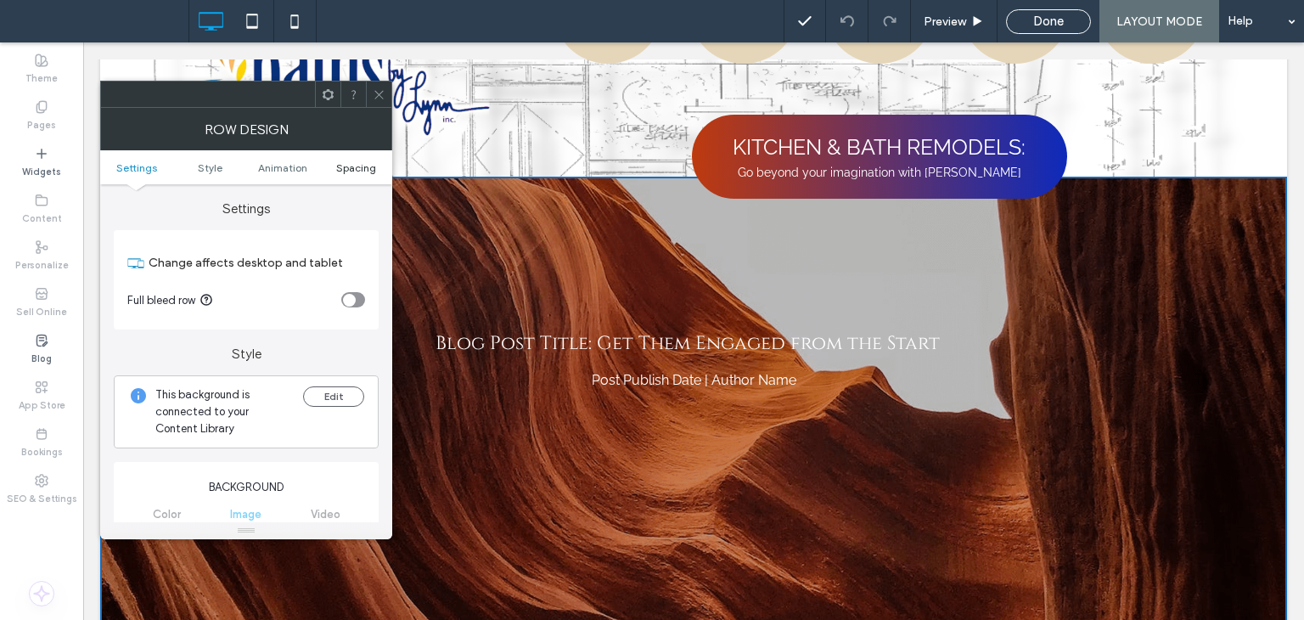
click at [365, 162] on span "Spacing" at bounding box center [356, 167] width 40 height 13
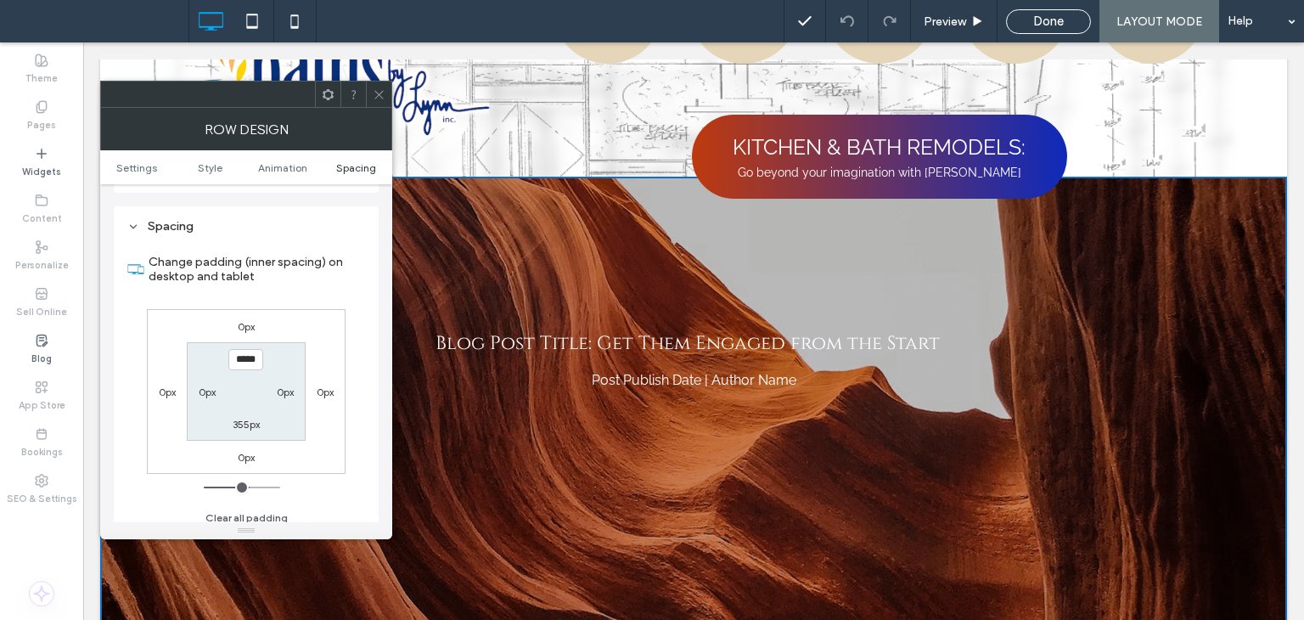
scroll to position [1051, 0]
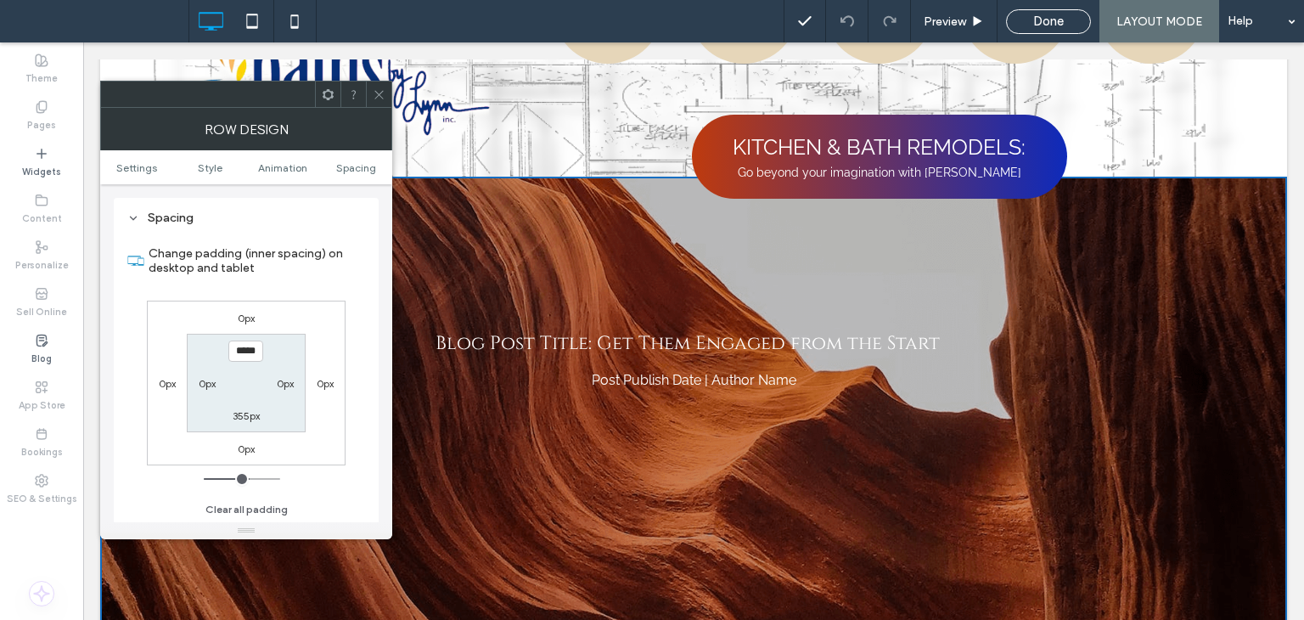
click at [248, 419] on label "355px" at bounding box center [246, 415] width 27 height 13
type input "***"
type input "*****"
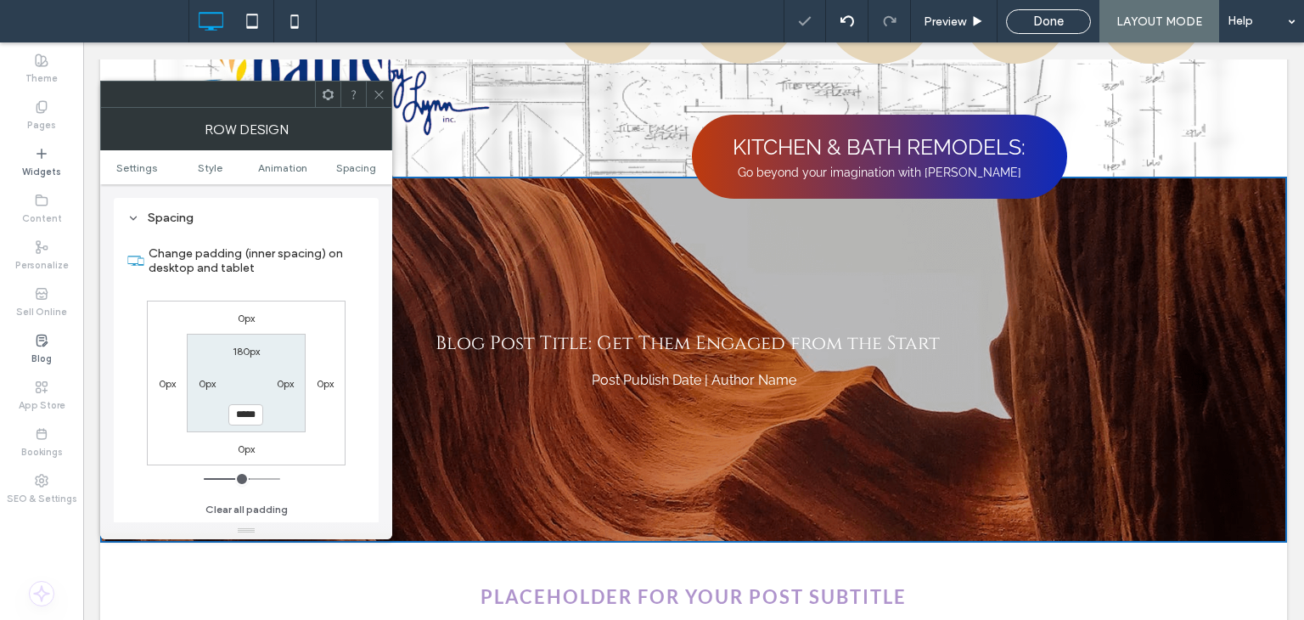
click at [382, 88] on icon at bounding box center [379, 94] width 13 height 13
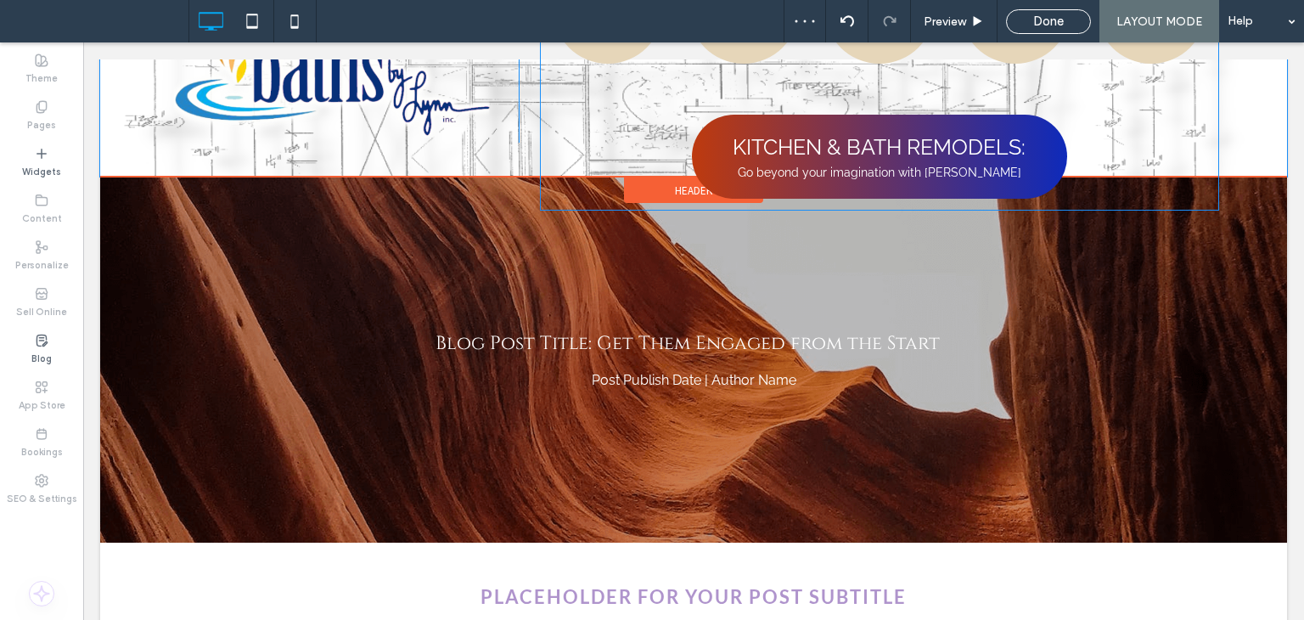
scroll to position [0, 0]
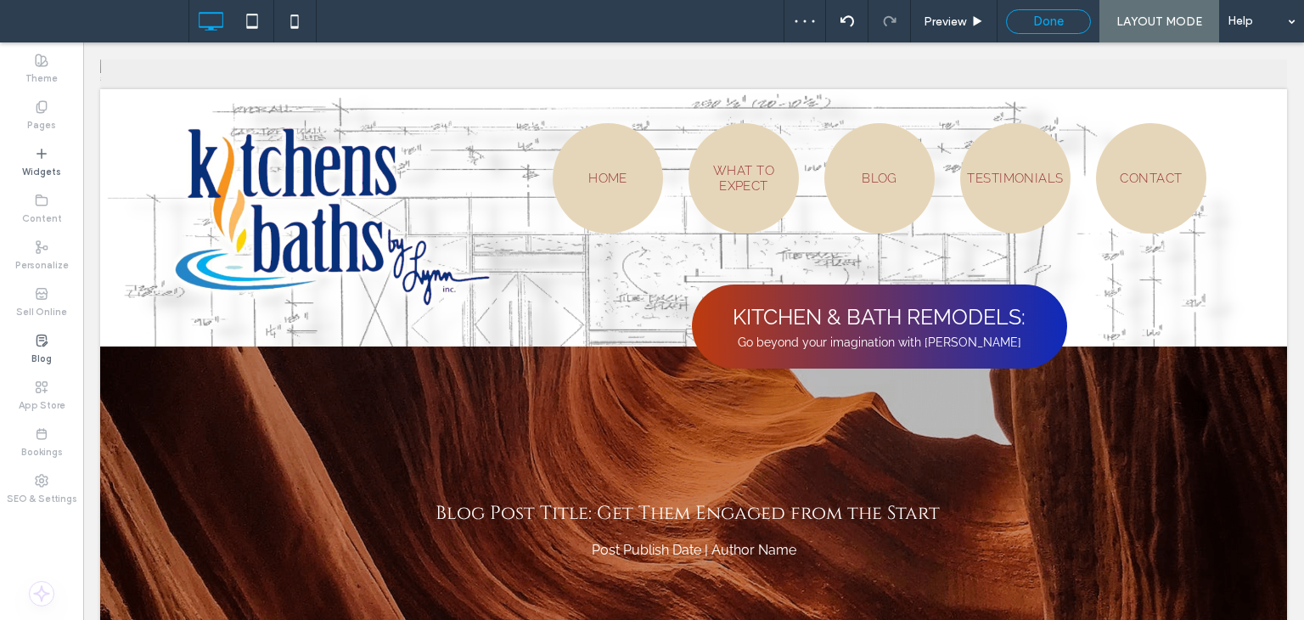
click at [1066, 28] on div "Done" at bounding box center [1048, 21] width 83 height 15
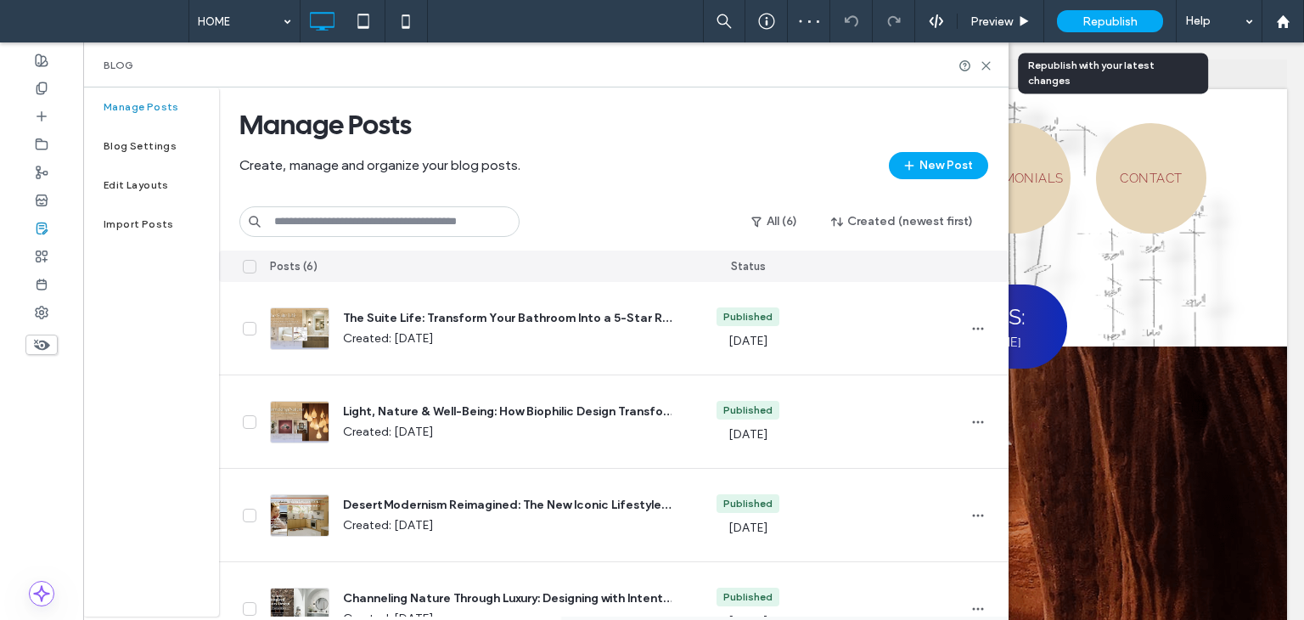
click at [1111, 21] on span "Republish" at bounding box center [1110, 21] width 55 height 14
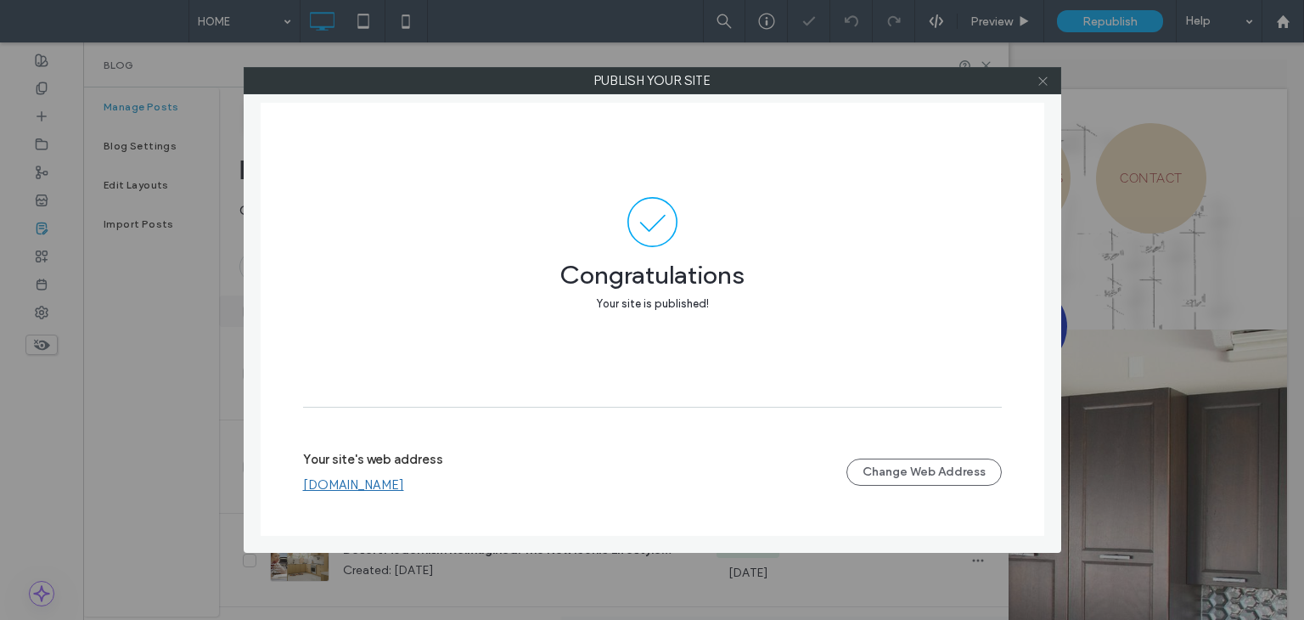
click at [1044, 83] on icon at bounding box center [1043, 81] width 13 height 13
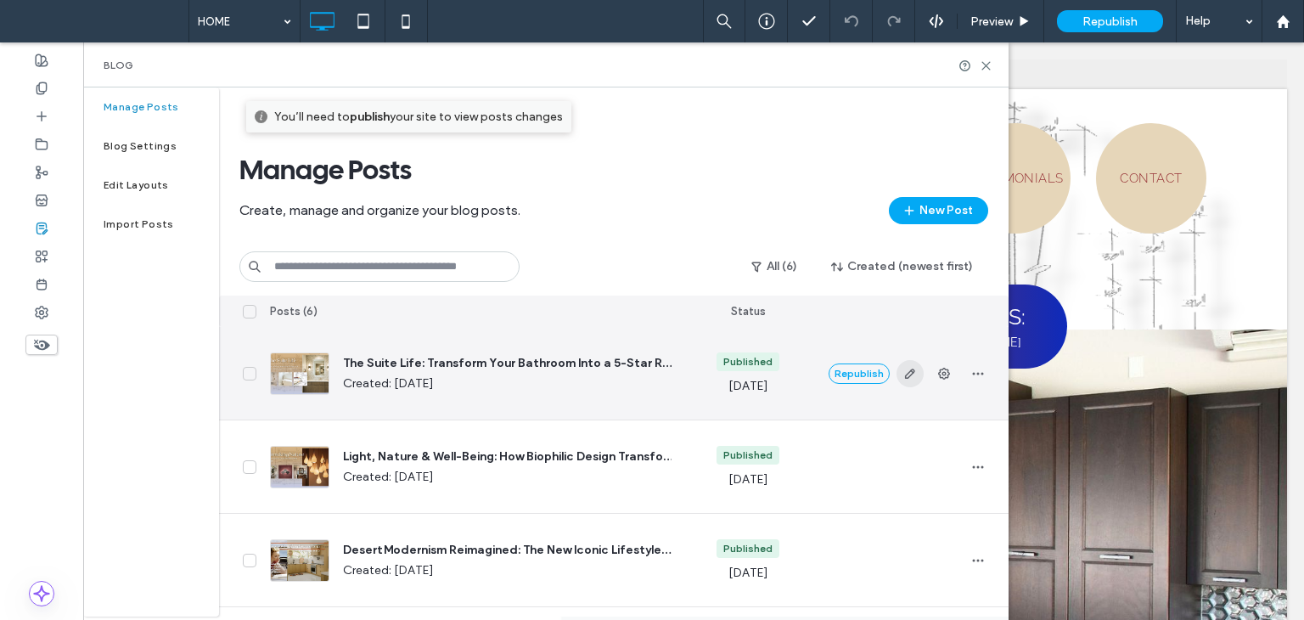
click at [920, 371] on span "button" at bounding box center [910, 373] width 27 height 27
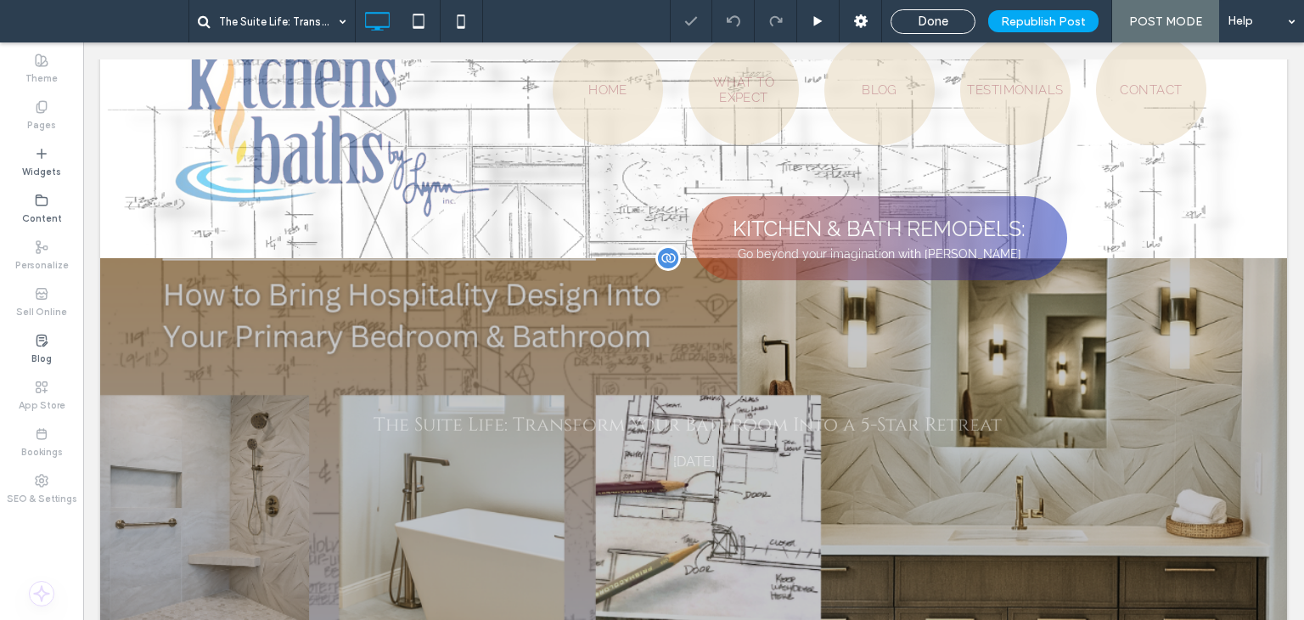
scroll to position [170, 0]
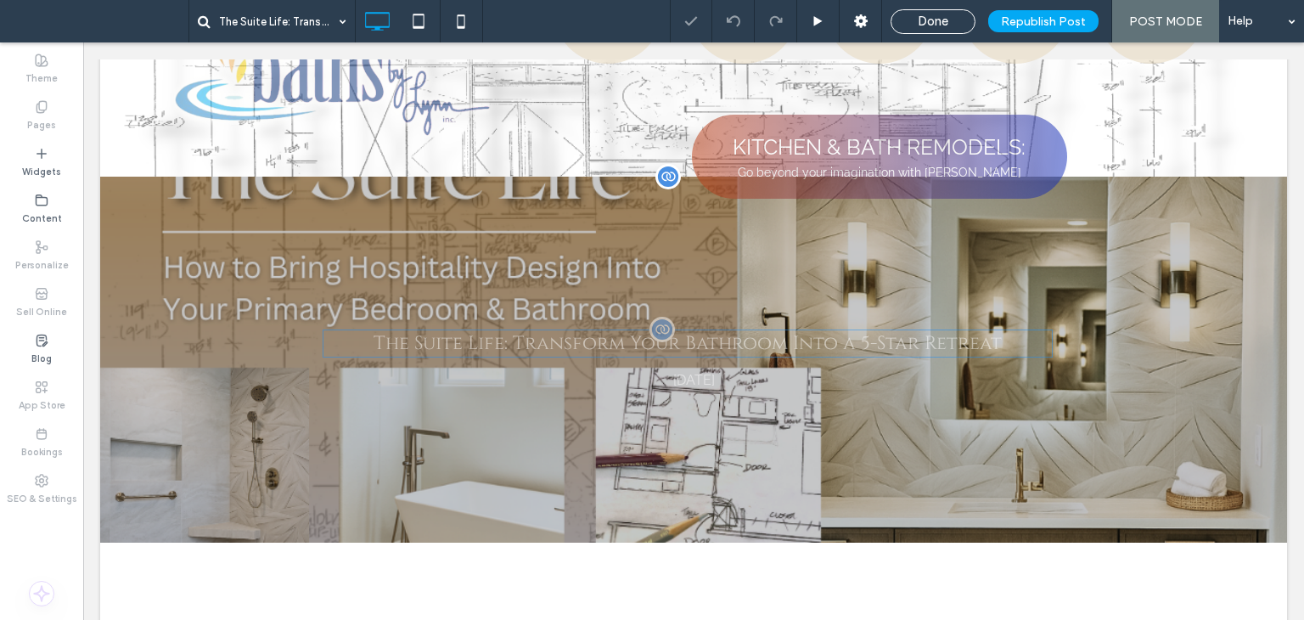
click at [890, 349] on h1 "The Suite Life: Transform Your Bathroom Into a 5-Star Retreat" at bounding box center [688, 343] width 730 height 28
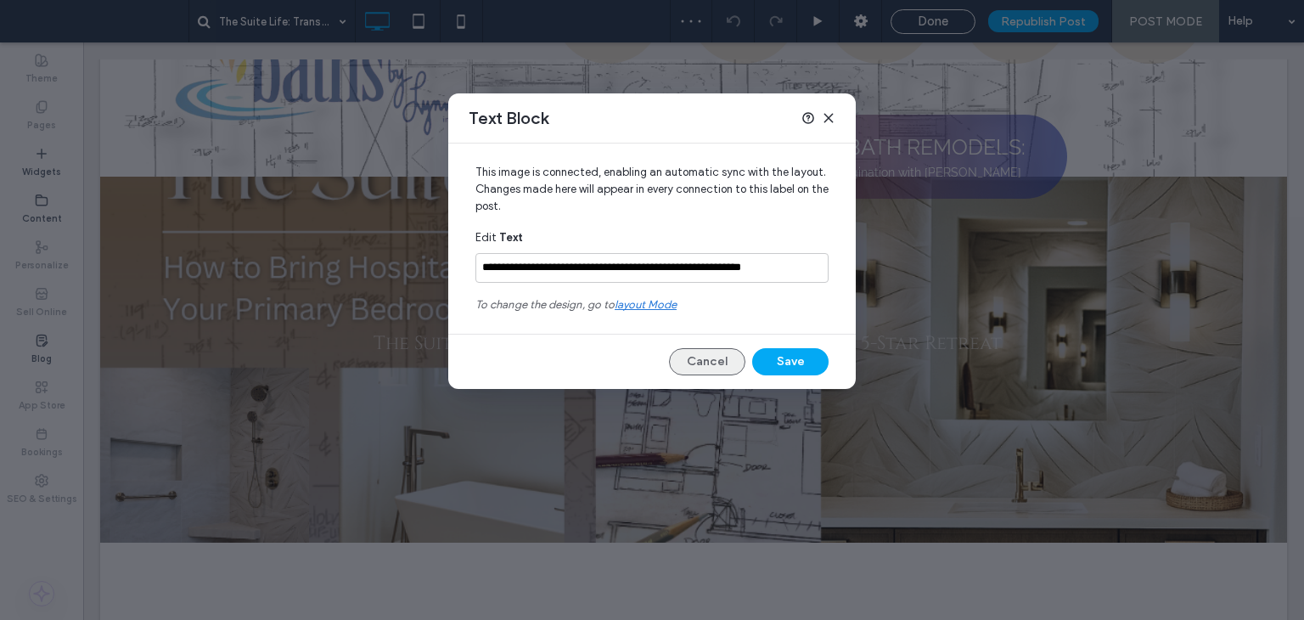
click at [713, 363] on button "Cancel" at bounding box center [707, 361] width 76 height 27
click at [832, 115] on icon at bounding box center [829, 118] width 14 height 14
click at [717, 359] on button "Cancel" at bounding box center [707, 361] width 76 height 27
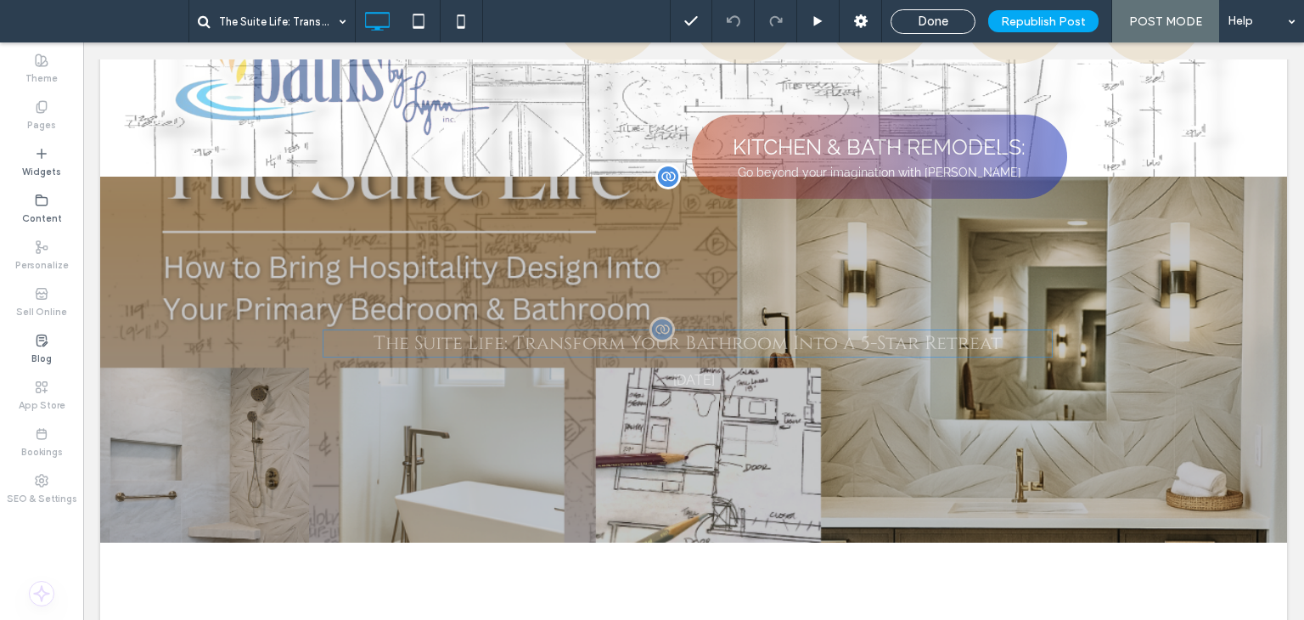
click at [483, 346] on h1 "The Suite Life: Transform Your Bathroom Into a 5-Star Retreat" at bounding box center [688, 343] width 730 height 28
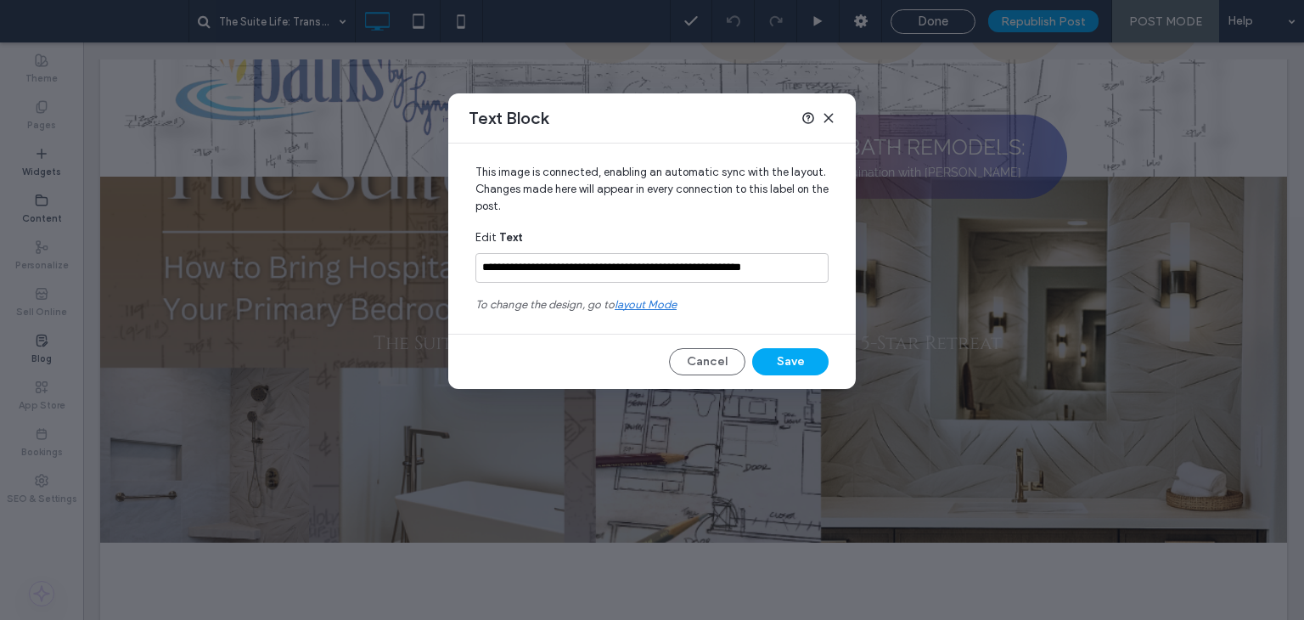
click at [657, 303] on span "layout mode" at bounding box center [646, 304] width 62 height 13
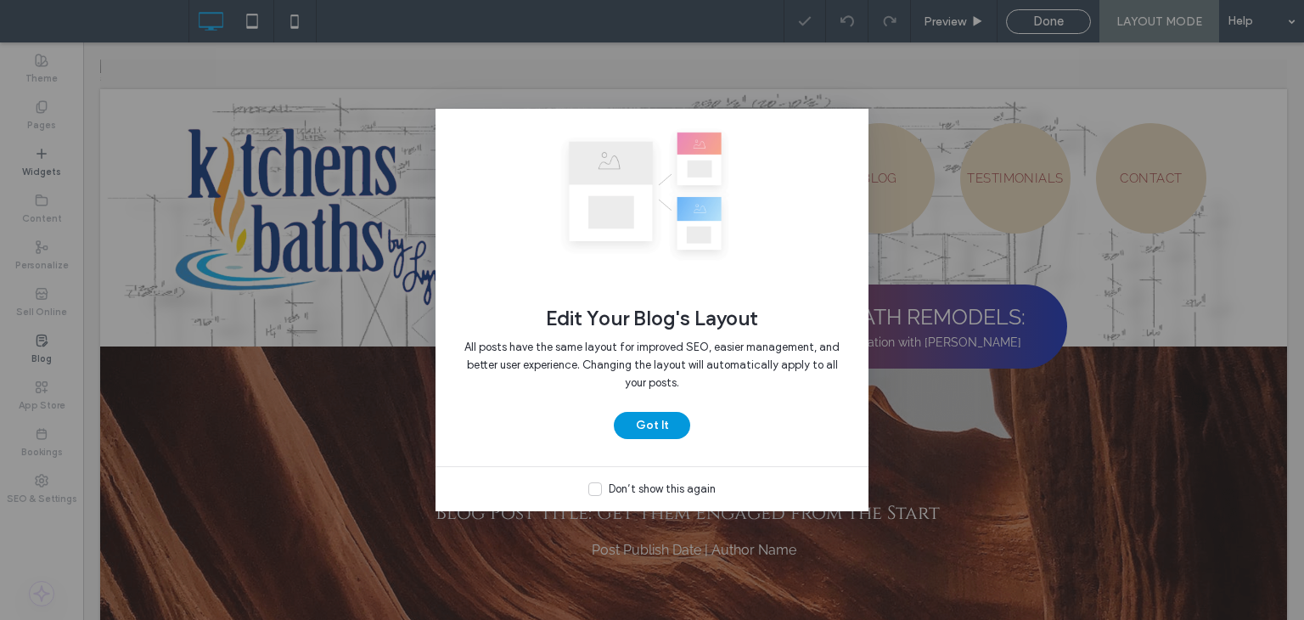
click at [663, 420] on button "Got It" at bounding box center [652, 425] width 76 height 27
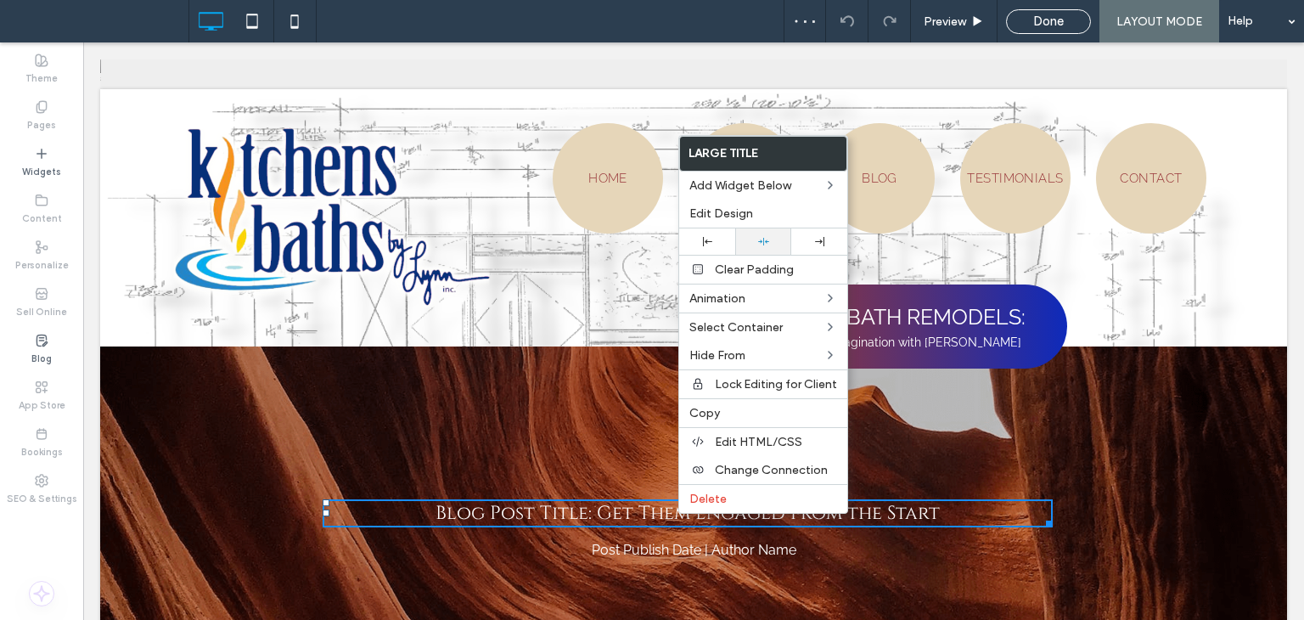
click at [764, 245] on icon at bounding box center [763, 241] width 11 height 11
click at [716, 237] on div at bounding box center [707, 241] width 56 height 26
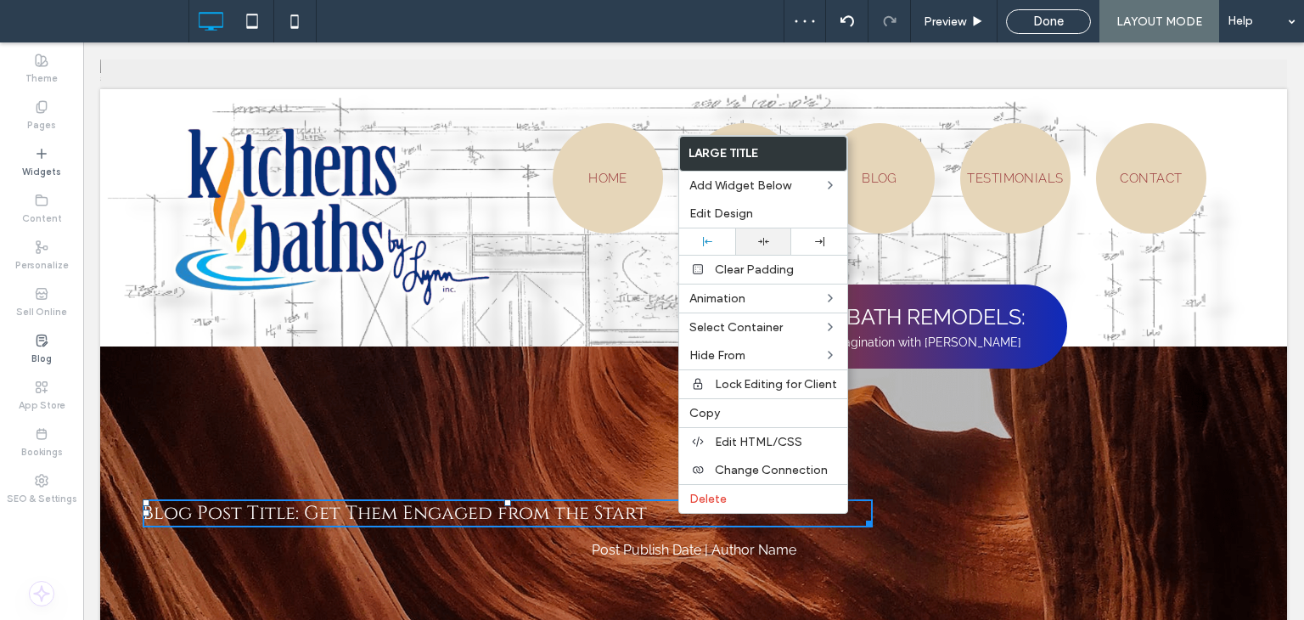
click at [758, 239] on use at bounding box center [763, 242] width 11 height 8
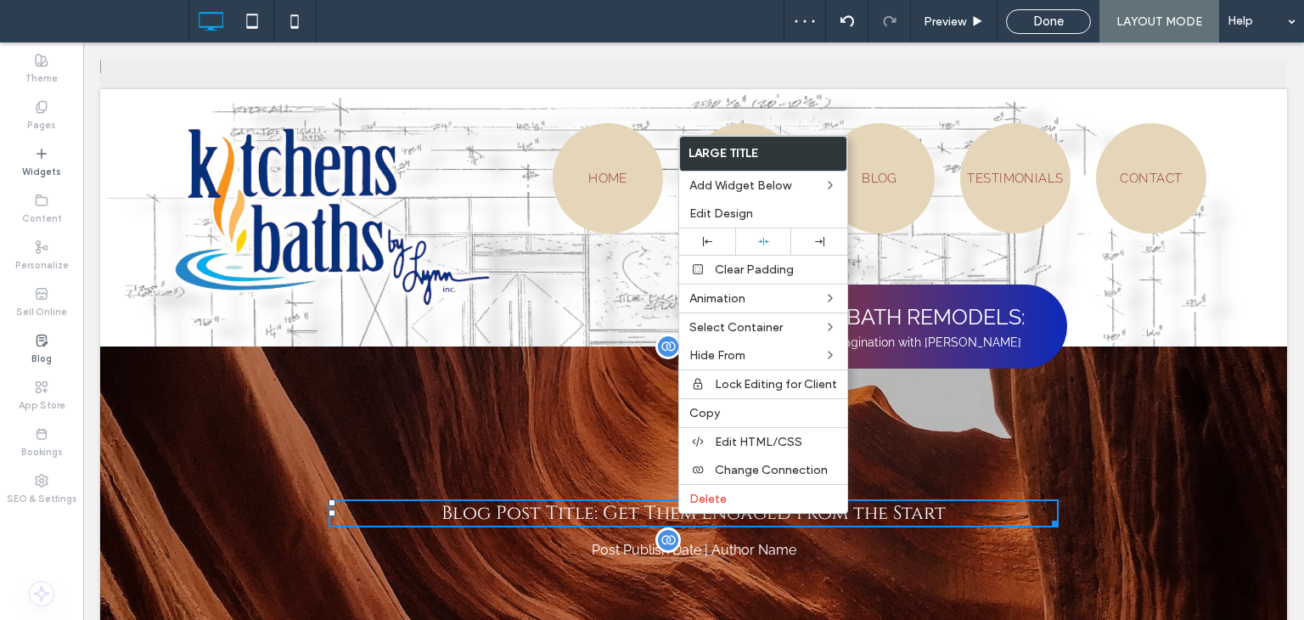
click at [707, 552] on div "Post Publish Date | Author Name" at bounding box center [694, 550] width 632 height 20
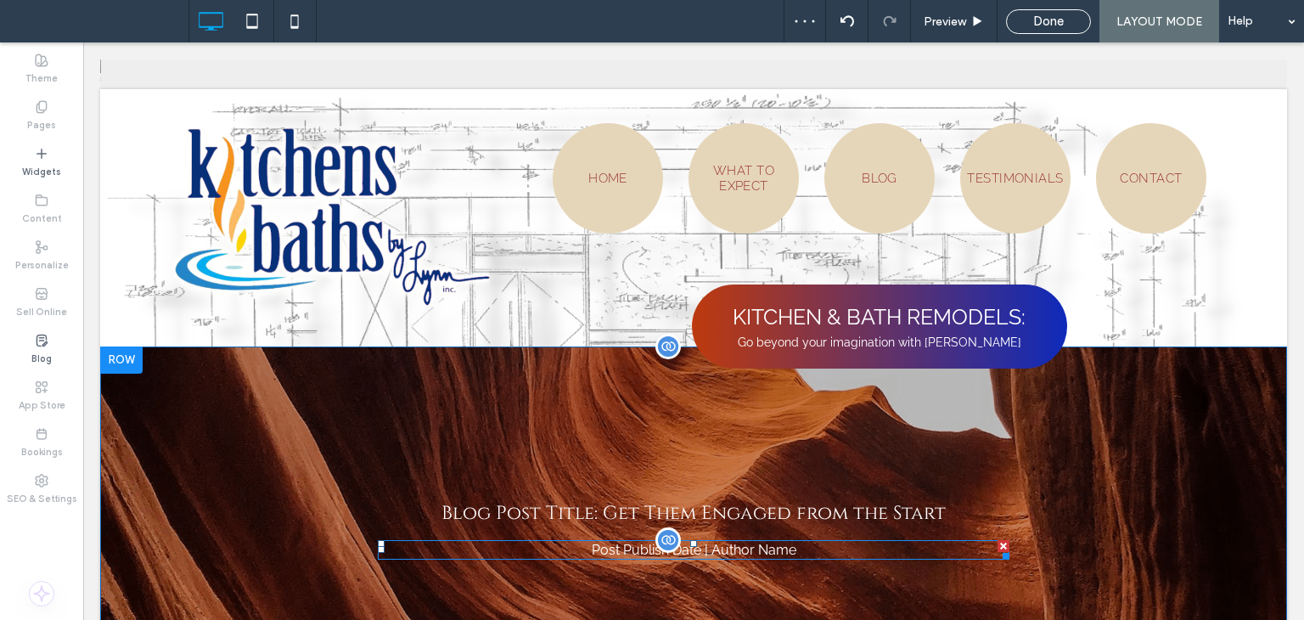
click at [723, 554] on div "Post Publish Date | Author Name" at bounding box center [694, 550] width 632 height 20
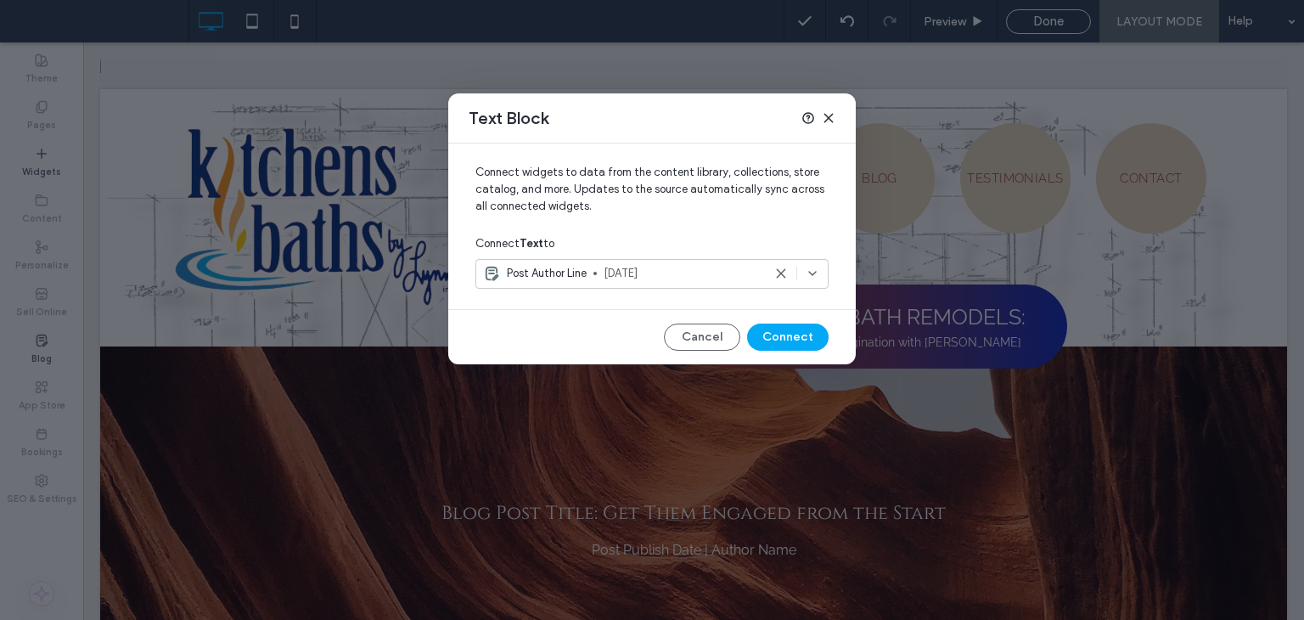
click at [723, 318] on div "Connect widgets to data from the content library, collections, store catalog, a…" at bounding box center [652, 253] width 408 height 221
click at [713, 340] on button "Cancel" at bounding box center [702, 336] width 76 height 27
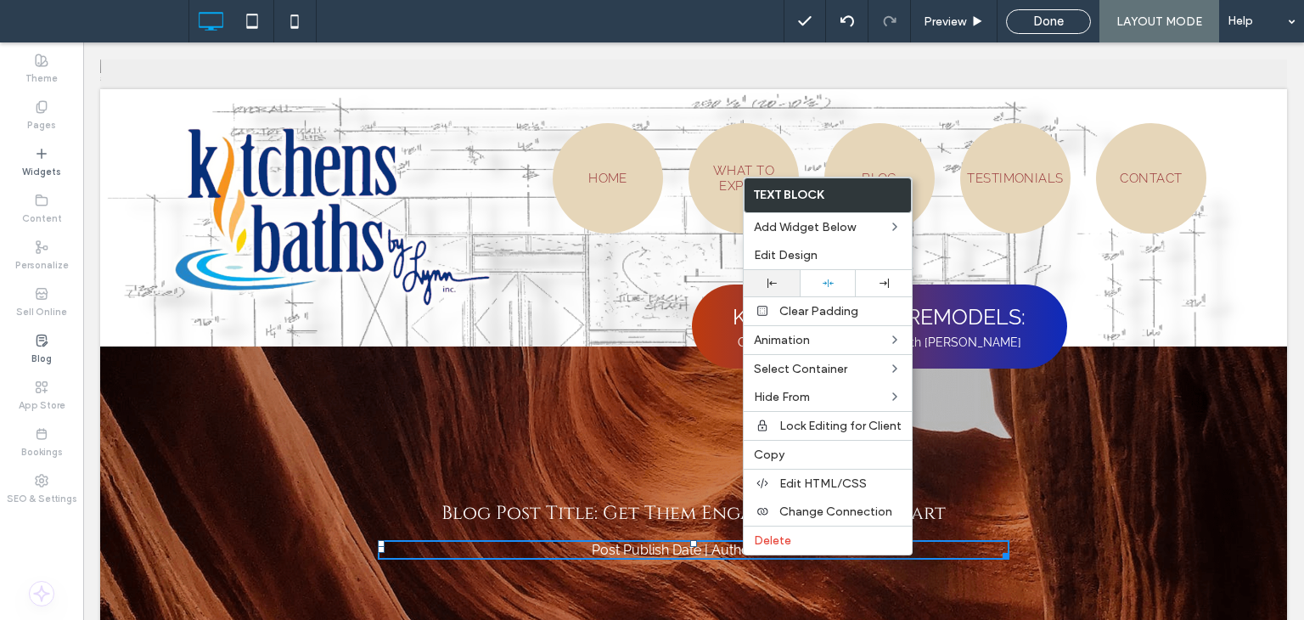
click at [781, 280] on div at bounding box center [771, 282] width 39 height 9
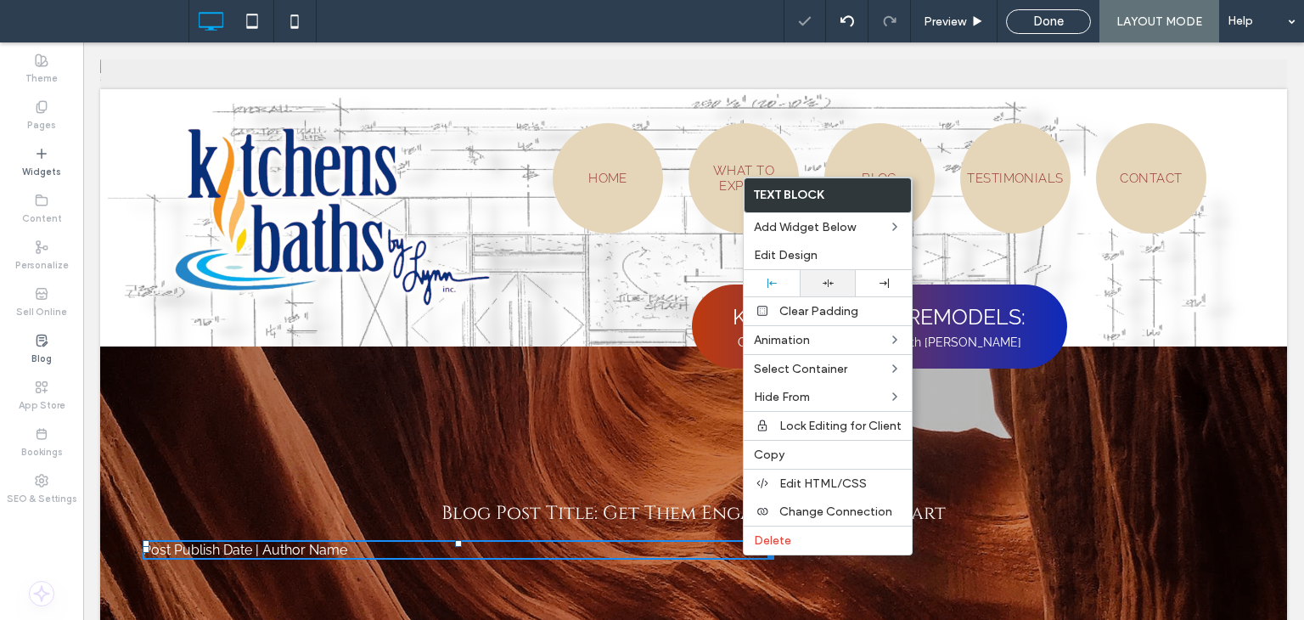
click at [825, 285] on icon at bounding box center [828, 283] width 11 height 11
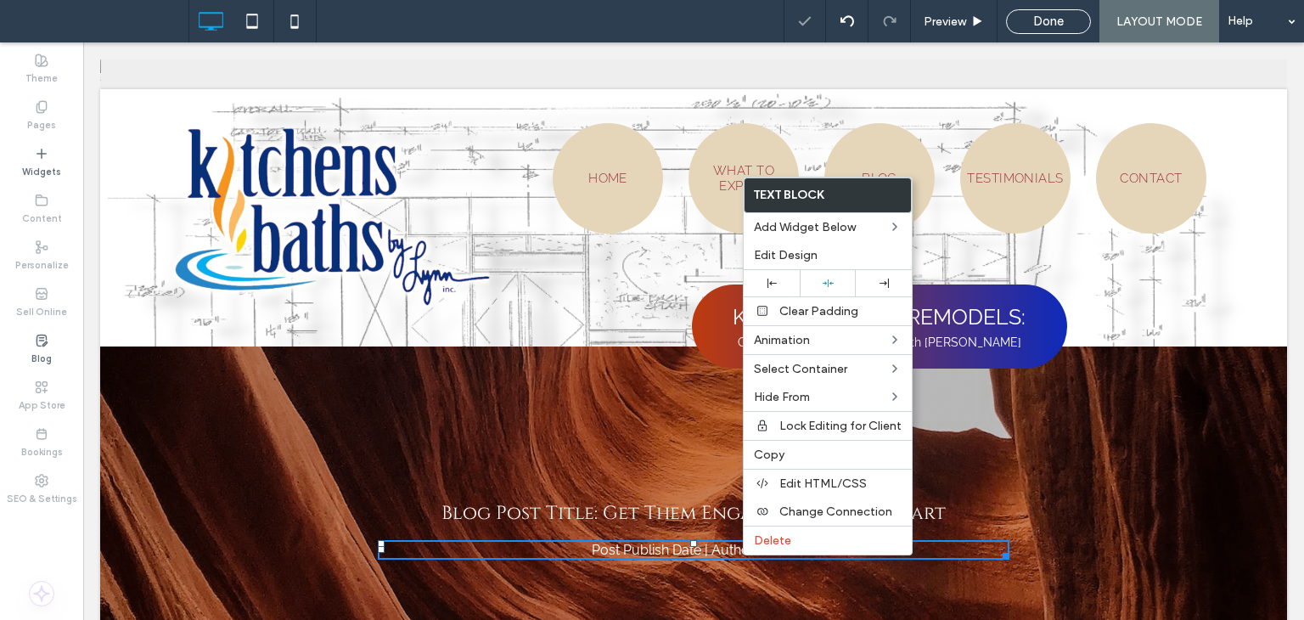
click at [1036, 38] on div "Preview Done LAYOUT MODE Help" at bounding box center [1044, 21] width 520 height 42
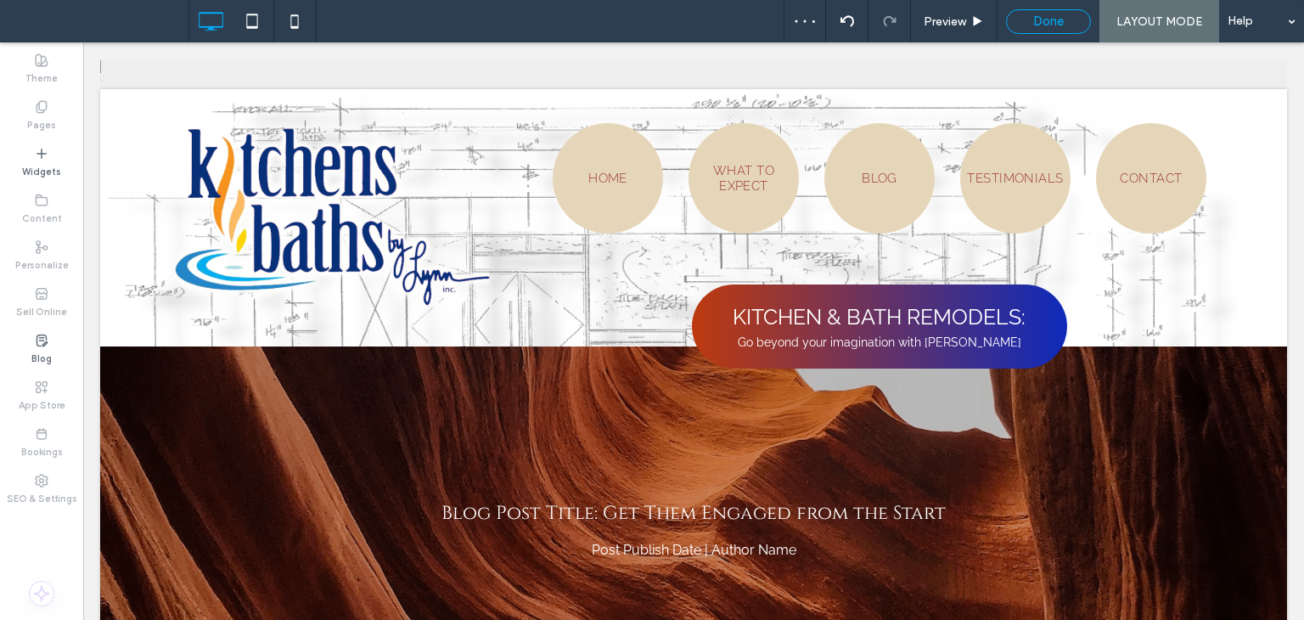
click at [1060, 22] on span "Done" at bounding box center [1048, 21] width 31 height 15
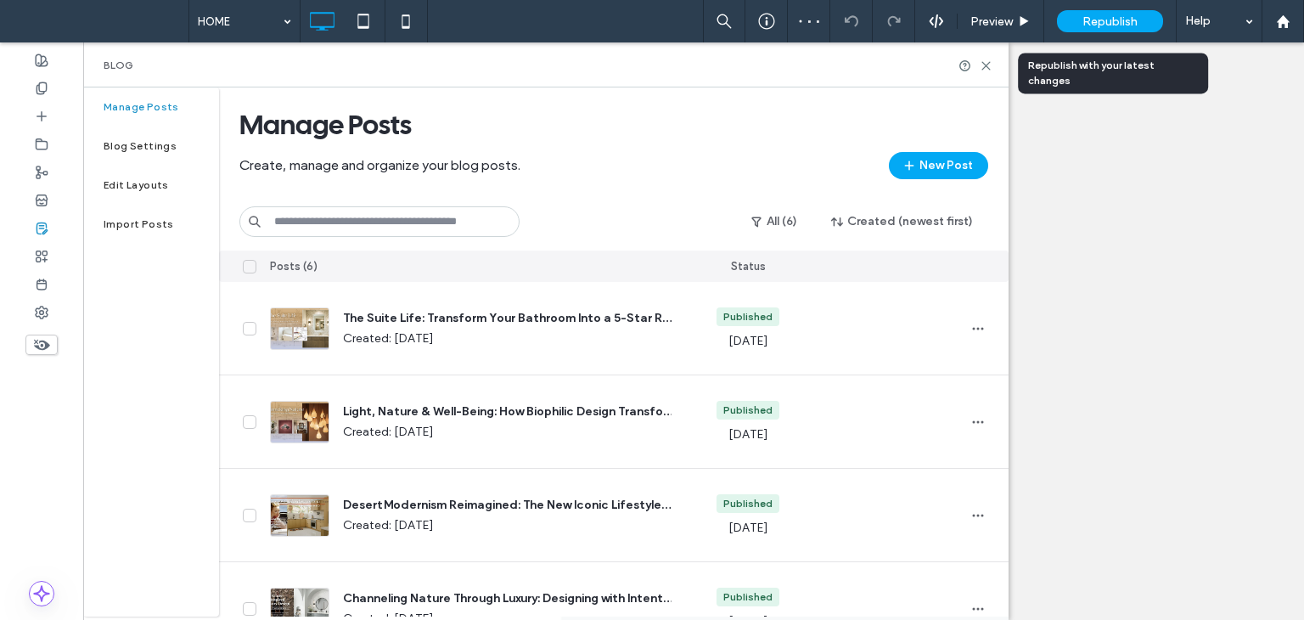
click at [1133, 20] on span "Republish" at bounding box center [1110, 21] width 55 height 14
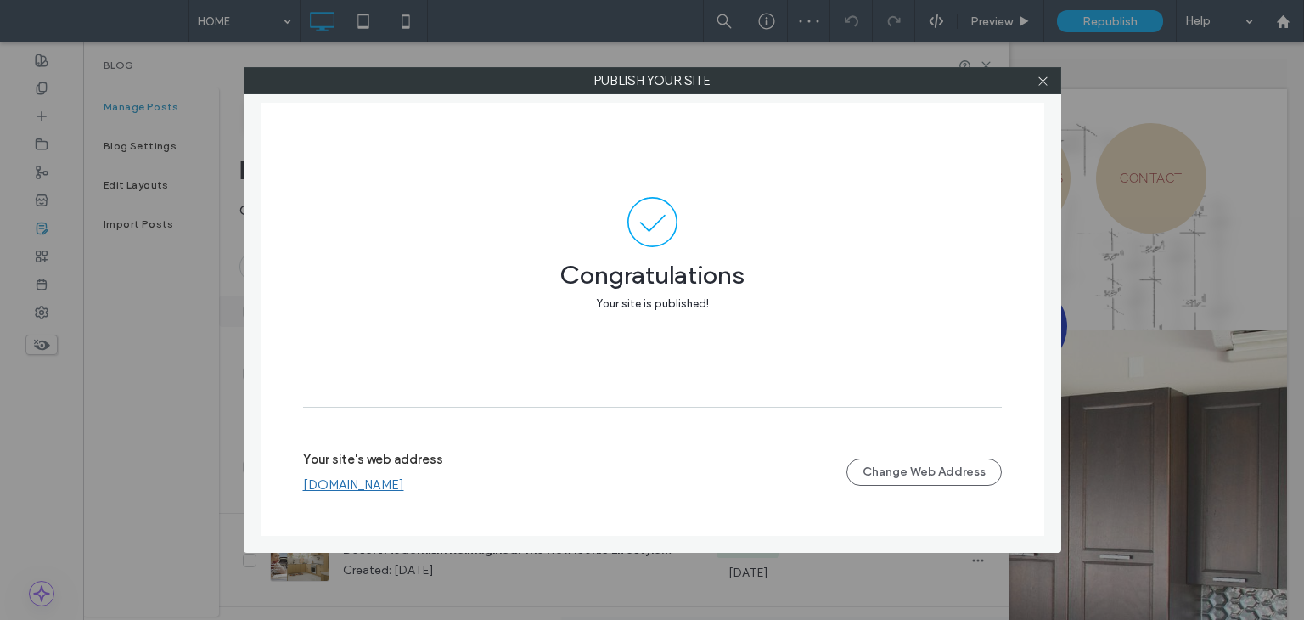
drag, startPoint x: 1046, startPoint y: 82, endPoint x: 1268, endPoint y: 49, distance: 223.9
click at [1048, 82] on icon at bounding box center [1043, 81] width 13 height 13
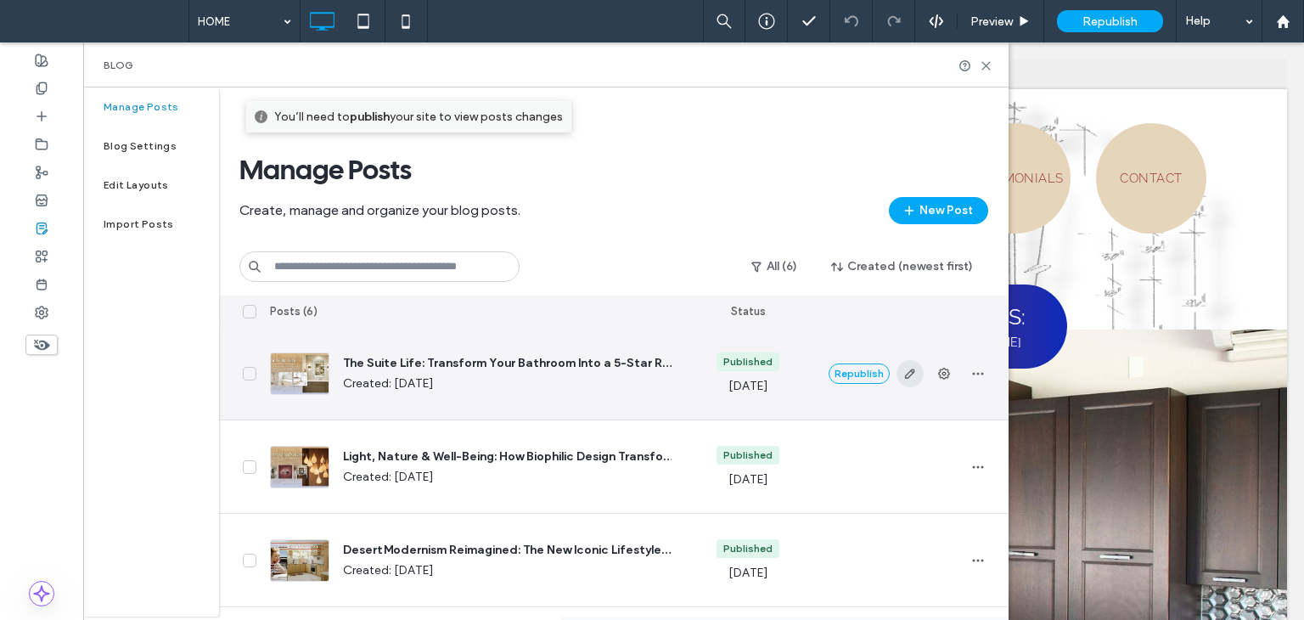
click at [903, 374] on icon "button" at bounding box center [910, 374] width 14 height 14
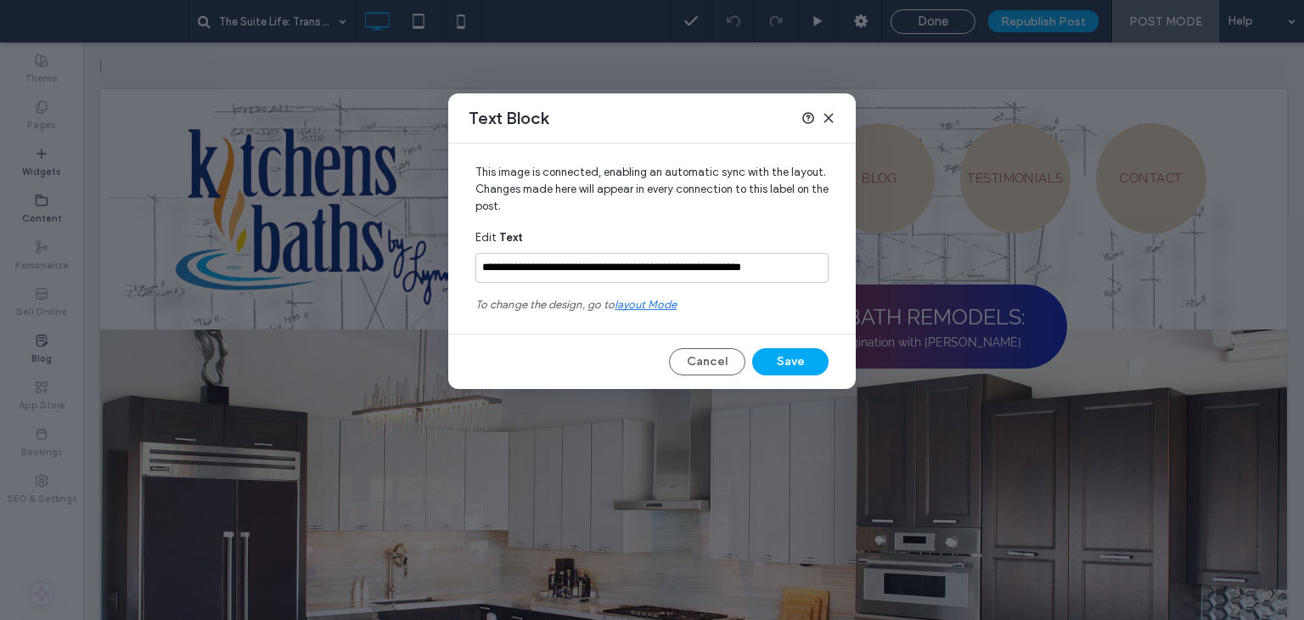
click at [656, 307] on span "layout mode" at bounding box center [646, 304] width 62 height 13
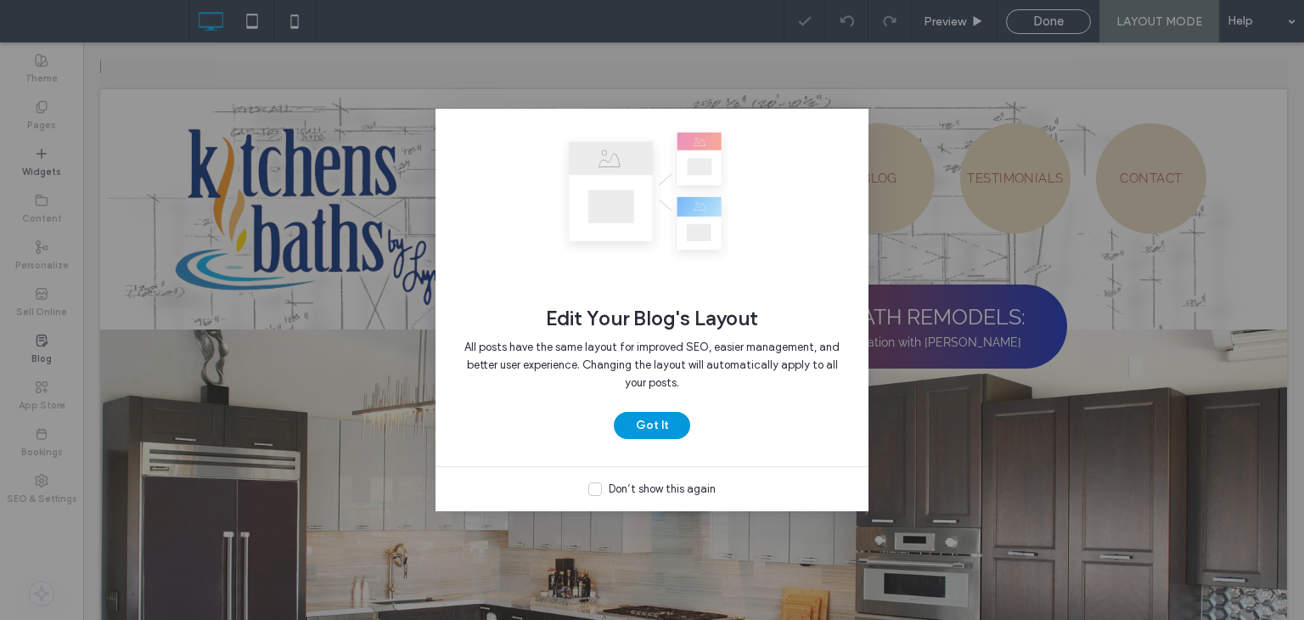
click at [663, 432] on button "Got It" at bounding box center [652, 425] width 76 height 27
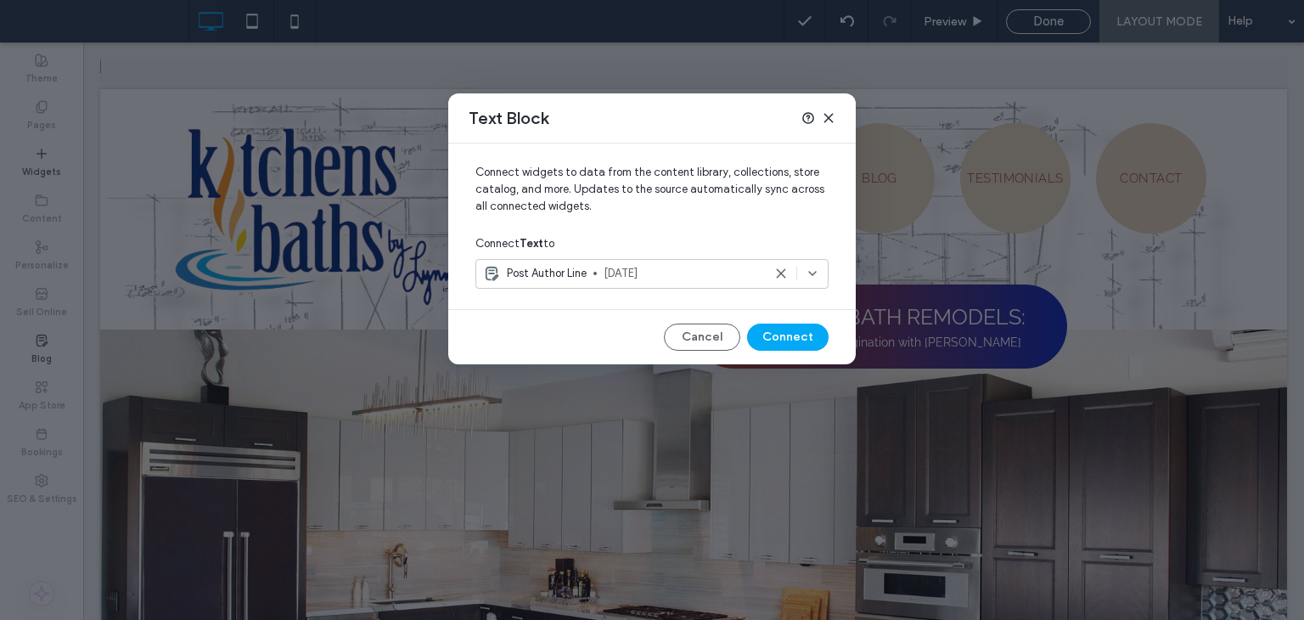
click at [832, 116] on icon at bounding box center [829, 118] width 14 height 14
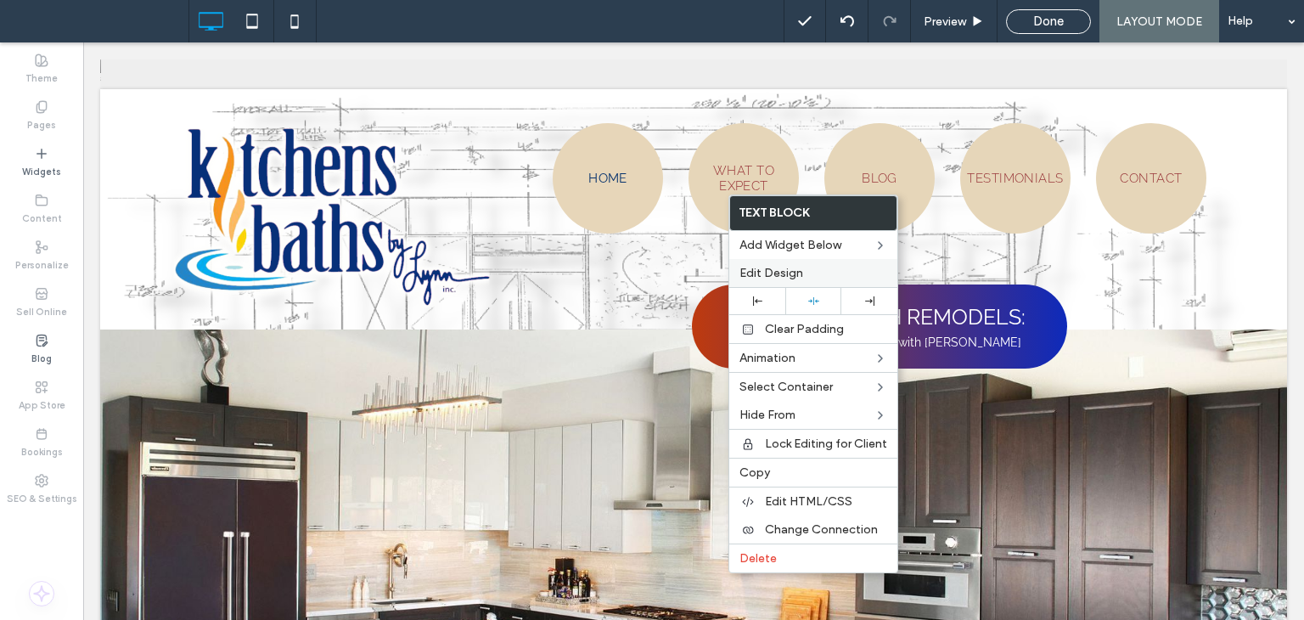
click at [774, 277] on span "Edit Design" at bounding box center [772, 273] width 64 height 14
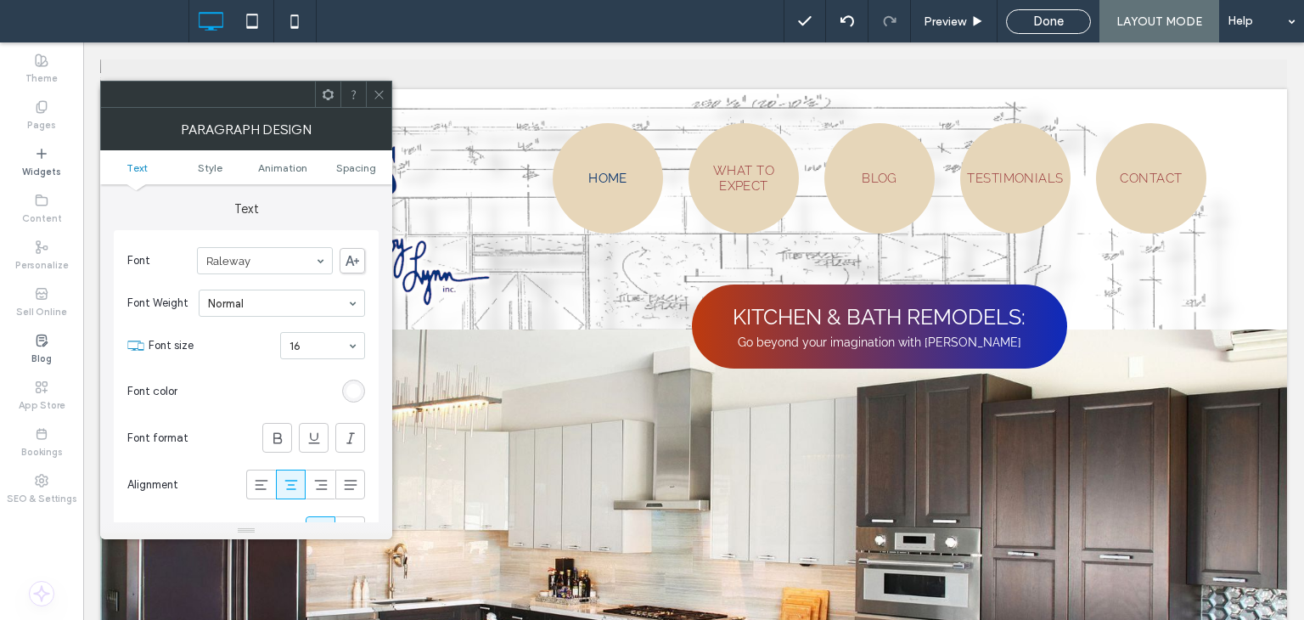
click at [363, 385] on div "rgb(255, 255, 255)" at bounding box center [353, 391] width 23 height 23
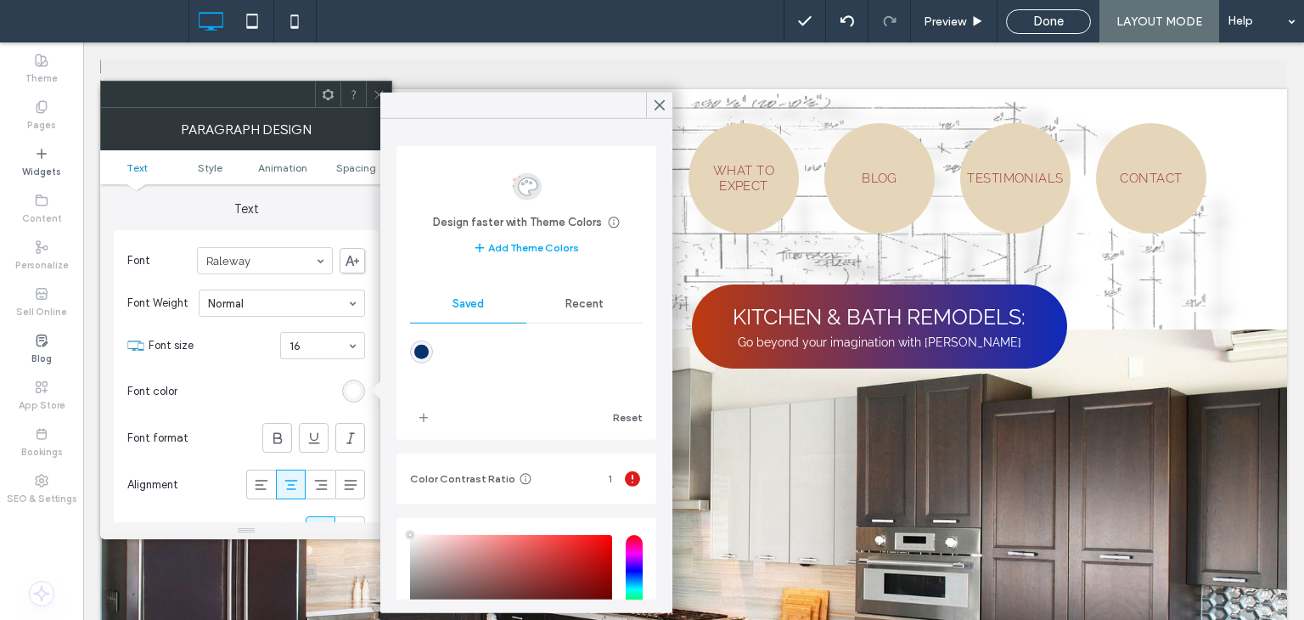
click at [425, 359] on div "rgba(6,50,109,1)" at bounding box center [421, 351] width 23 height 23
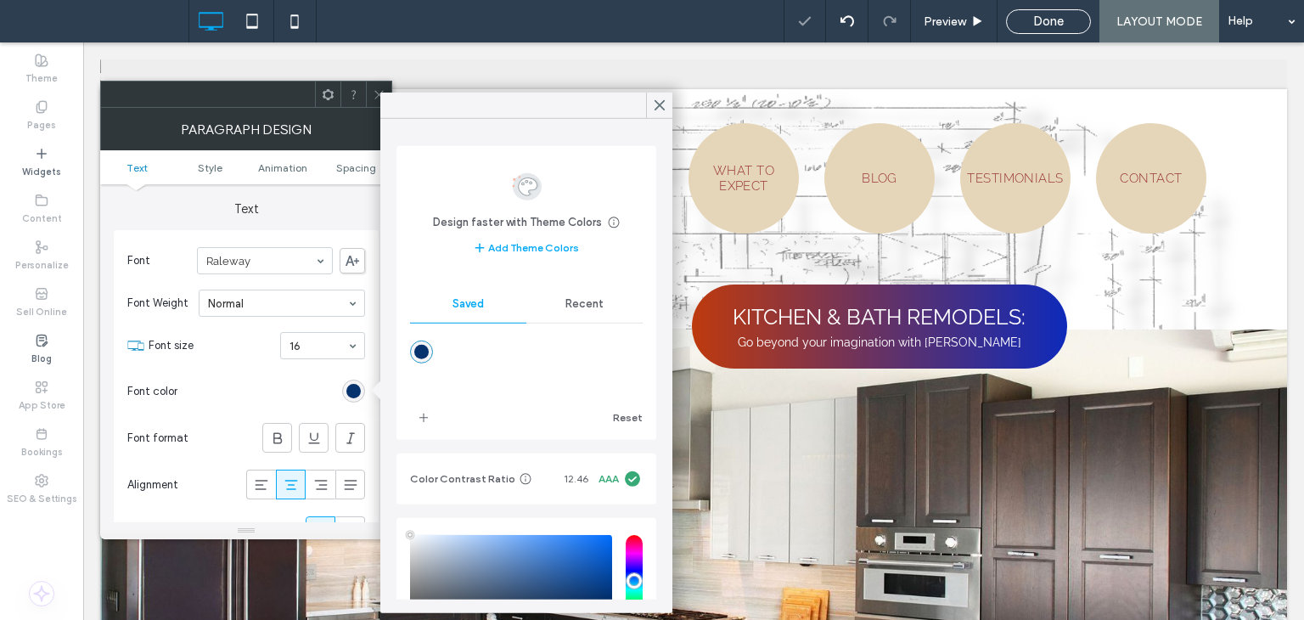
type input "*******"
click at [656, 105] on icon at bounding box center [659, 105] width 15 height 15
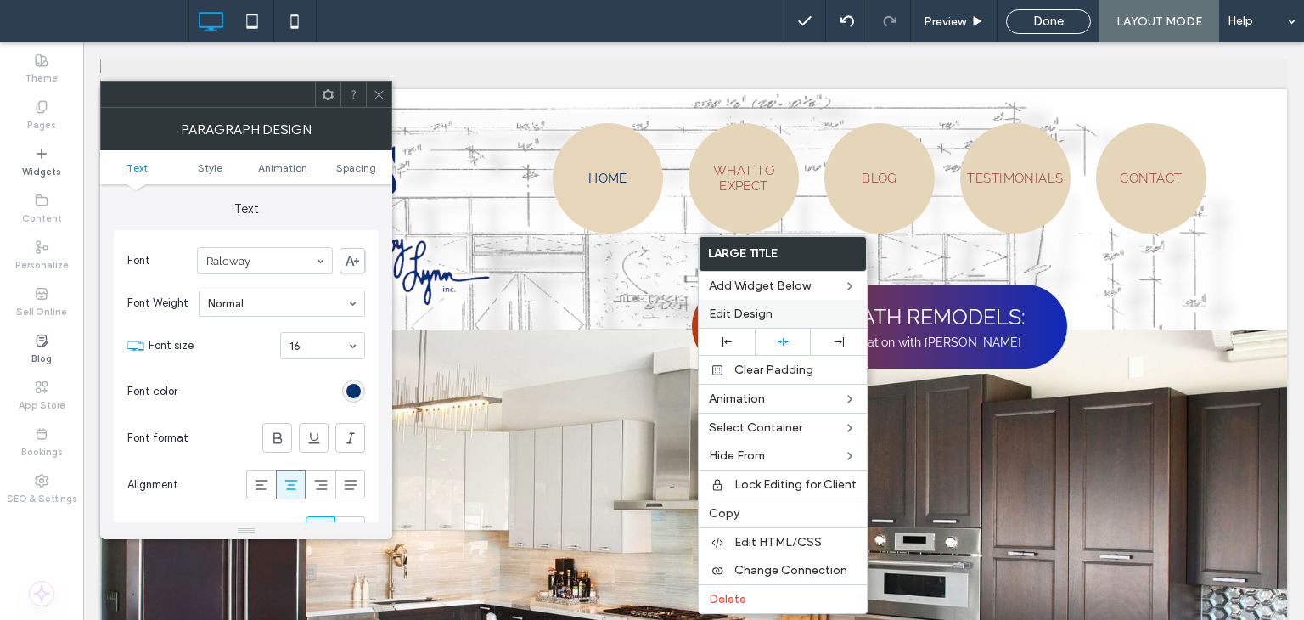
click at [755, 312] on span "Edit Design" at bounding box center [741, 314] width 64 height 14
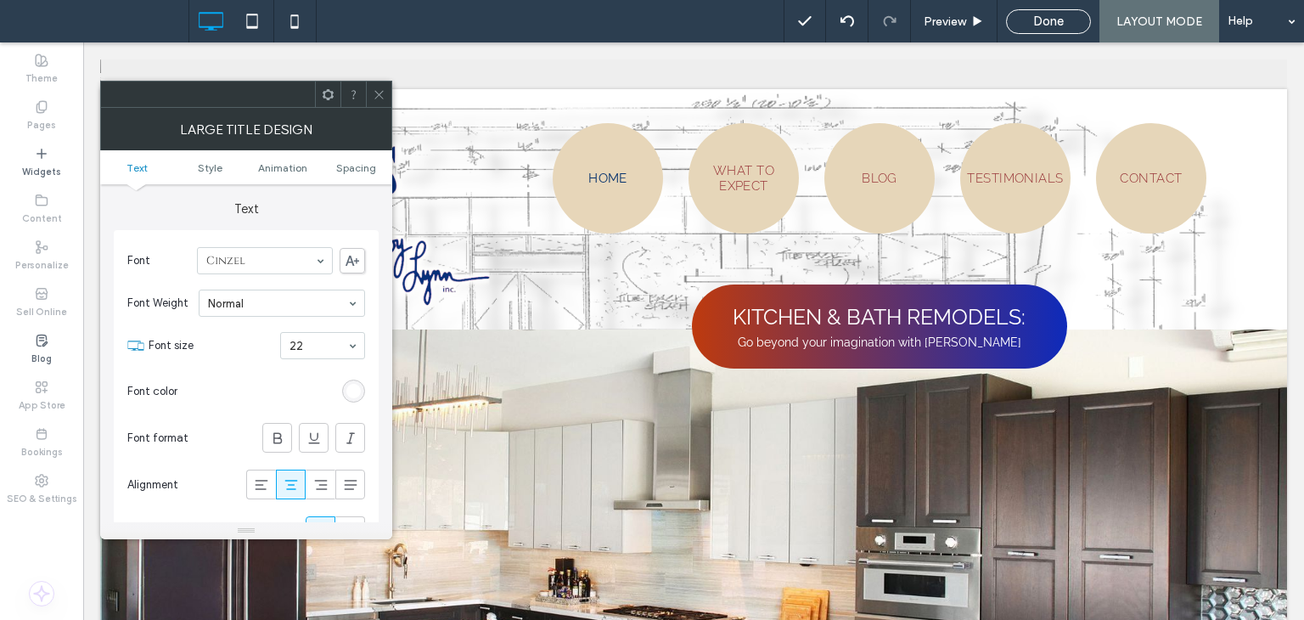
click at [352, 396] on div "rgb(255, 255, 255)" at bounding box center [353, 391] width 14 height 14
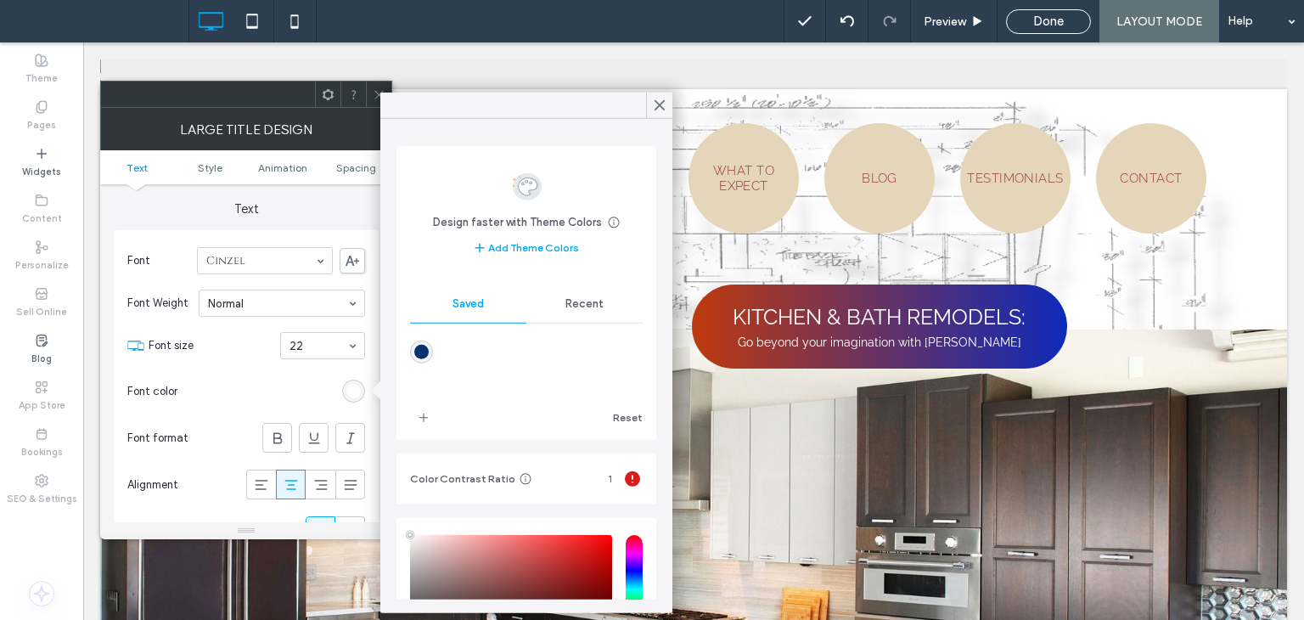
click at [423, 360] on div "rgba(6,50,109,1)" at bounding box center [421, 351] width 23 height 23
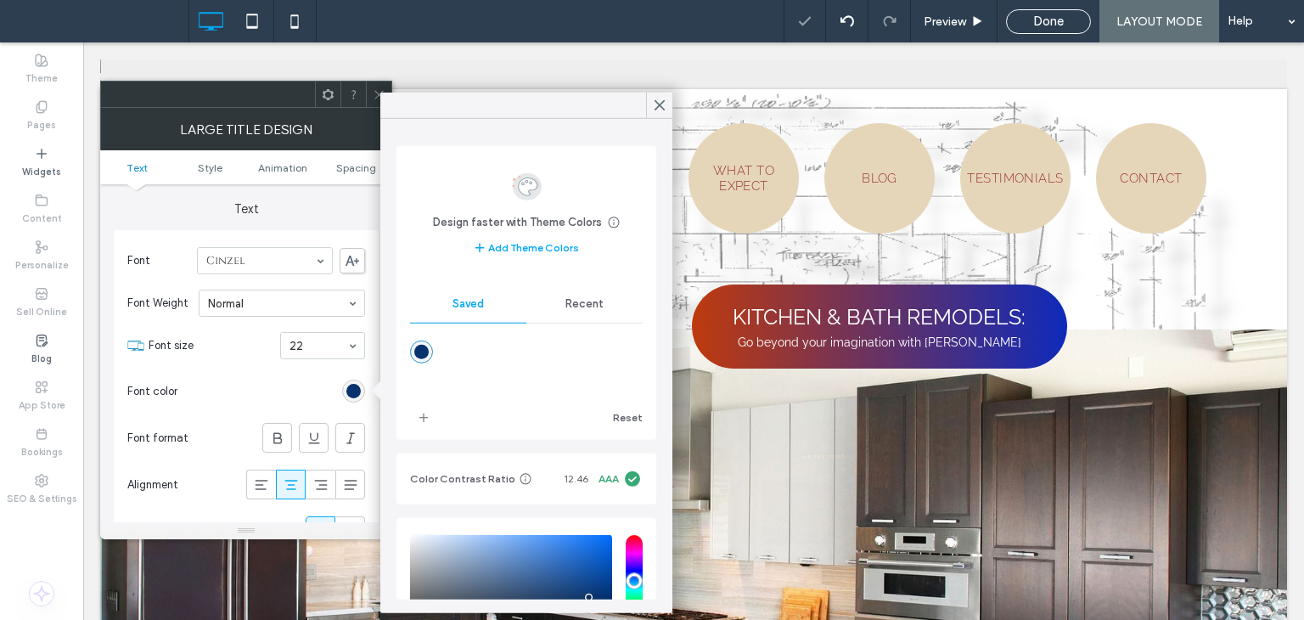
click at [577, 295] on div "Recent" at bounding box center [584, 303] width 116 height 37
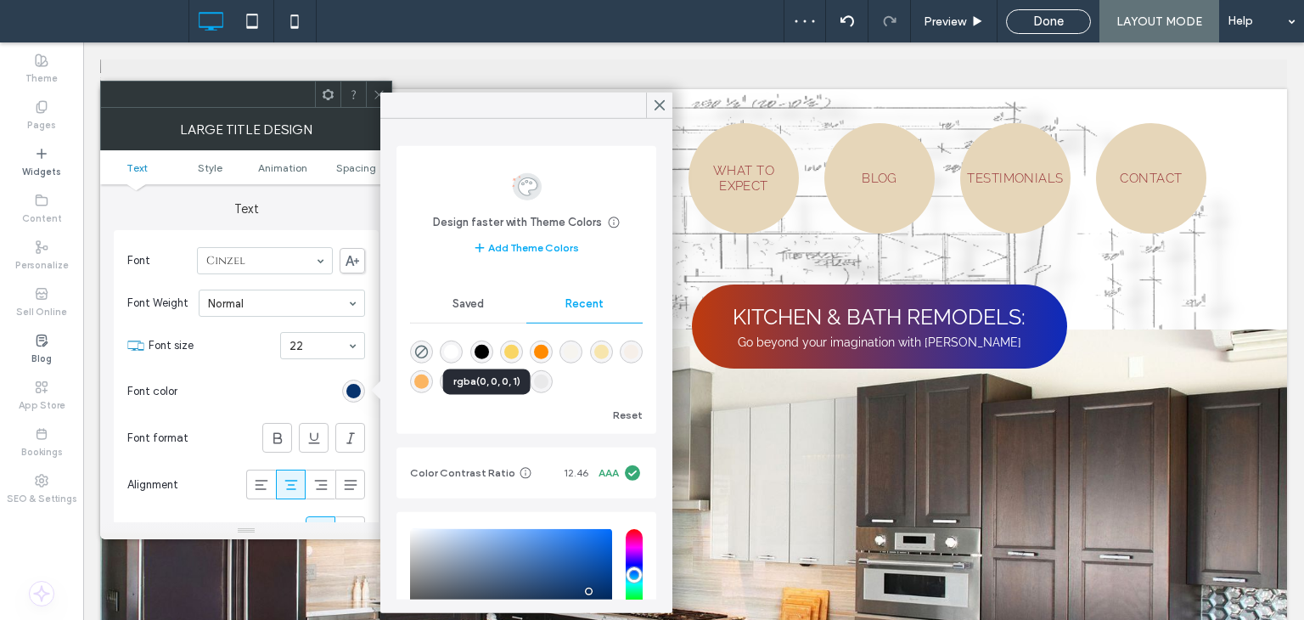
click at [483, 349] on div "rgba(0, 0, 0, 1)" at bounding box center [482, 352] width 14 height 14
type input "*******"
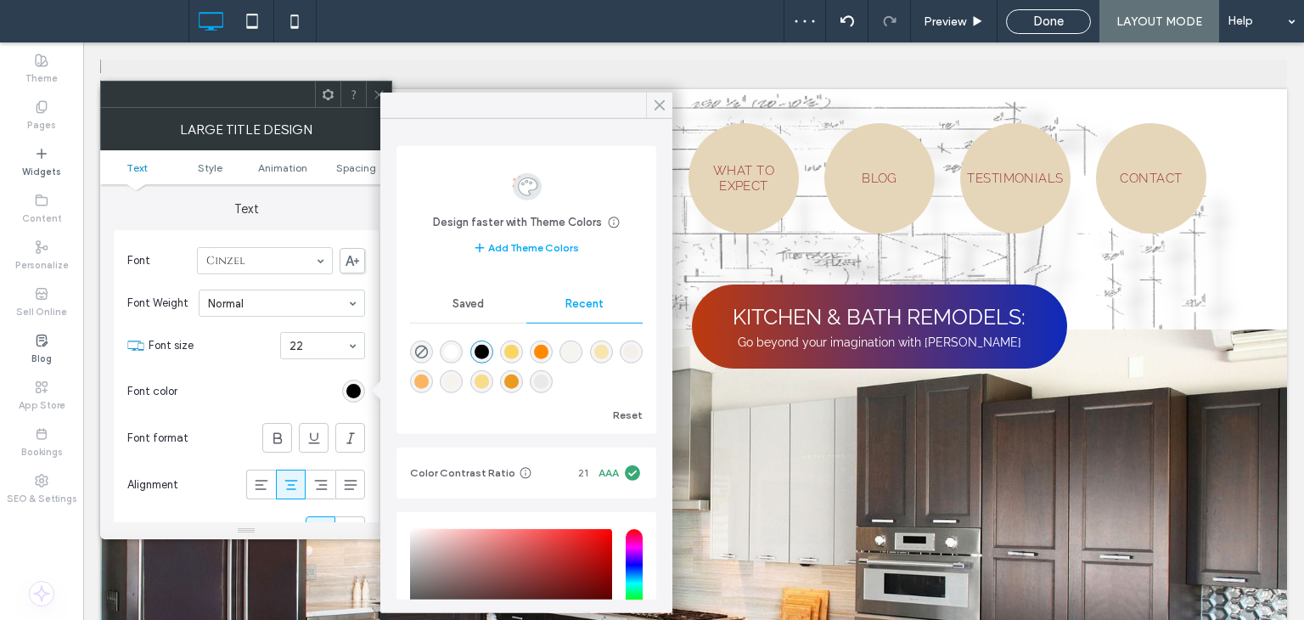
click at [655, 112] on icon at bounding box center [659, 105] width 15 height 15
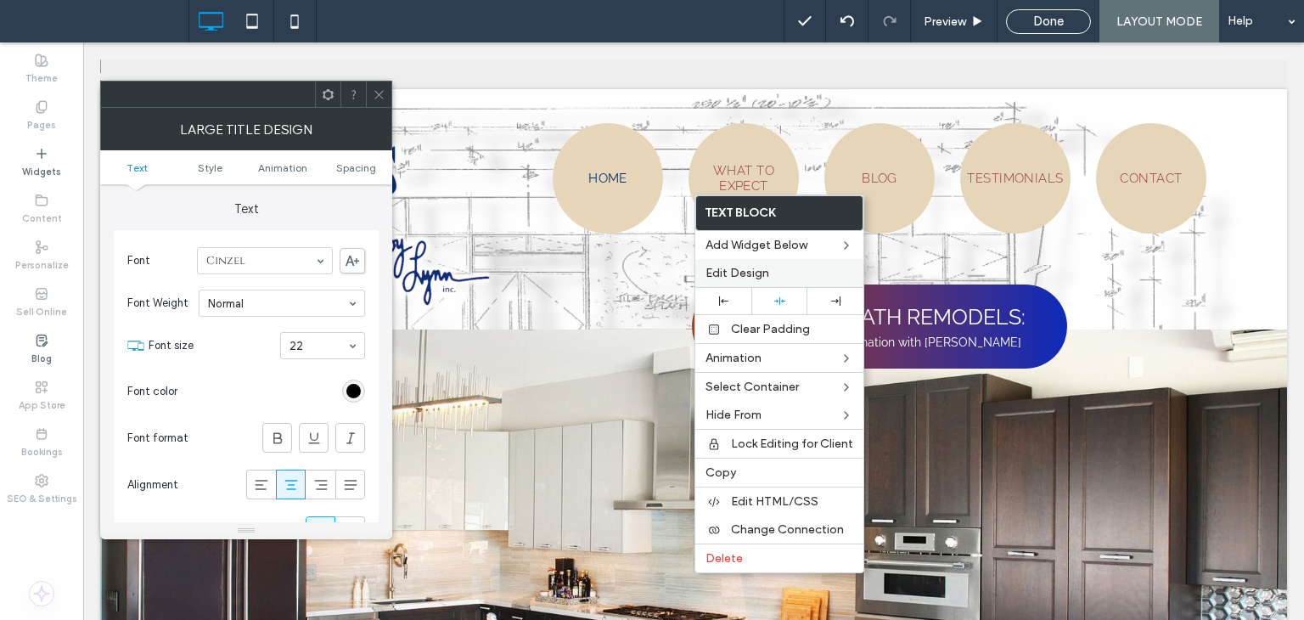
click at [730, 276] on span "Edit Design" at bounding box center [738, 273] width 64 height 14
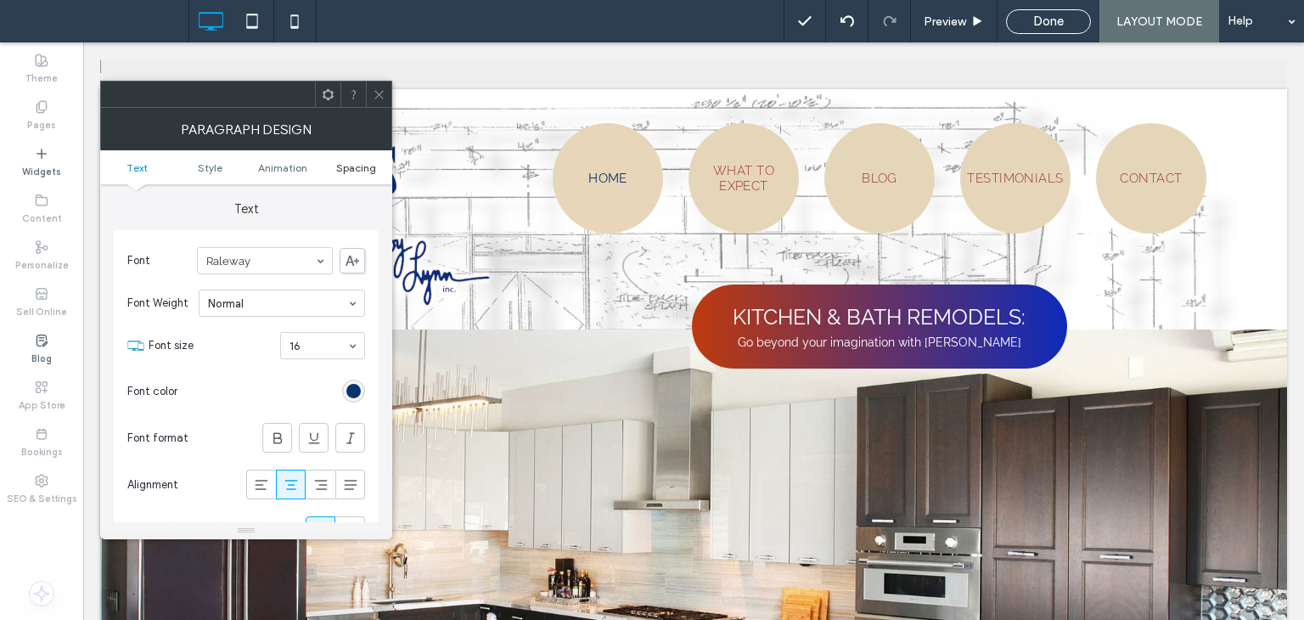
click at [354, 167] on span "Spacing" at bounding box center [356, 167] width 40 height 13
click at [347, 388] on div "rgb(6, 50, 109)" at bounding box center [353, 391] width 14 height 14
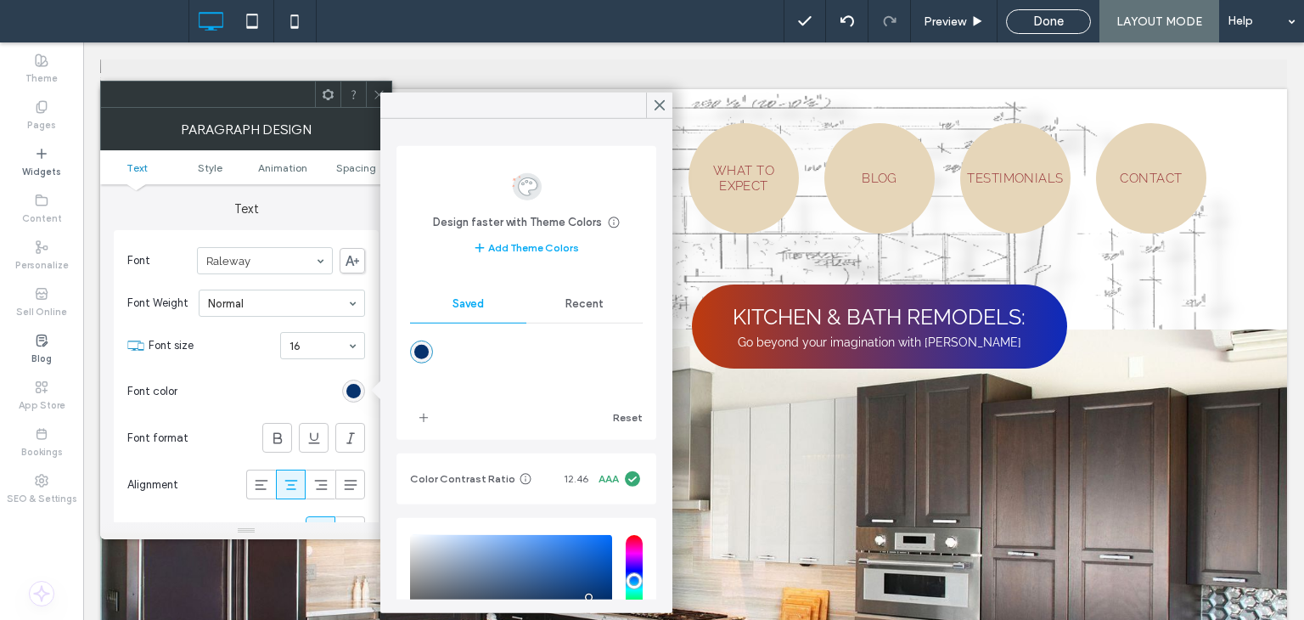
drag, startPoint x: 576, startPoint y: 308, endPoint x: 500, endPoint y: 322, distance: 76.8
click at [571, 308] on span "Recent" at bounding box center [584, 304] width 38 height 14
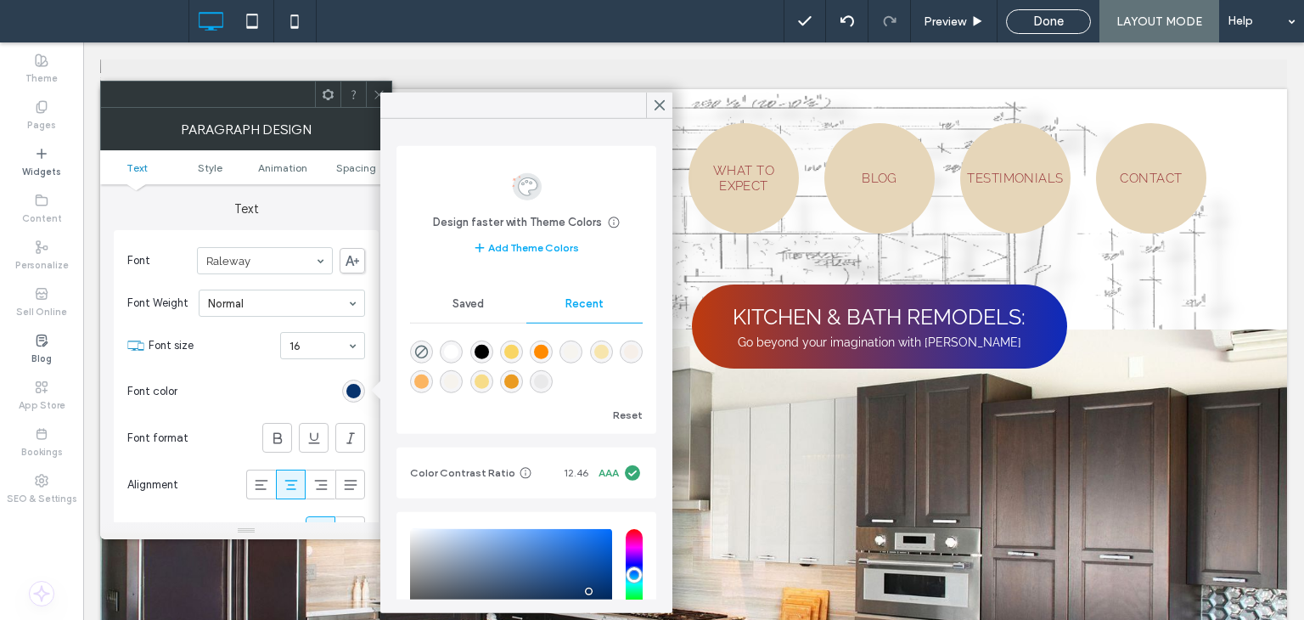
click at [486, 352] on div "rgba(0, 0, 0, 1)" at bounding box center [482, 352] width 14 height 14
type input "*******"
click at [655, 105] on icon at bounding box center [659, 105] width 15 height 15
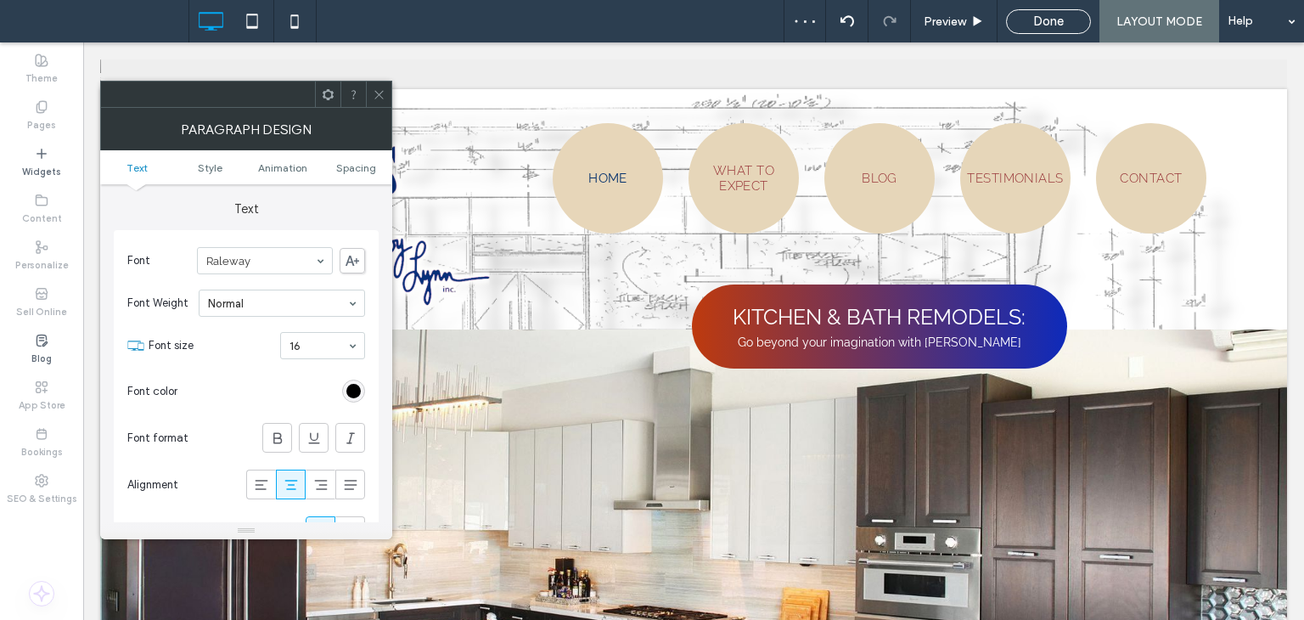
click at [385, 92] on icon at bounding box center [379, 94] width 13 height 13
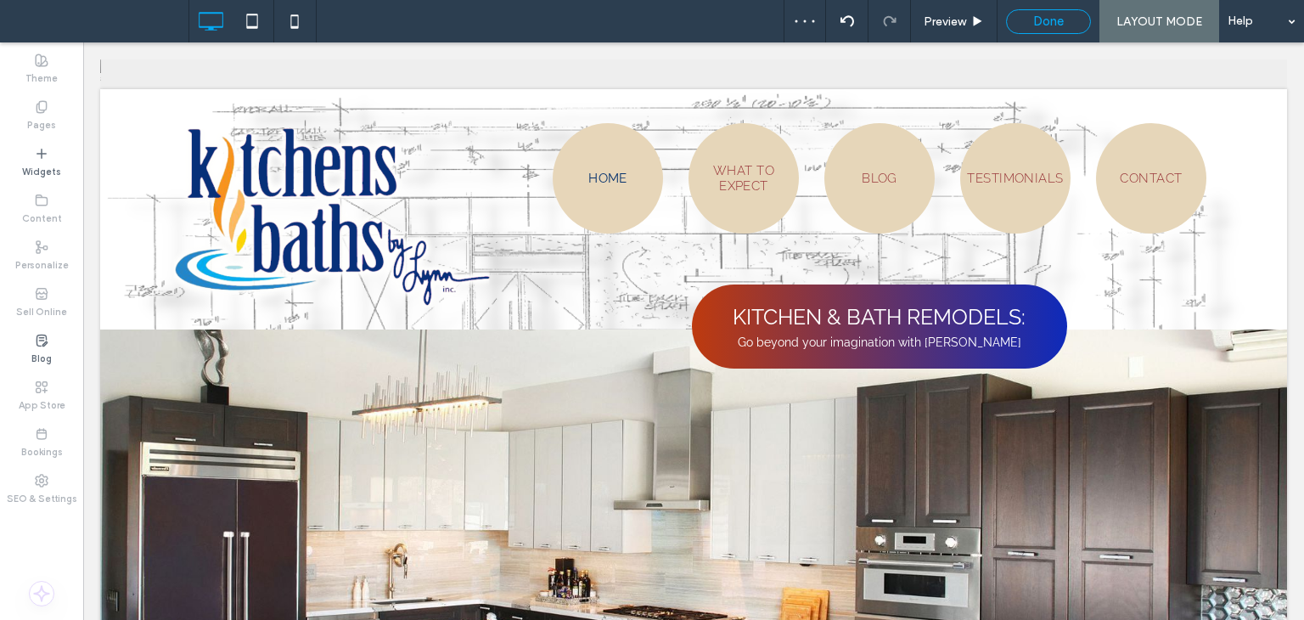
click at [1052, 24] on span "Done" at bounding box center [1048, 21] width 31 height 15
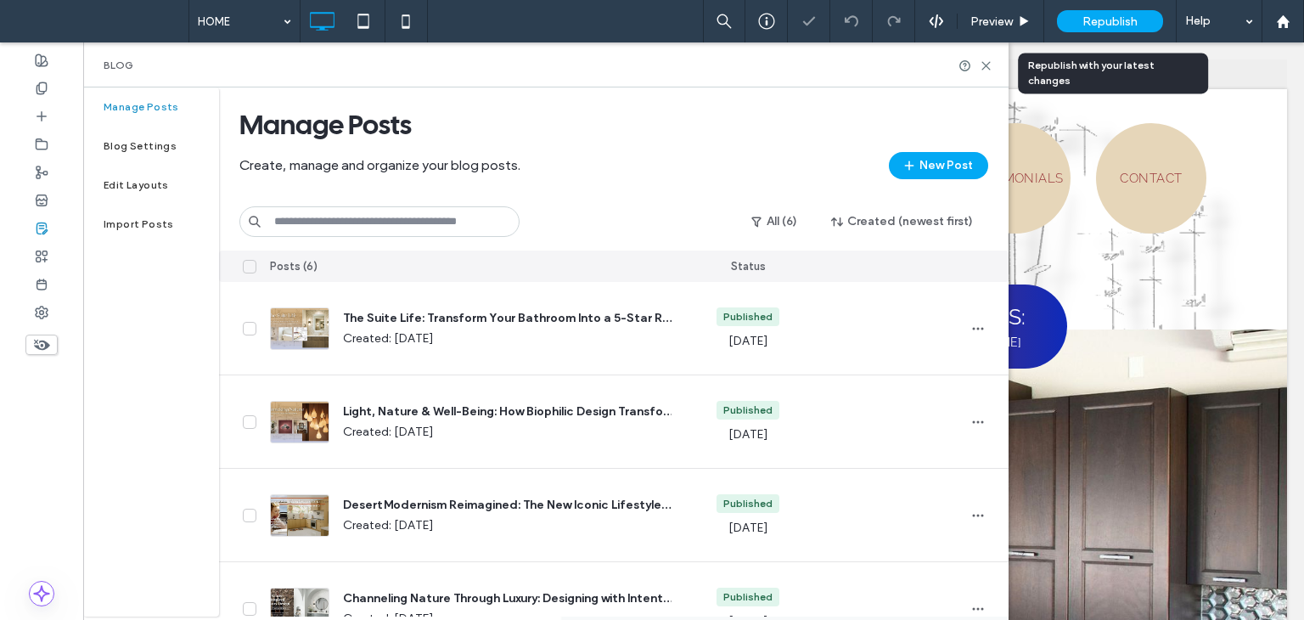
click at [1082, 18] on div "Republish" at bounding box center [1110, 21] width 106 height 22
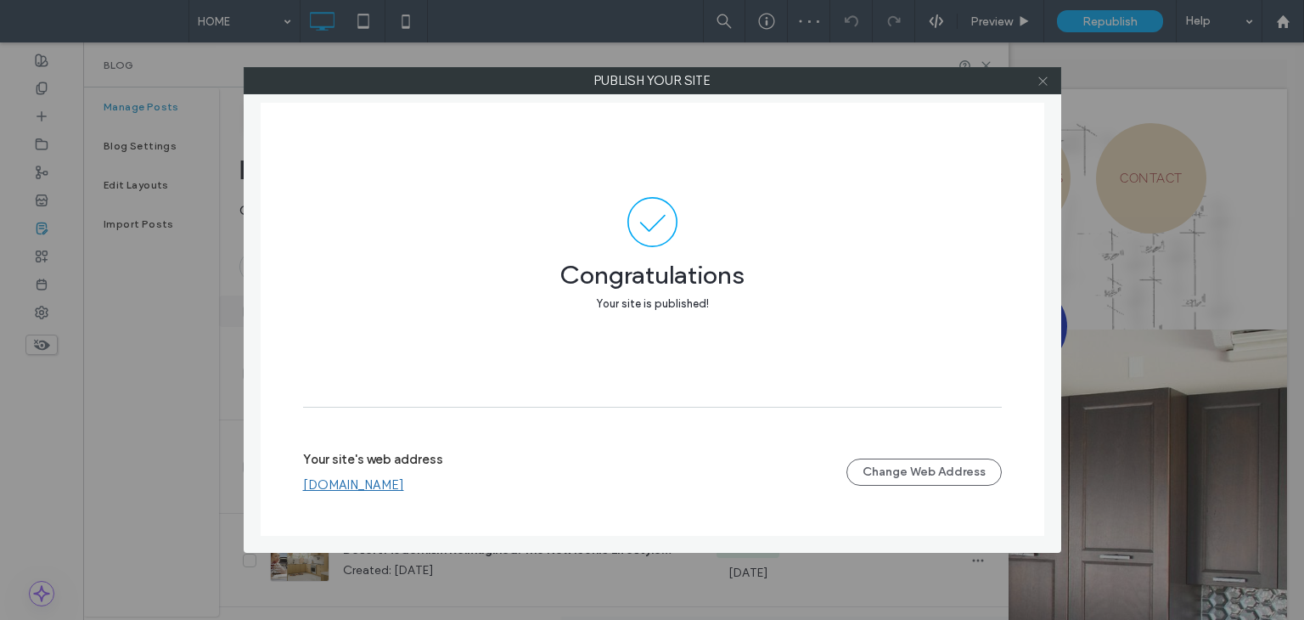
drag, startPoint x: 1040, startPoint y: 83, endPoint x: 1117, endPoint y: 85, distance: 77.3
click at [1040, 84] on icon at bounding box center [1043, 81] width 13 height 13
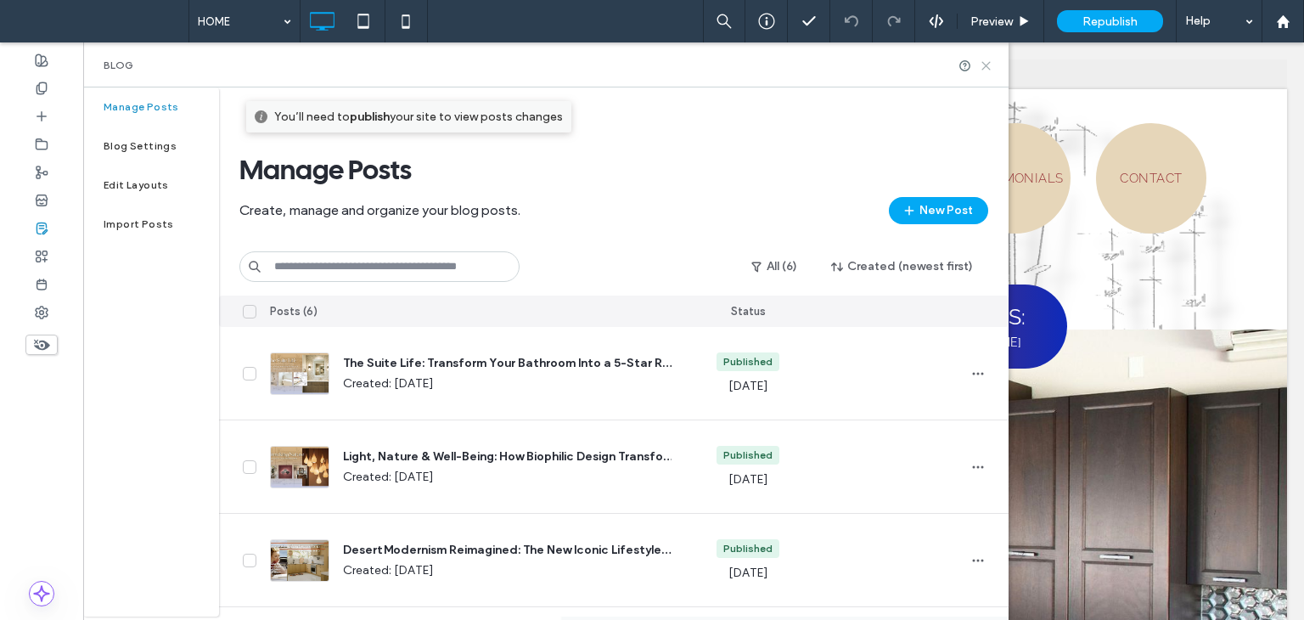
click at [988, 62] on use at bounding box center [986, 66] width 8 height 8
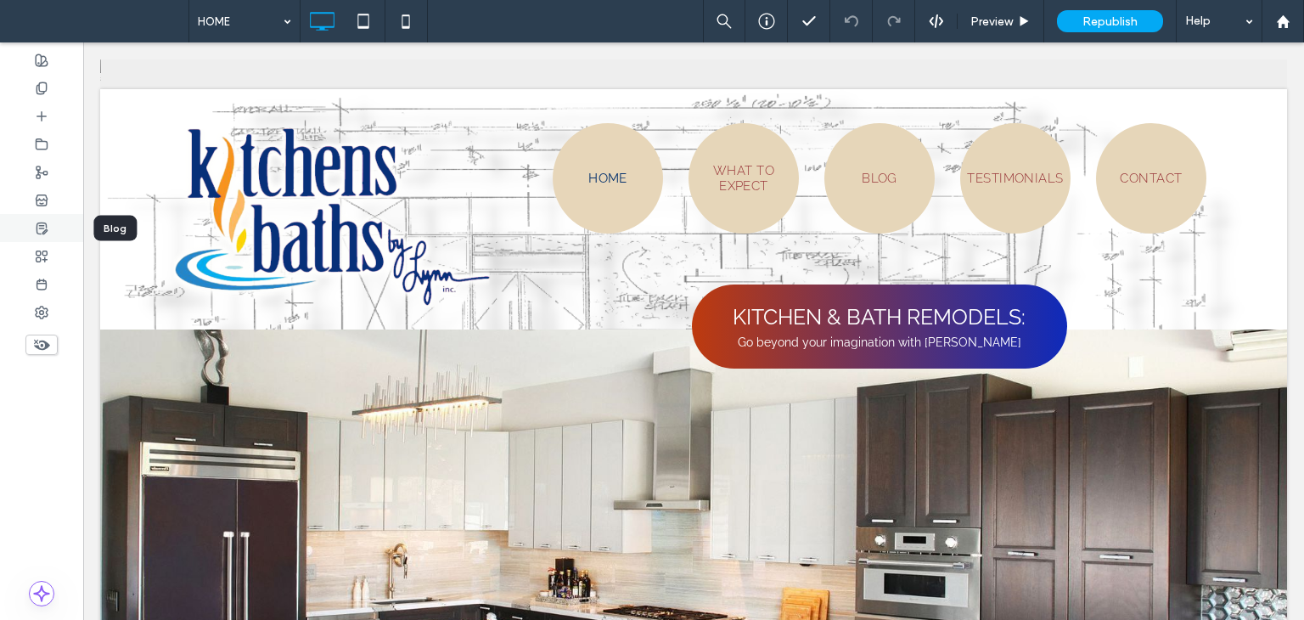
click at [31, 228] on div at bounding box center [41, 228] width 83 height 28
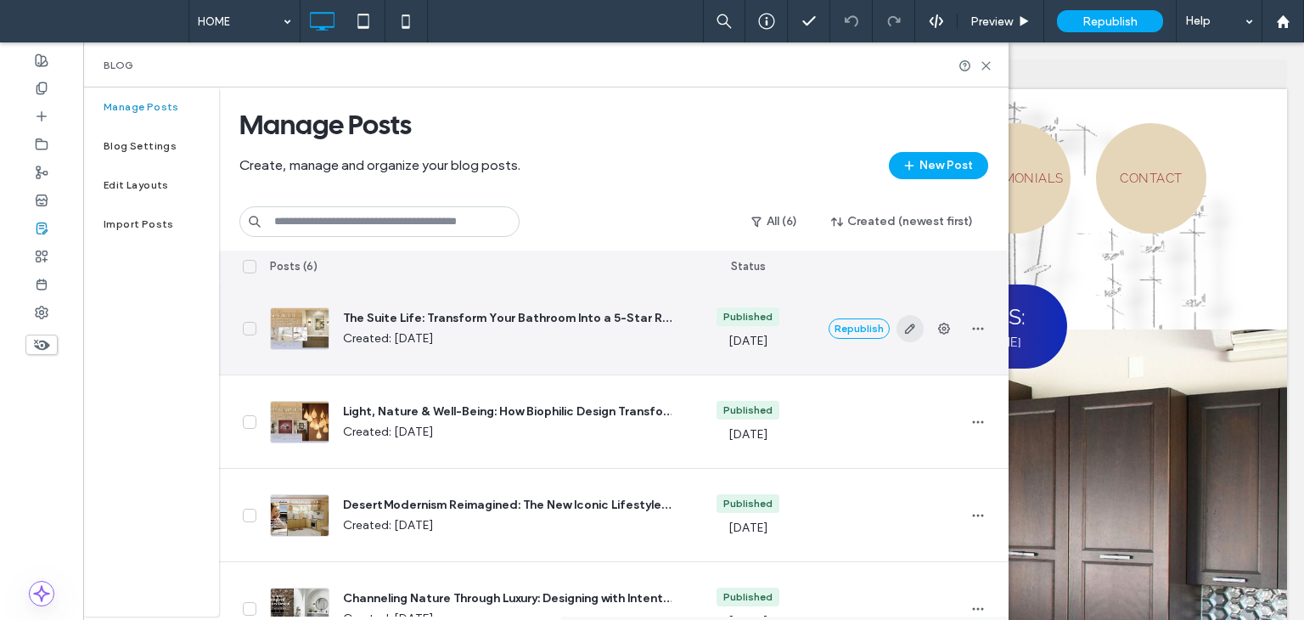
click at [903, 330] on icon "button" at bounding box center [910, 329] width 14 height 14
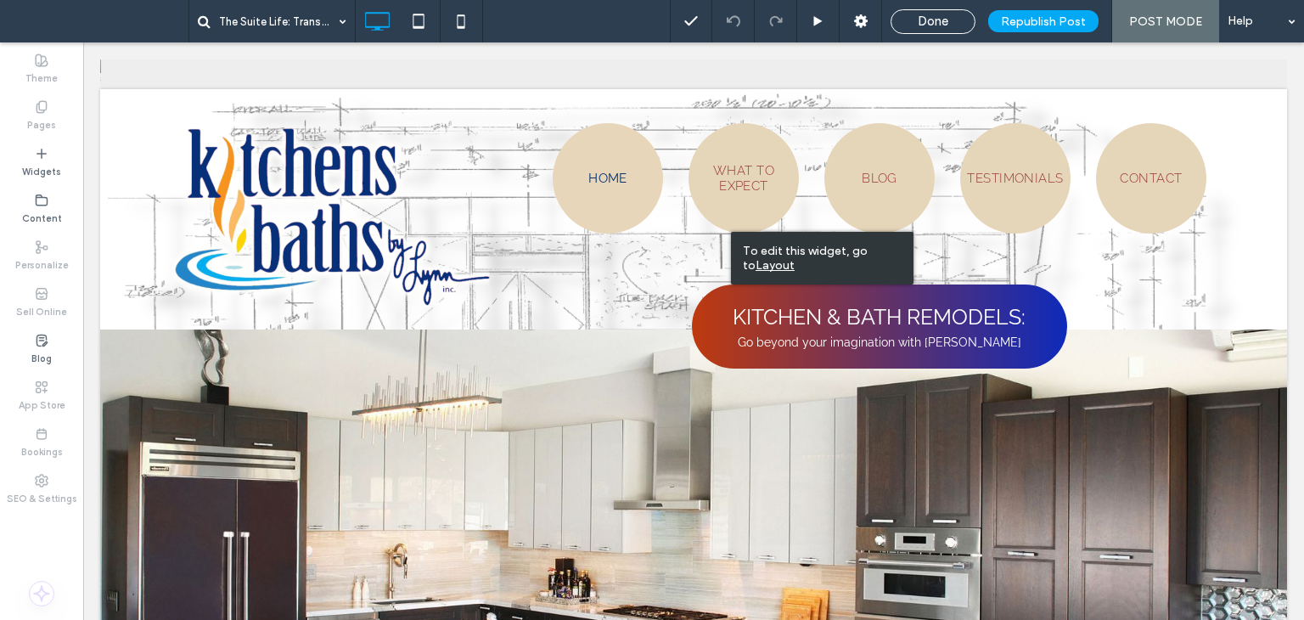
click at [759, 266] on u "Layout" at bounding box center [775, 265] width 39 height 14
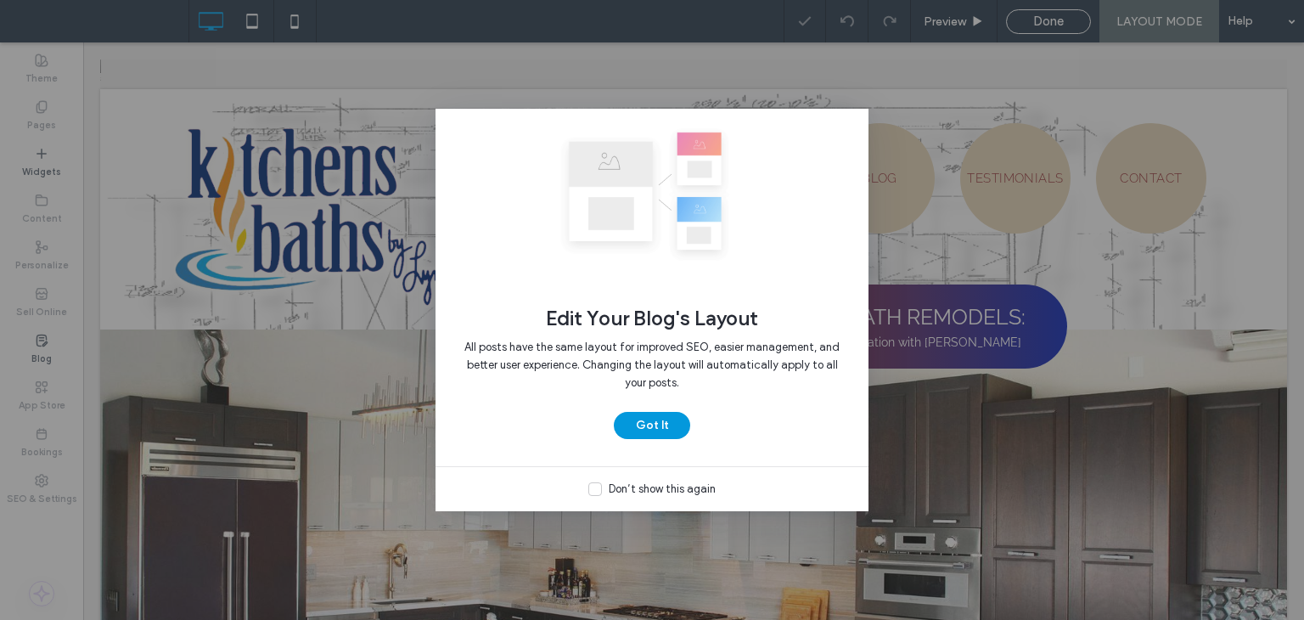
click at [655, 422] on button "Got It" at bounding box center [652, 425] width 76 height 27
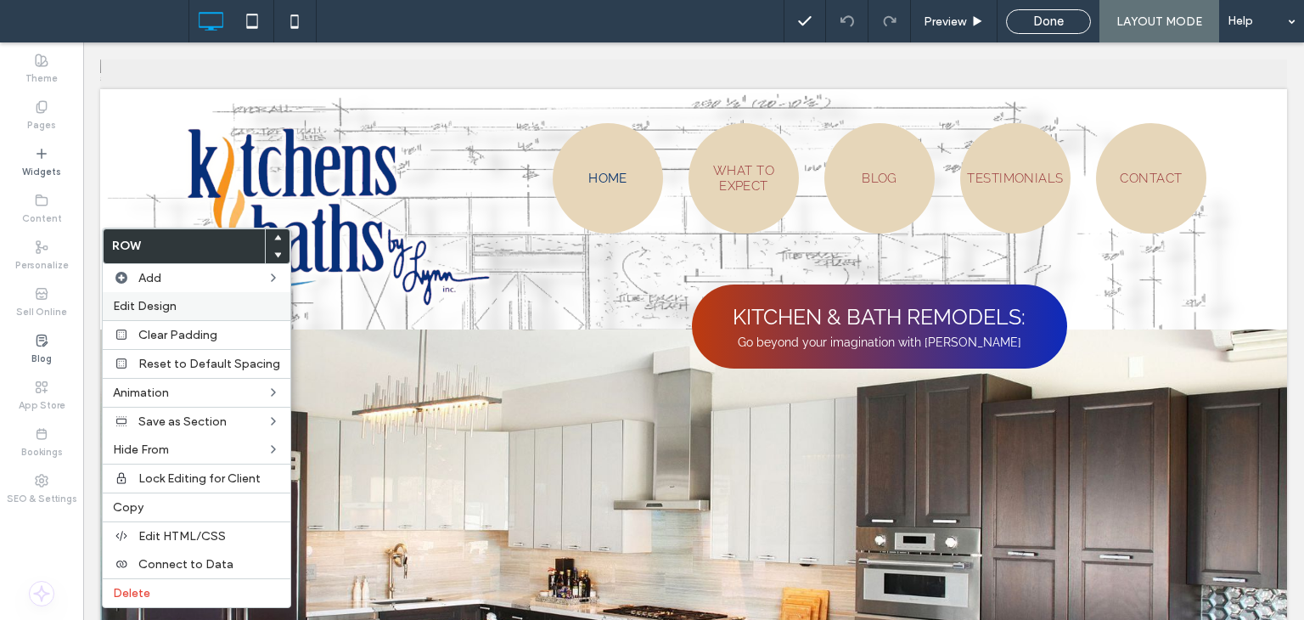
click at [181, 307] on label "Edit Design" at bounding box center [196, 306] width 167 height 14
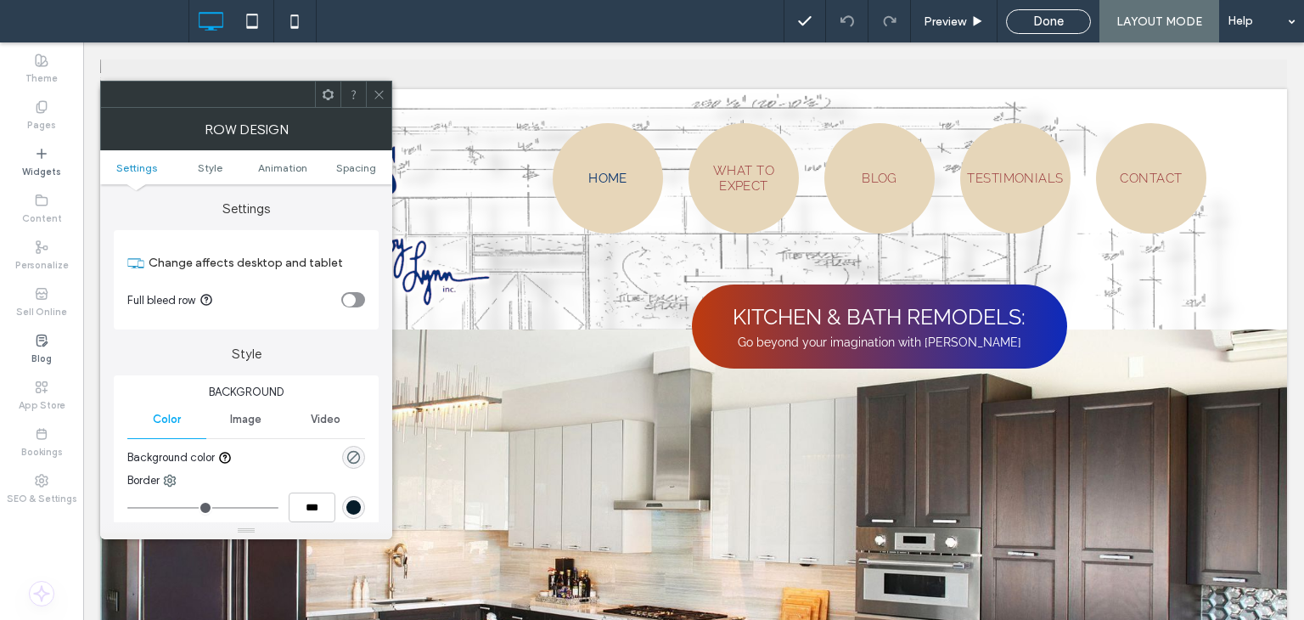
click at [343, 175] on ul "Settings Style Animation Spacing" at bounding box center [246, 167] width 292 height 34
click at [347, 171] on span "Spacing" at bounding box center [356, 167] width 40 height 13
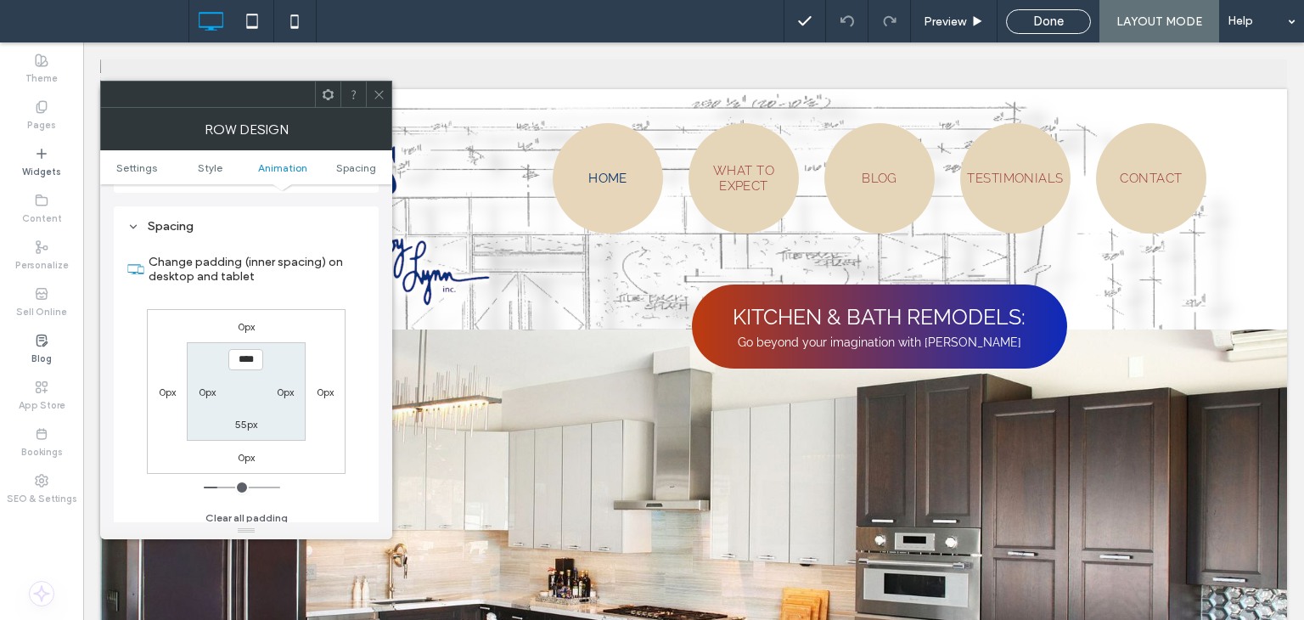
scroll to position [467, 0]
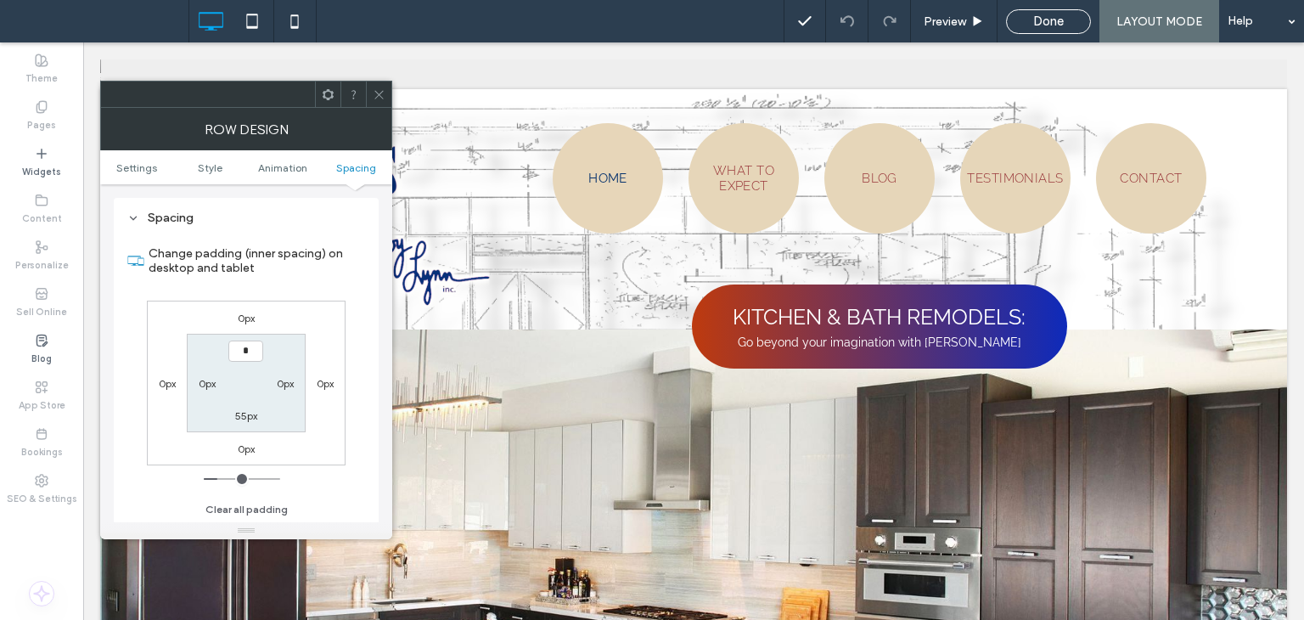
type input "***"
type input "*"
type input "****"
type input "**"
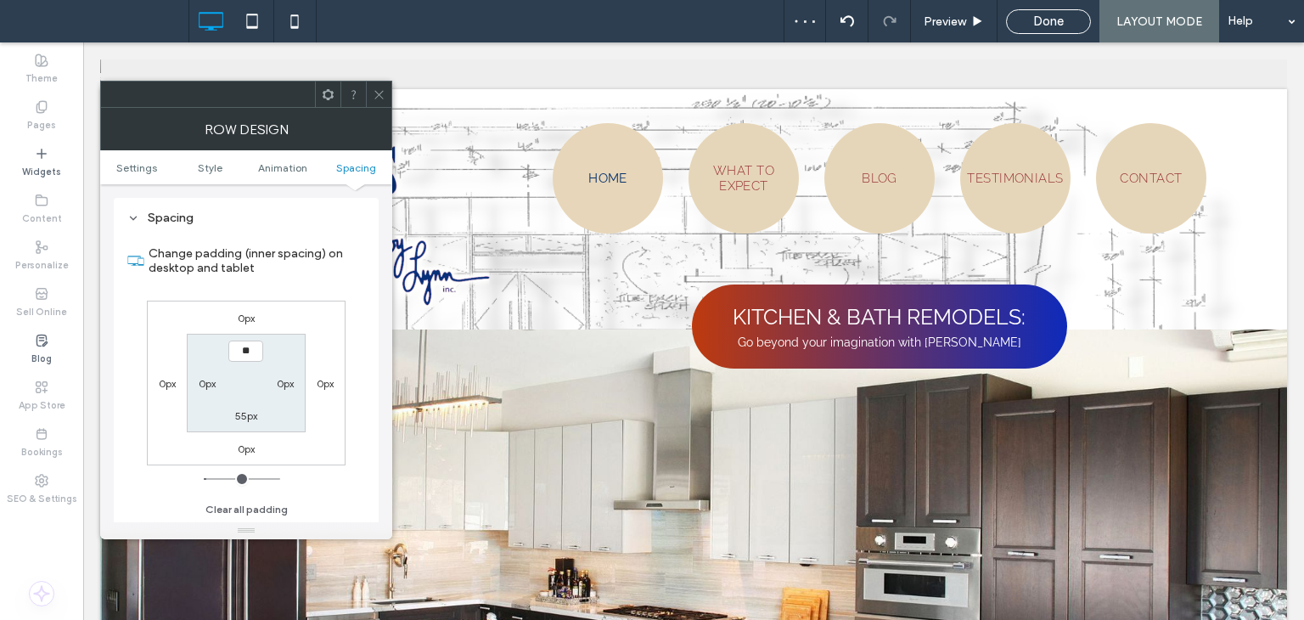
type input "*"
type input "****"
type input "**"
click at [240, 417] on label "55px" at bounding box center [246, 415] width 22 height 13
type input "*"
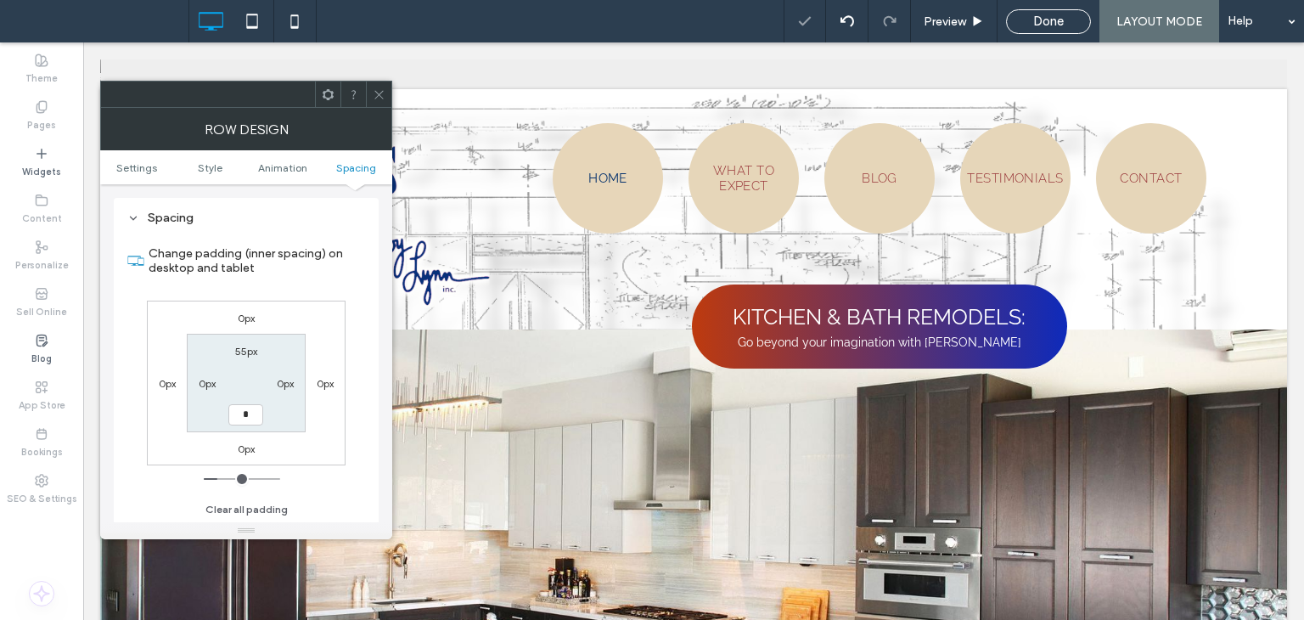
type input "*"
type input "***"
click at [382, 93] on icon at bounding box center [379, 94] width 13 height 13
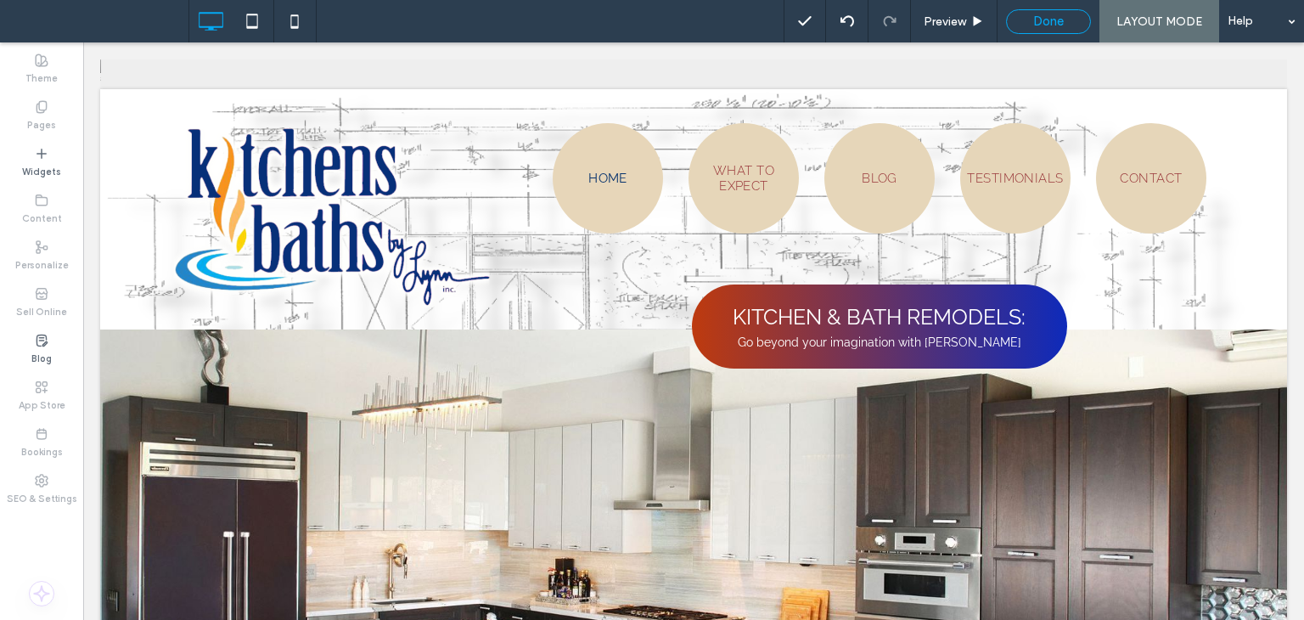
click at [1048, 26] on span "Done" at bounding box center [1048, 21] width 31 height 15
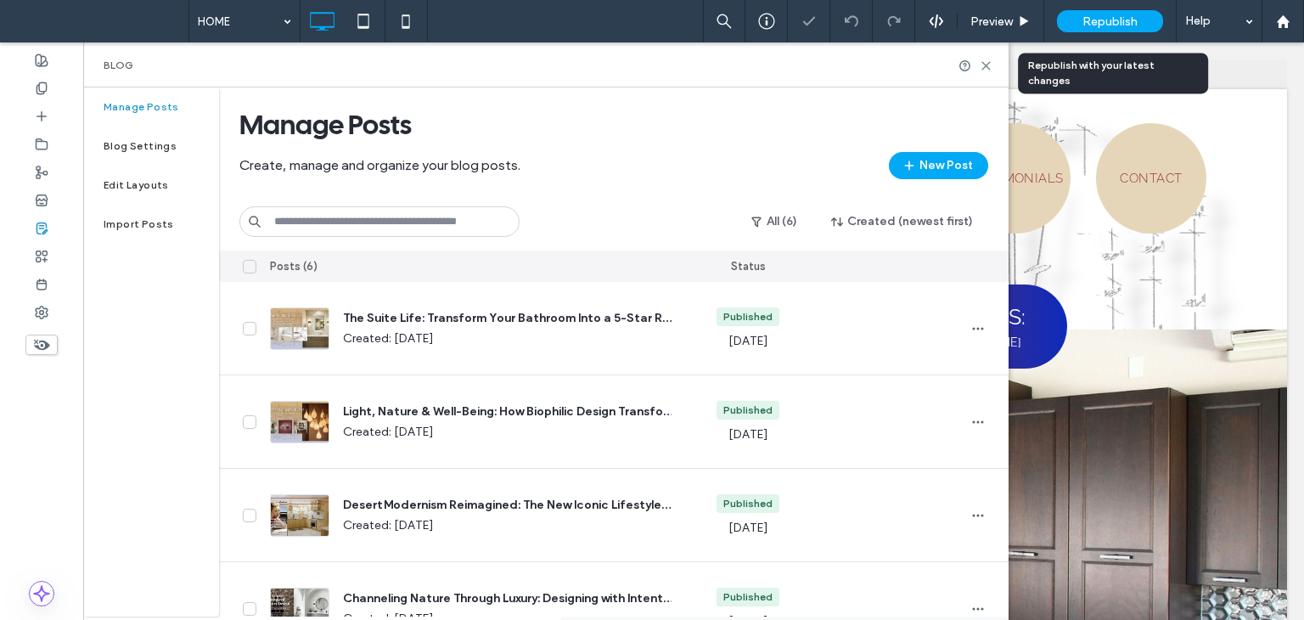
click at [1135, 21] on span "Republish" at bounding box center [1110, 21] width 55 height 14
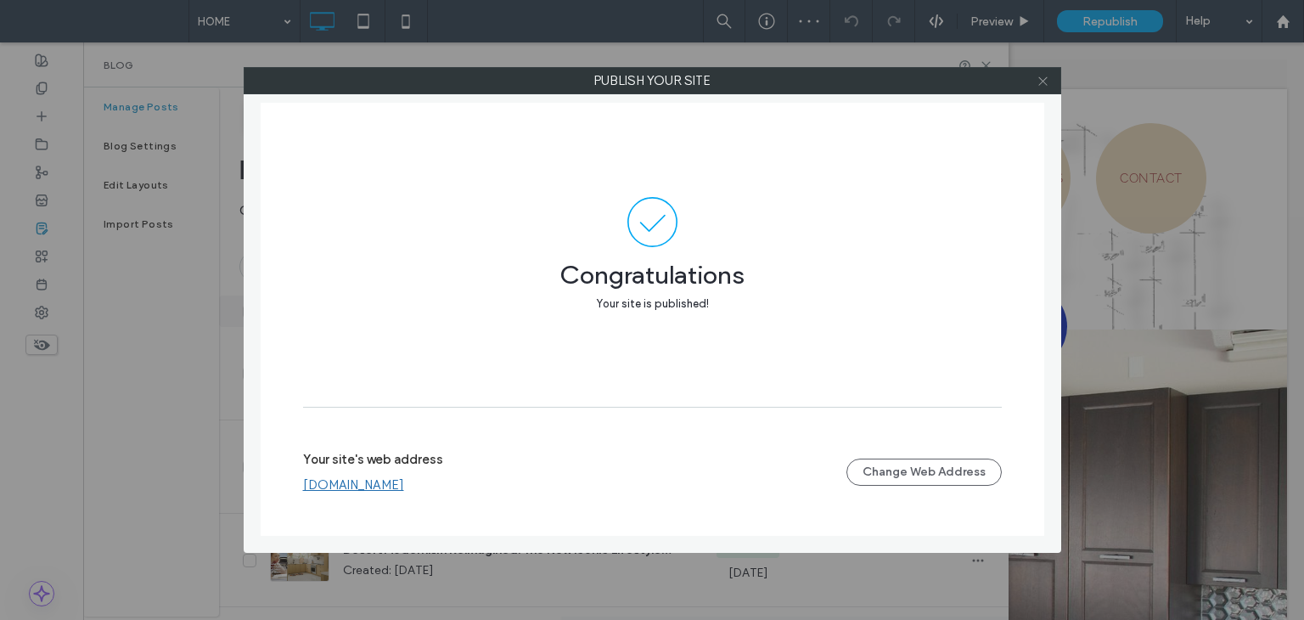
click at [1043, 85] on icon at bounding box center [1043, 81] width 13 height 13
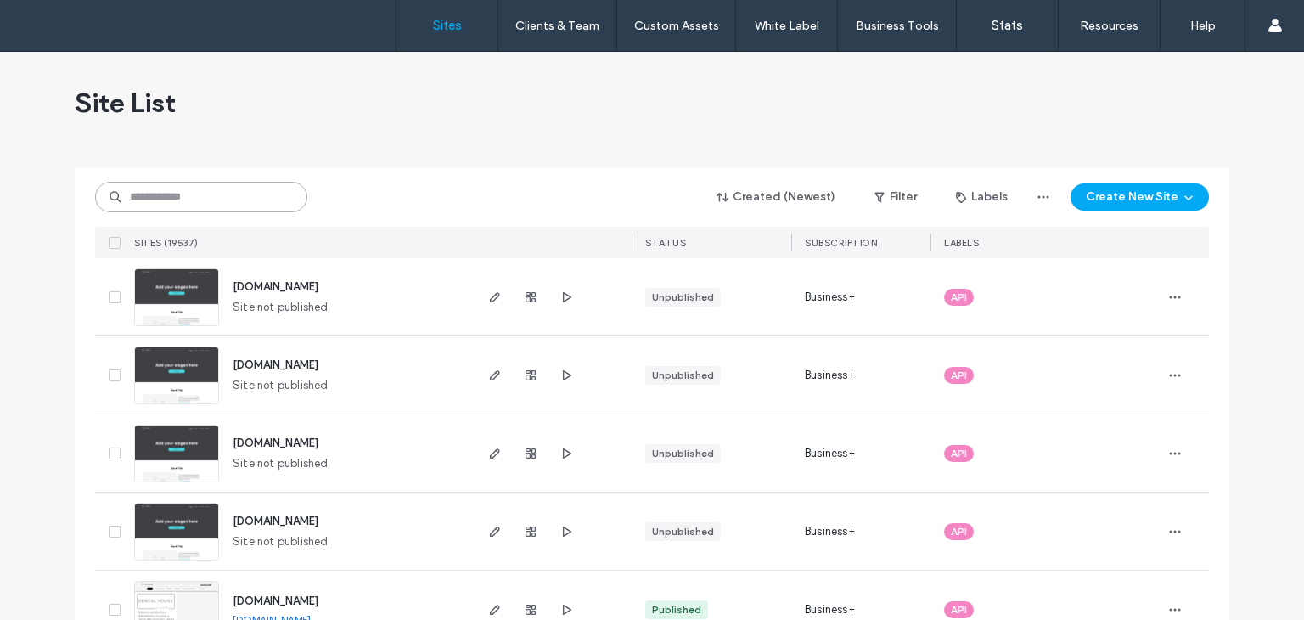
click at [217, 190] on input at bounding box center [201, 197] width 212 height 31
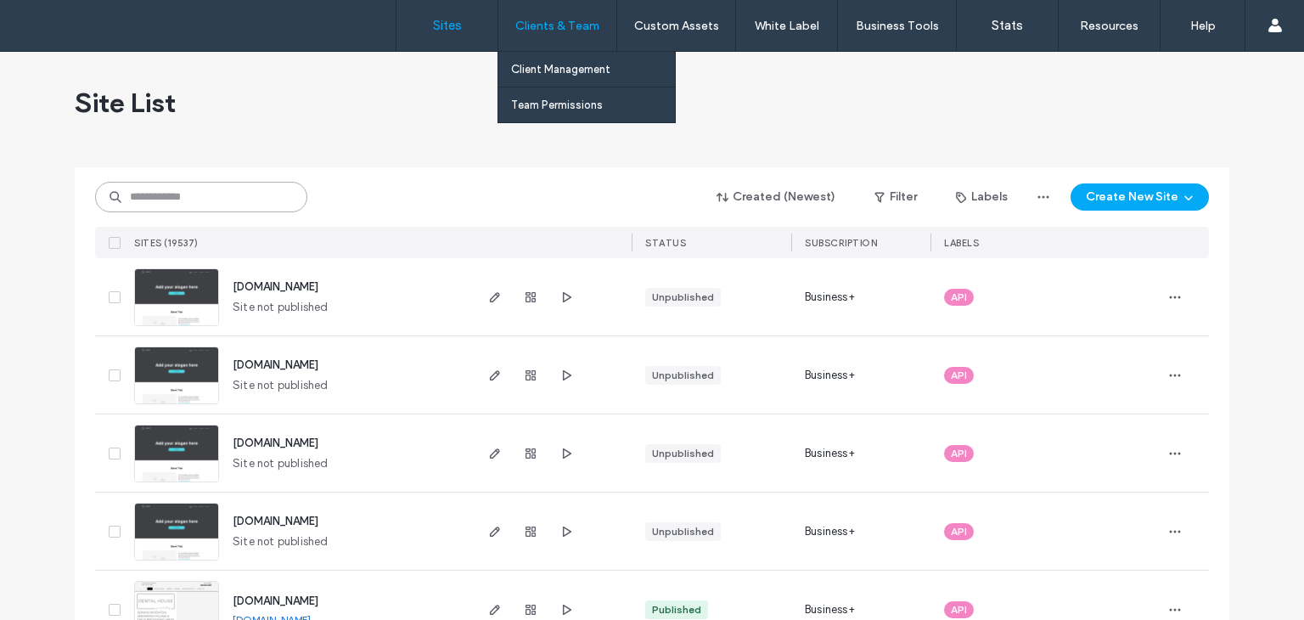
drag, startPoint x: 217, startPoint y: 191, endPoint x: 564, endPoint y: 49, distance: 374.3
click at [232, 177] on div "Created (Newest) Filter Labels Create New Site SITES (19537) STATUS SUBSCRIPTIO…" at bounding box center [652, 212] width 1114 height 91
type input "*"
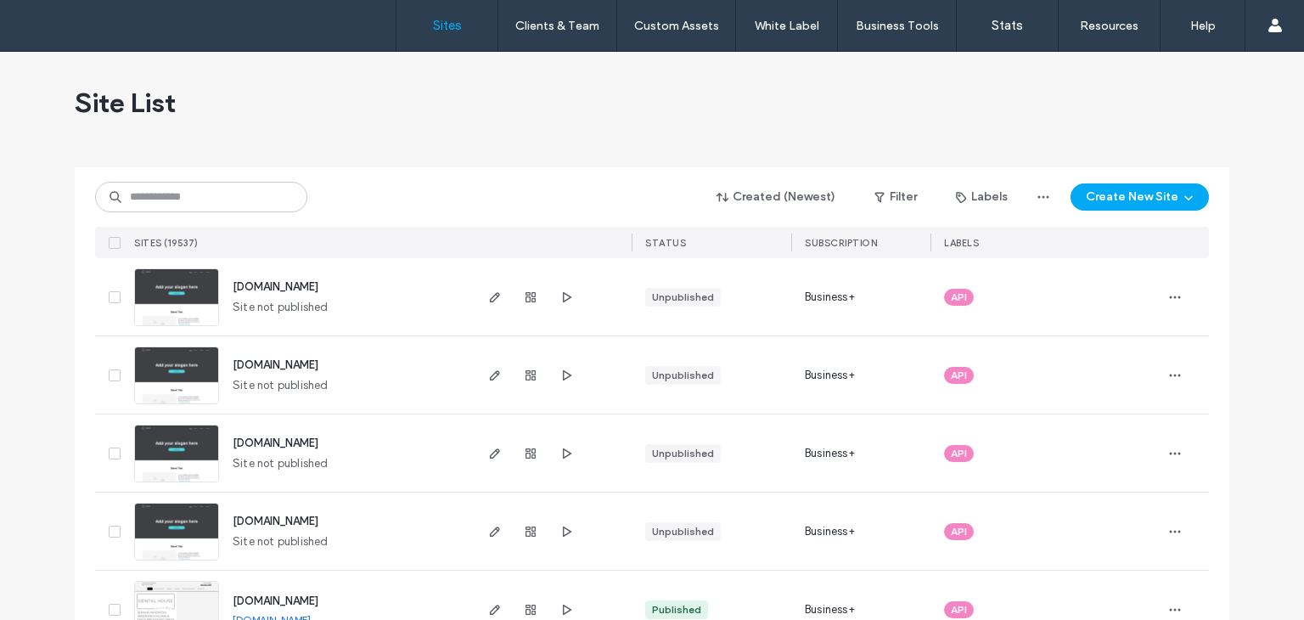
click at [184, 180] on div "Created (Newest) Filter Labels Create New Site SITES (19537) STATUS SUBSCRIPTIO…" at bounding box center [652, 212] width 1114 height 91
click at [185, 190] on input at bounding box center [201, 197] width 212 height 31
drag, startPoint x: 185, startPoint y: 190, endPoint x: 211, endPoint y: 177, distance: 28.5
click at [194, 188] on input at bounding box center [201, 197] width 212 height 31
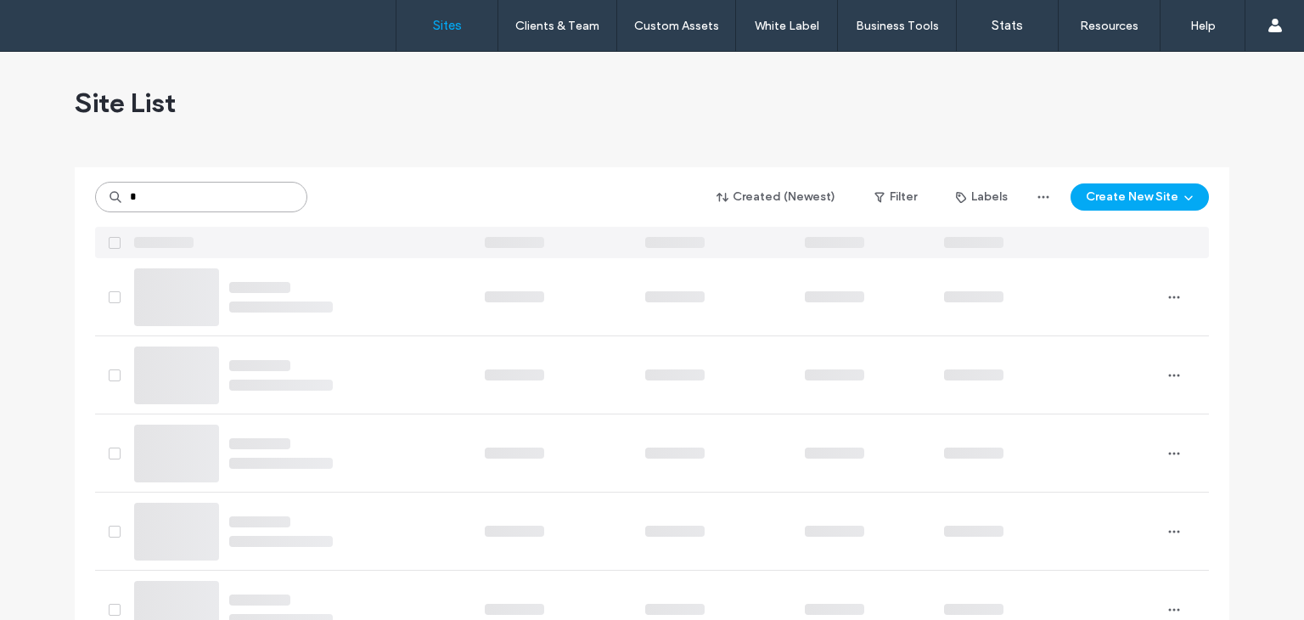
type input "*"
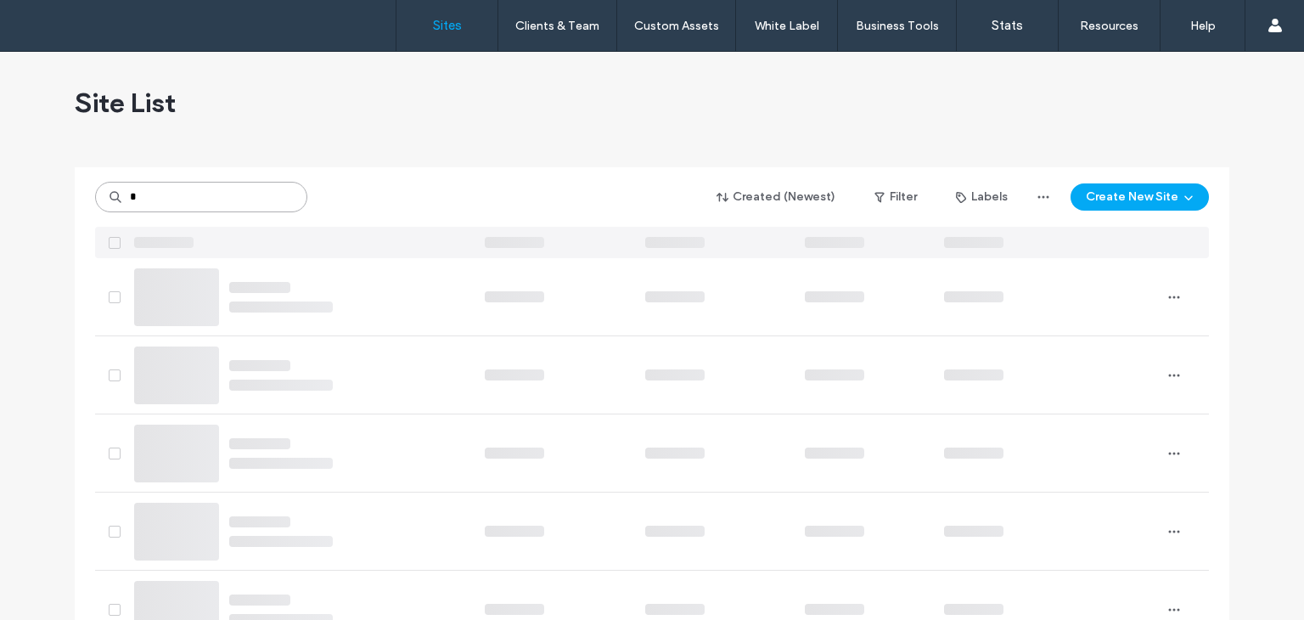
type input "*"
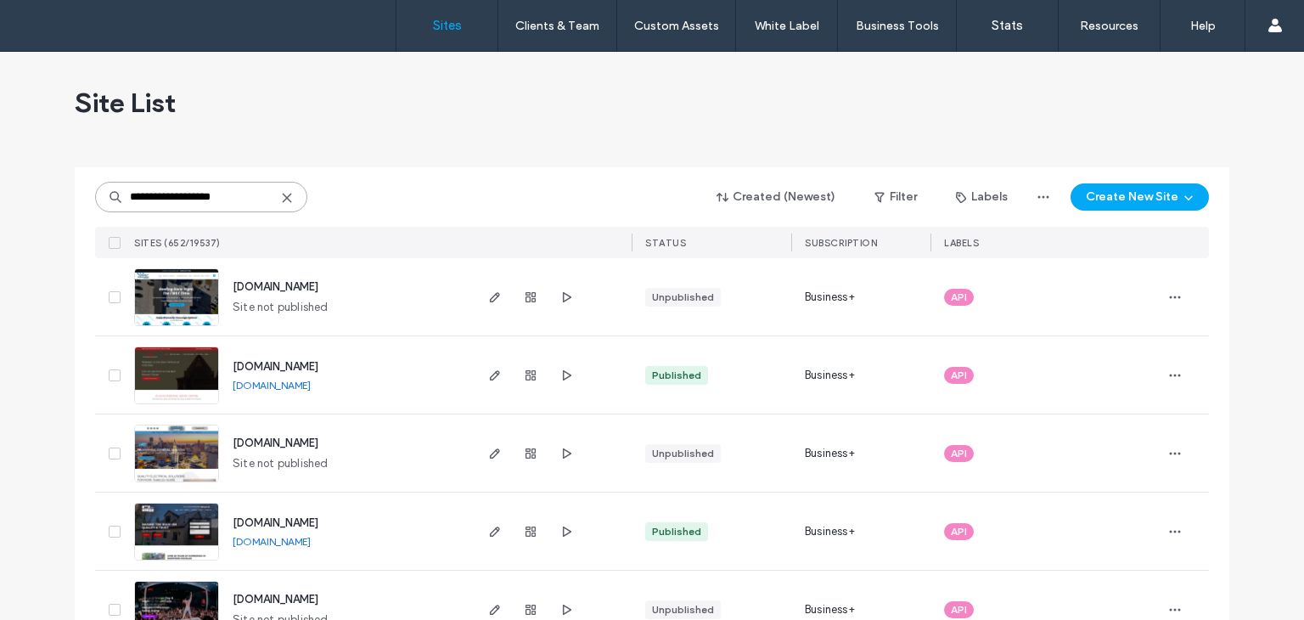
type input "**********"
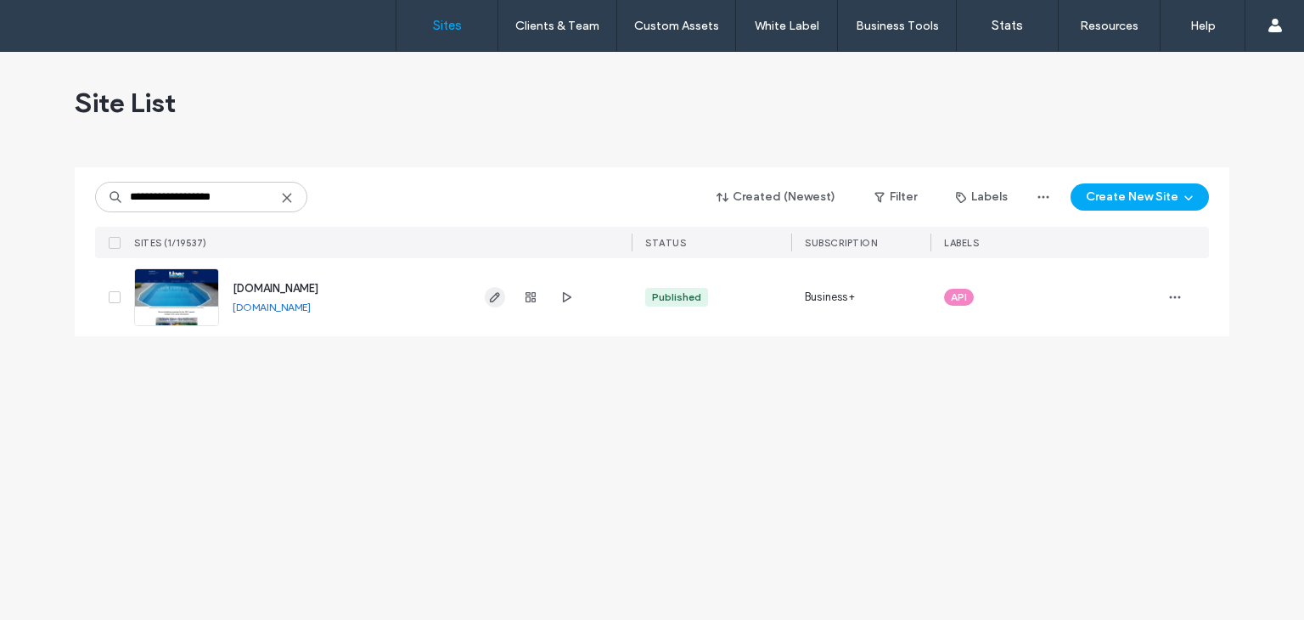
click at [491, 301] on use "button" at bounding box center [495, 297] width 10 height 10
